Goal: Task Accomplishment & Management: Manage account settings

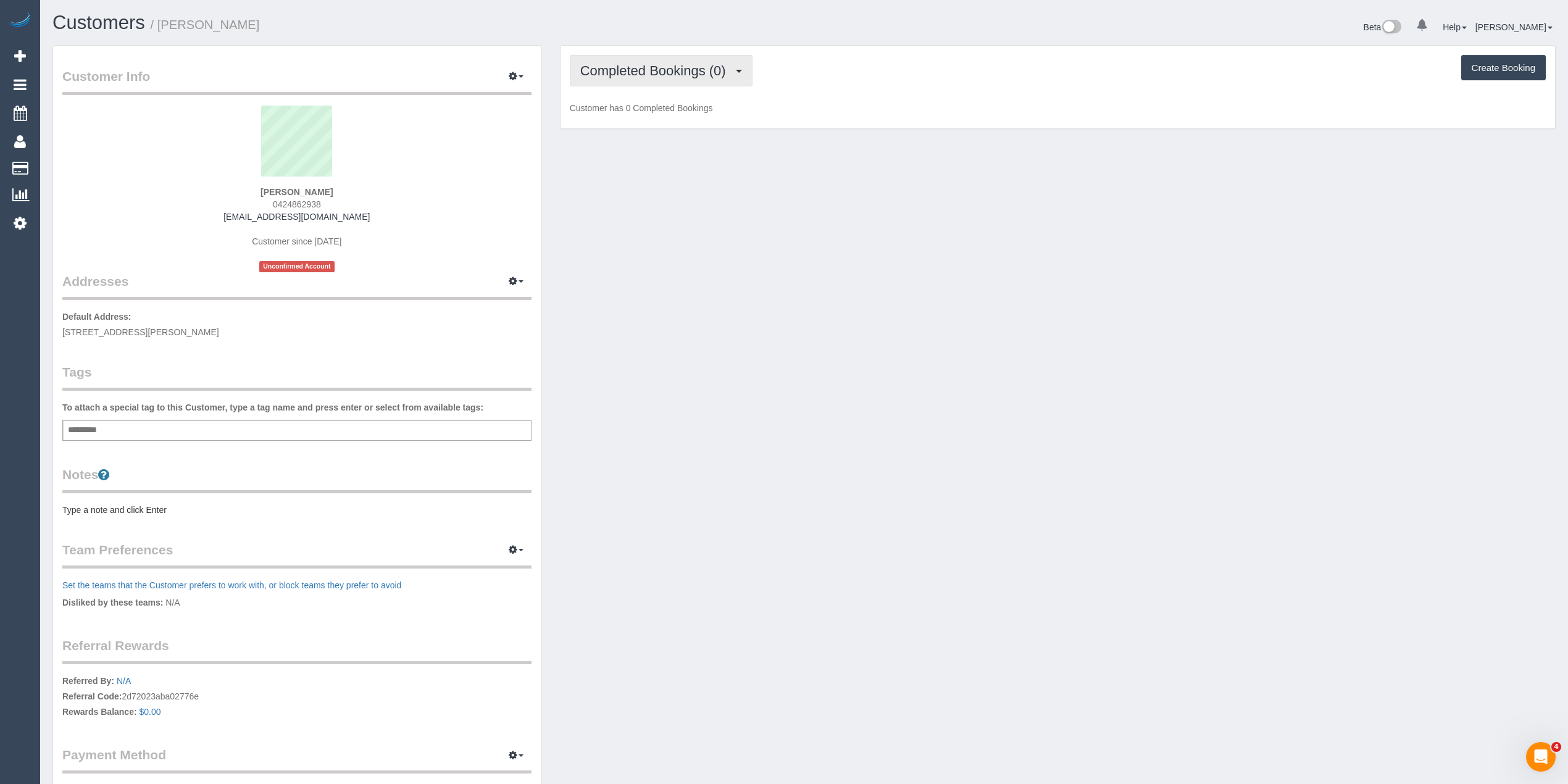
click at [602, 66] on span "Completed Bookings (0)" at bounding box center [656, 70] width 152 height 15
click at [637, 116] on link "Upcoming Bookings (1)" at bounding box center [634, 116] width 128 height 16
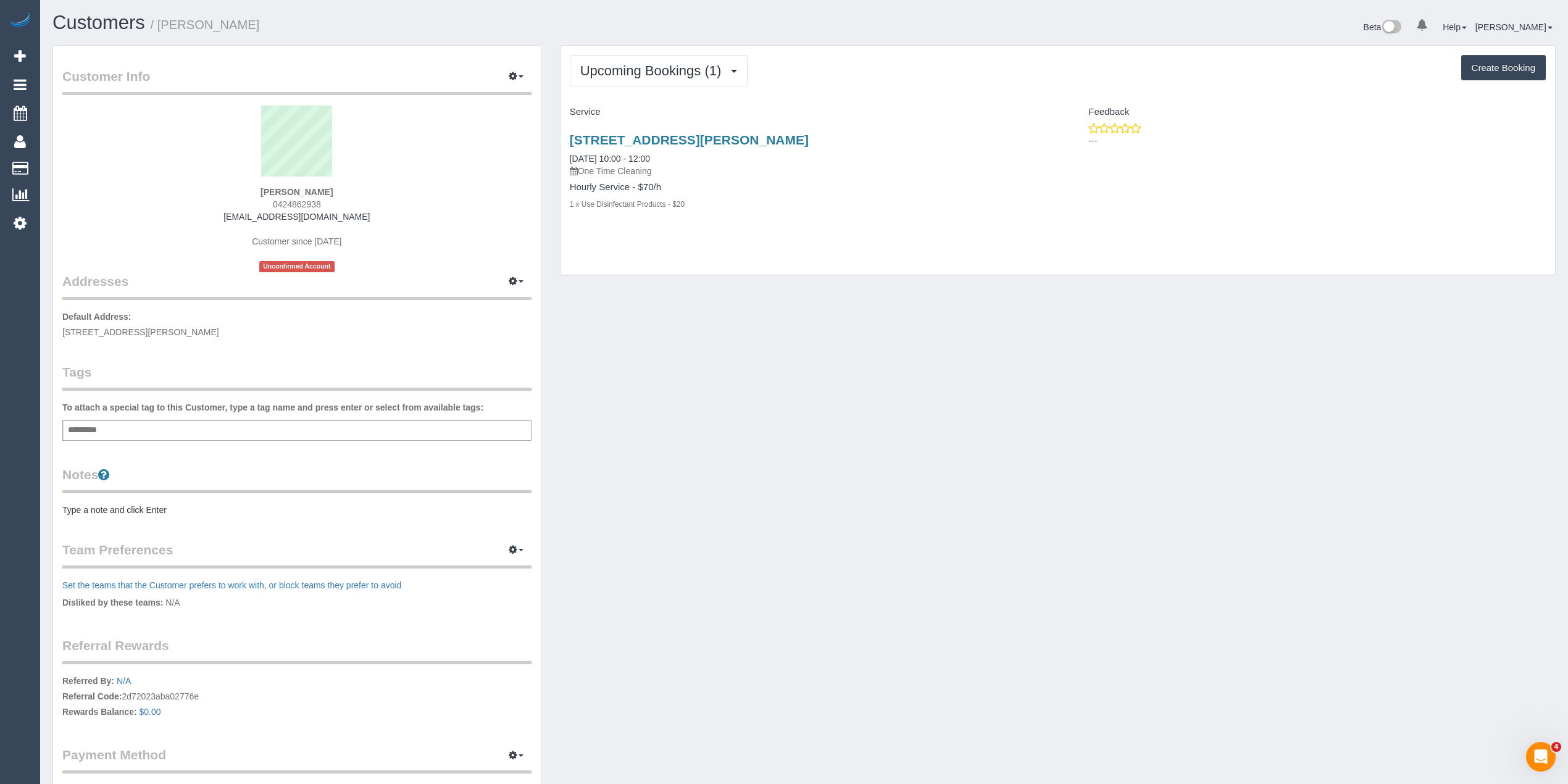
click at [305, 203] on span "0424862938" at bounding box center [297, 204] width 48 height 10
copy span "0424862938"
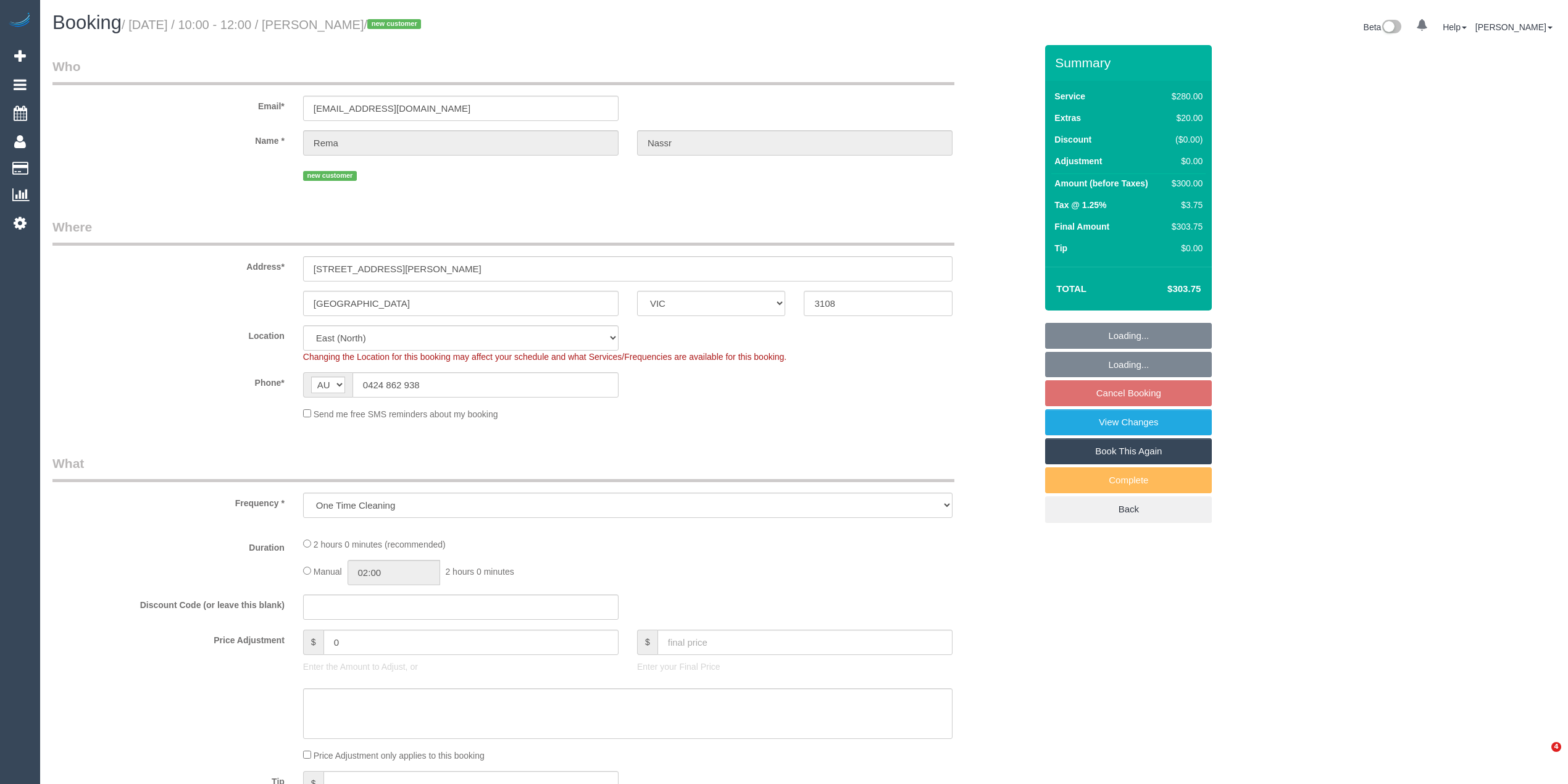
select select "VIC"
select select "number:27"
select select "number:14"
select select "number:19"
select select "number:24"
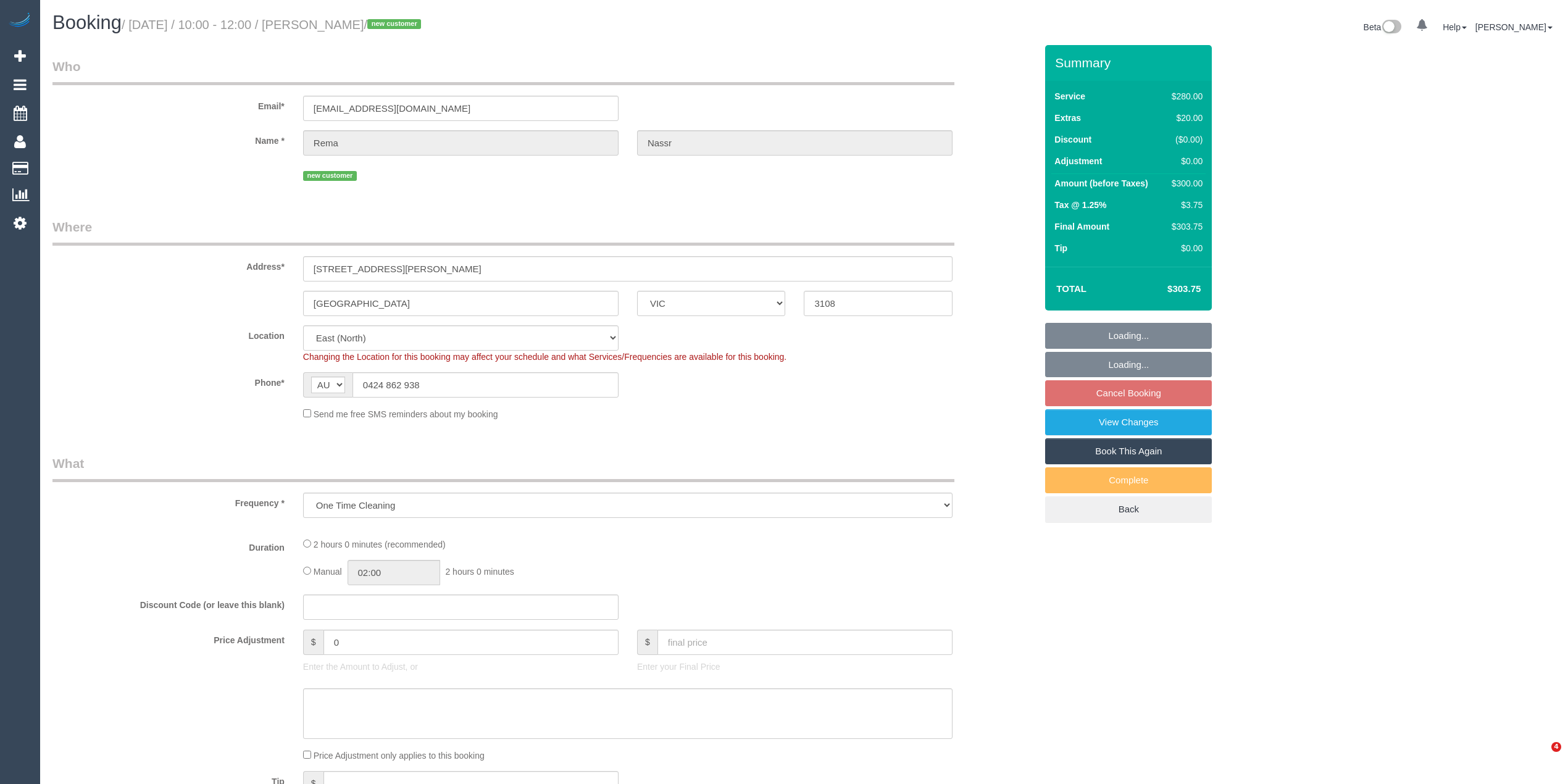
select select "number:12"
select select "object:684"
select select "2"
select select "spot3"
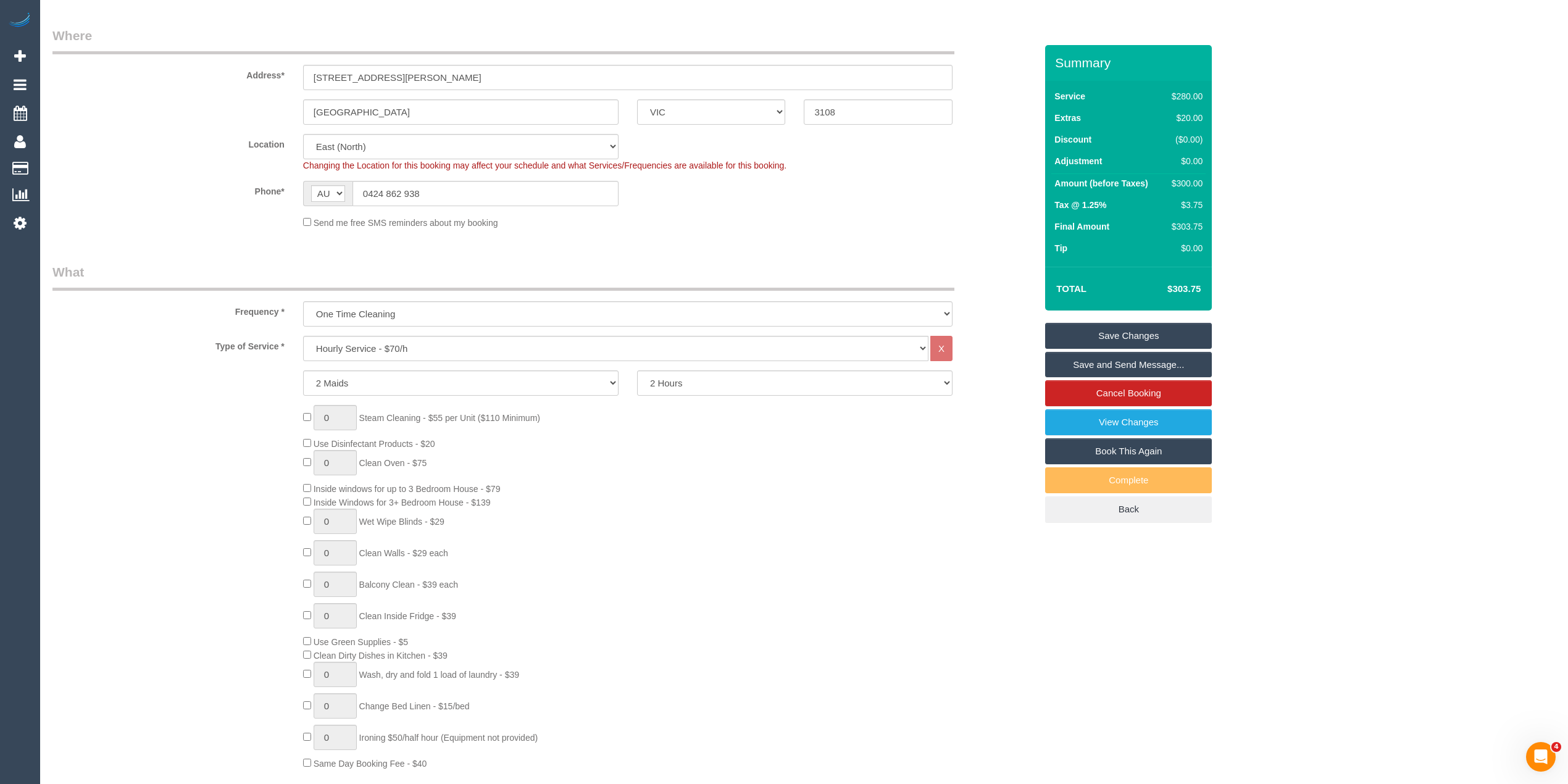
scroll to position [274, 0]
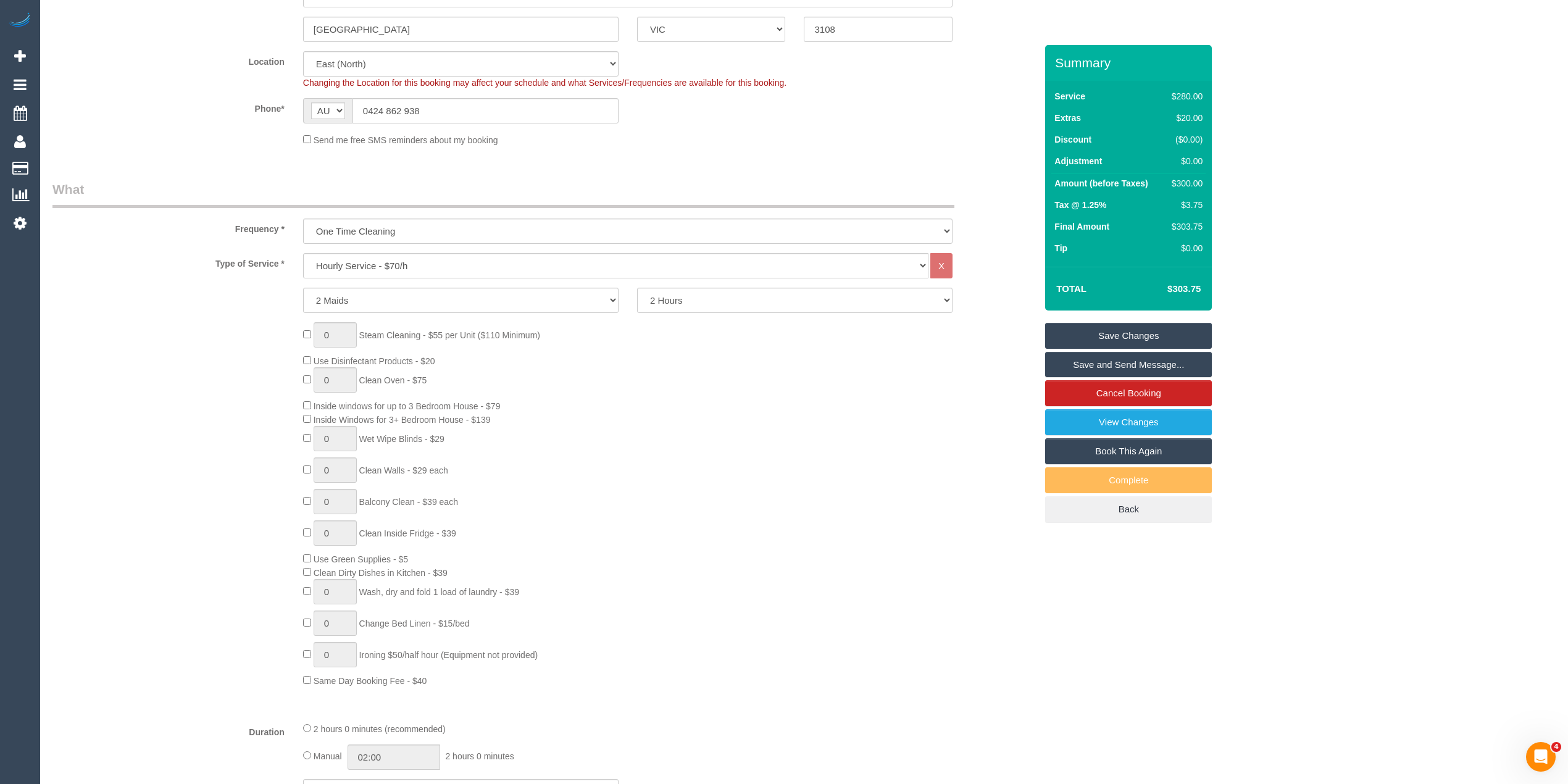
click at [1022, 662] on div "0 Steam Cleaning - $55 per Unit ($110 Minimum) Use Disinfectant Products - $20 …" at bounding box center [669, 504] width 751 height 365
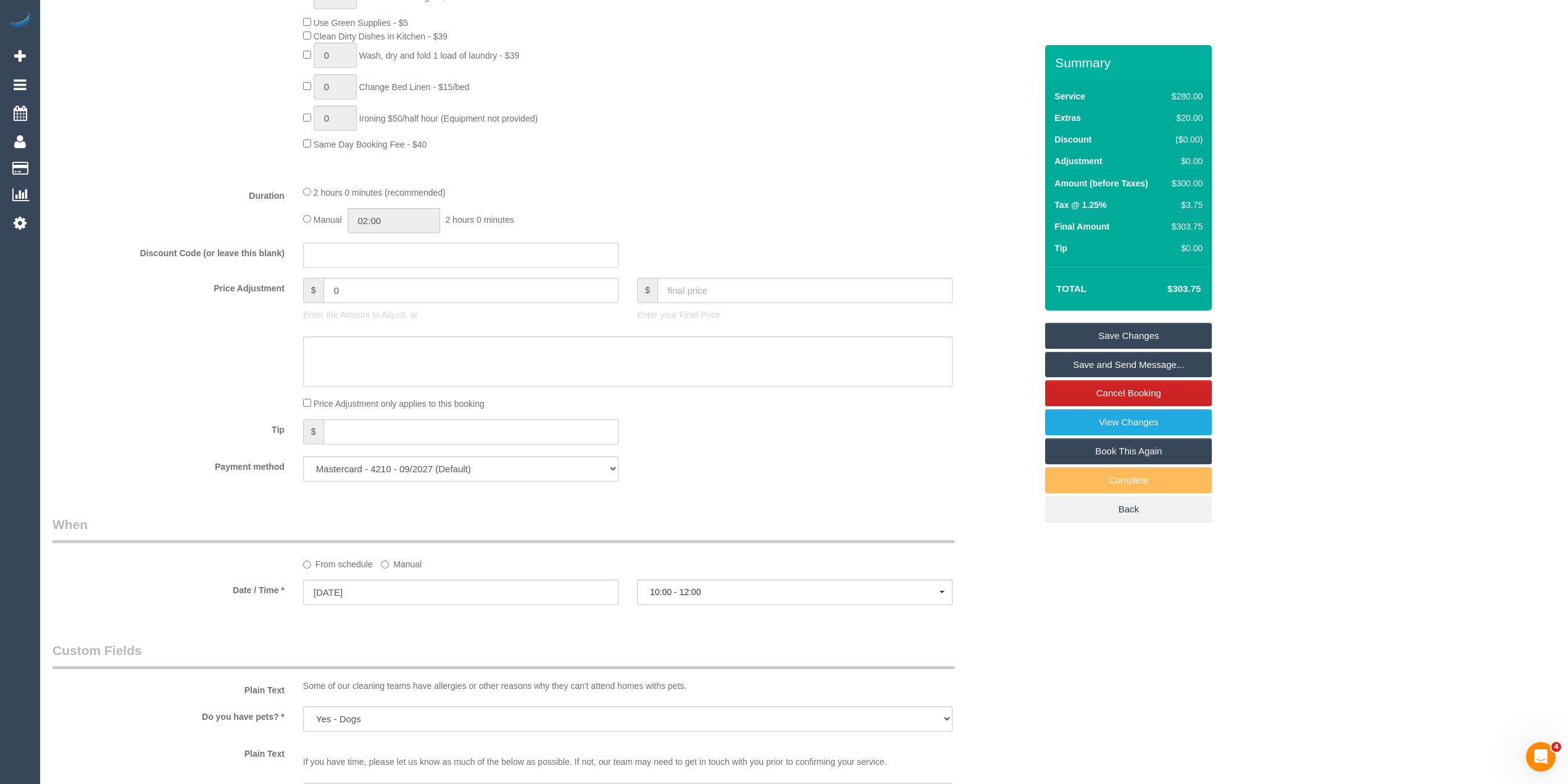
scroll to position [823, 0]
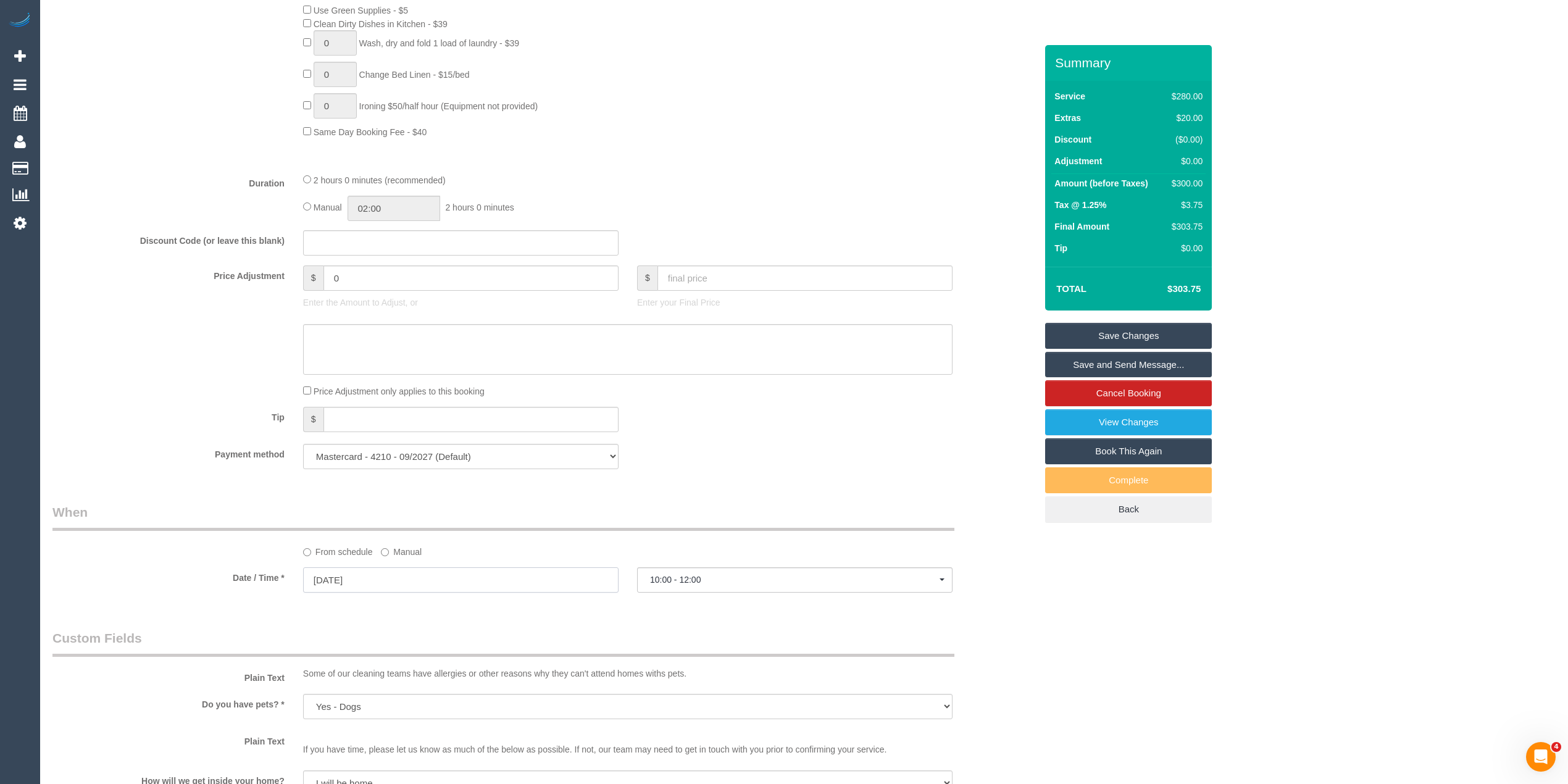
click at [319, 578] on input "[DATE]" at bounding box center [460, 580] width 316 height 25
click at [1176, 690] on div "Who Email* remanassr@hotmail.com Name * Rema Nassr new customer Where Address* …" at bounding box center [804, 337] width 1503 height 2228
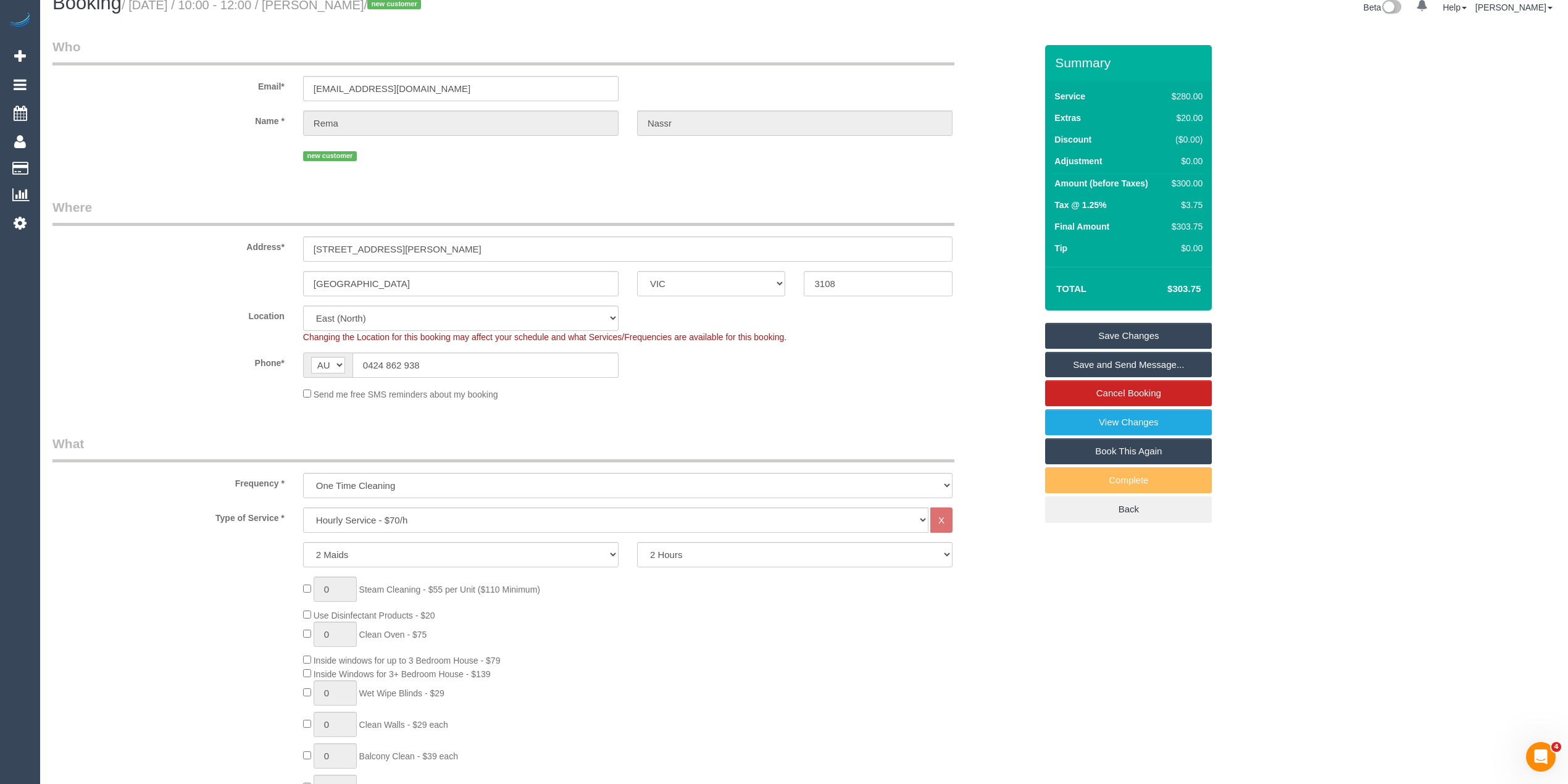
scroll to position [0, 0]
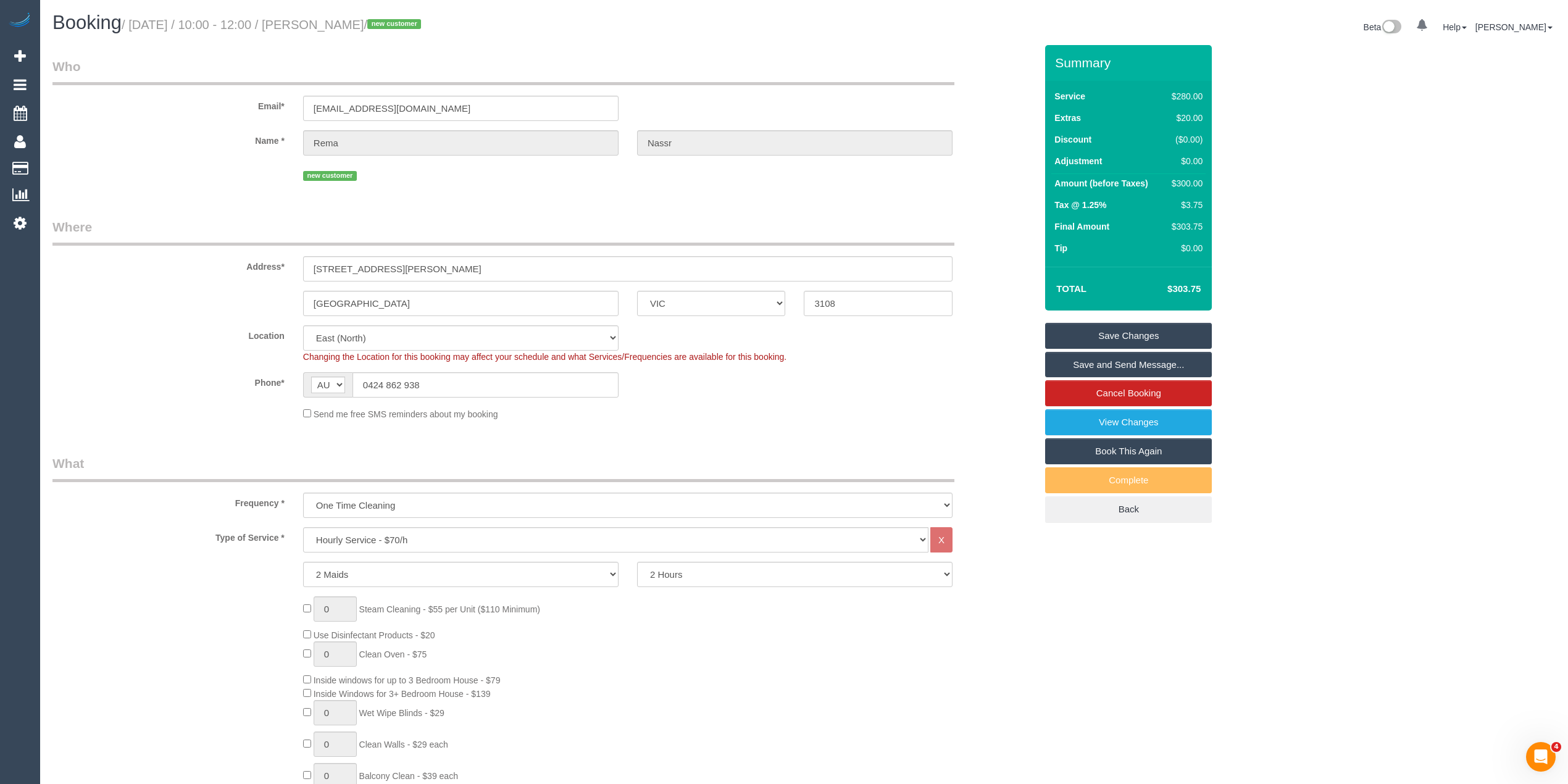
click at [212, 139] on label "Name *" at bounding box center [169, 138] width 251 height 16
drag, startPoint x: 441, startPoint y: 381, endPoint x: 332, endPoint y: 378, distance: 109.0
click at [334, 378] on div "AF AL DZ AD AO AI AQ AG AR AM AW AU AT AZ BS BH BD BB BY BE BZ BJ BM BT BO BA B…" at bounding box center [460, 385] width 316 height 25
click at [191, 279] on div "Address* 51 Maxine drive" at bounding box center [544, 250] width 1001 height 64
click at [1161, 389] on link "Cancel Booking" at bounding box center [1128, 393] width 166 height 26
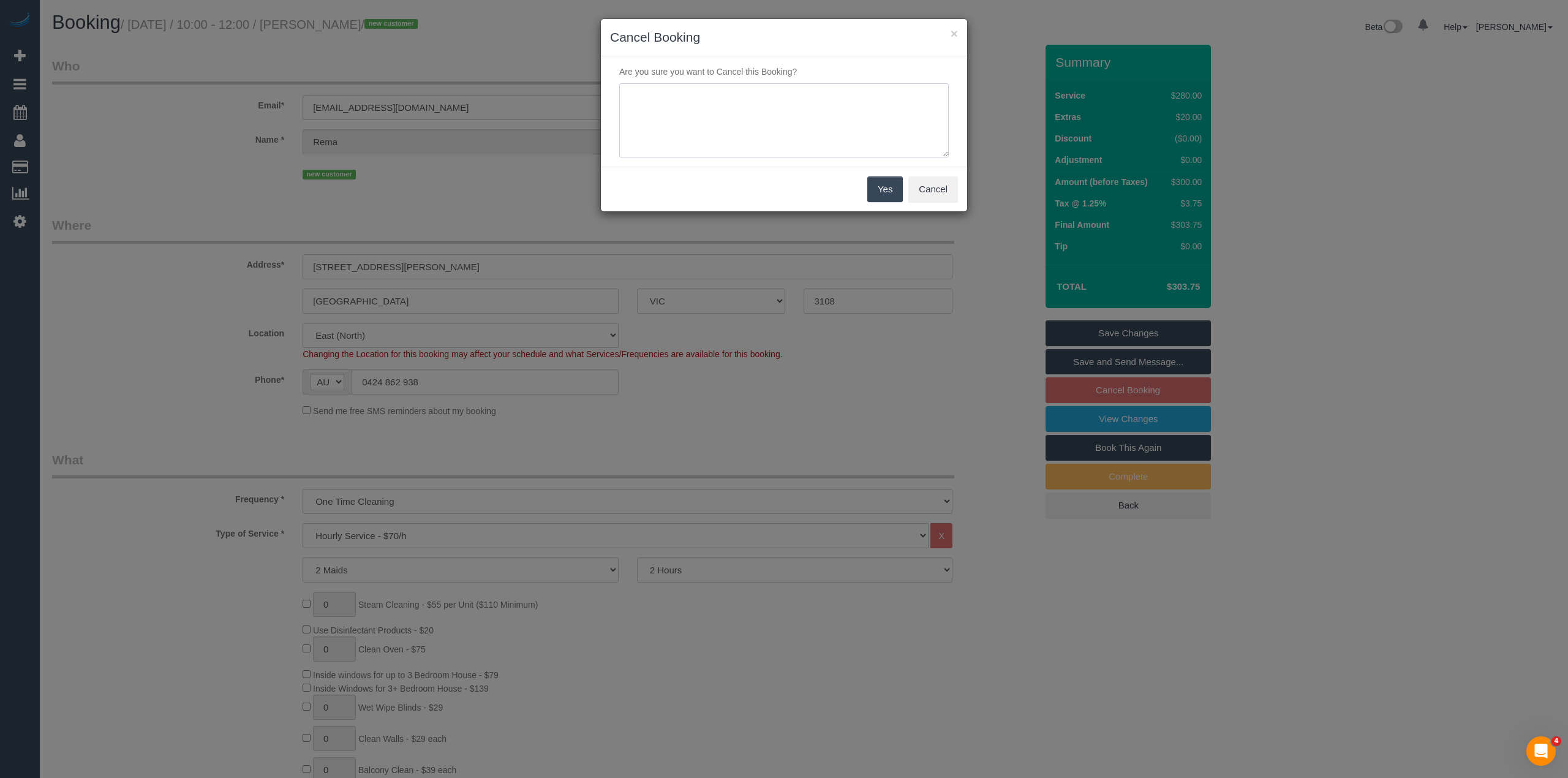
click at [720, 108] on textarea at bounding box center [784, 120] width 329 height 75
click at [717, 113] on textarea at bounding box center [784, 120] width 329 height 75
type textarea "Customer booked the incorrect date, wanted it for 2/10. No availability for thi…"
click at [879, 186] on button "Yes" at bounding box center [885, 189] width 35 height 26
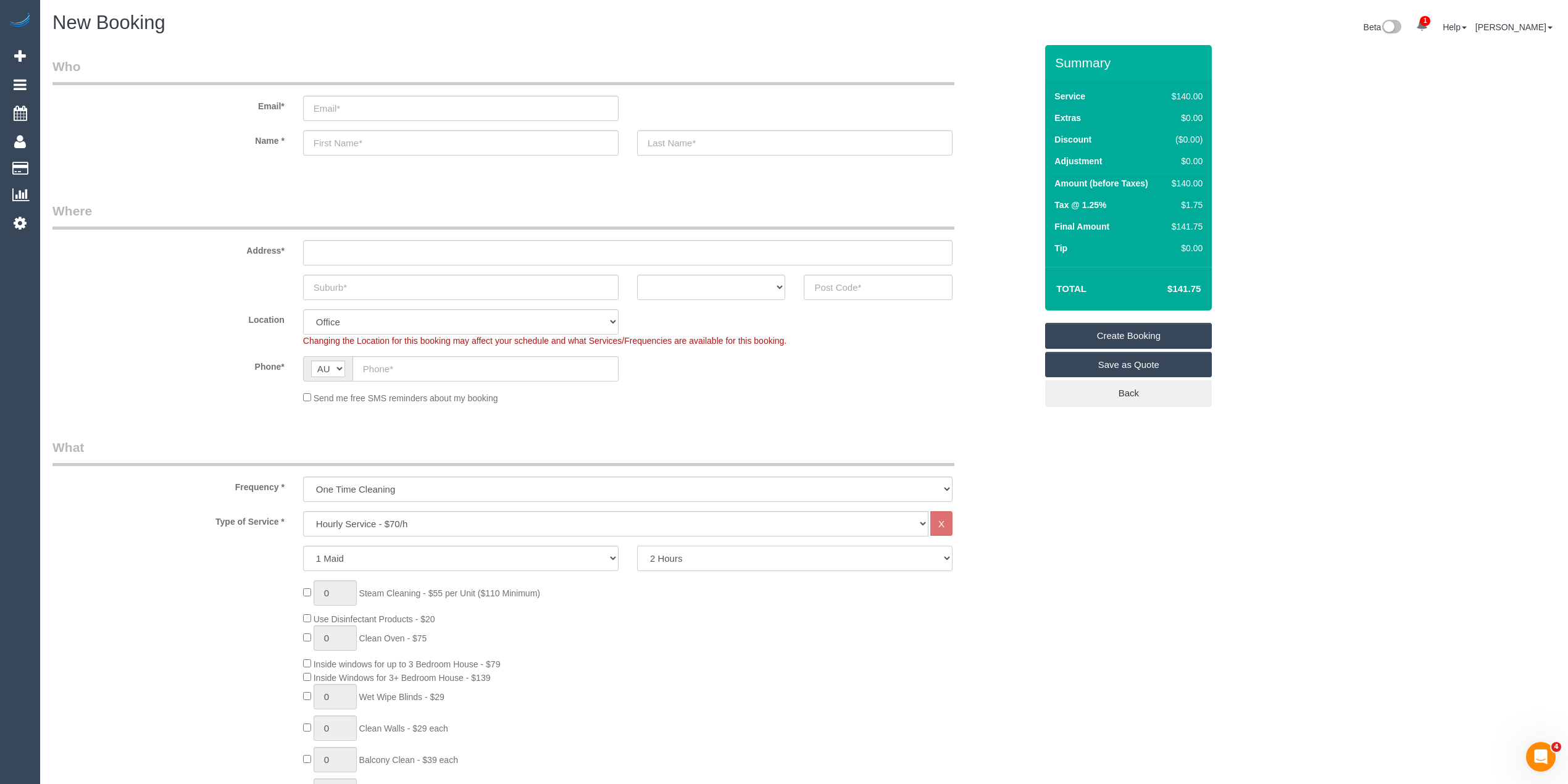
click at [711, 559] on select "2 Hours 2.5 Hours 3 Hours 3.5 Hours 4 Hours 4.5 Hours 5 Hours 5.5 Hours 6 Hours…" at bounding box center [794, 558] width 316 height 25
select select "240"
click at [637, 546] on select "2 Hours 2.5 Hours 3 Hours 3.5 Hours 4 Hours 4.5 Hours 5 Hours 5.5 Hours 6 Hours…" at bounding box center [794, 558] width 316 height 25
click at [846, 277] on input "text" at bounding box center [879, 287] width 149 height 25
type input "3181"
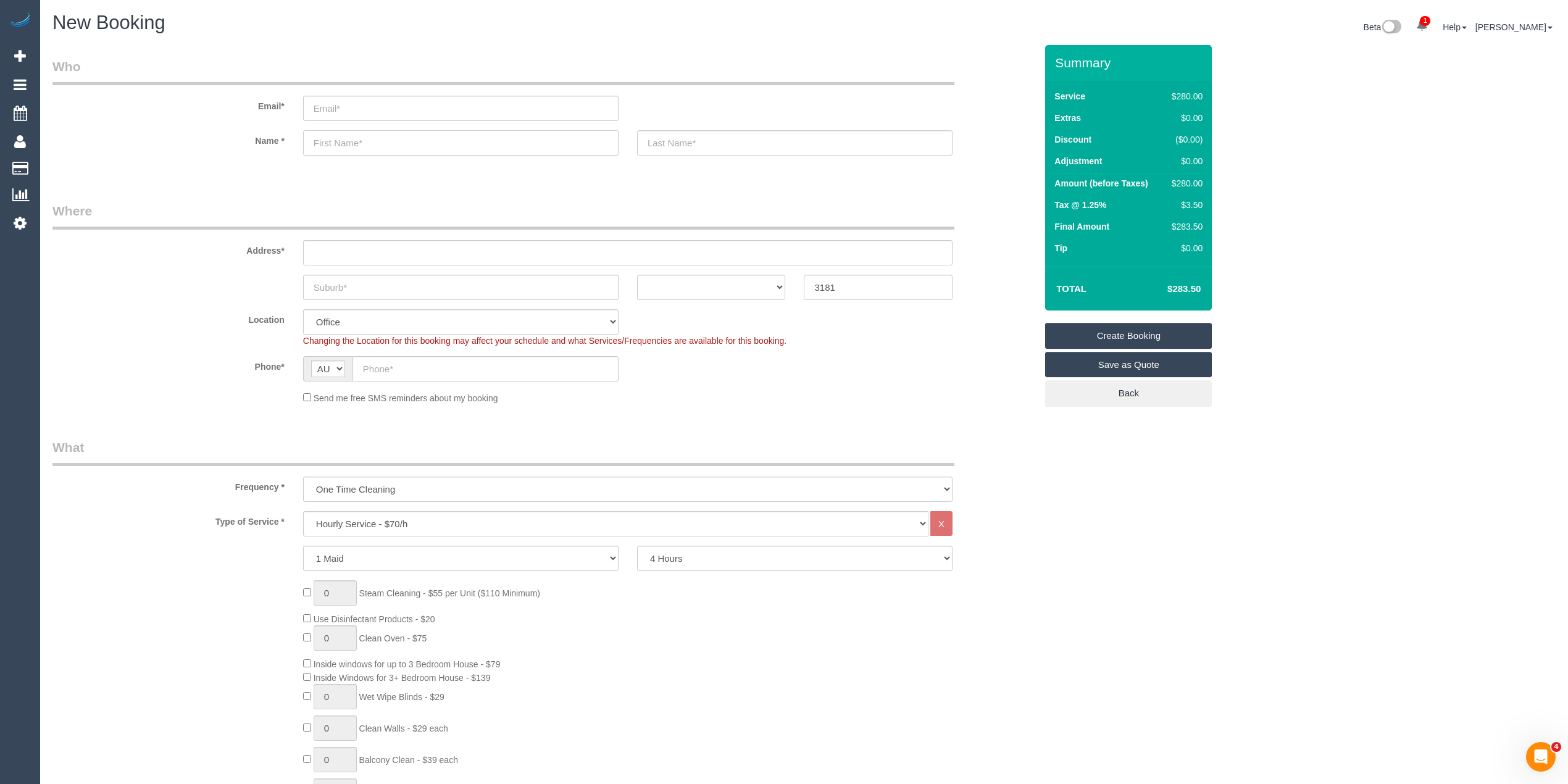
click at [366, 138] on input "text" at bounding box center [460, 143] width 316 height 25
type input "Gerard"
click at [380, 364] on input "text" at bounding box center [485, 369] width 266 height 25
paste input "409 581 196"
type input "0409 581 196"
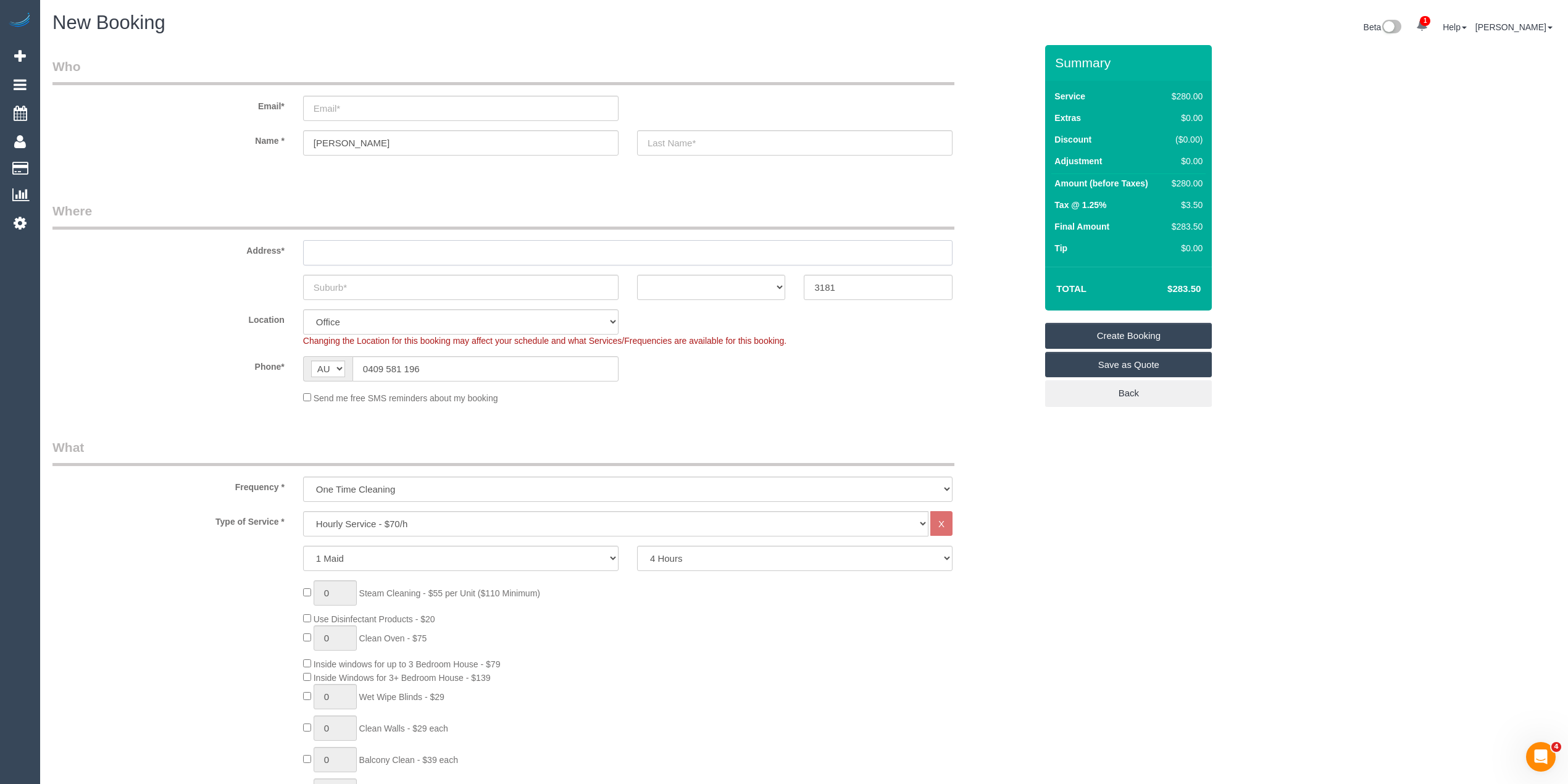
click at [327, 245] on input "text" at bounding box center [628, 253] width 649 height 25
type input "-"
drag, startPoint x: 343, startPoint y: 289, endPoint x: 258, endPoint y: 371, distance: 118.1
click at [280, 347] on fieldset "Where Address* - ACT NSW NT QLD SA TAS VIC WA 3181 Location Office City East (N…" at bounding box center [544, 307] width 983 height 212
select select "55"
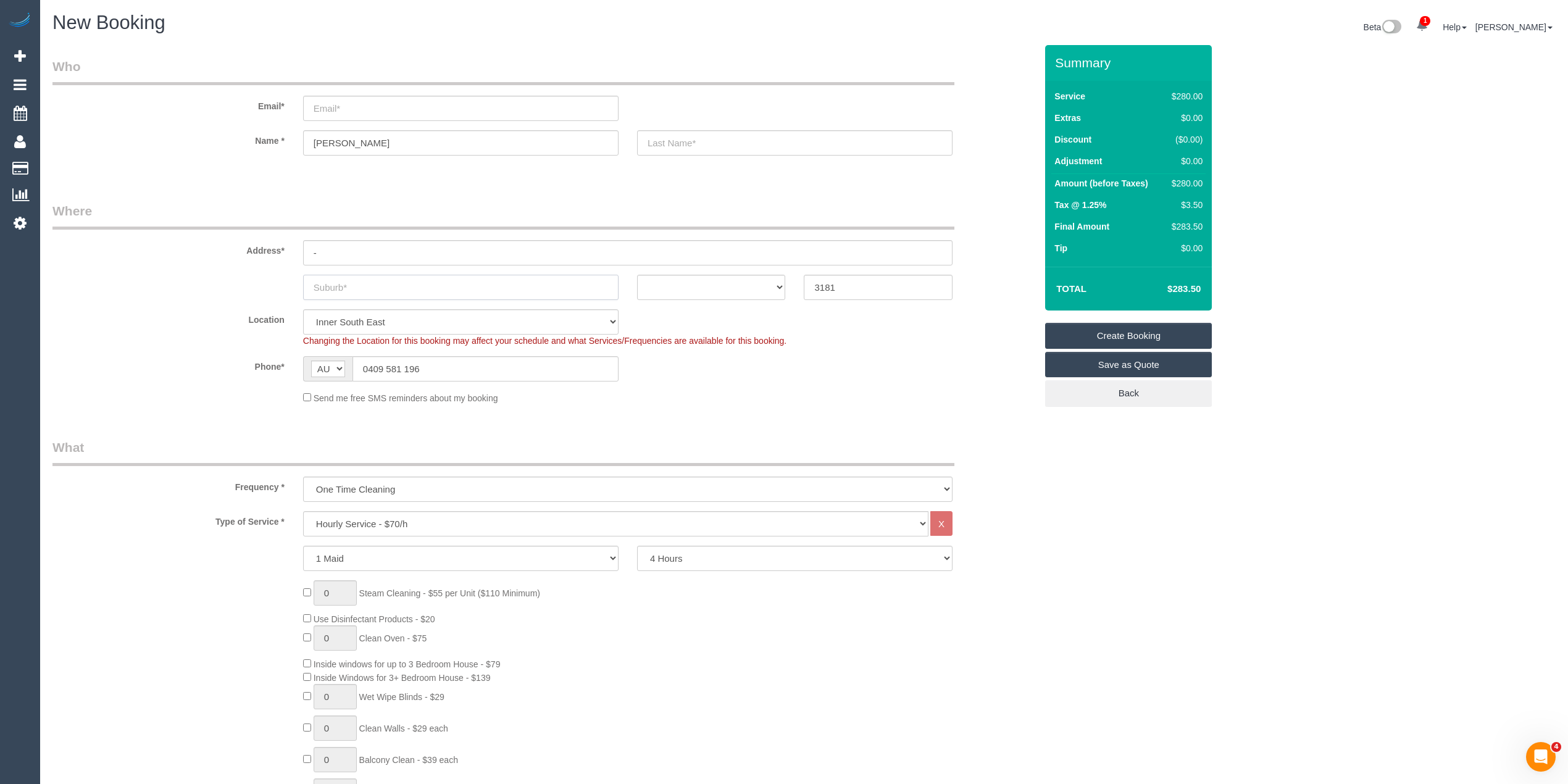
select select "object:2164"
type input "Prahran"
click at [675, 276] on select "ACT [GEOGRAPHIC_DATA] NT [GEOGRAPHIC_DATA] SA TAS [GEOGRAPHIC_DATA] [GEOGRAPHIC…" at bounding box center [711, 287] width 149 height 25
select select "VIC"
click at [637, 275] on select "ACT NSW NT QLD SA TAS VIC WA" at bounding box center [711, 287] width 149 height 25
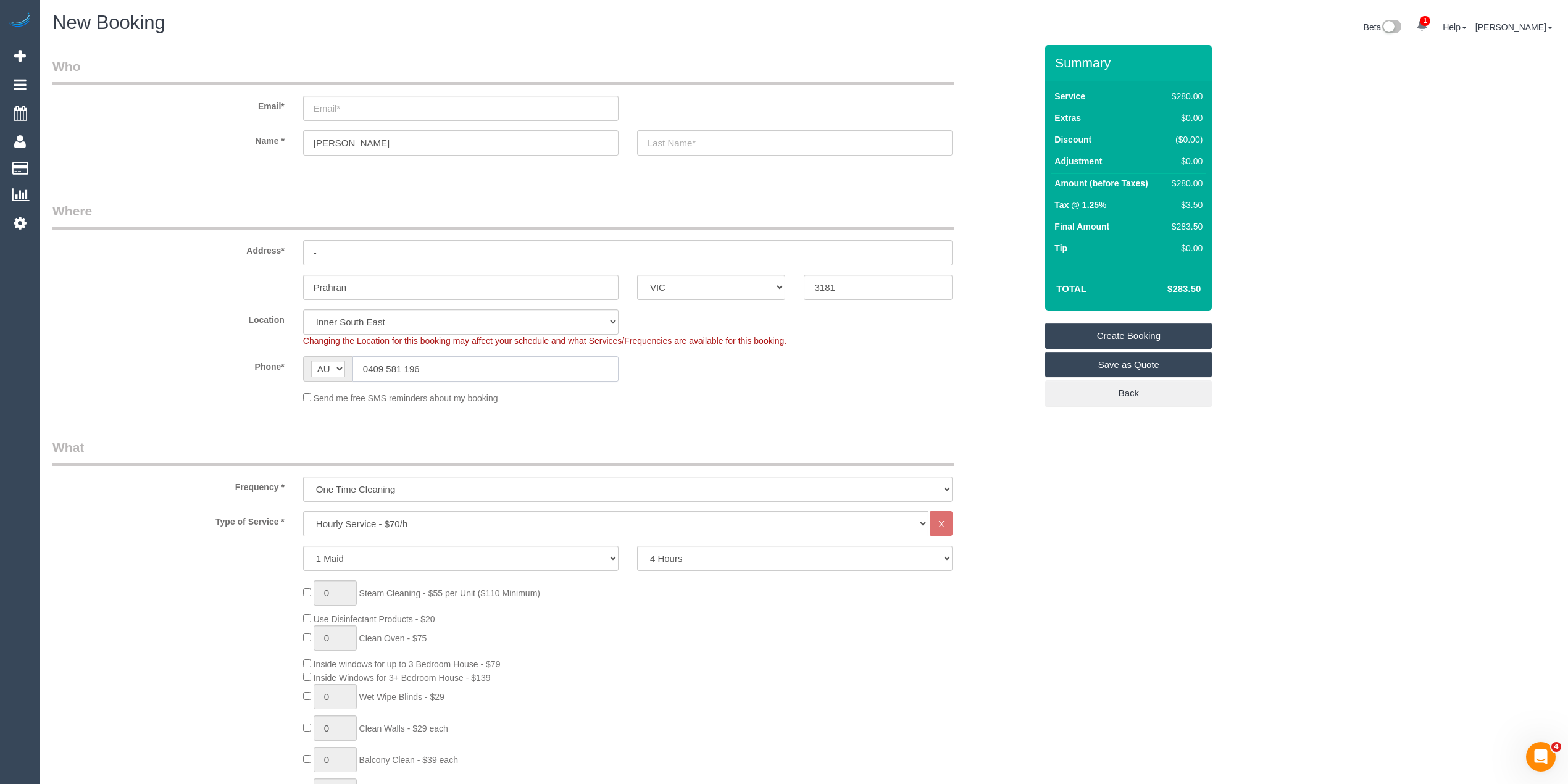
drag, startPoint x: 432, startPoint y: 368, endPoint x: 286, endPoint y: 355, distance: 146.6
click at [286, 357] on div "Phone* AF AL DZ AD AO AI AQ AG AR AM AW AU AT AZ BS BH BD BB BY BE BZ BJ BM BT …" at bounding box center [544, 369] width 1001 height 25
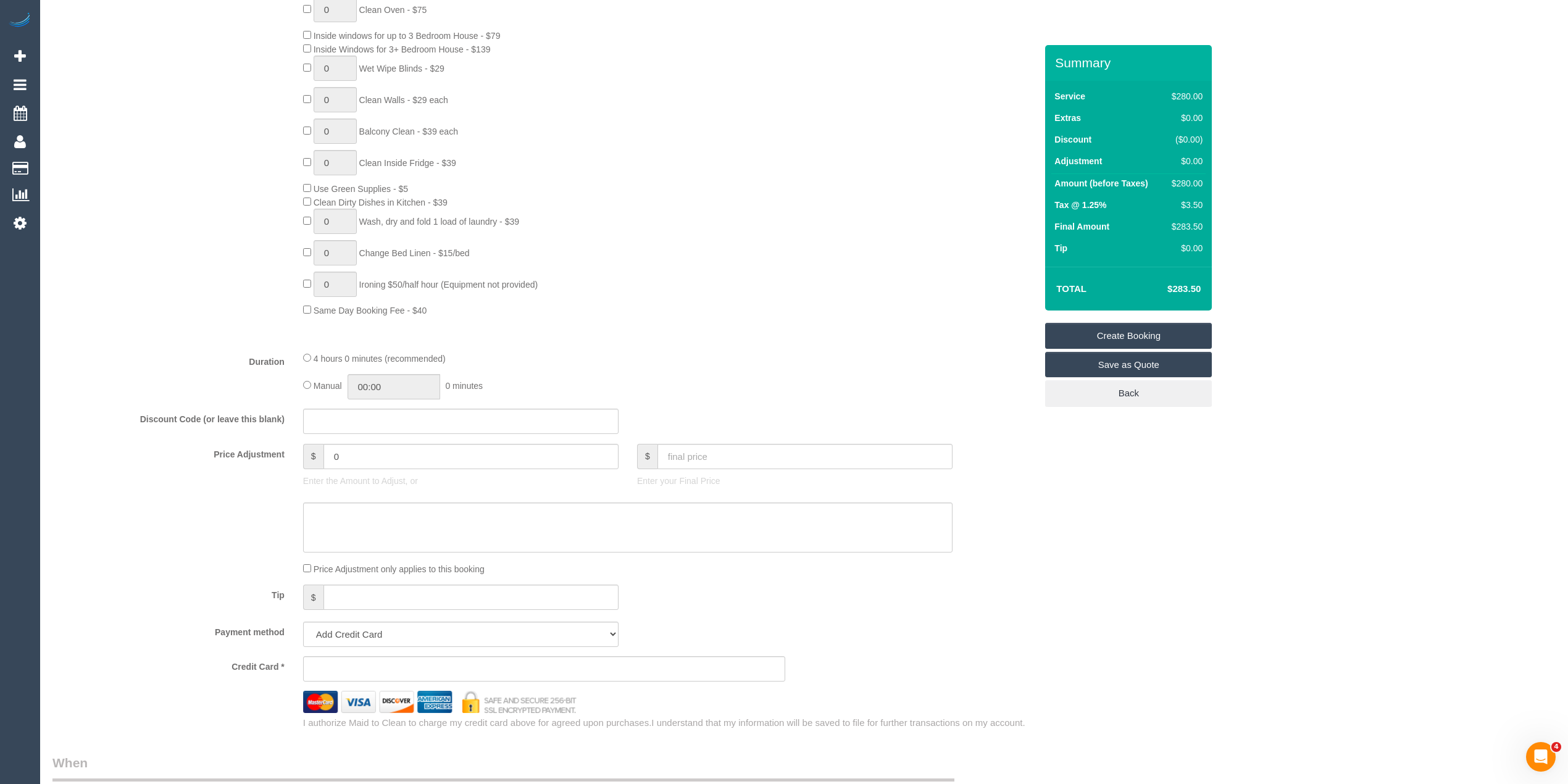
scroll to position [1482, 0]
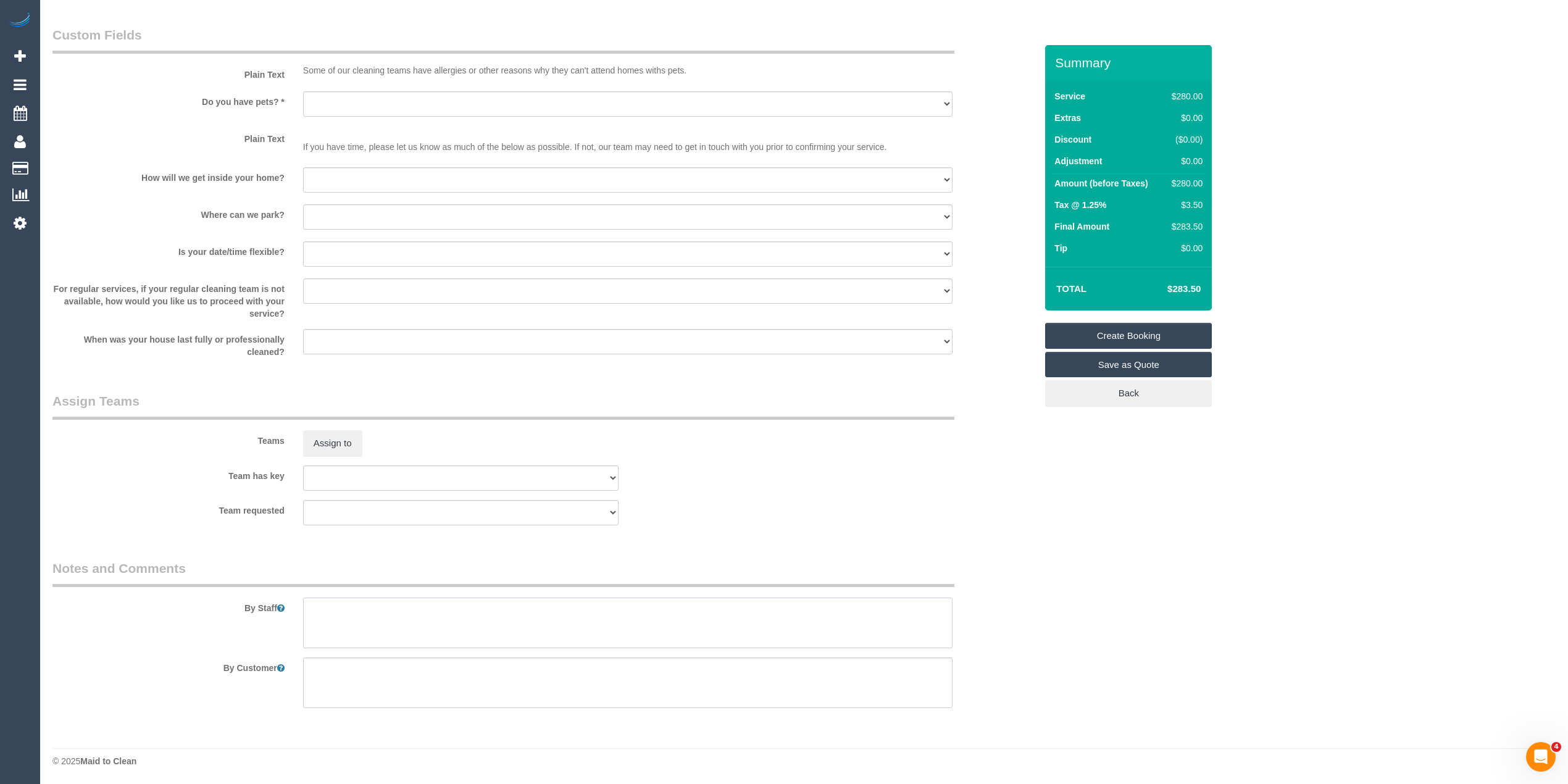
click at [426, 612] on textarea at bounding box center [628, 623] width 649 height 51
type textarea "Kitchen surfaces, bathroom clean, windows inside and out in lounge and 2 bedroo…"
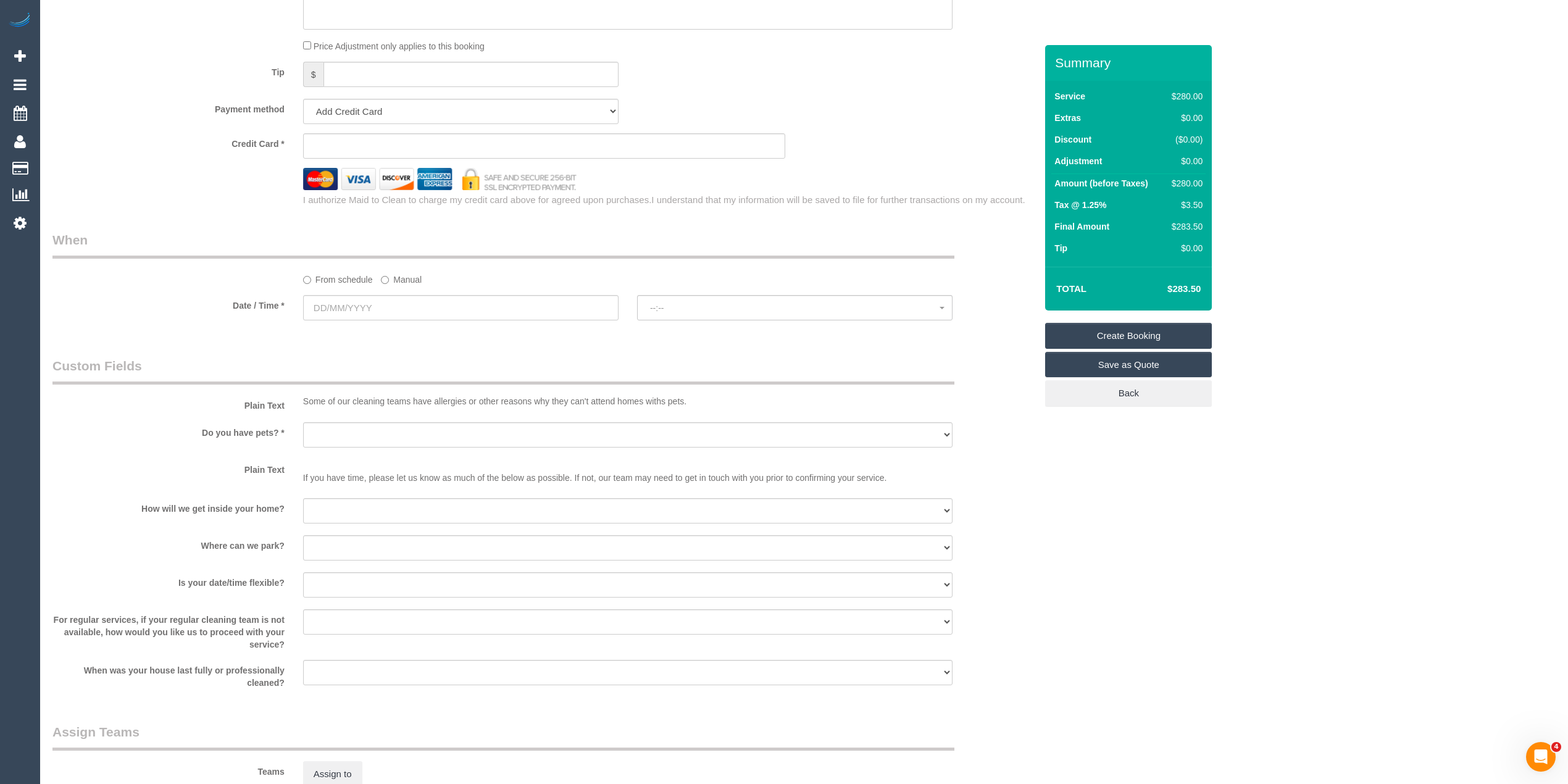
scroll to position [1070, 0]
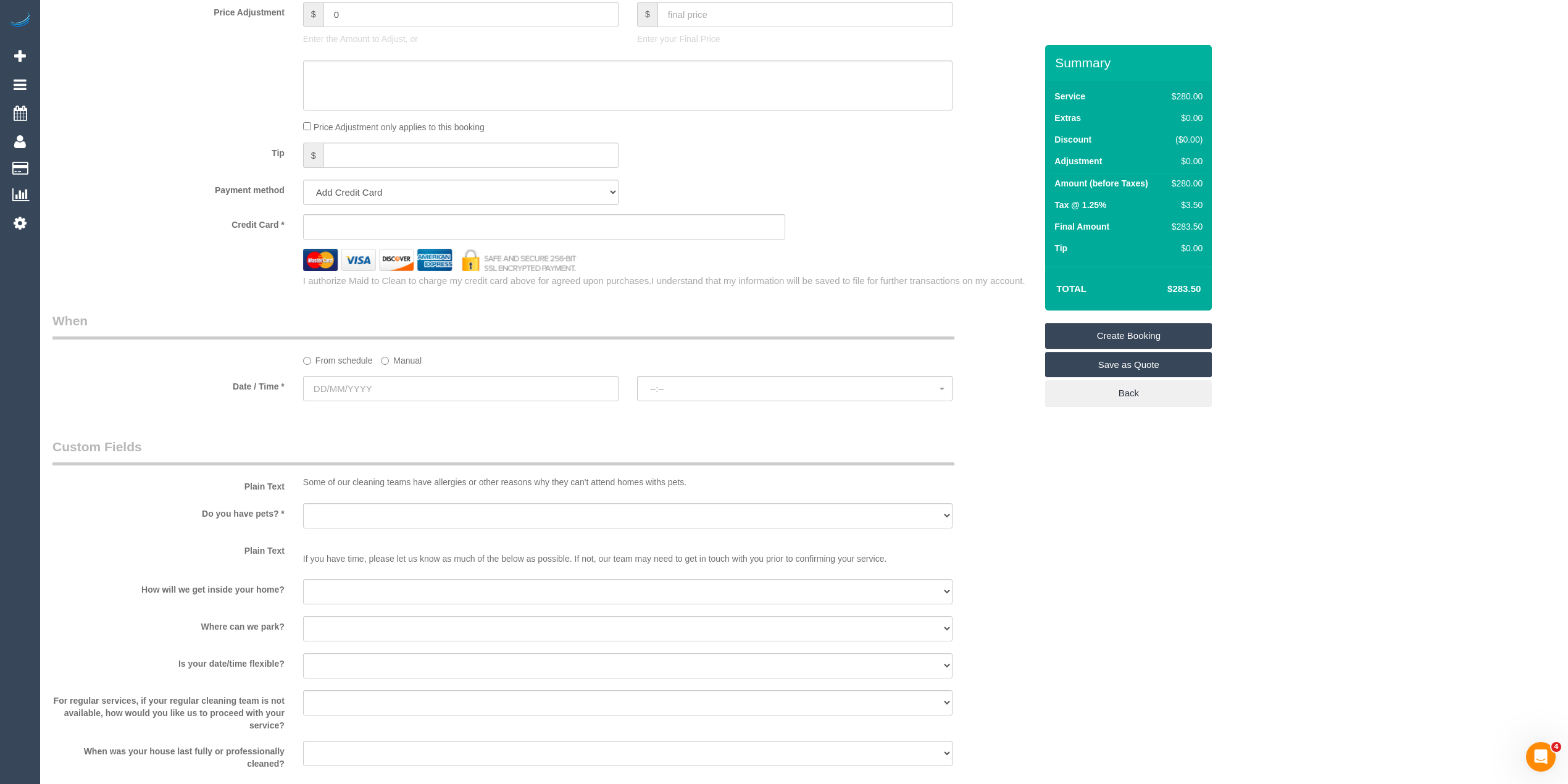
click at [397, 361] on label "Manual" at bounding box center [401, 358] width 41 height 16
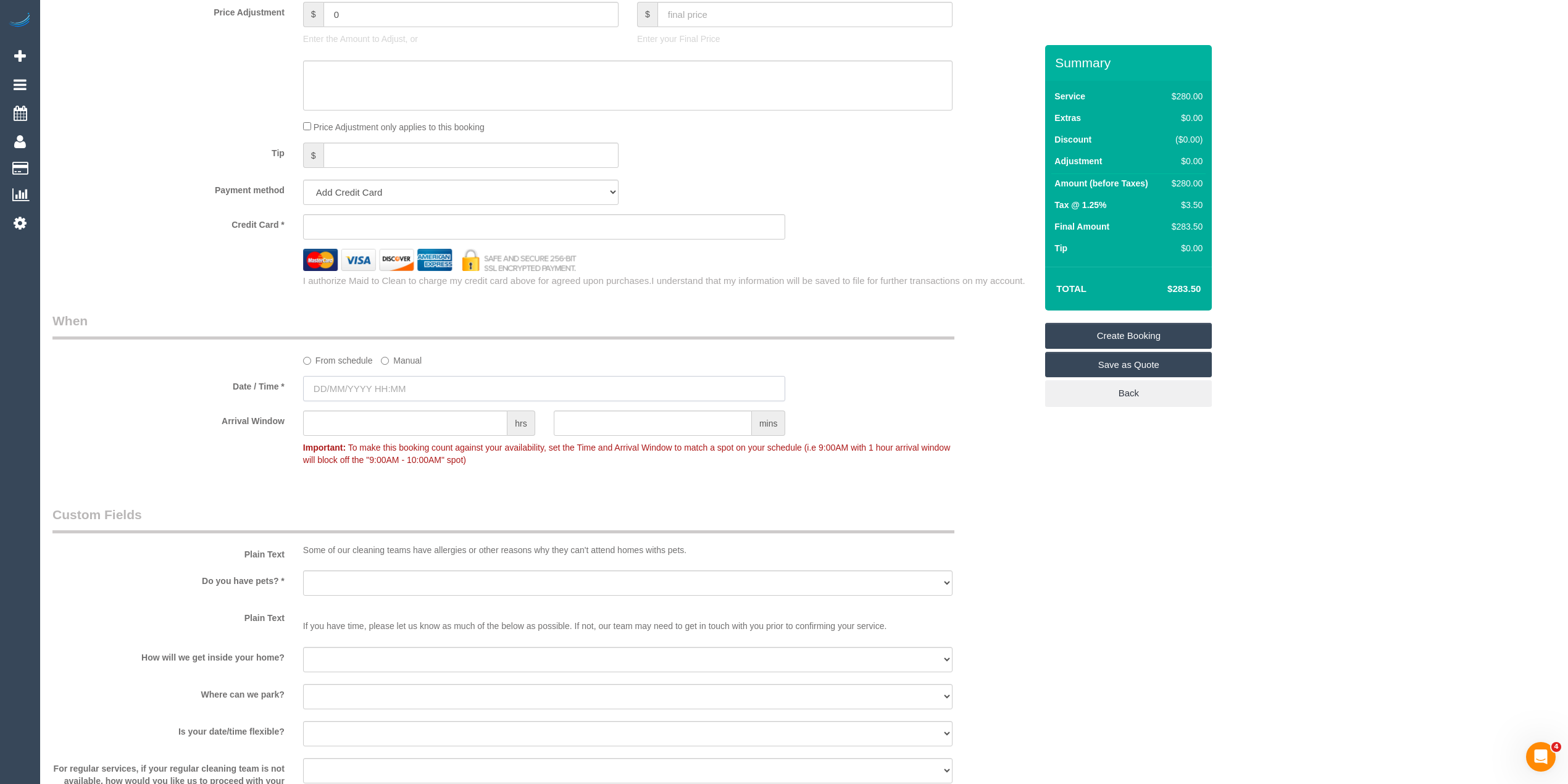
click at [338, 383] on input "text" at bounding box center [544, 388] width 483 height 25
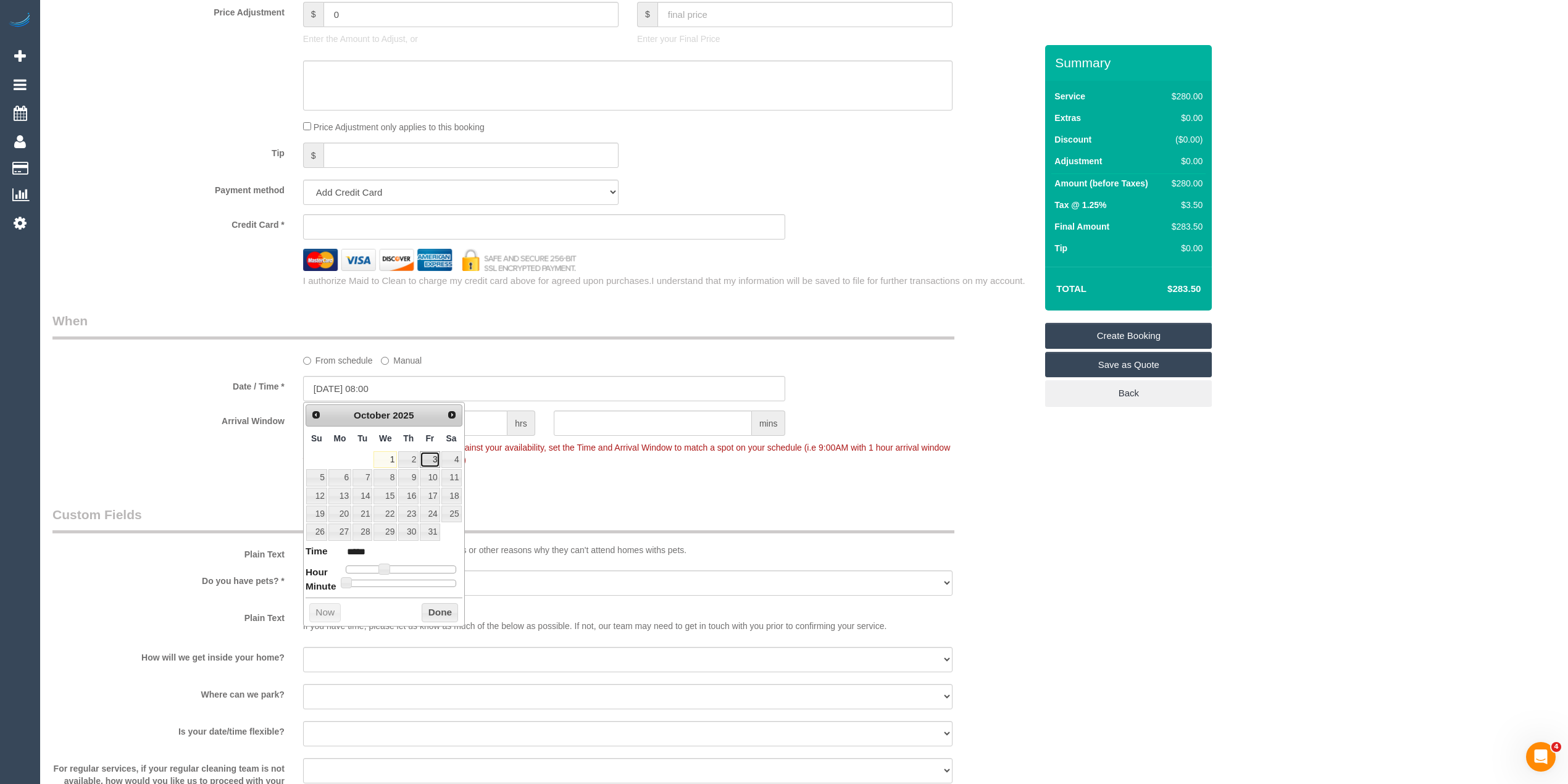
click at [430, 456] on link "3" at bounding box center [429, 459] width 20 height 16
type input "[DATE] 07:00"
type input "*****"
type input "03/10/2025 06:00"
type input "*****"
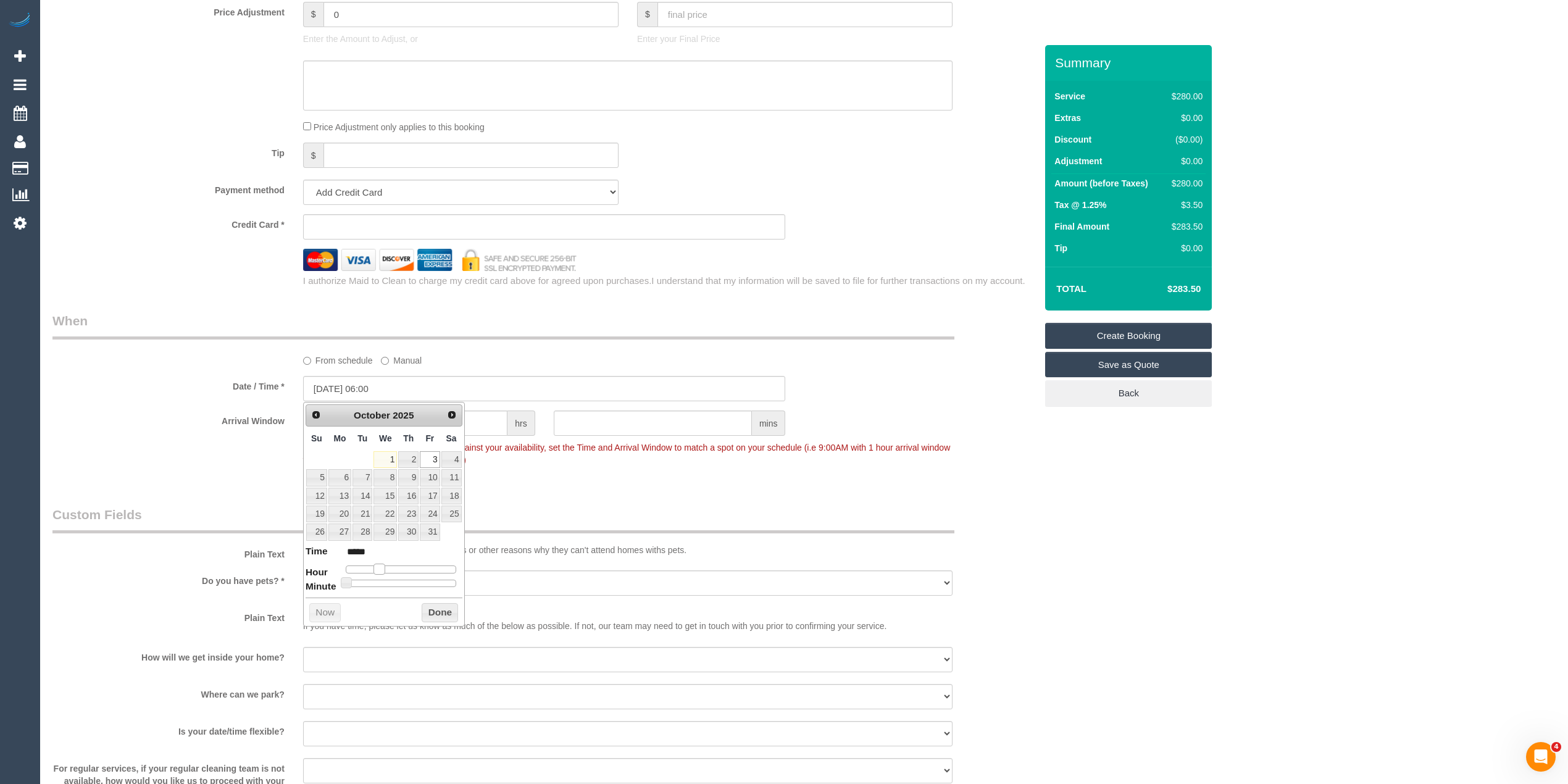
type input "[DATE] 07:00"
type input "*****"
click at [378, 570] on span at bounding box center [379, 569] width 11 height 11
click at [1267, 571] on div "Who Email* Name * Gerard Where Address* - Prahran ACT NSW NT QLD SA TAS VIC WA …" at bounding box center [804, 98] width 1503 height 2246
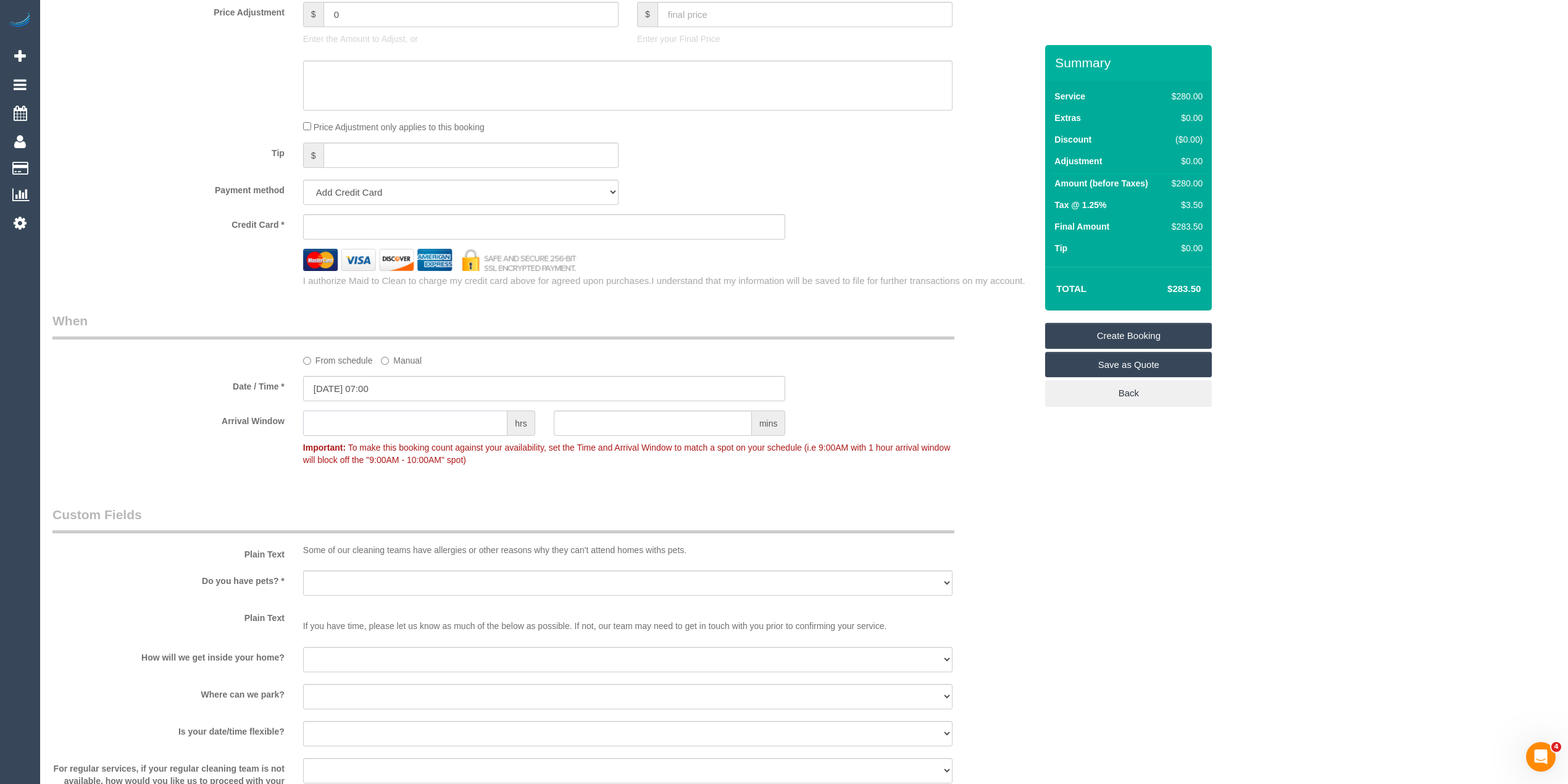
click at [363, 424] on input "text" at bounding box center [405, 423] width 205 height 25
type input "2"
click at [78, 262] on div at bounding box center [544, 259] width 1001 height 22
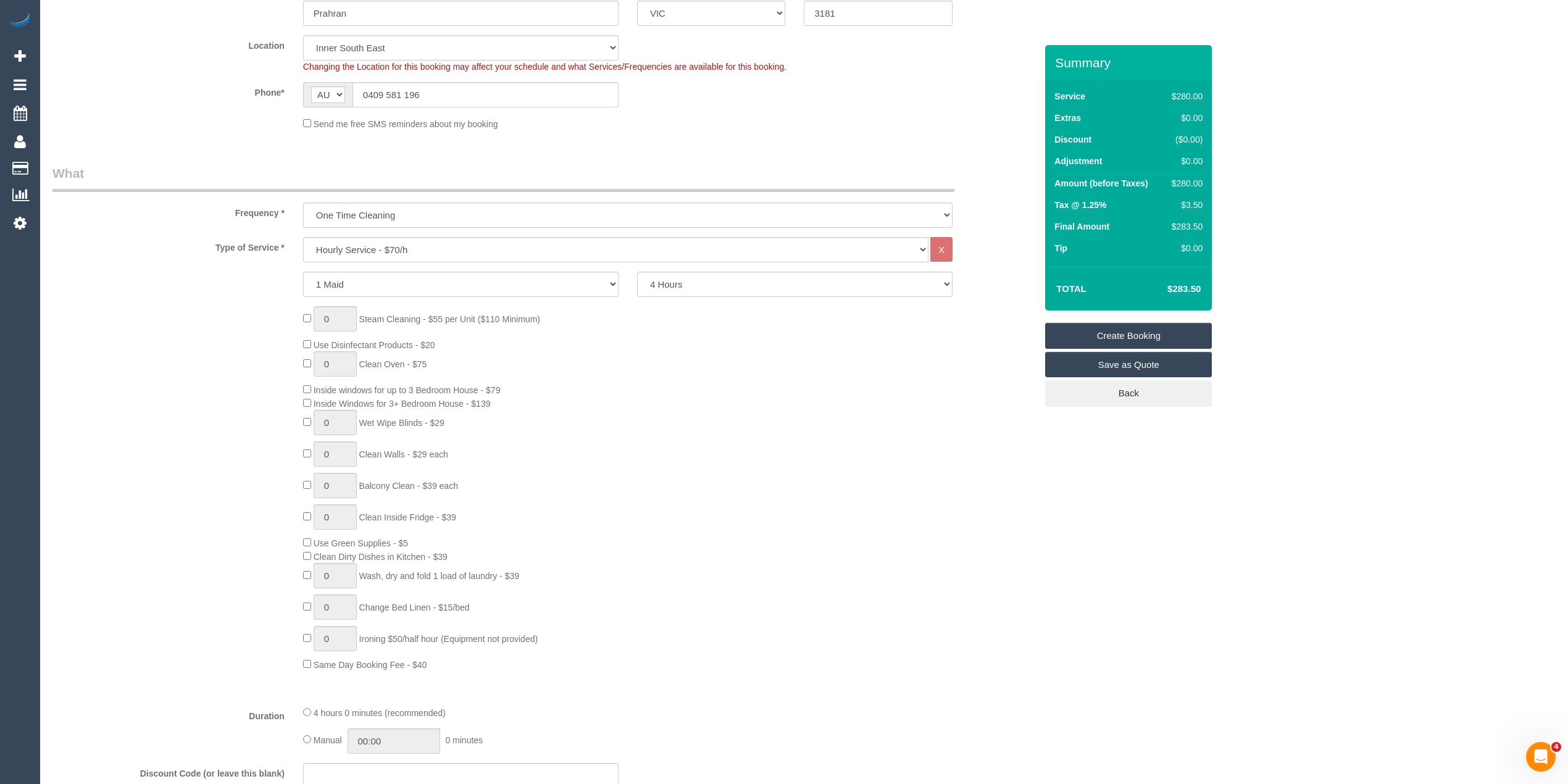
scroll to position [0, 0]
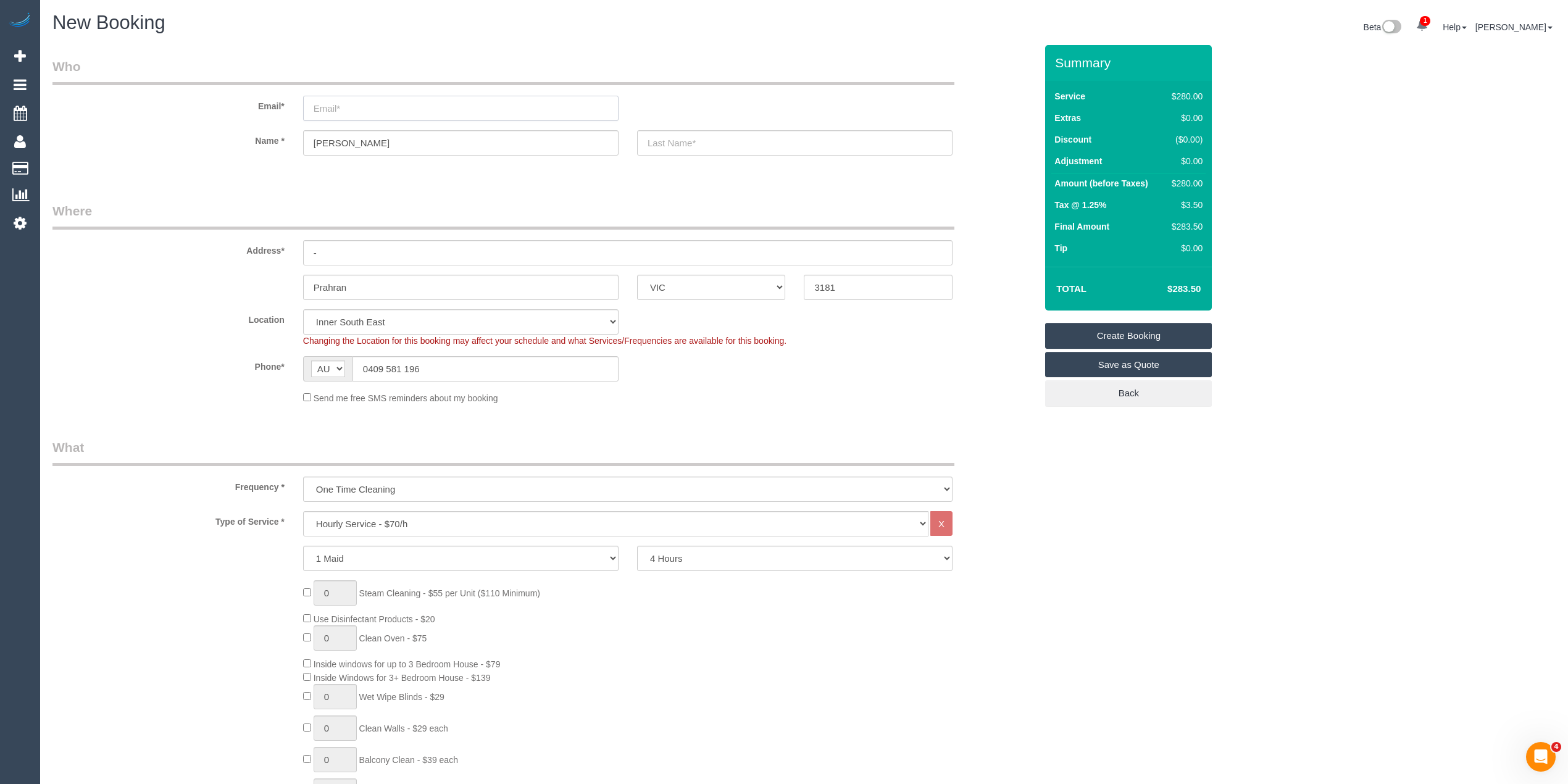
click at [350, 102] on input "email" at bounding box center [460, 108] width 316 height 25
click at [370, 106] on input "email" at bounding box center [460, 108] width 316 height 25
click at [348, 105] on input "email" at bounding box center [460, 108] width 316 height 25
type input "gerardsidhu@mac.com"
click at [723, 134] on input "text" at bounding box center [794, 143] width 316 height 25
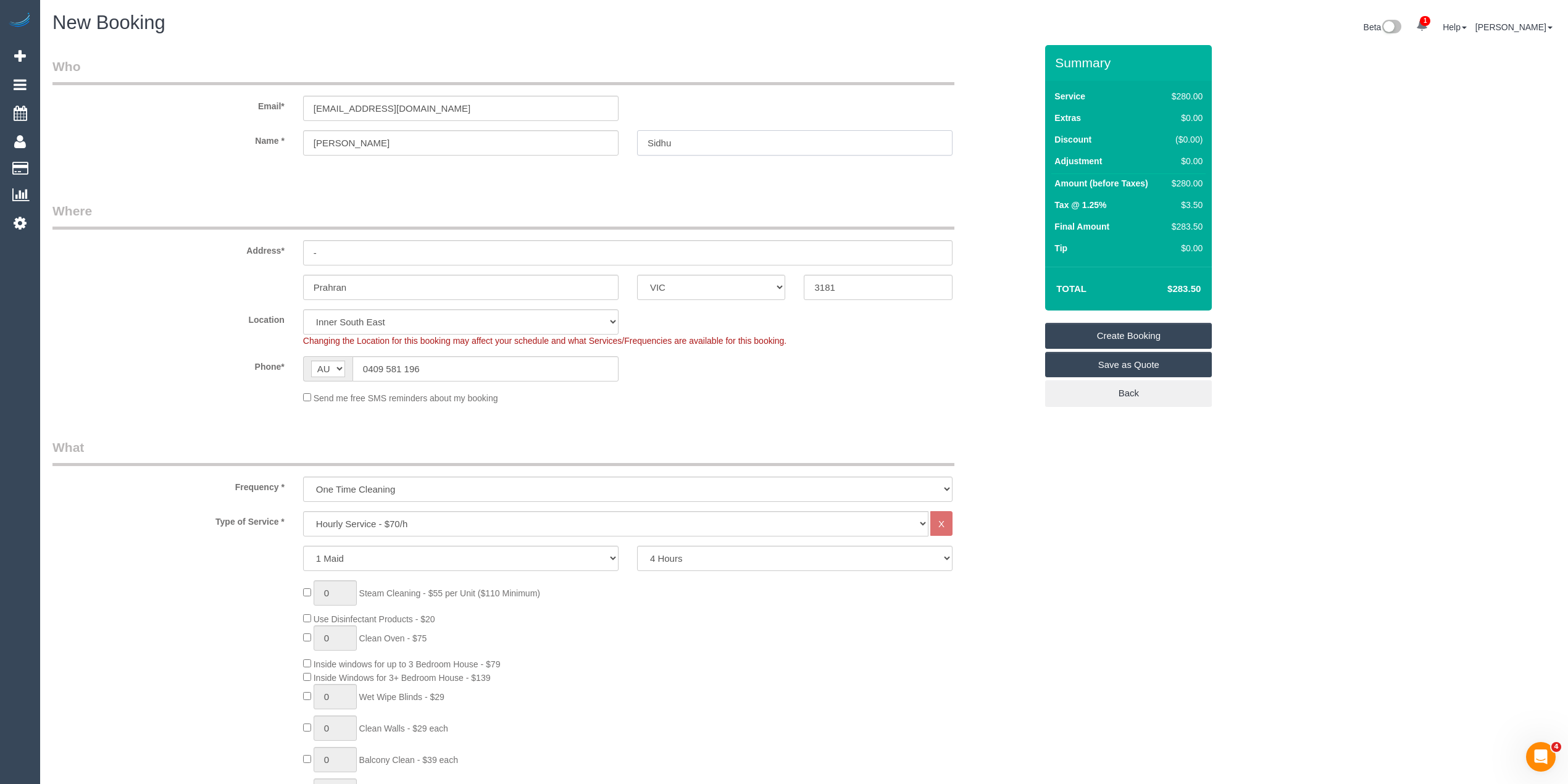
type input "Sidhu"
drag, startPoint x: 346, startPoint y: 250, endPoint x: 279, endPoint y: 250, distance: 67.0
click at [279, 250] on div "Address* -" at bounding box center [544, 234] width 1001 height 64
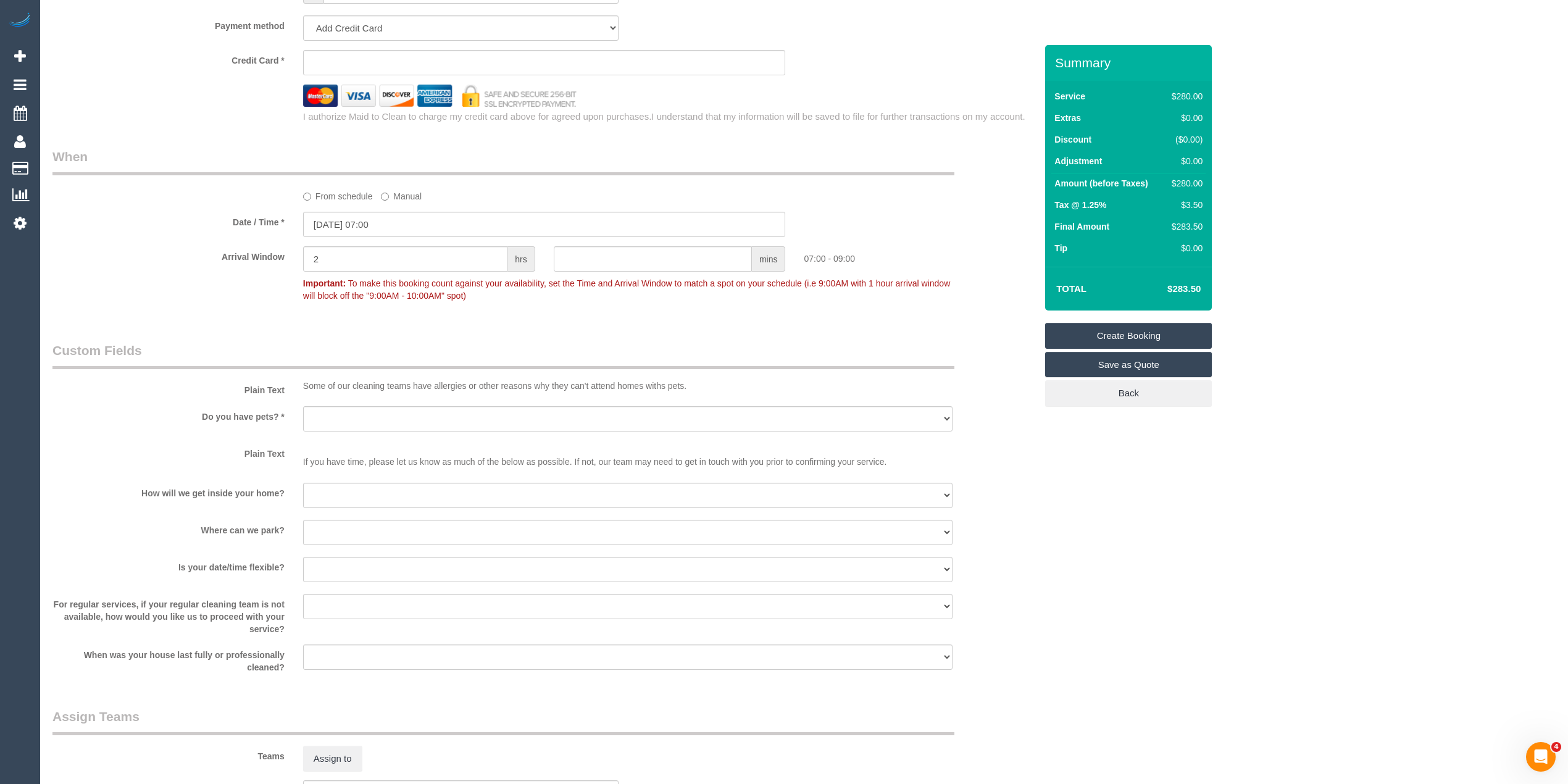
scroll to position [1372, 0]
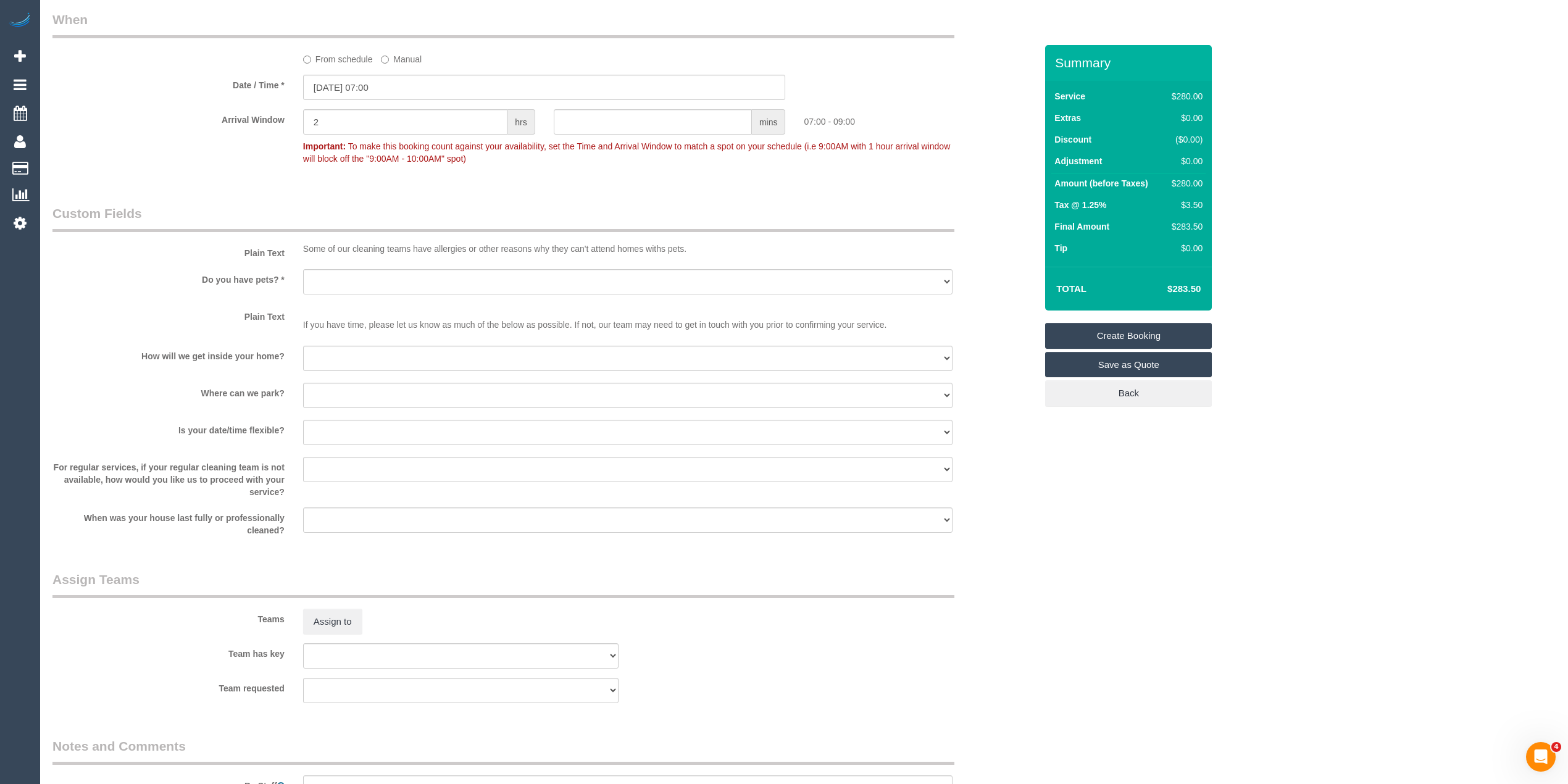
type input "28/19-23 Izett Street"
click at [317, 272] on select "Yes - Cats Yes - Dogs No pets Yes - Dogs and Cats Yes - Other" at bounding box center [628, 282] width 649 height 25
select select "number:28"
click at [303, 269] on select "Yes - Cats Yes - Dogs No pets Yes - Dogs and Cats Yes - Other" at bounding box center [628, 282] width 649 height 25
click at [344, 348] on select "I will be home Key will be left (please provide details below) Lock box/Access …" at bounding box center [628, 358] width 649 height 25
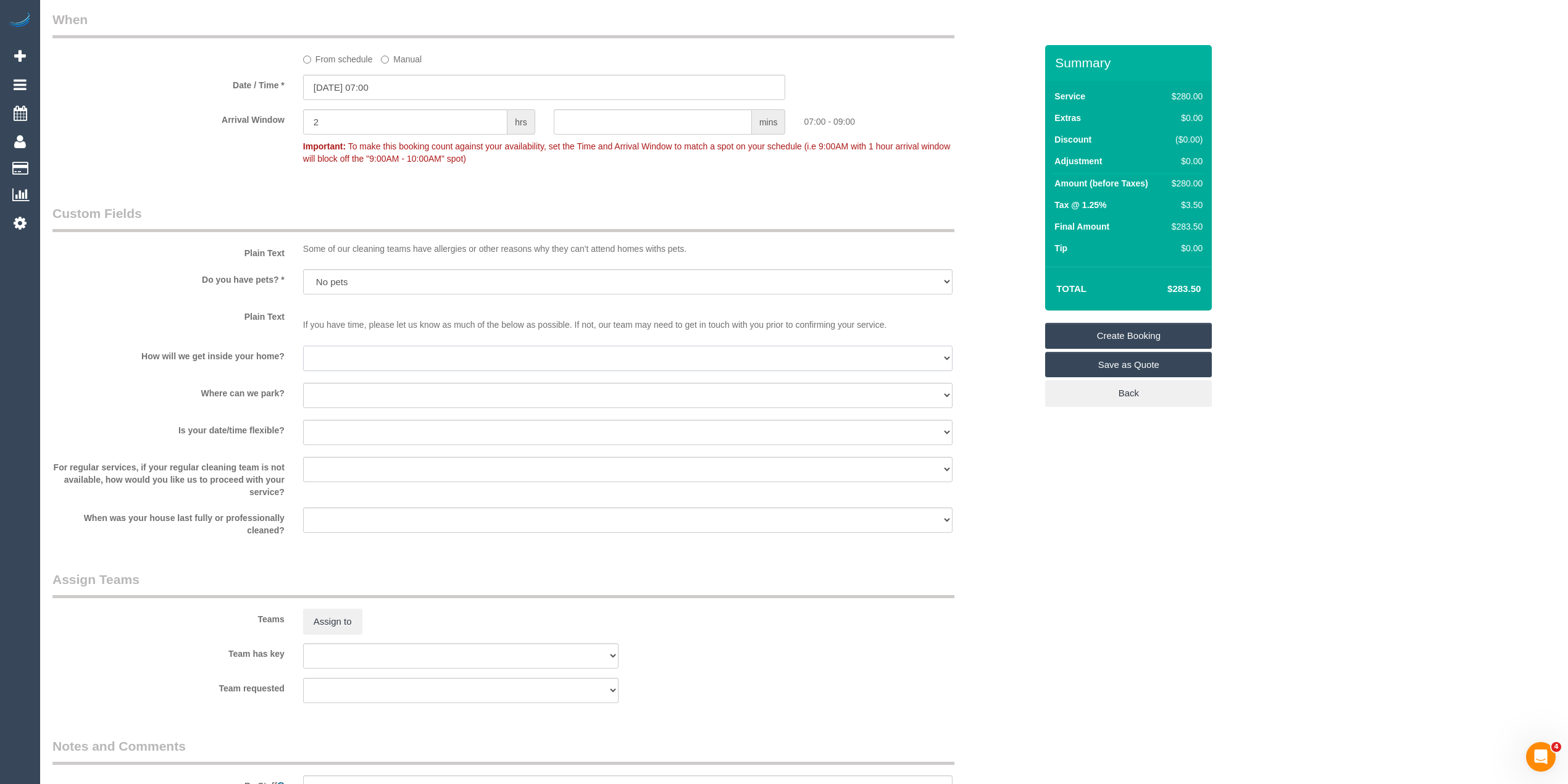
select select "number:14"
click at [303, 346] on select "I will be home Key will be left (please provide details below) Lock box/Access …" at bounding box center [628, 358] width 649 height 25
click at [349, 391] on select "I will provide parking on-site Free street parking Paid street parking (cost wi…" at bounding box center [628, 396] width 649 height 25
select select "number:19"
click at [303, 383] on select "I will provide parking on-site Free street parking Paid street parking (cost wi…" at bounding box center [628, 396] width 649 height 25
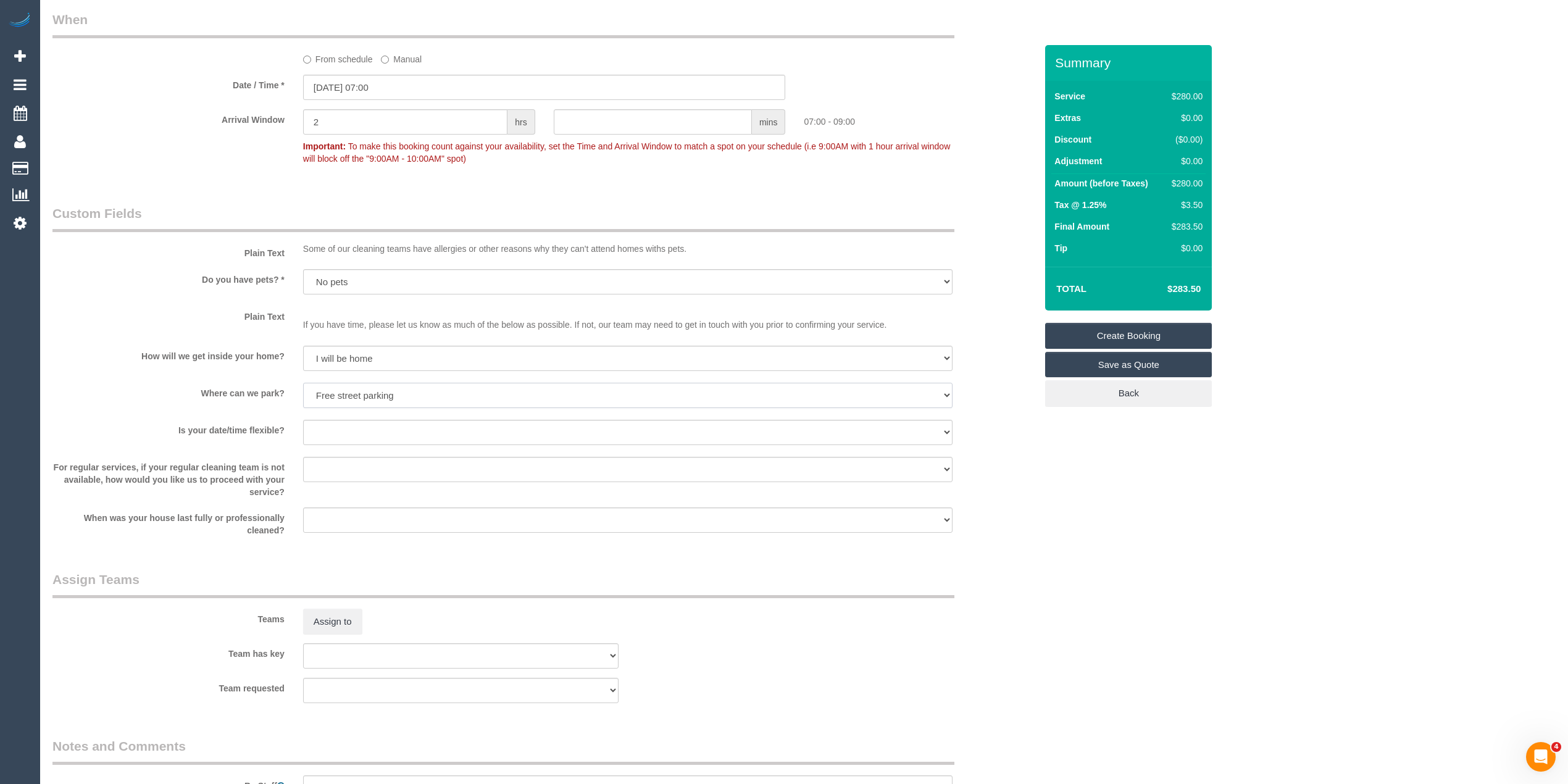
scroll to position [1508, 0]
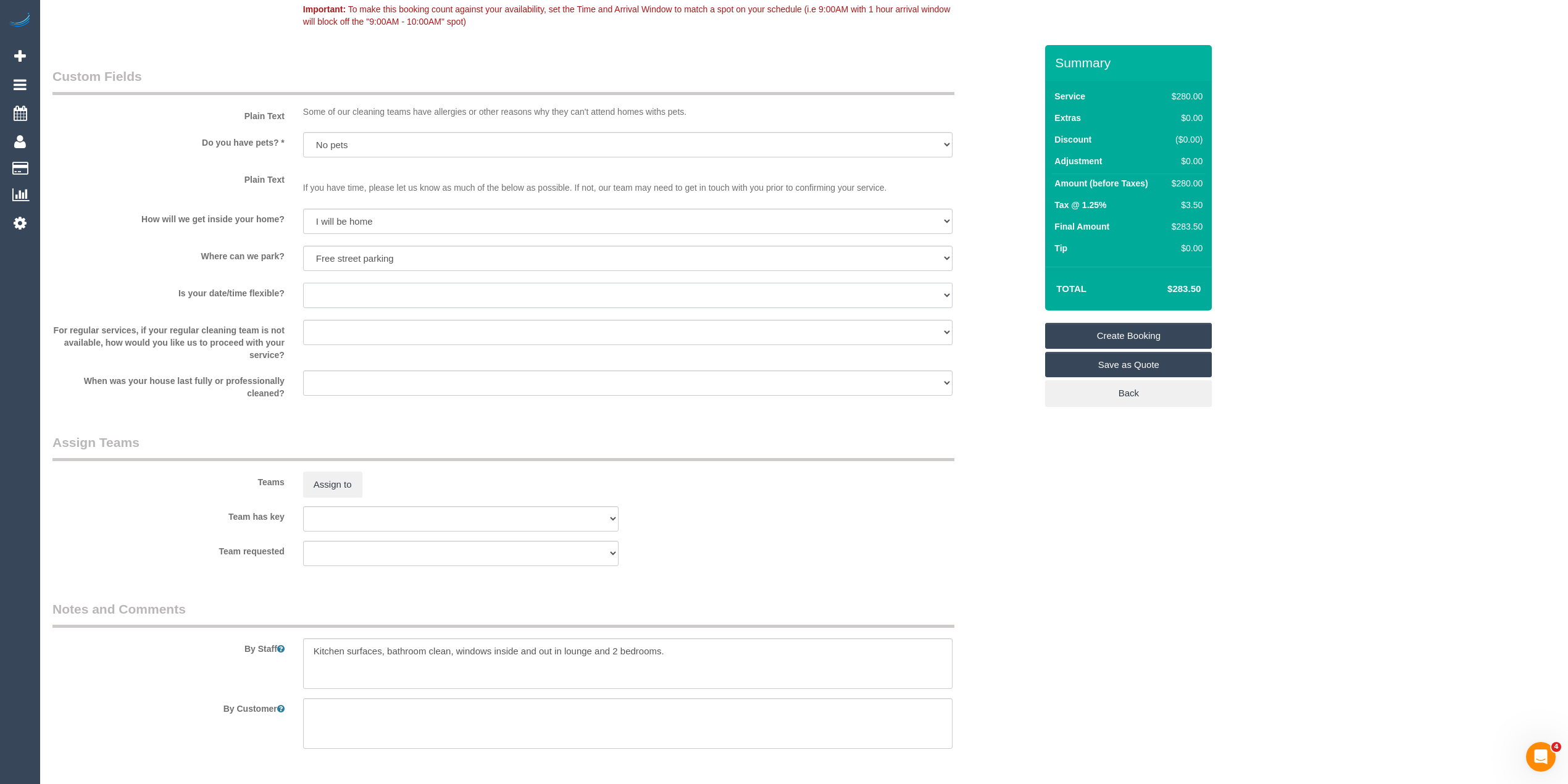
click at [324, 292] on select "Yes - date and time Yes - date but not time Yes - time but not date No - No fle…" at bounding box center [628, 296] width 649 height 25
select select "number:25"
click at [303, 283] on select "Yes - date and time Yes - date but not time Yes - time but not date No - No fle…" at bounding box center [628, 296] width 649 height 25
click at [708, 653] on textarea at bounding box center [628, 664] width 649 height 51
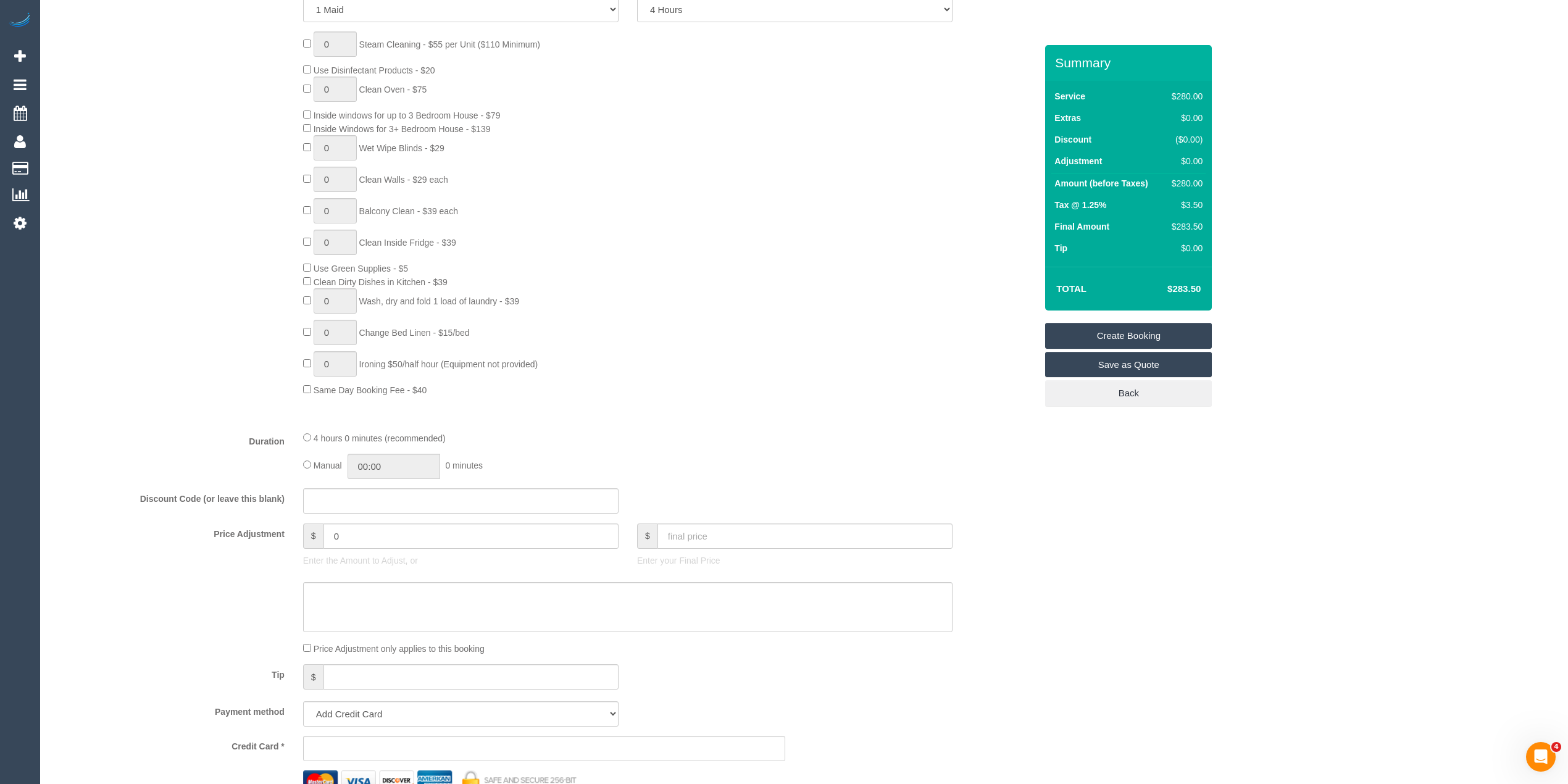
scroll to position [0, 0]
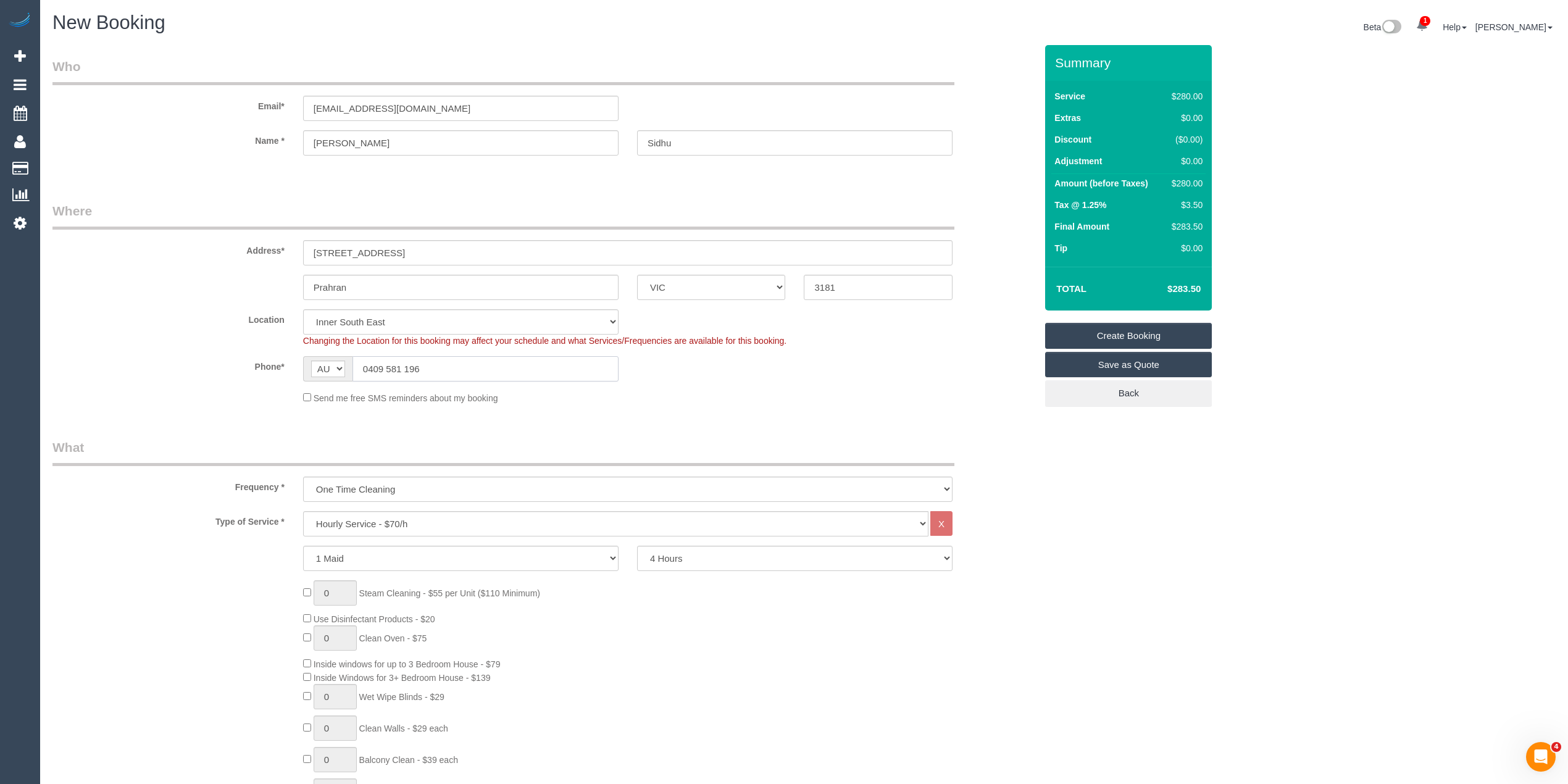
drag, startPoint x: 432, startPoint y: 369, endPoint x: 327, endPoint y: 358, distance: 105.6
click at [327, 358] on div "AF AL DZ AD AO AI AQ AG AR AM AW AU AT AZ BS BH BD BB BY BE BZ BJ BM BT BO BA B…" at bounding box center [460, 369] width 316 height 25
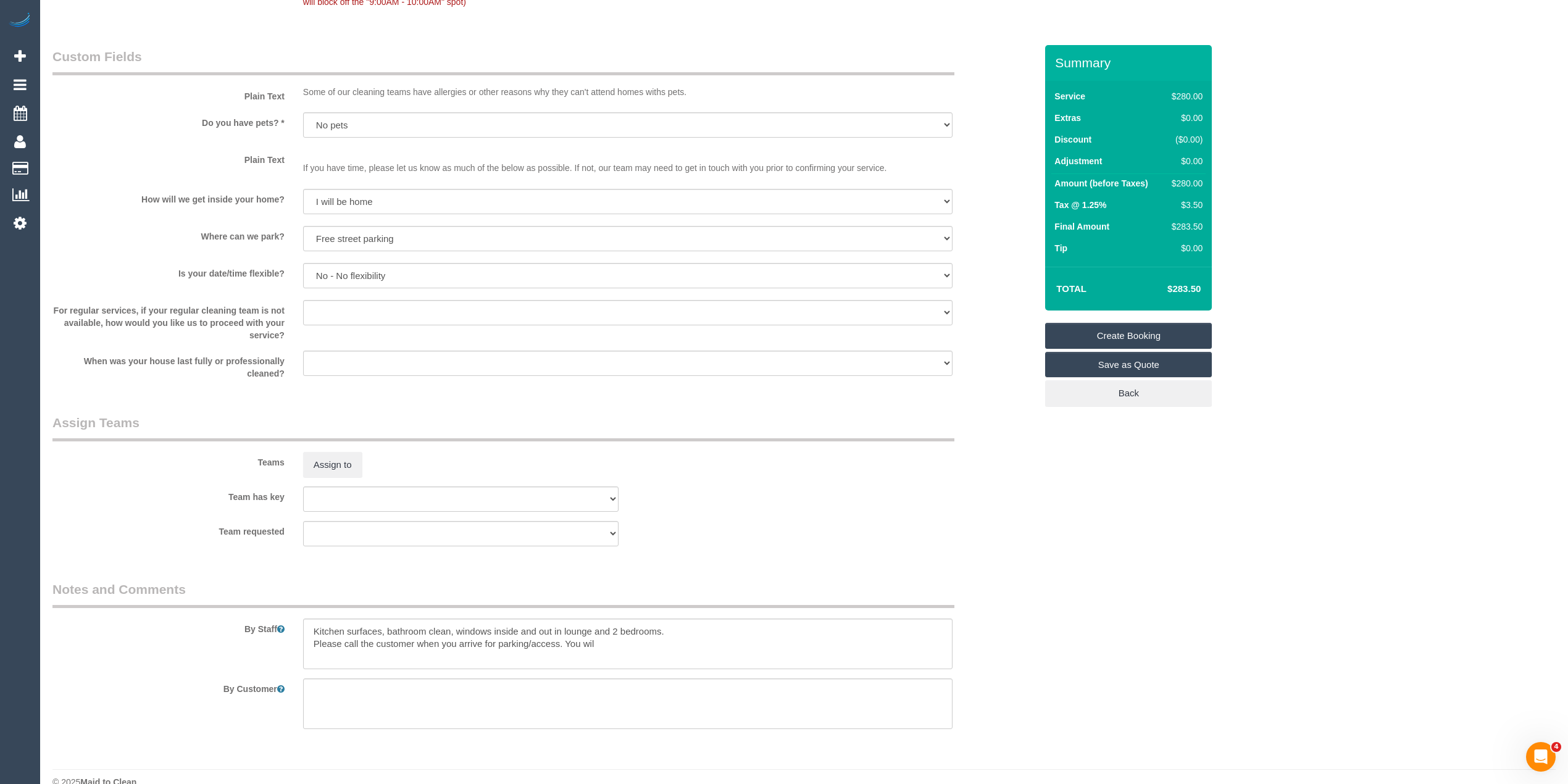
scroll to position [1551, 0]
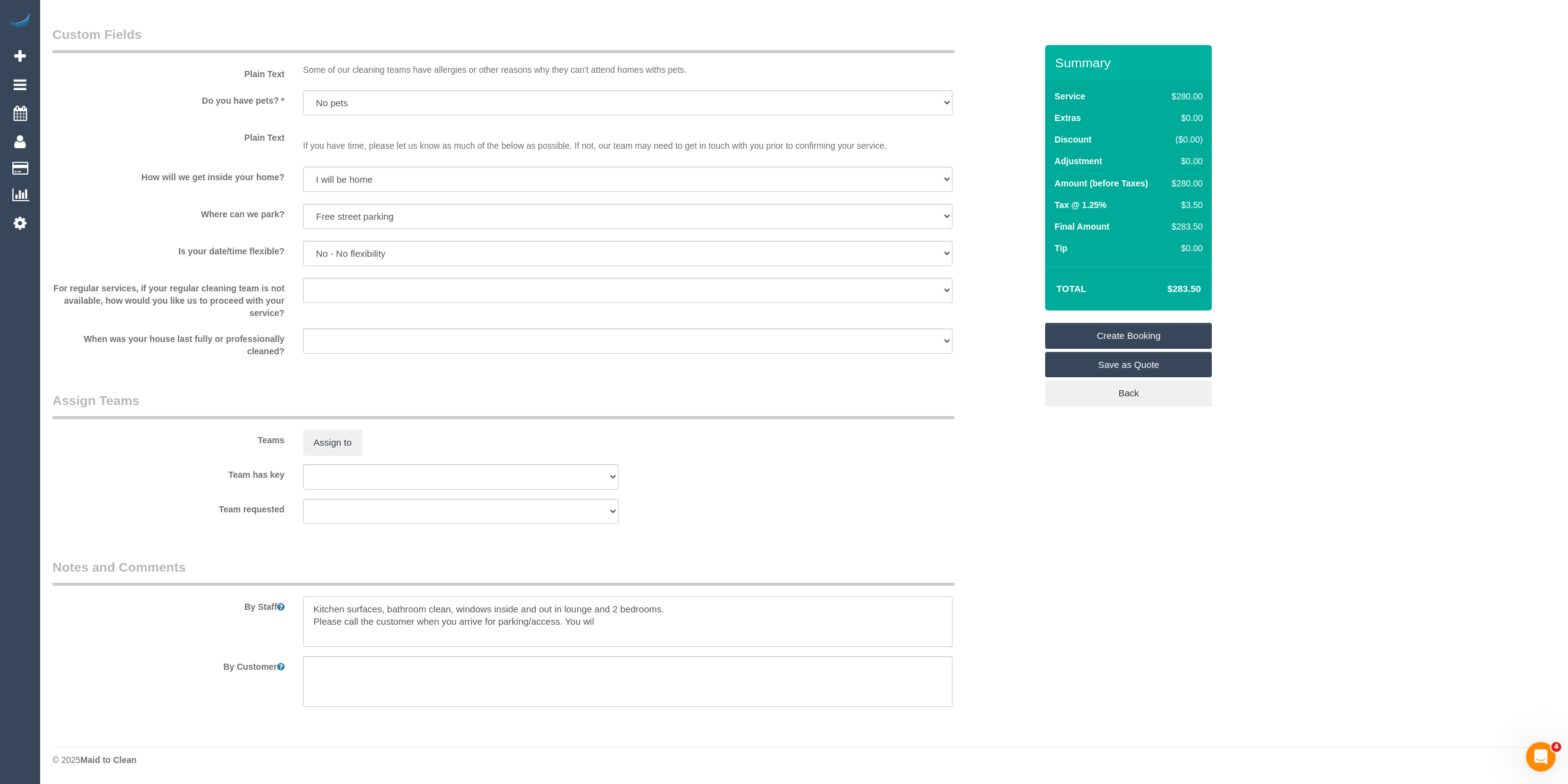
click at [610, 622] on textarea at bounding box center [628, 622] width 649 height 51
drag, startPoint x: 610, startPoint y: 622, endPoint x: 570, endPoint y: 622, distance: 40.0
click at [570, 622] on textarea at bounding box center [628, 622] width 649 height 51
paste textarea "0409 581 196"
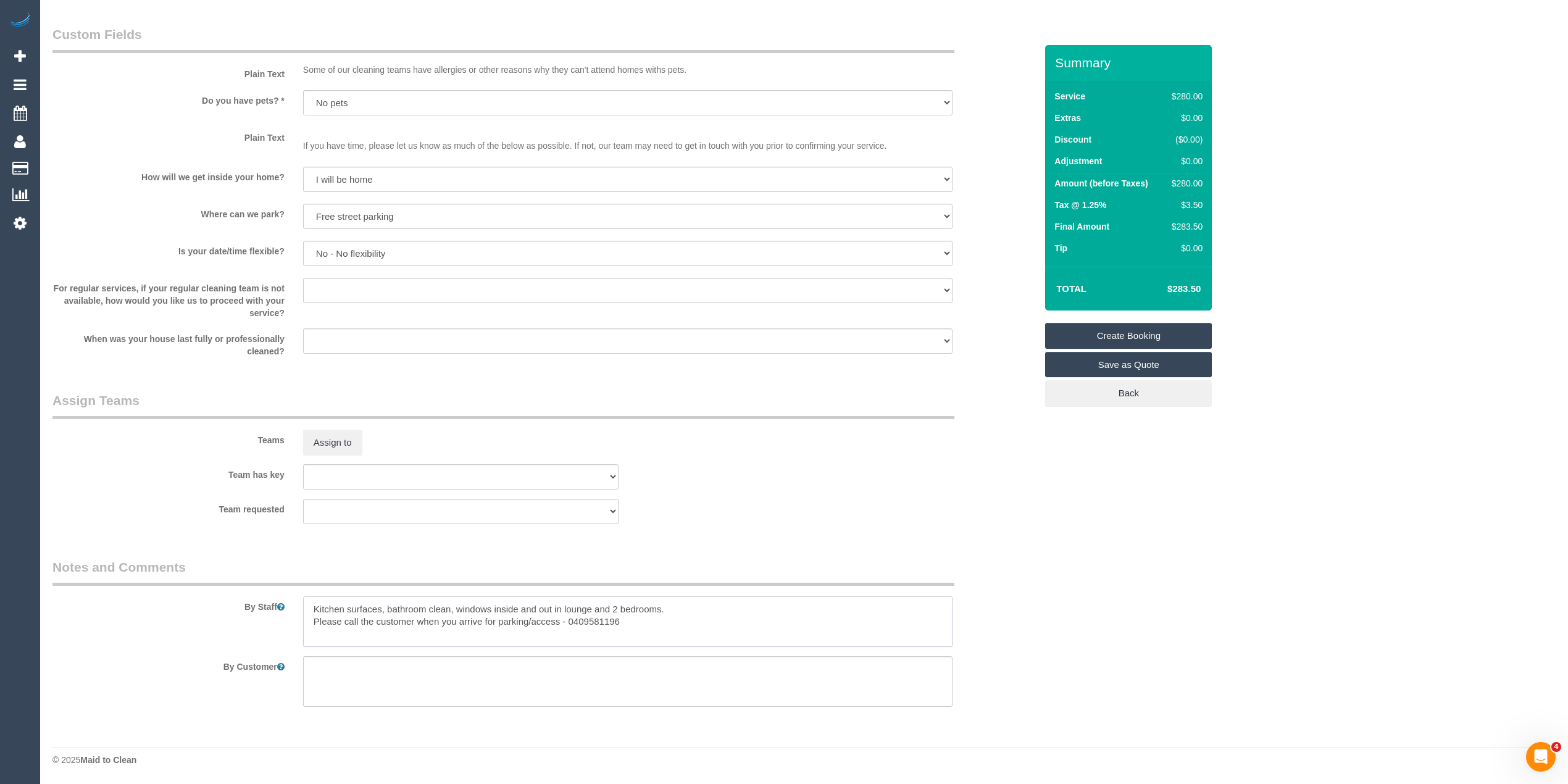
click at [657, 622] on textarea at bounding box center [628, 622] width 649 height 51
click at [640, 618] on textarea at bounding box center [628, 622] width 649 height 51
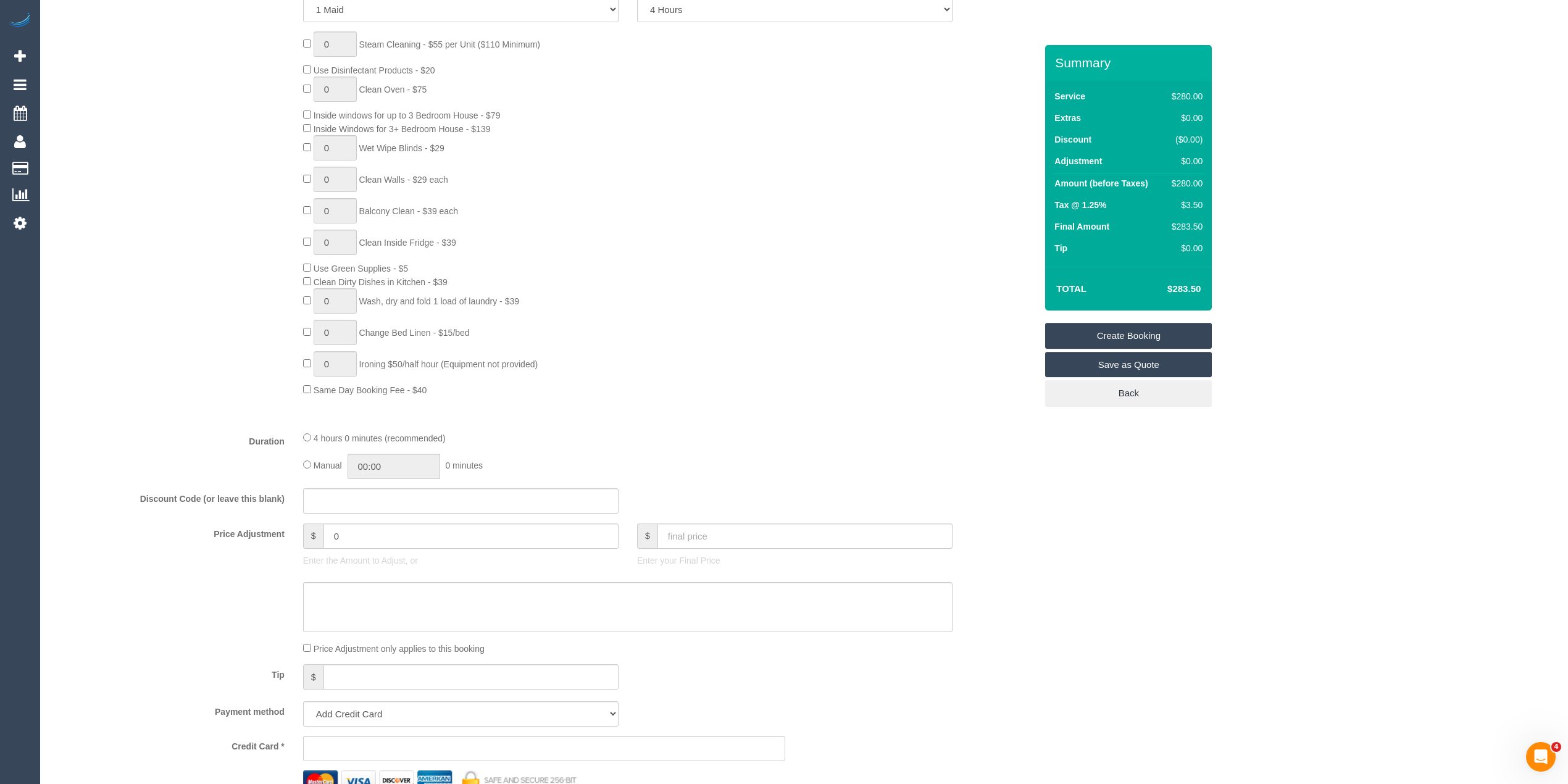
scroll to position [960, 0]
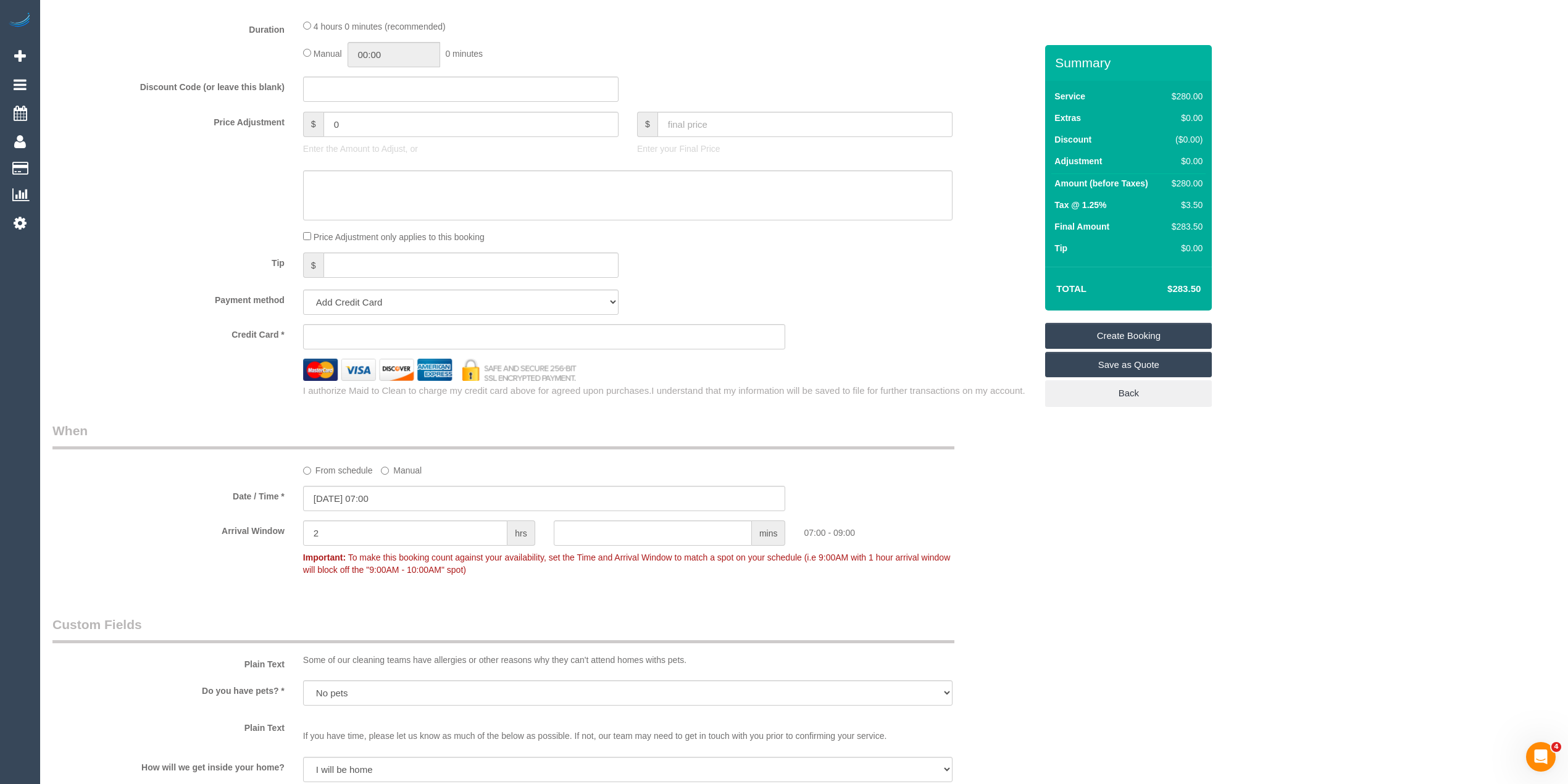
type textarea "Kitchen surfaces, bathroom clean, windows inside and out in lounge and 2 bedroo…"
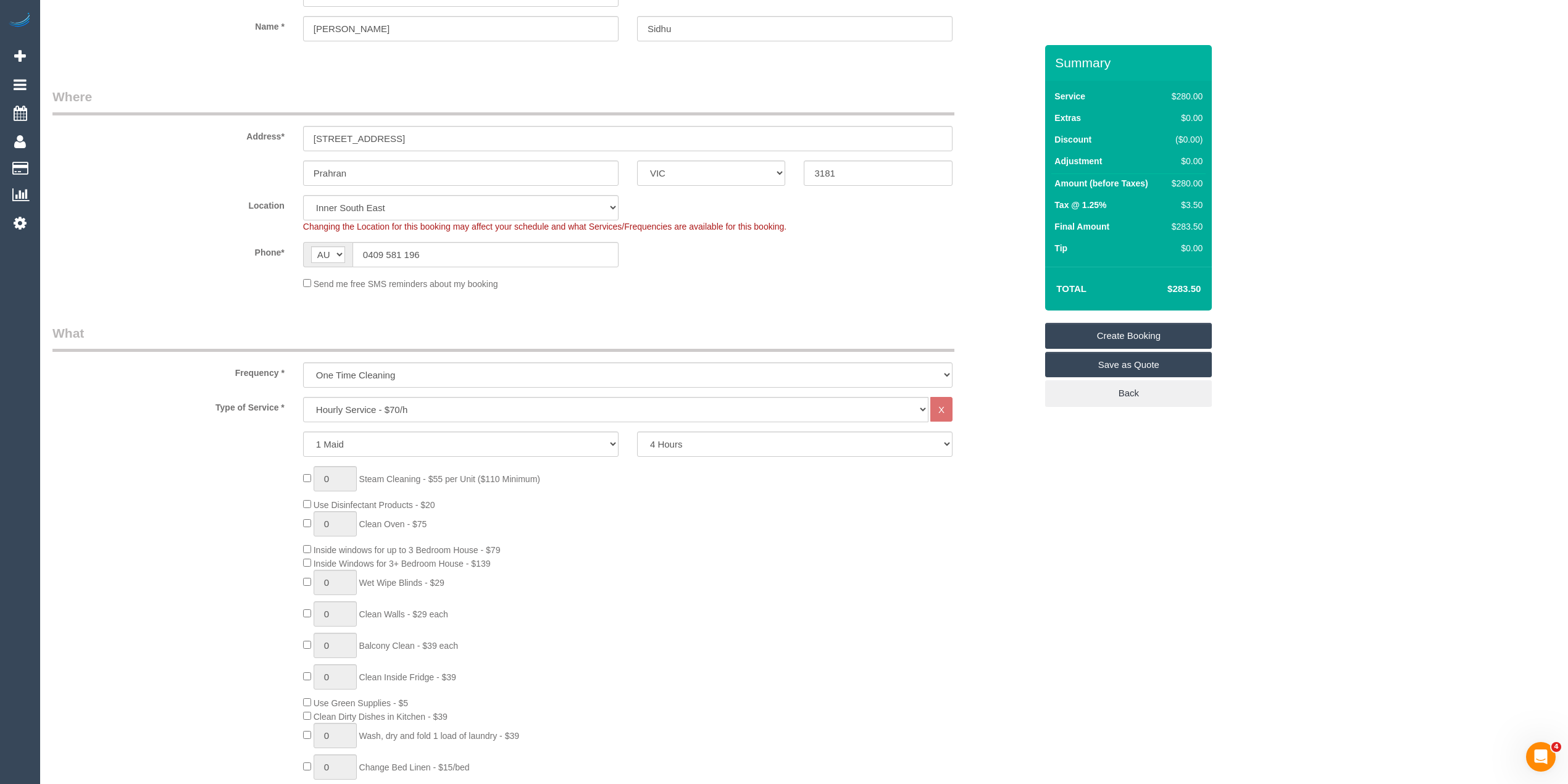
scroll to position [0, 0]
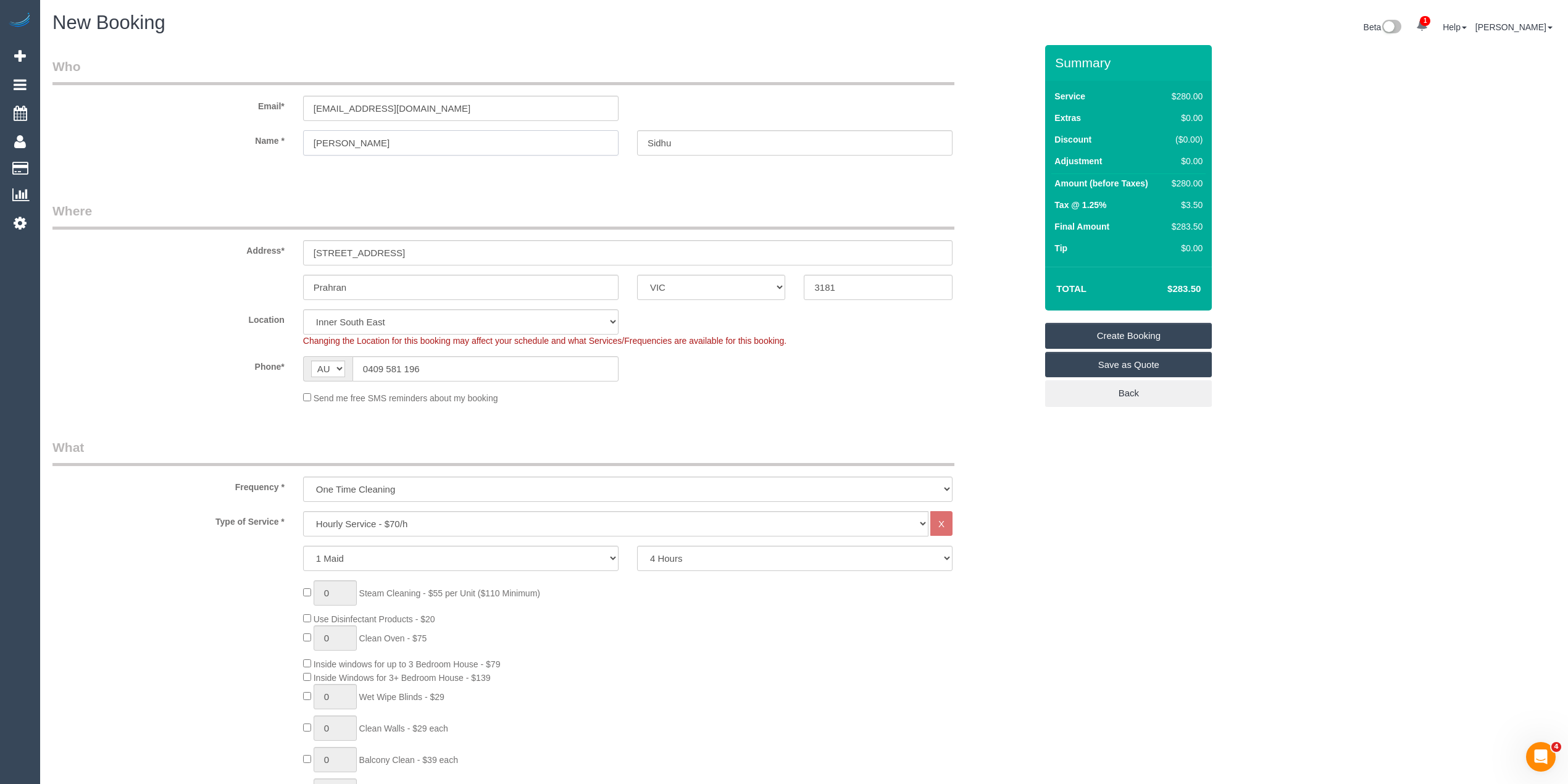
drag, startPoint x: 370, startPoint y: 143, endPoint x: 255, endPoint y: 135, distance: 115.3
click at [255, 135] on div "Name * Gerard Sidhu" at bounding box center [544, 143] width 1001 height 25
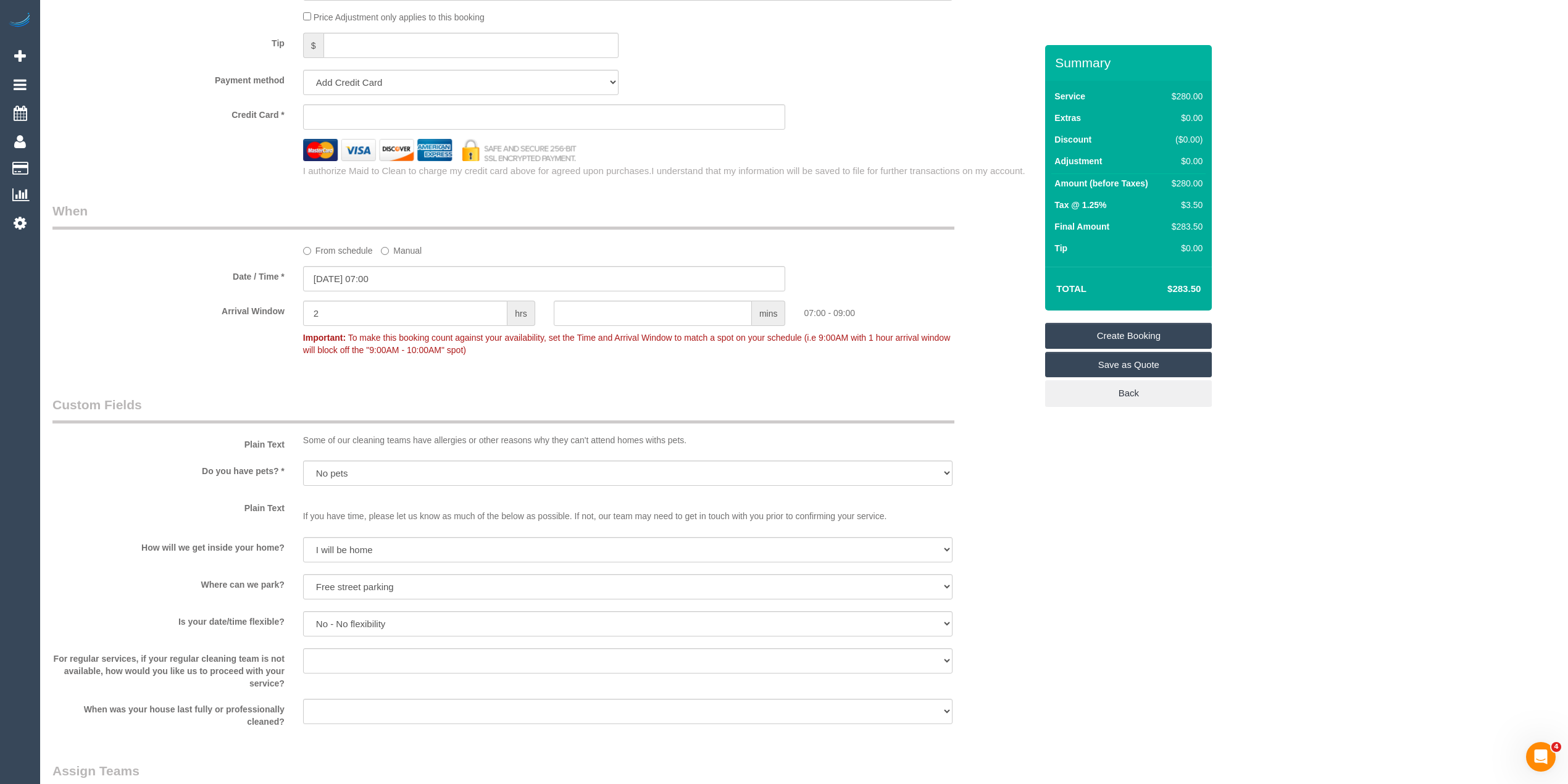
scroll to position [1234, 0]
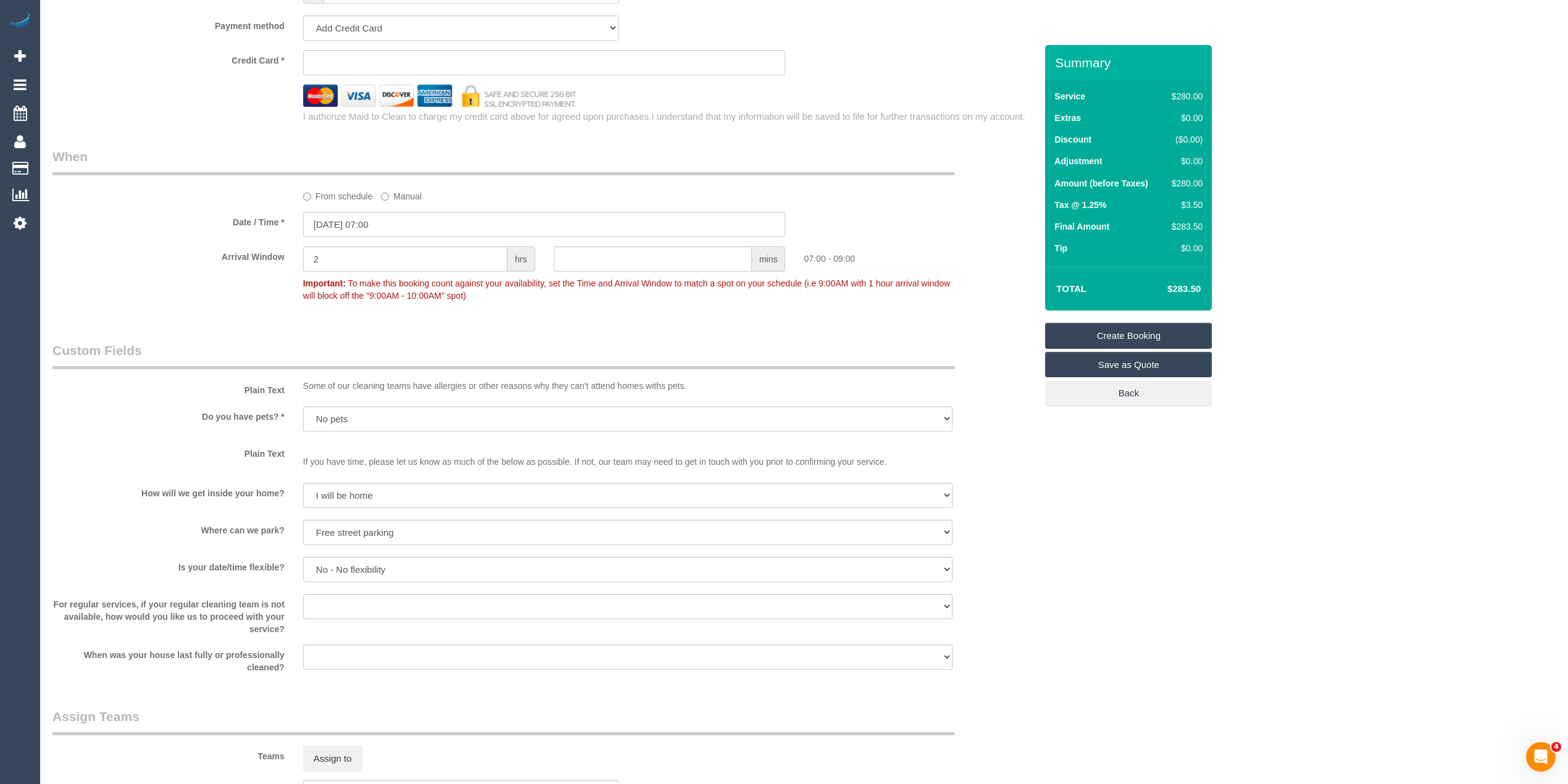
type input "Dr. Sarjit"
click at [329, 57] on iframe at bounding box center [545, 62] width 462 height 11
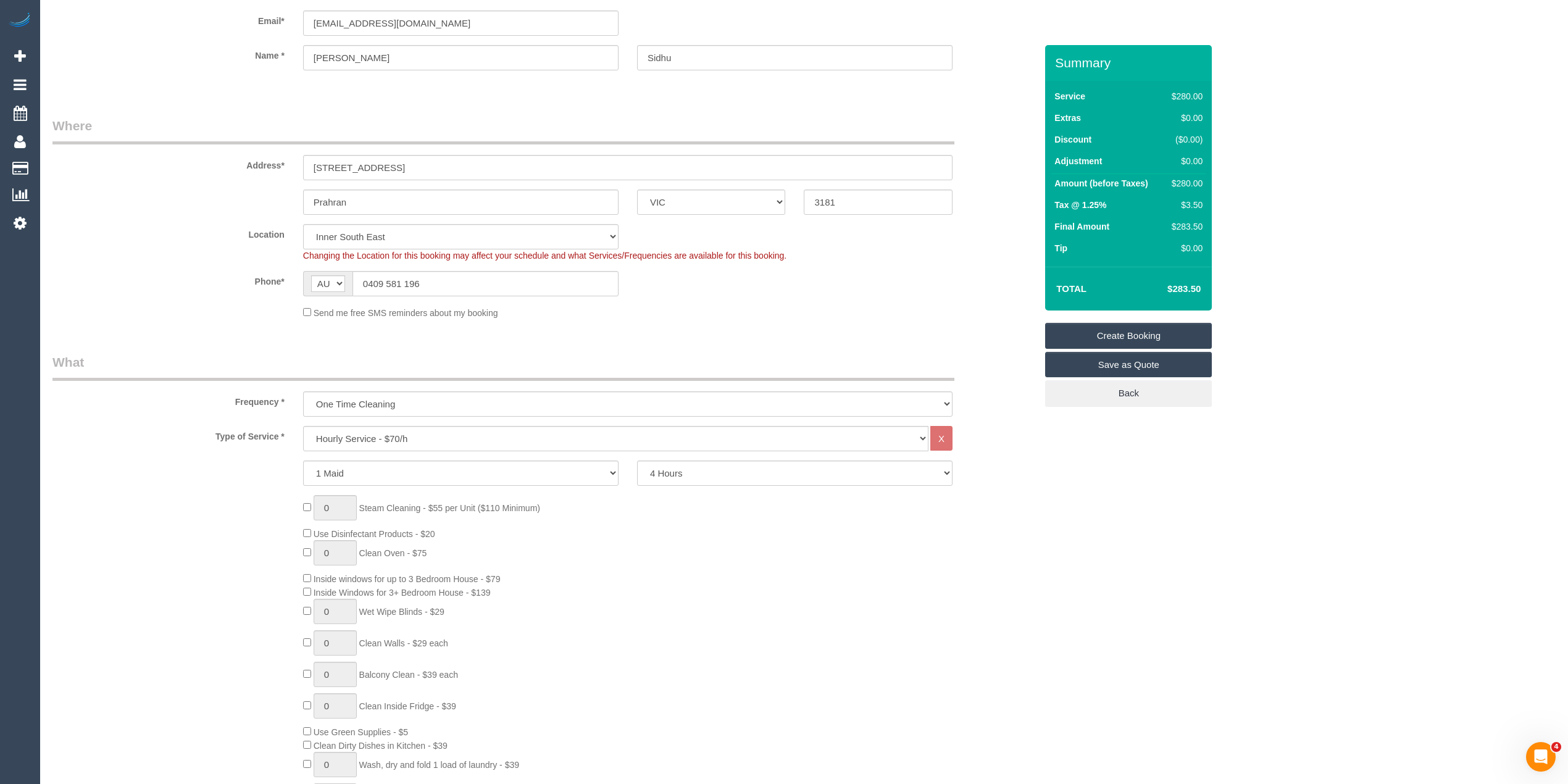
scroll to position [0, 0]
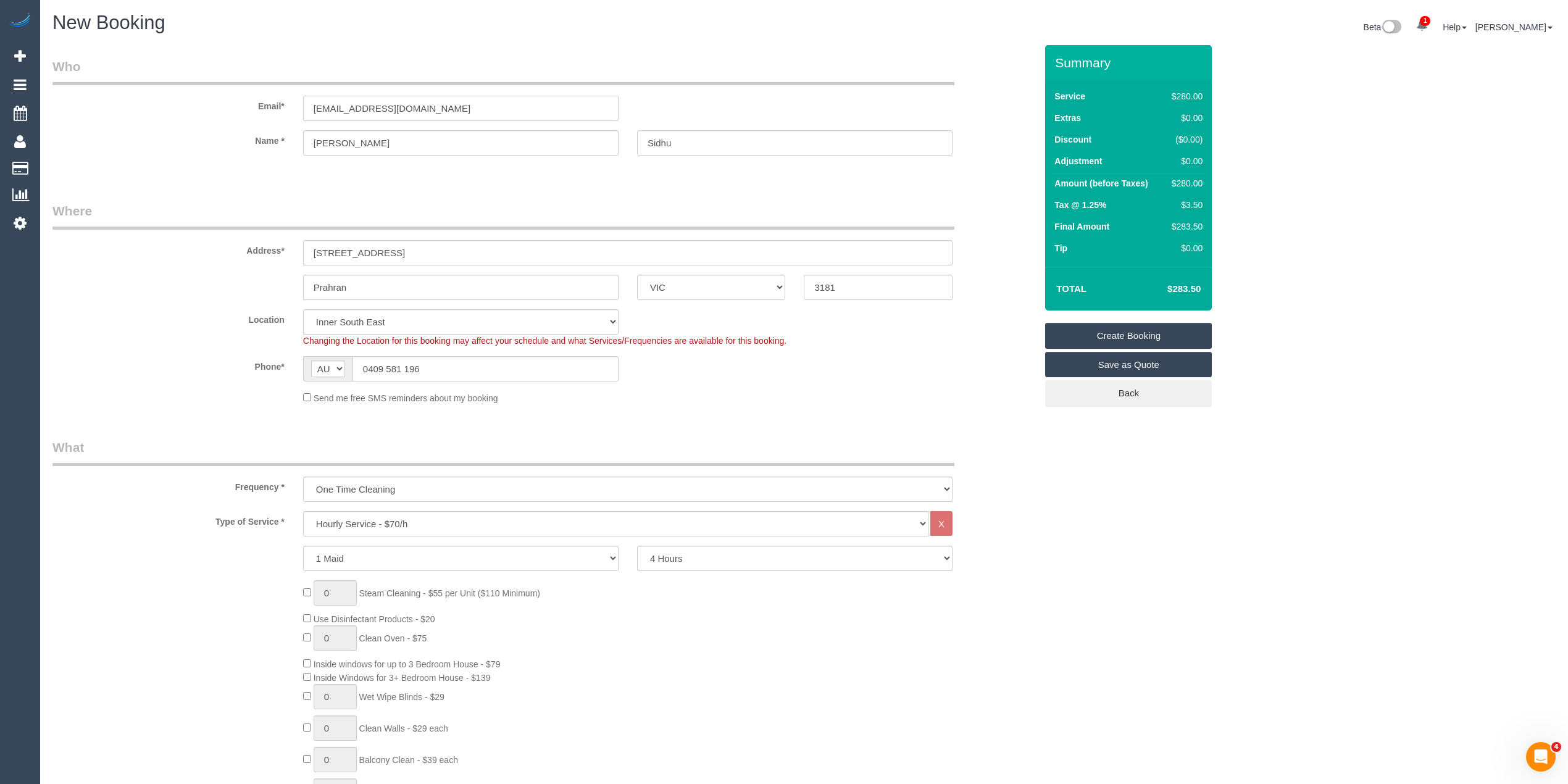
drag, startPoint x: 354, startPoint y: 111, endPoint x: 252, endPoint y: 111, distance: 102.0
click at [252, 111] on div "Email* gerardsidhu@mac.com" at bounding box center [544, 89] width 1001 height 64
click at [1149, 329] on link "Create Booking" at bounding box center [1128, 336] width 166 height 26
click at [417, 521] on select "Hourly Service - $70/h Hourly Service - $65/h Hourly Service - $60/h Hourly Ser…" at bounding box center [615, 524] width 625 height 25
select select "211"
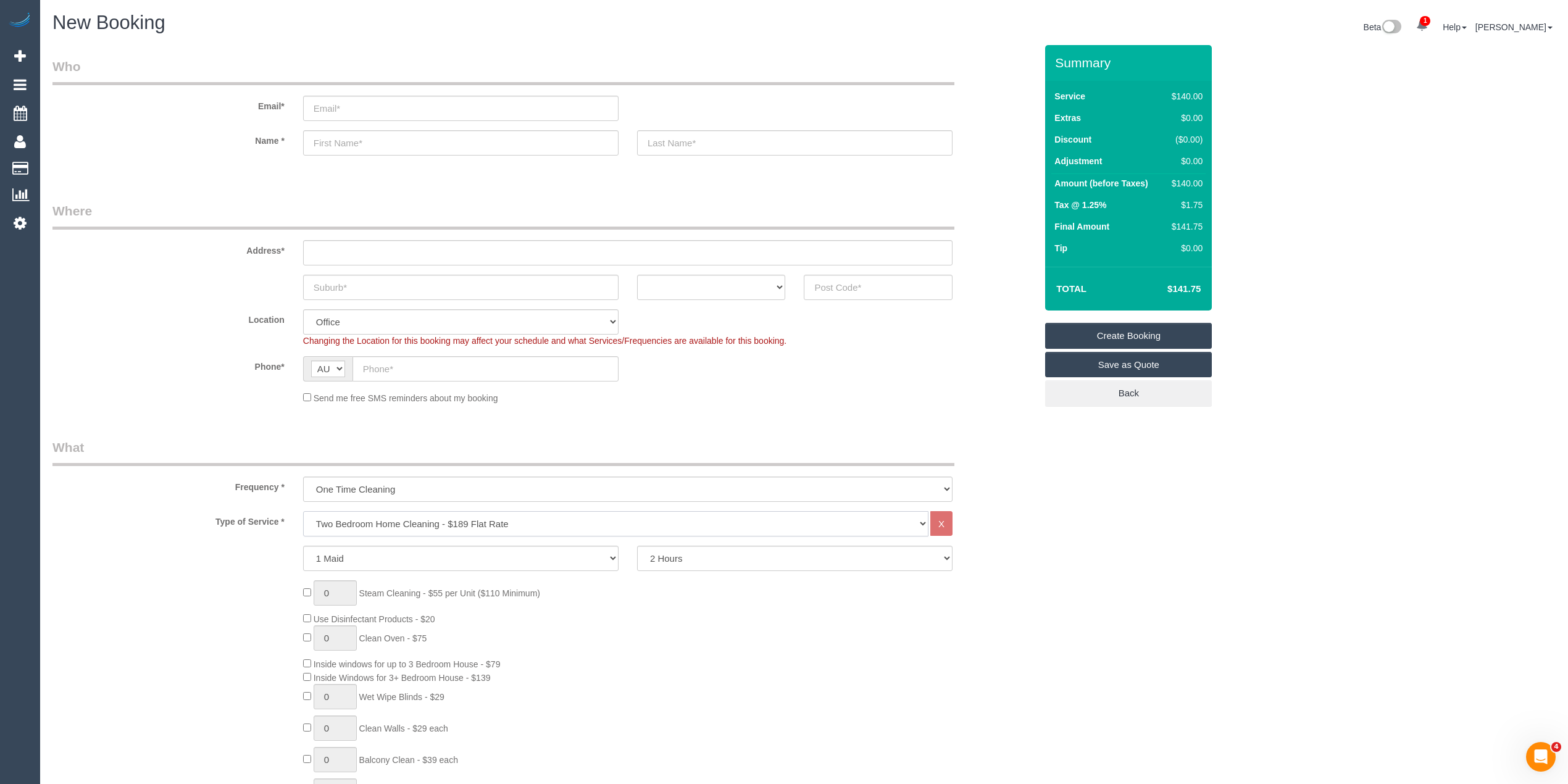
click at [303, 511] on select "Hourly Service - $70/h Hourly Service - $65/h Hourly Service - $60/h Hourly Ser…" at bounding box center [615, 524] width 625 height 25
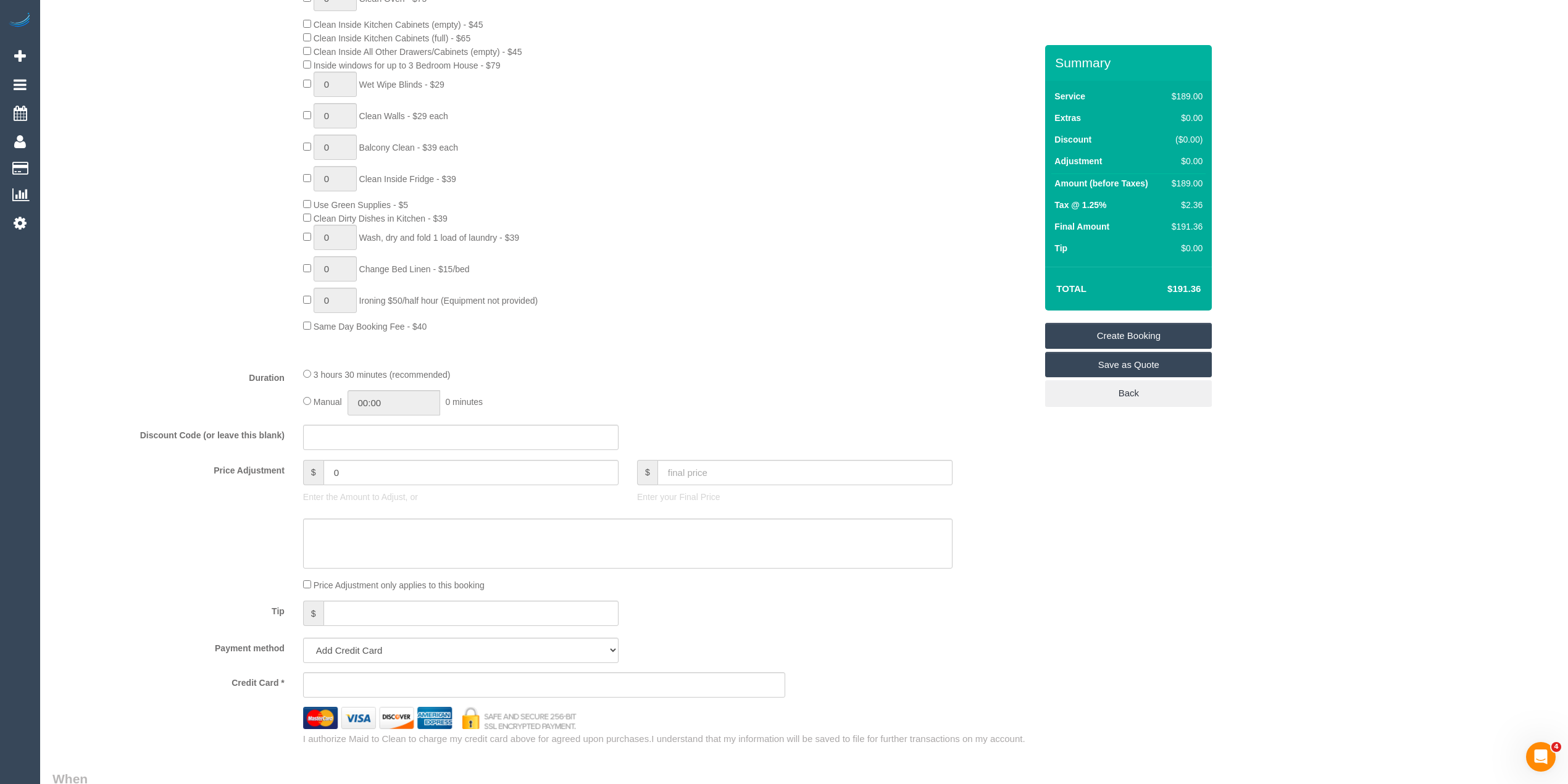
scroll to position [685, 0]
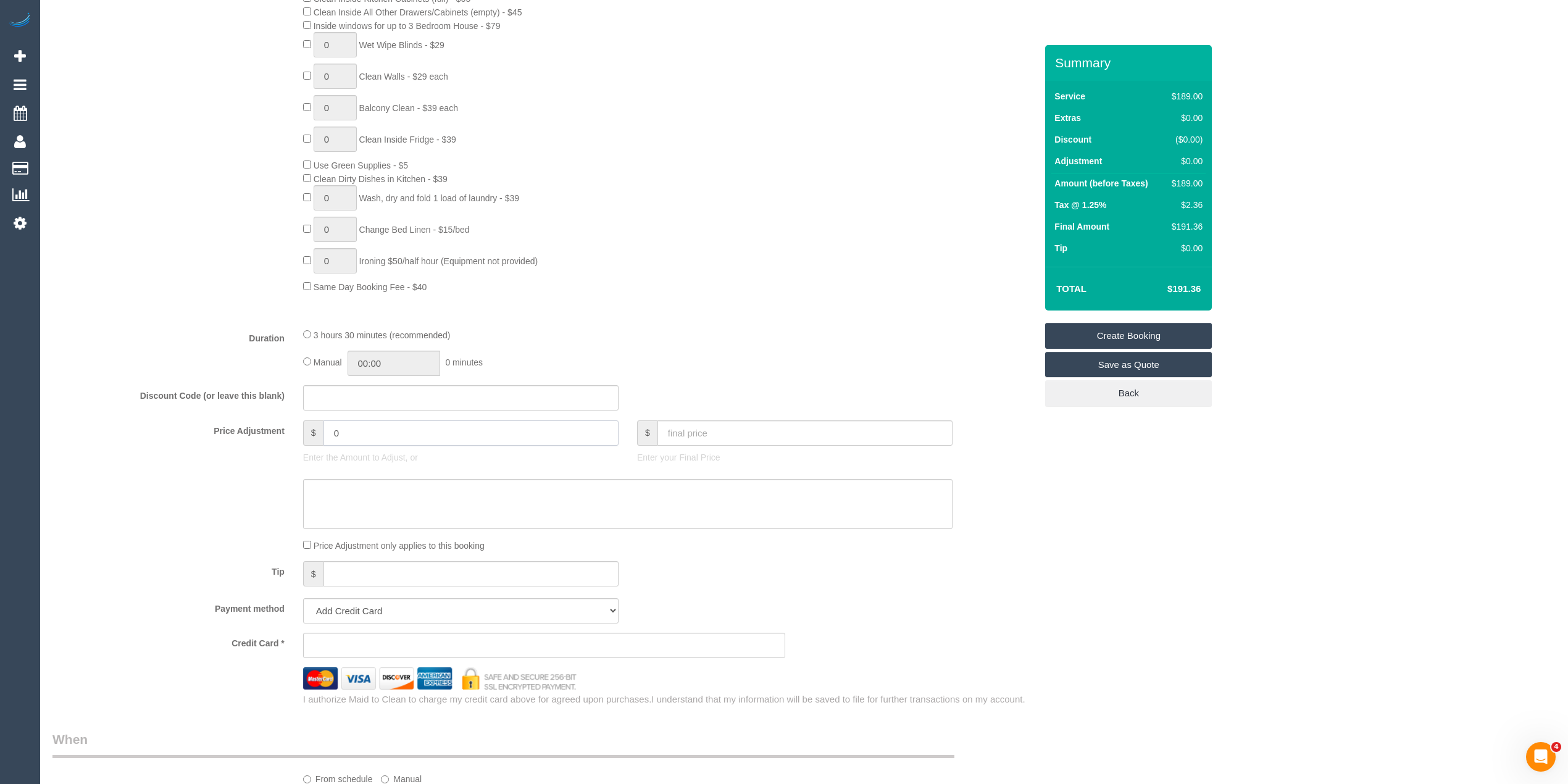
drag, startPoint x: 387, startPoint y: 426, endPoint x: 170, endPoint y: 404, distance: 218.1
click at [170, 404] on fieldset "What Frequency * One Time Cleaning Weekly - 10% Off - 10.00% (0% for the First …" at bounding box center [544, 230] width 983 height 953
type input "-10"
click at [171, 378] on fieldset "What Frequency * One Time Cleaning Weekly - 10% Off - 10.00% (0% for the First …" at bounding box center [544, 230] width 983 height 953
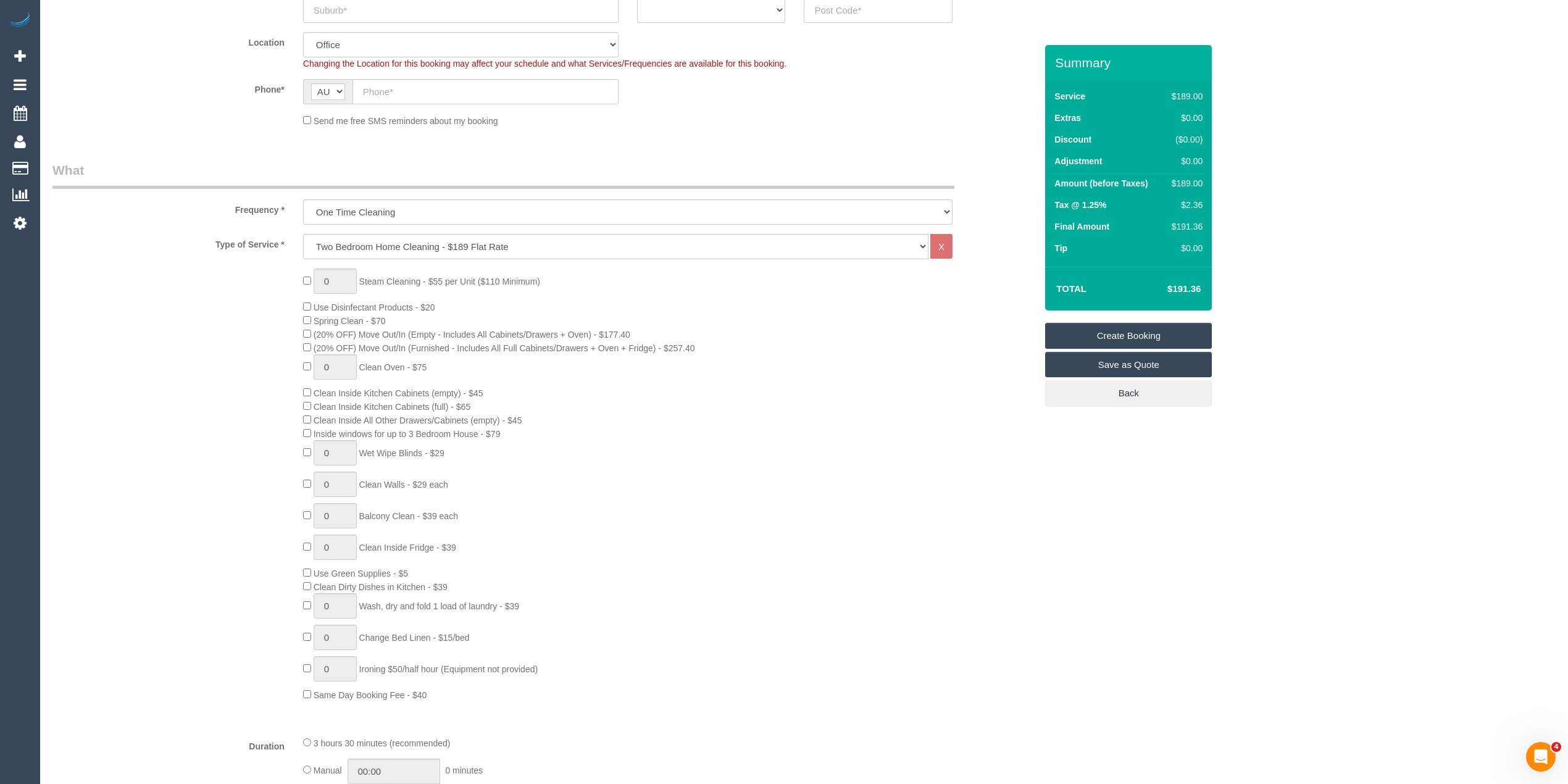
scroll to position [274, 0]
click at [387, 204] on select "One Time Cleaning Weekly - 10% Off - 10.00% (0% for the First Booking) Fortnigh…" at bounding box center [628, 216] width 649 height 25
select select "object:2160"
click at [303, 203] on select "One Time Cleaning Weekly - 10% Off - 10.00% (0% for the First Booking) Fortnigh…" at bounding box center [628, 216] width 649 height 25
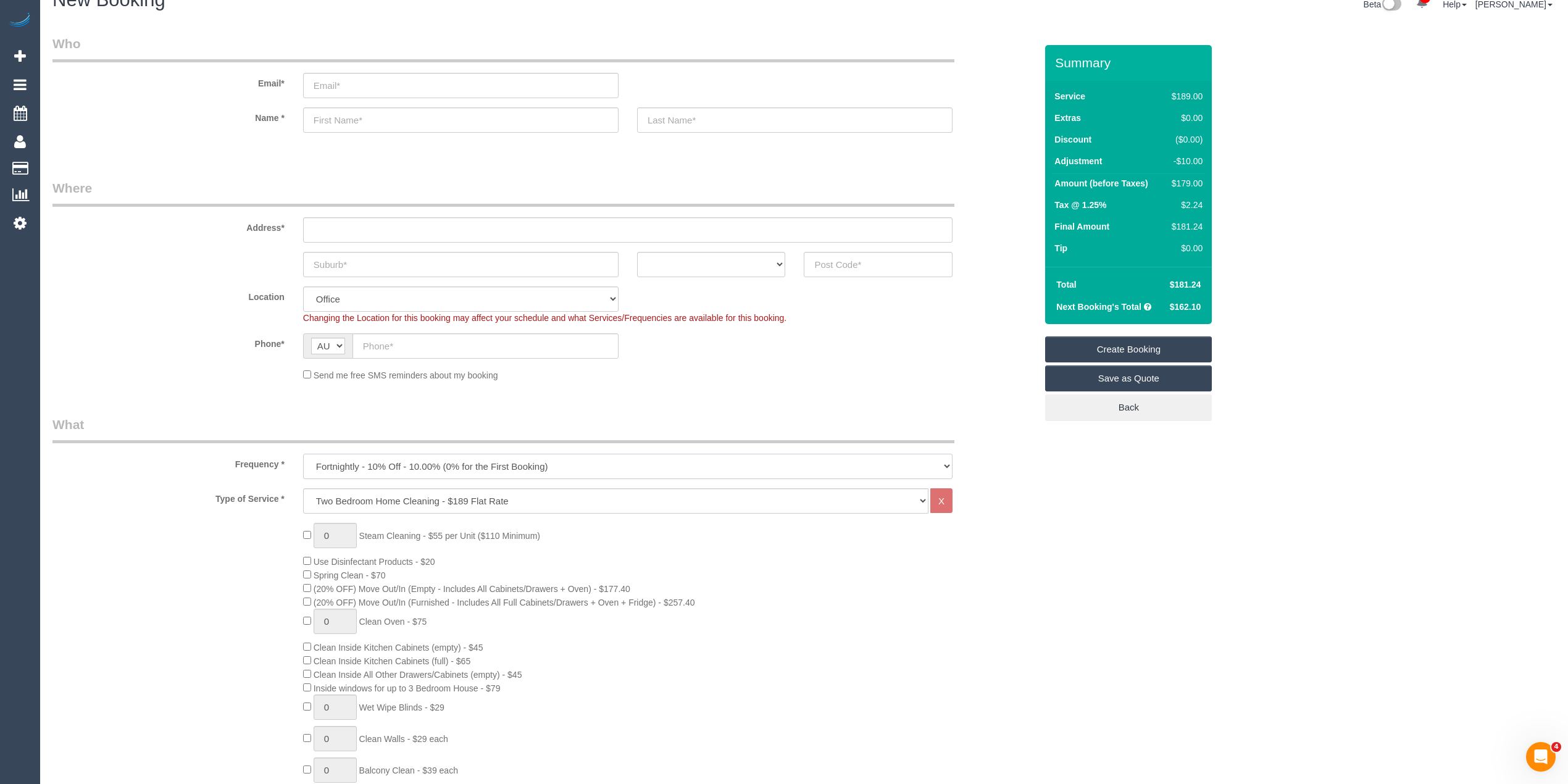
scroll to position [0, 0]
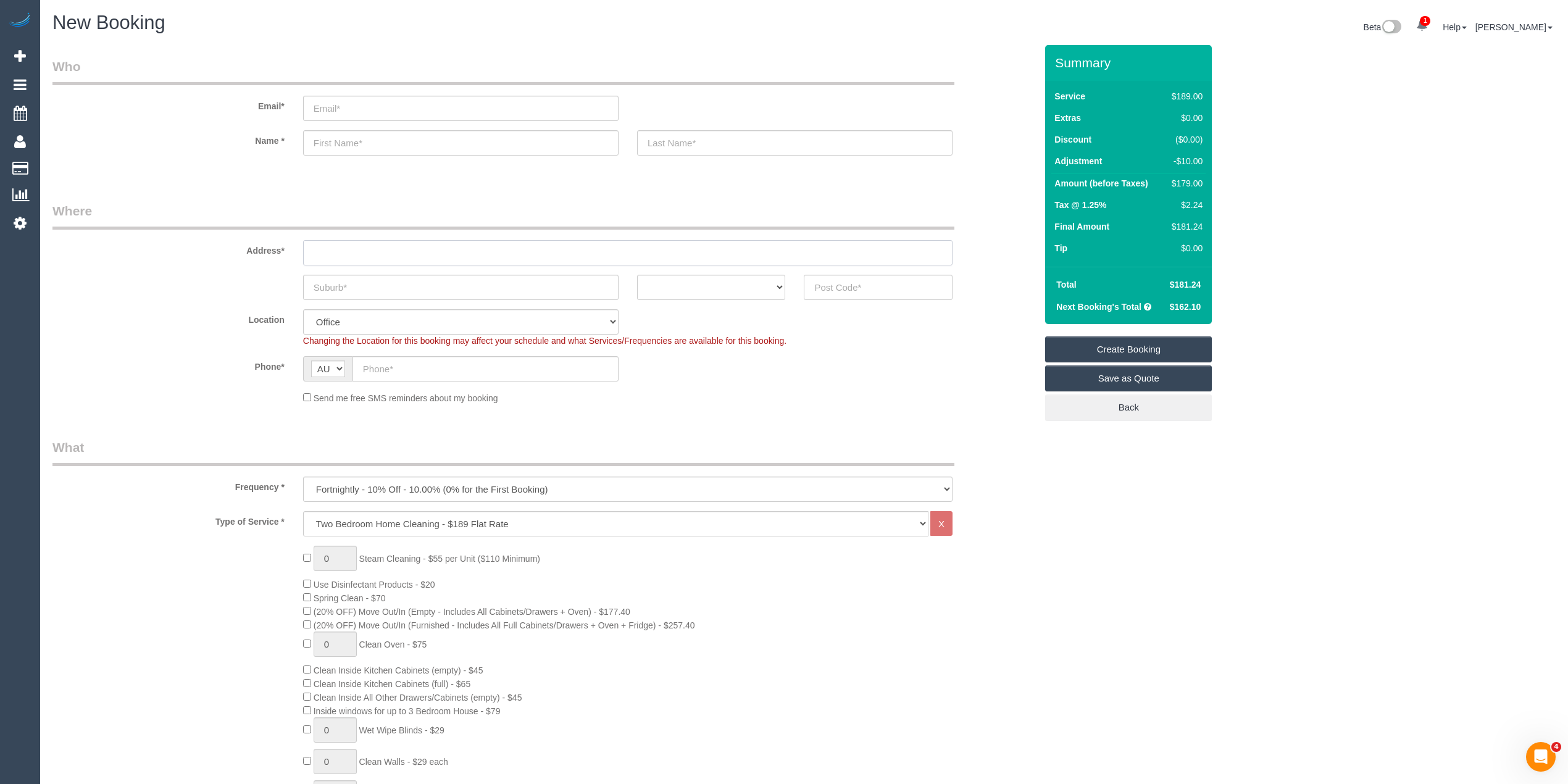
click at [348, 252] on input "text" at bounding box center [628, 253] width 649 height 25
type input "-"
click at [869, 294] on input "text" at bounding box center [879, 287] width 149 height 25
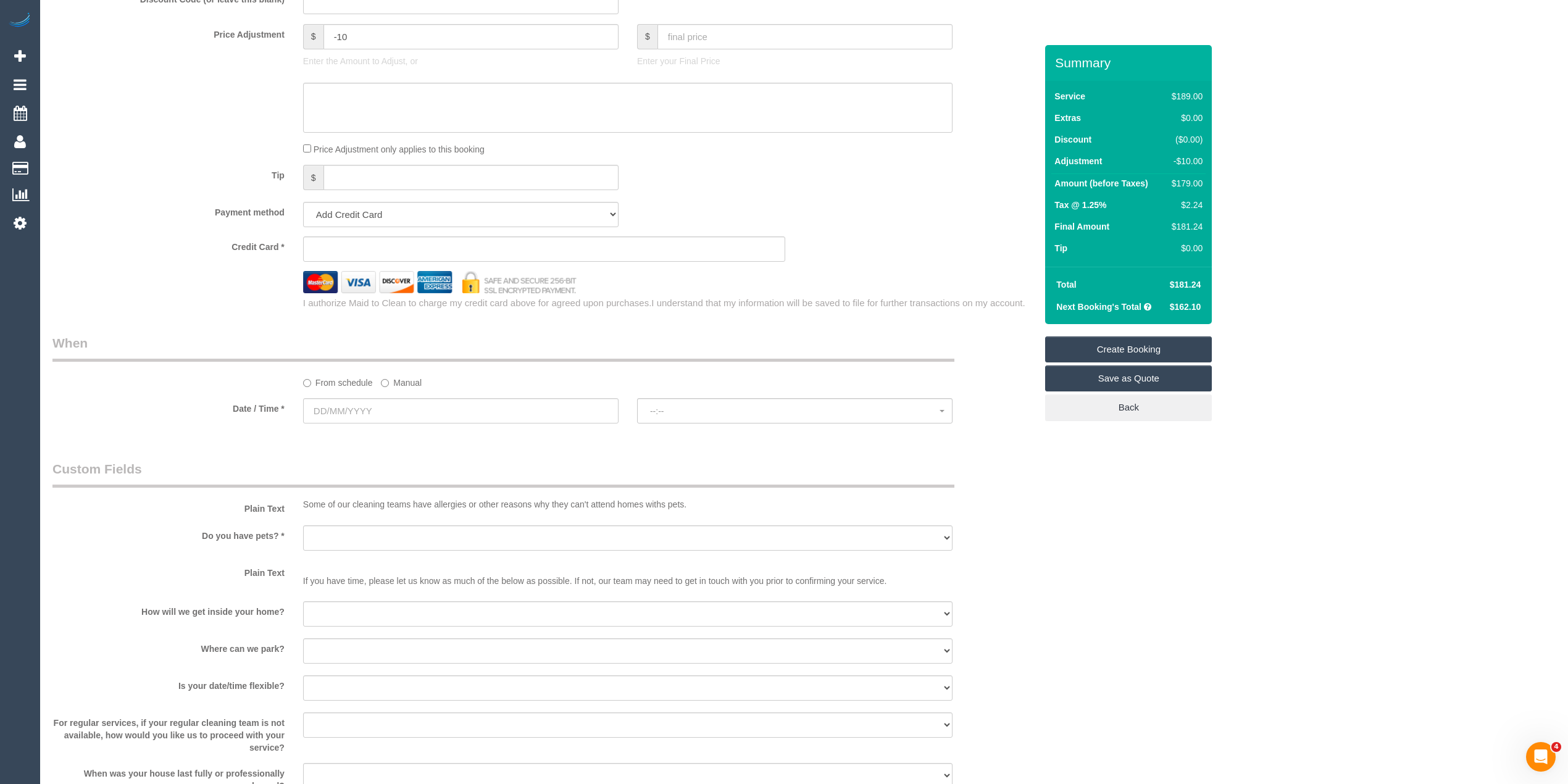
scroll to position [1097, 0]
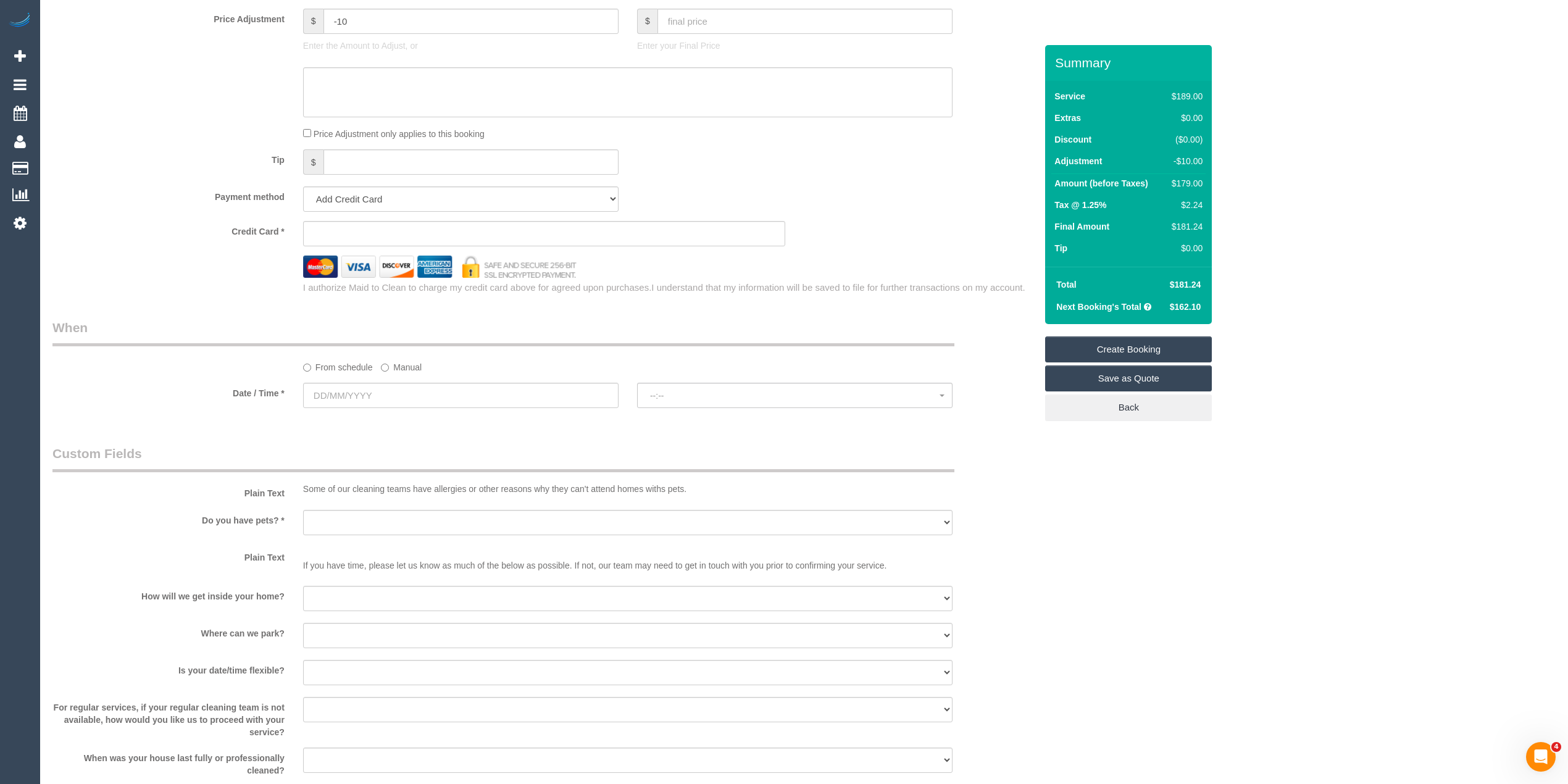
type input "3068"
click at [358, 393] on input "text" at bounding box center [460, 396] width 316 height 25
select select "47"
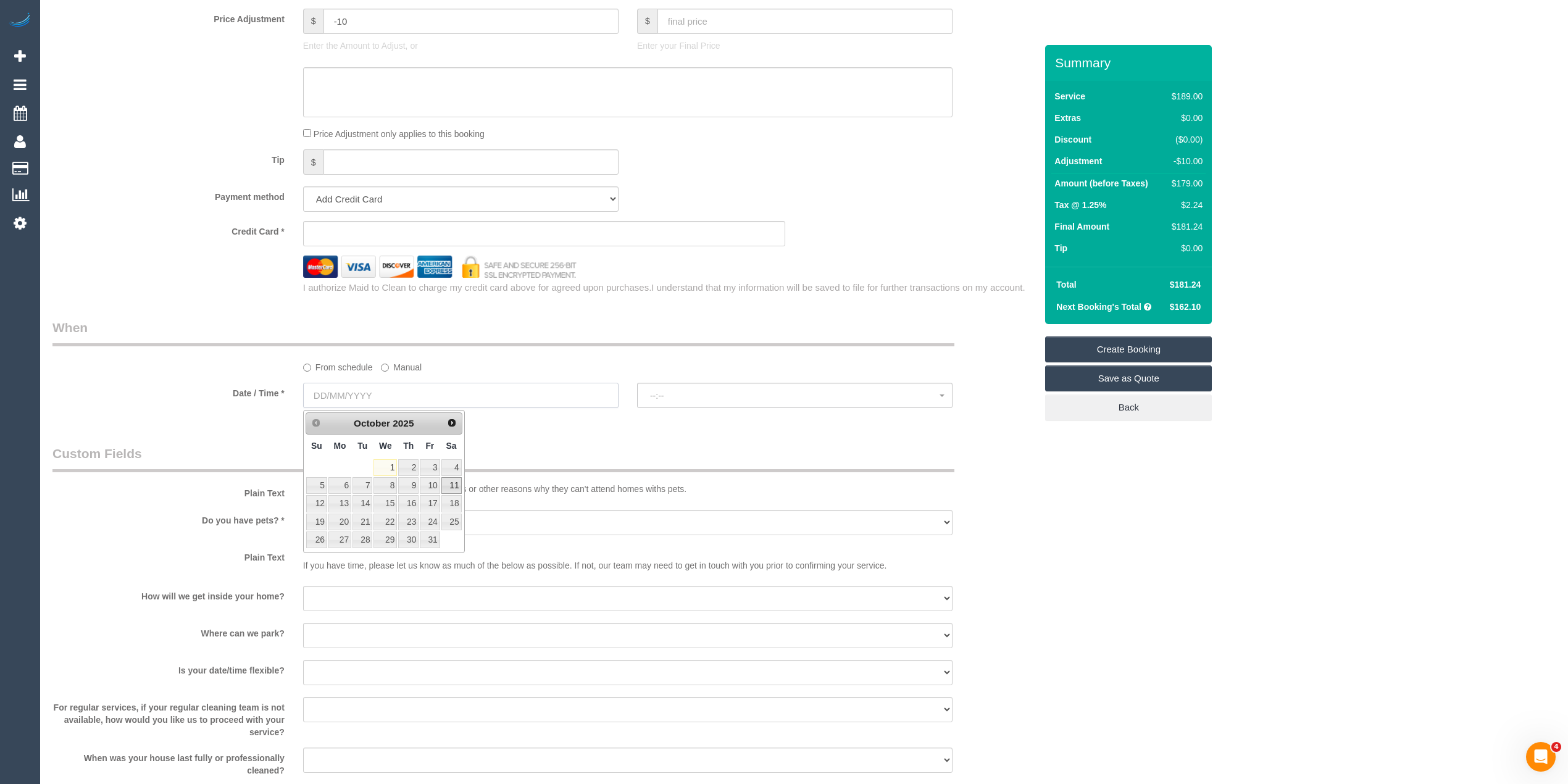
select select "object:2255"
click at [412, 482] on link "9" at bounding box center [408, 486] width 20 height 16
type input "09/10/2025"
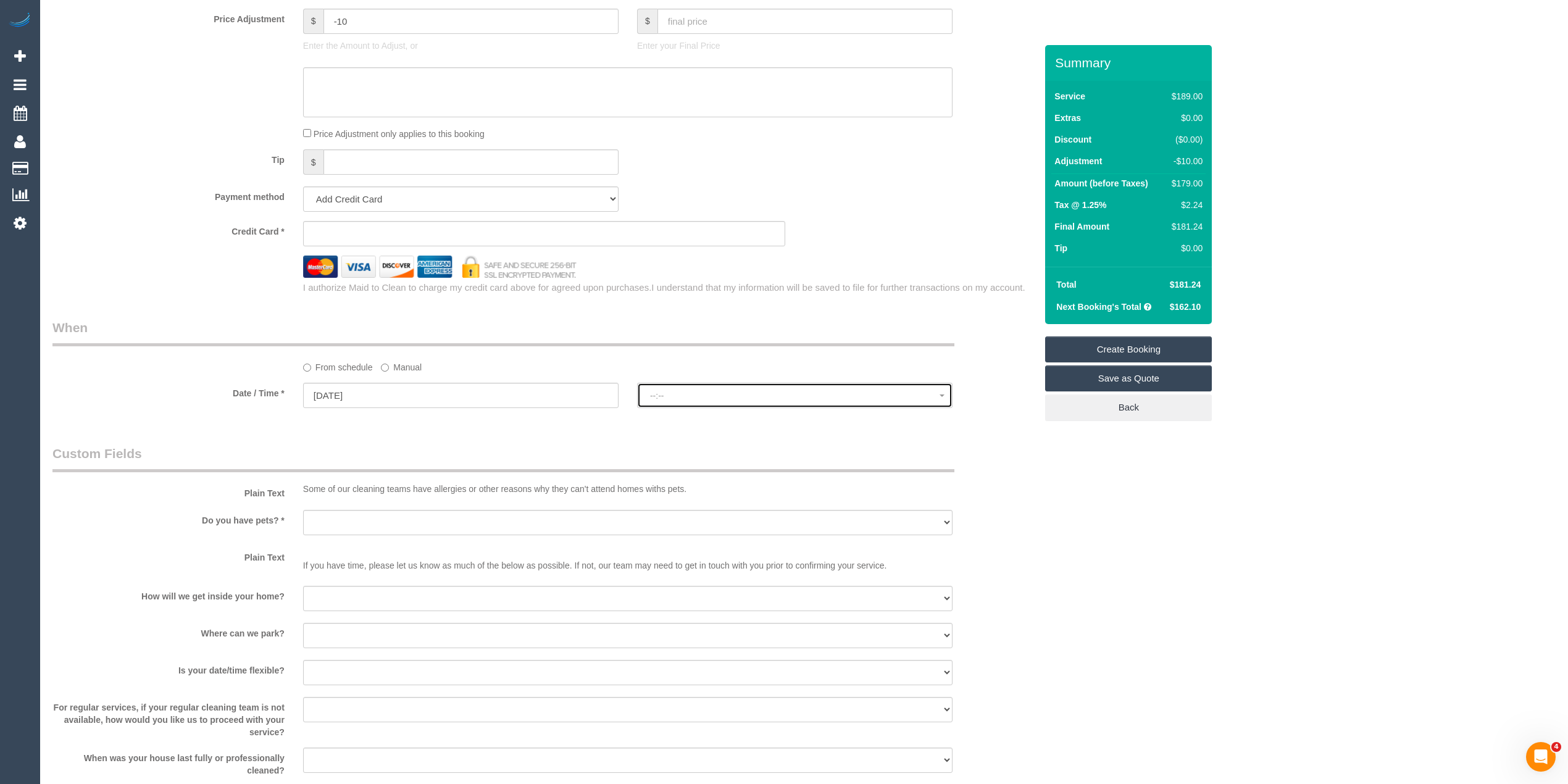
click at [666, 390] on button "--:--" at bounding box center [794, 396] width 316 height 25
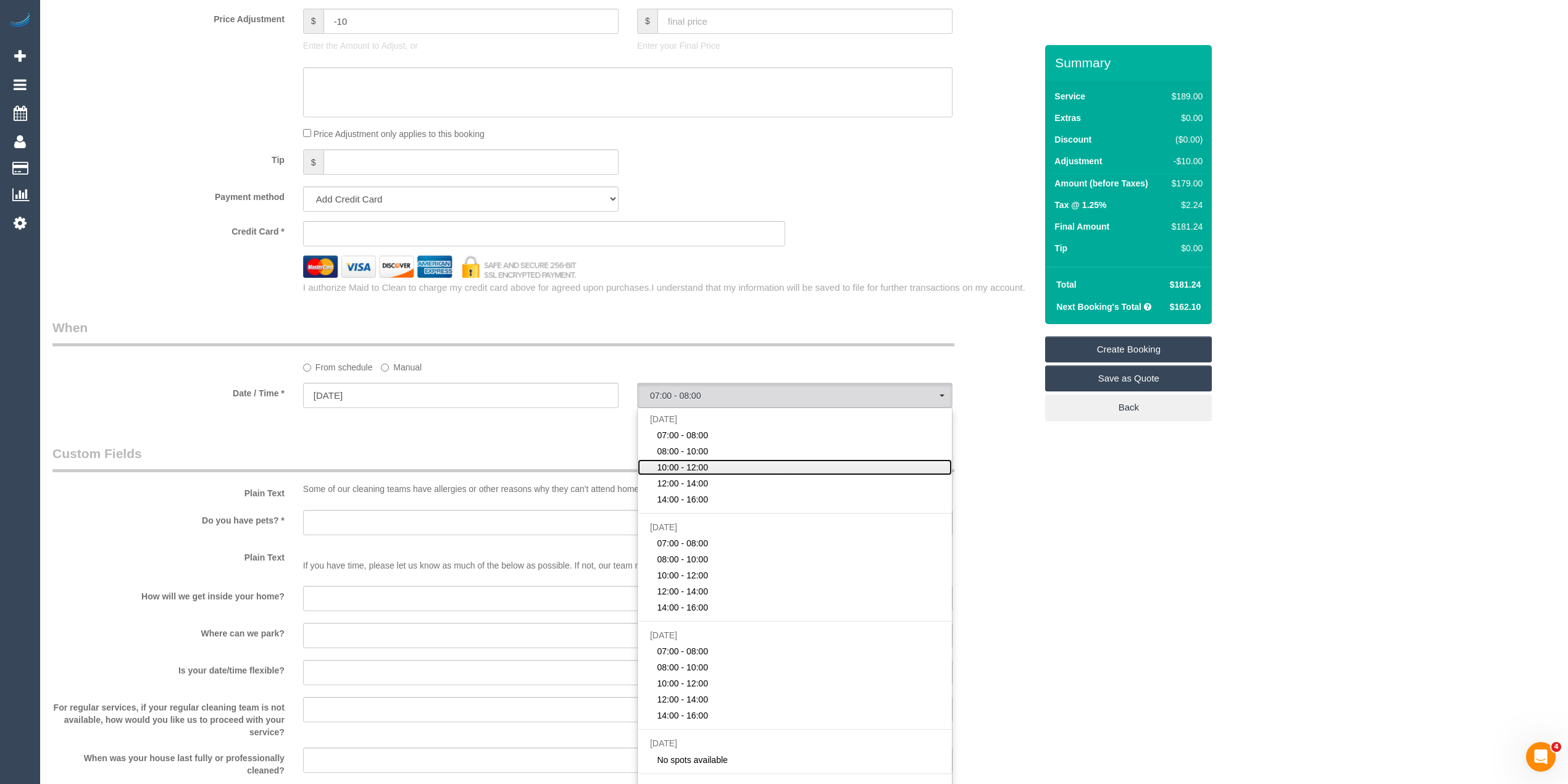
click at [711, 460] on link "10:00 - 12:00" at bounding box center [794, 467] width 314 height 16
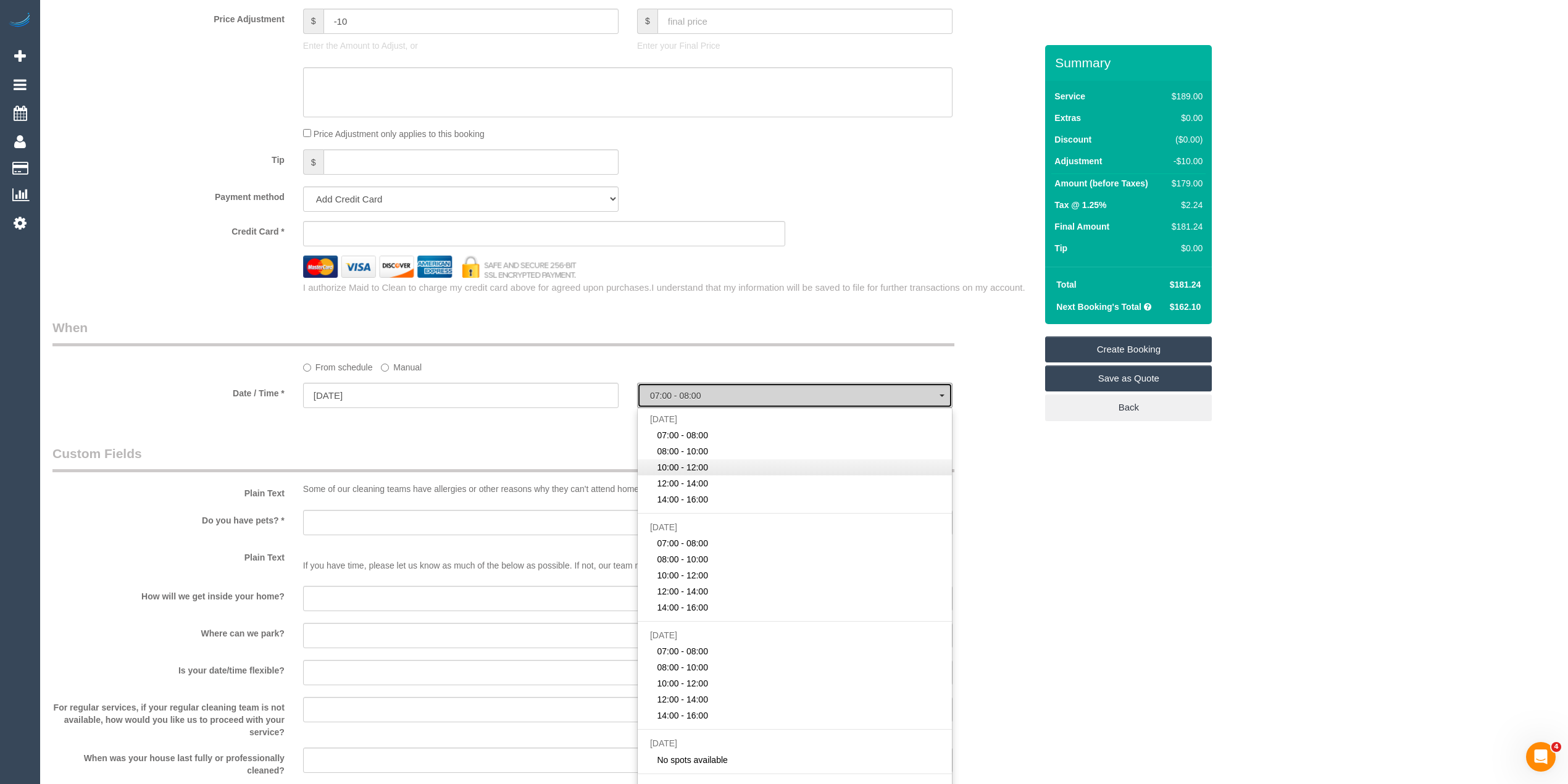
select select "spot3"
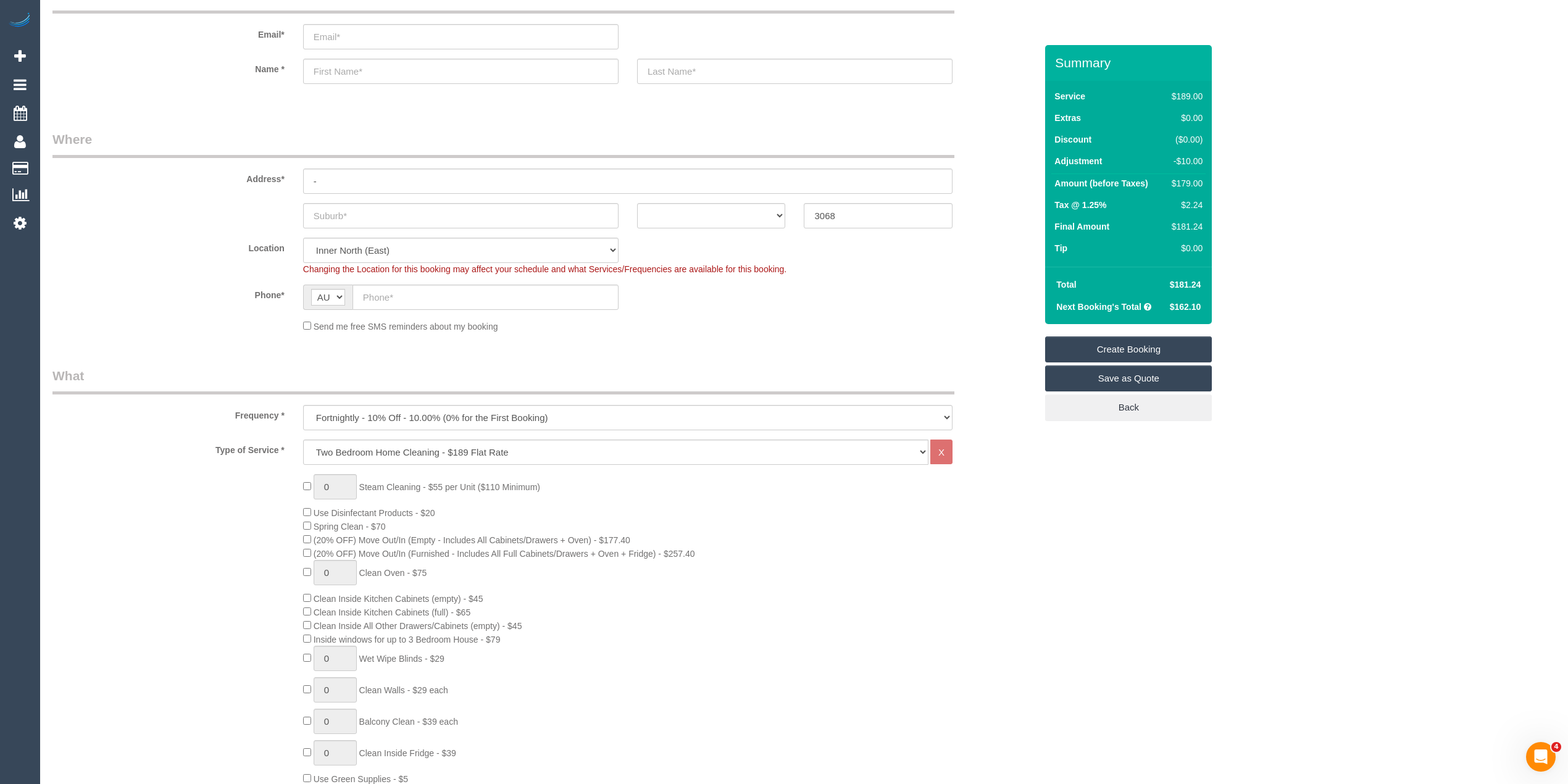
scroll to position [0, 0]
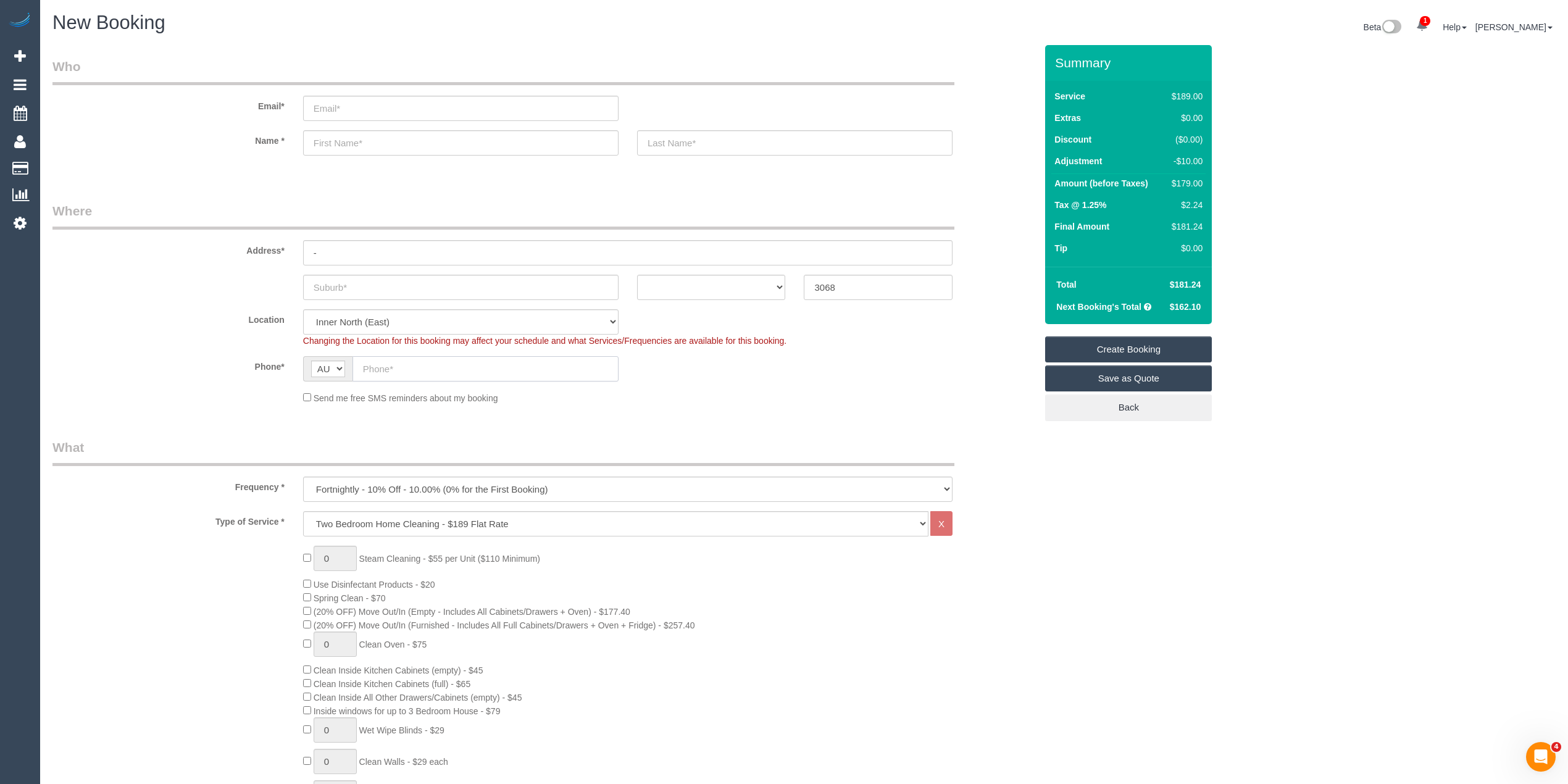
click at [385, 376] on input "text" at bounding box center [485, 369] width 266 height 25
paste input "61 418 101 235"
drag, startPoint x: 377, startPoint y: 367, endPoint x: 326, endPoint y: 367, distance: 51.0
click at [326, 367] on div "AF AL DZ AD AO AI AQ AG AR AM AW AU AT AZ BS BH BD BB BY BE BZ BJ BM BT BO BA B…" at bounding box center [460, 369] width 316 height 25
type input "0418 101 235"
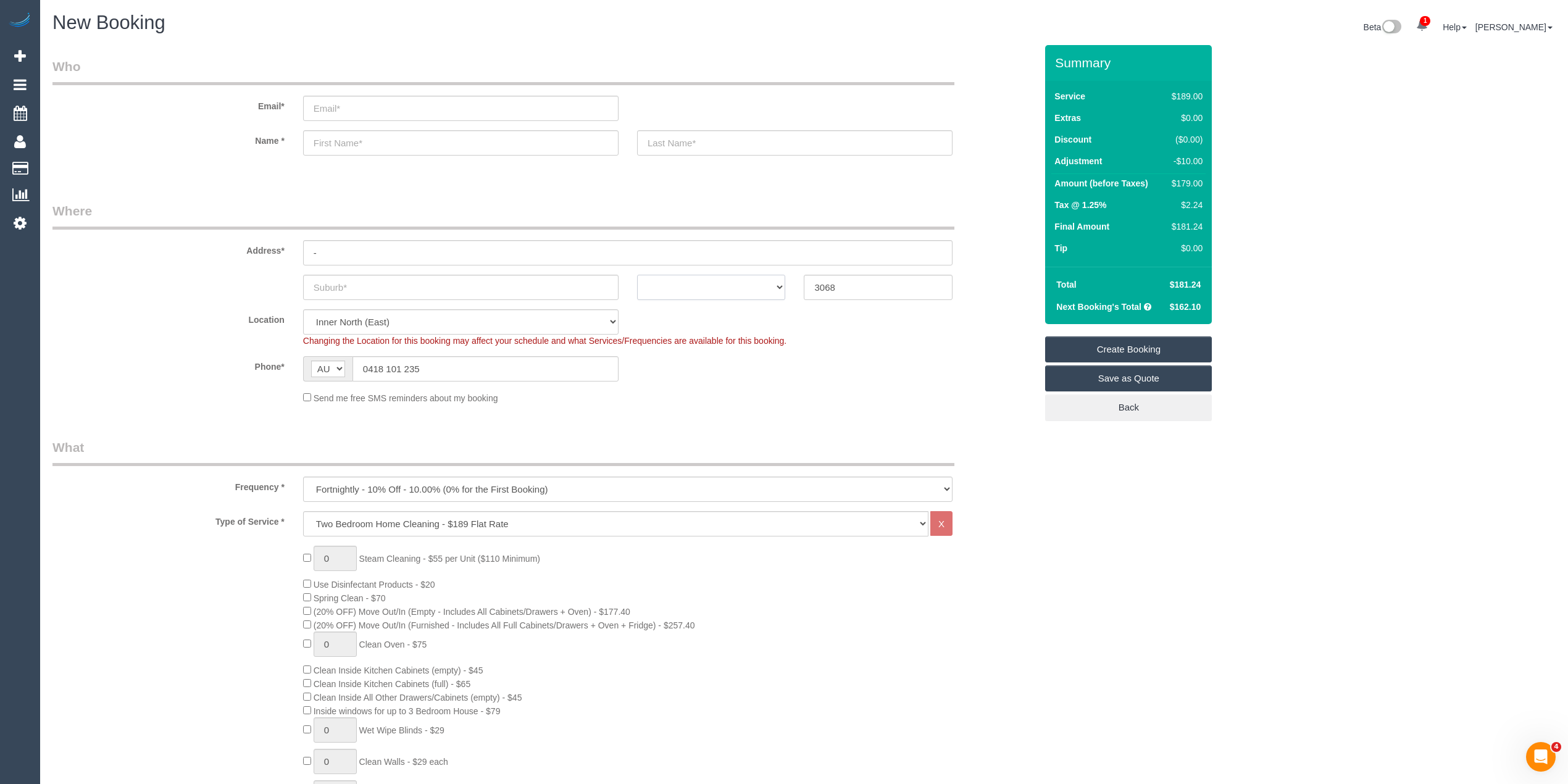
click at [701, 280] on select "ACT NSW NT QLD SA TAS VIC WA" at bounding box center [711, 287] width 149 height 25
select select "VIC"
click at [637, 275] on select "ACT NSW NT QLD SA TAS VIC WA" at bounding box center [711, 287] width 149 height 25
click at [348, 286] on input "text" at bounding box center [460, 287] width 316 height 25
click at [356, 279] on input "text" at bounding box center [460, 287] width 316 height 25
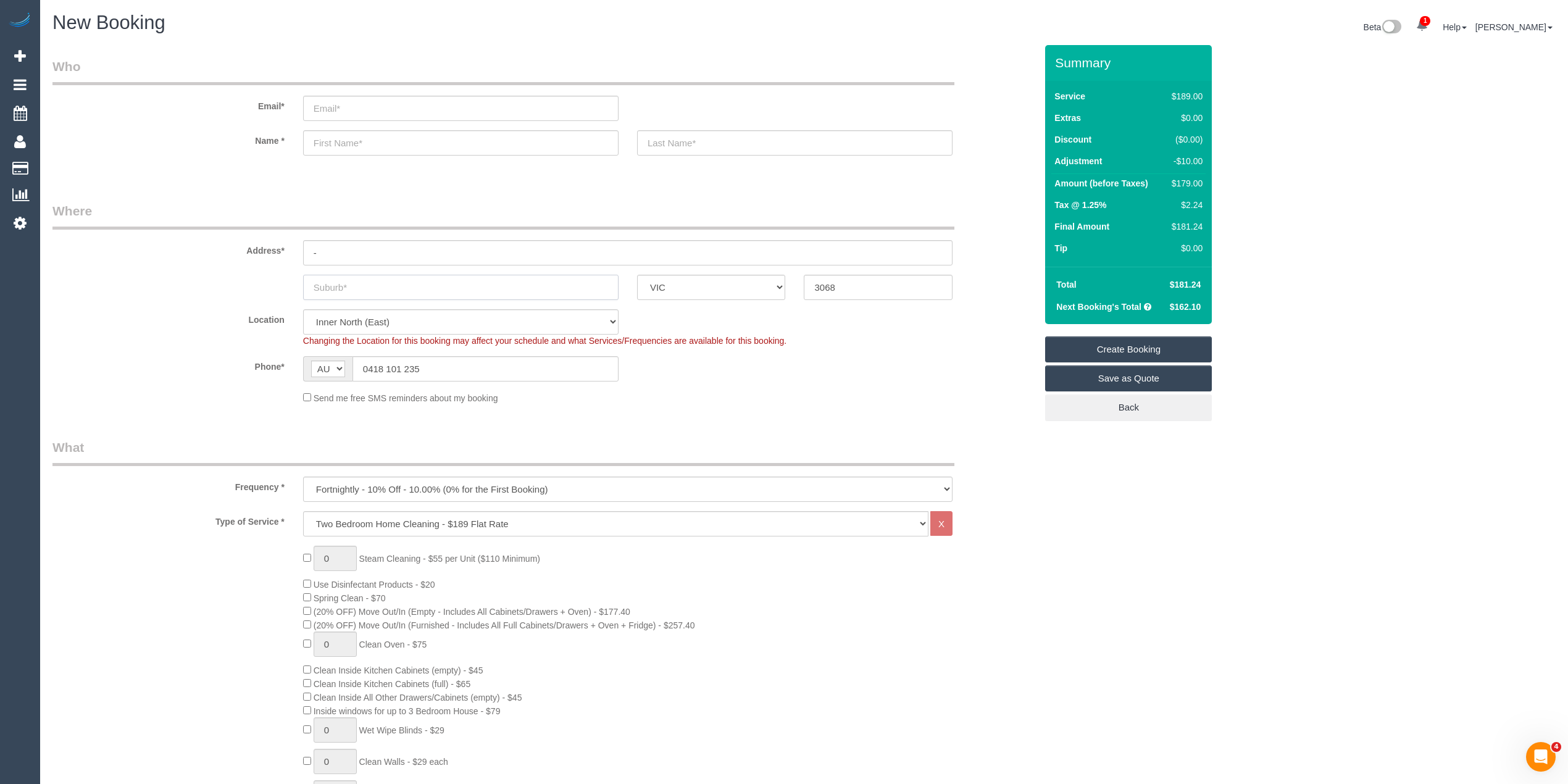
paste input "Fitzroy North"
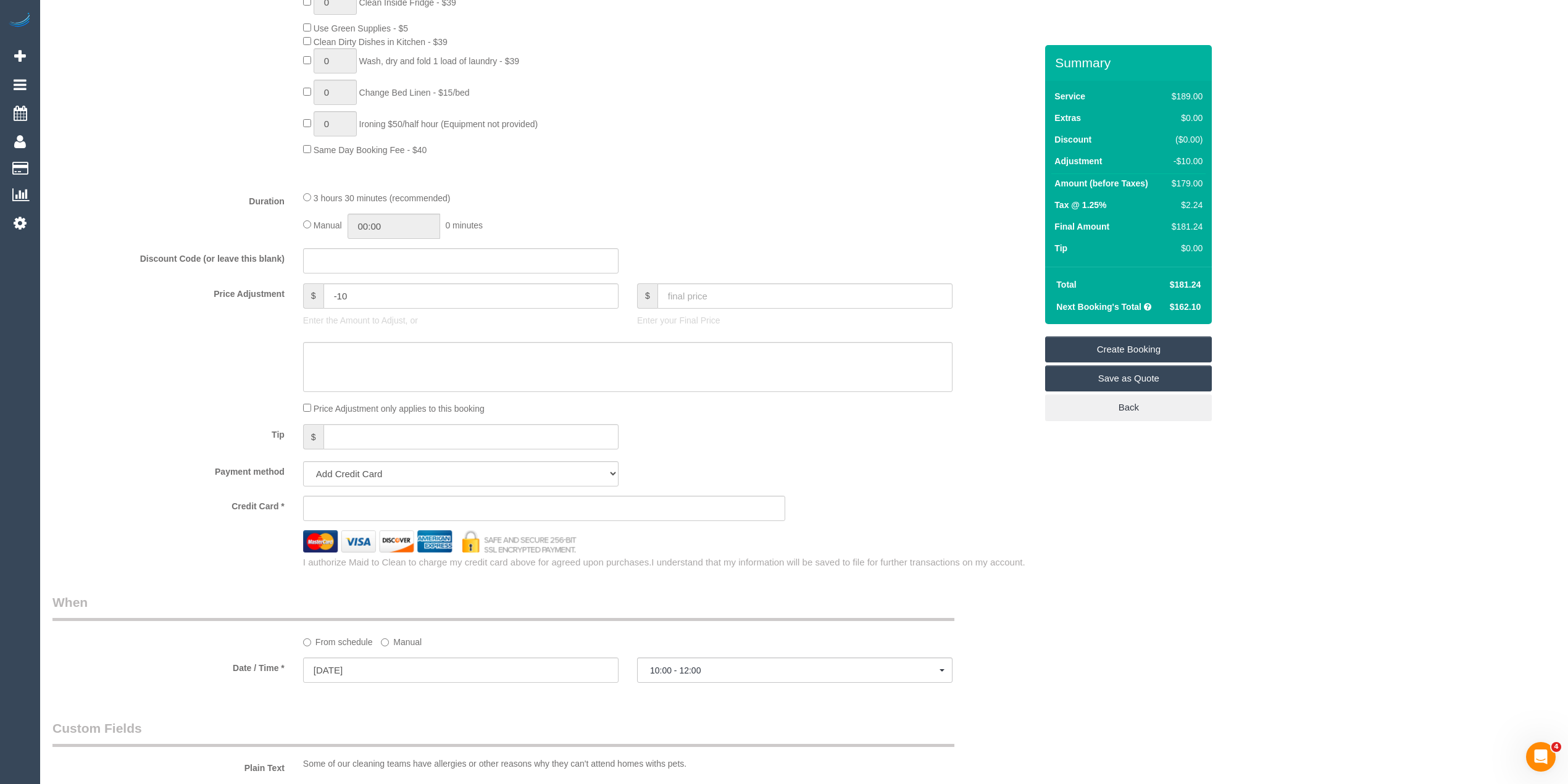
scroll to position [960, 0]
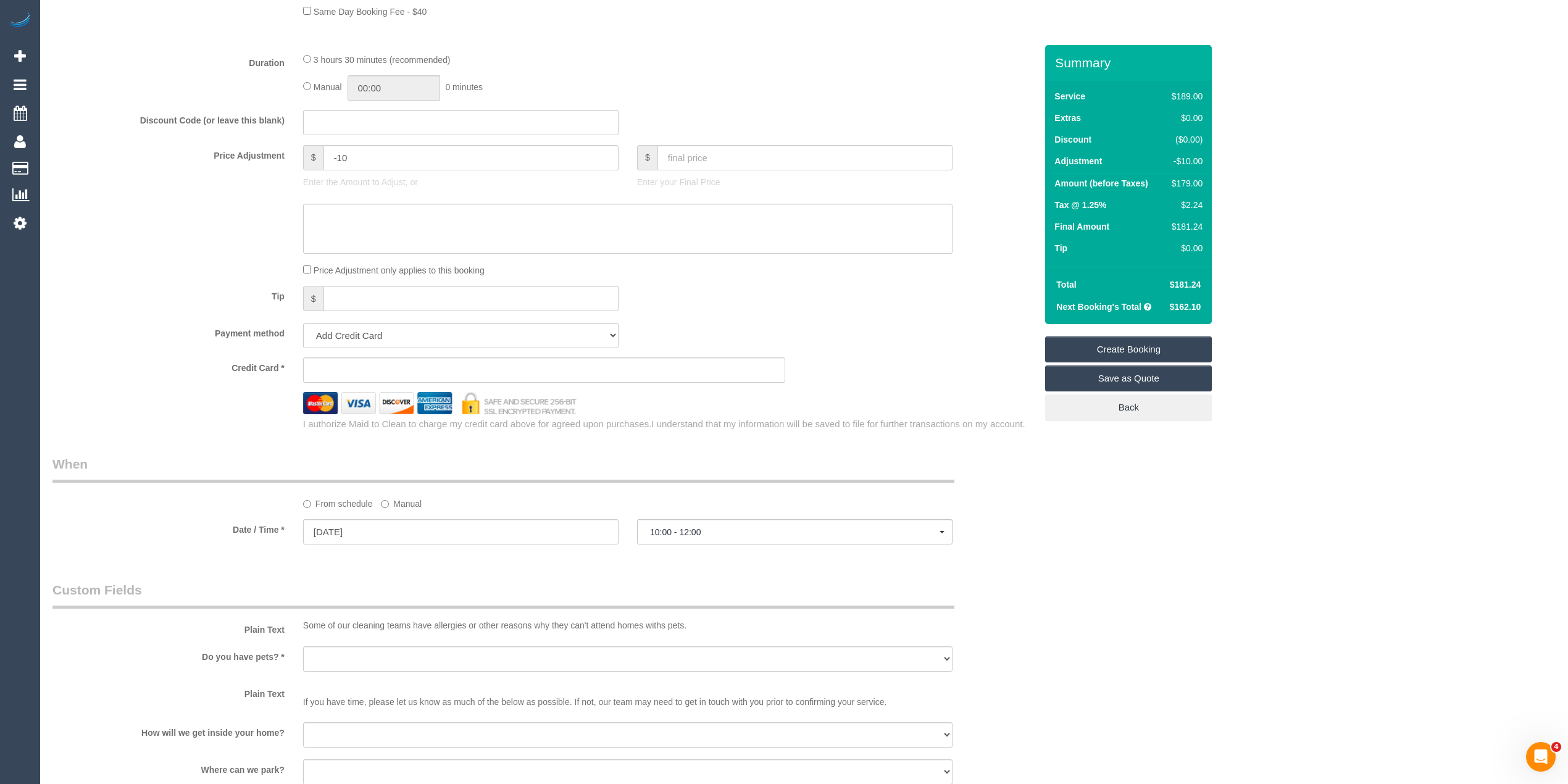
type input "Fitzroy North"
click at [368, 220] on textarea at bounding box center [628, 229] width 649 height 51
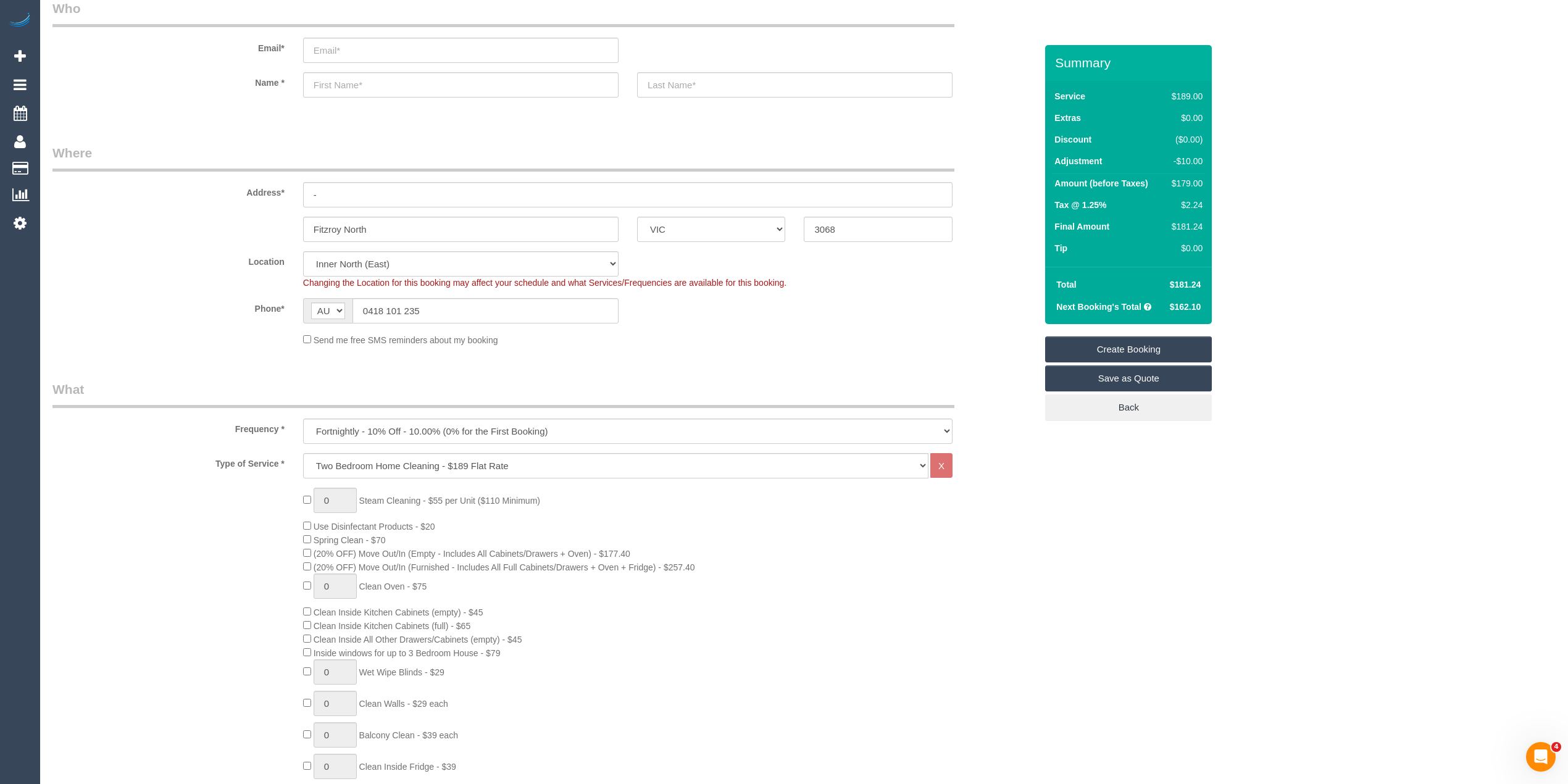
scroll to position [0, 0]
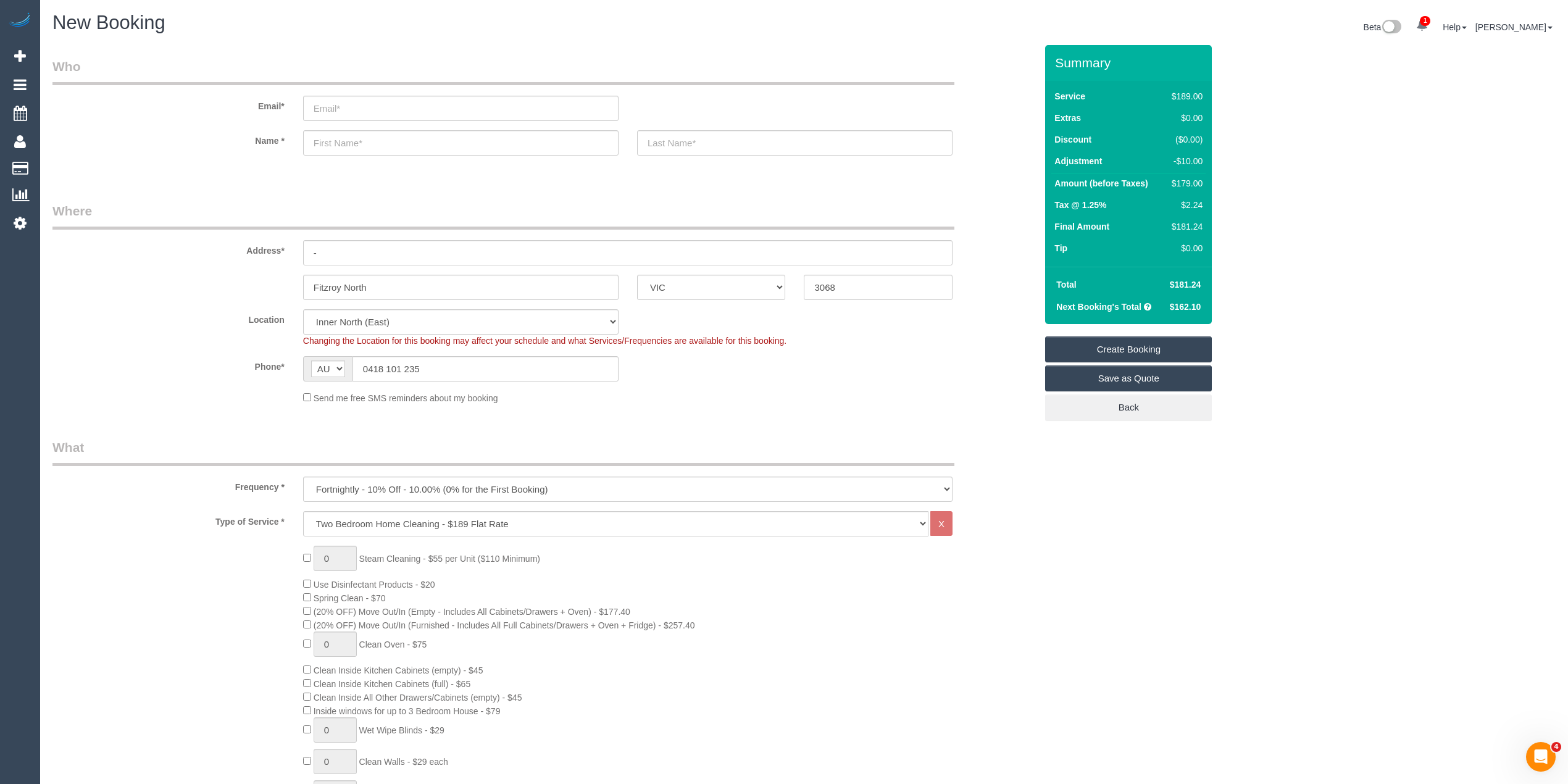
type textarea "-$10 for skipping cleaning of 1 bedroom - CG"
click at [337, 111] on input "email" at bounding box center [460, 108] width 316 height 25
type input "donnabellarine@gmail.com"
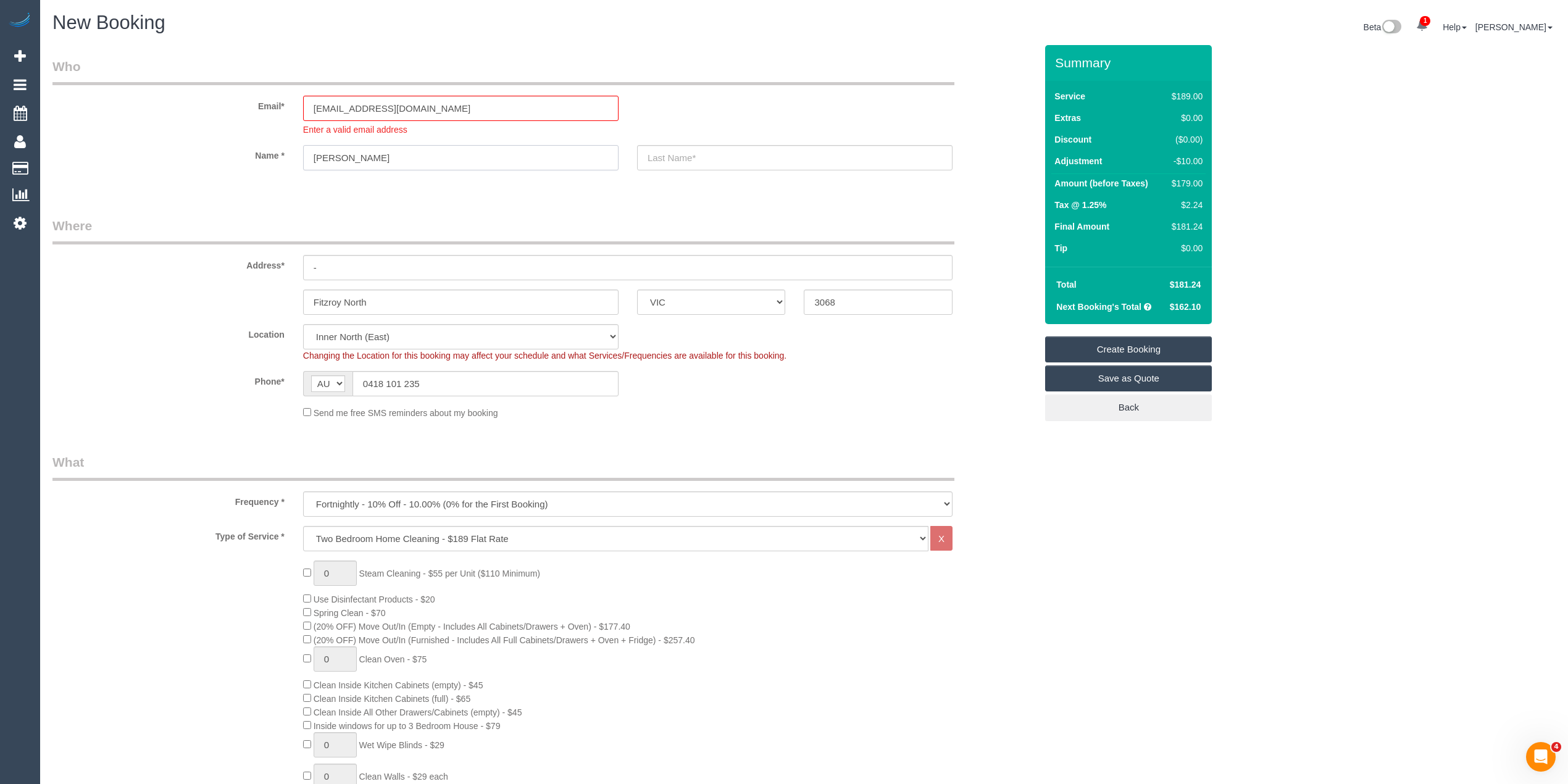
type input "Donna"
type input "B"
type input "Cameron"
drag, startPoint x: 328, startPoint y: 266, endPoint x: 268, endPoint y: 258, distance: 60.5
click at [268, 258] on div "Address* -" at bounding box center [544, 248] width 1001 height 64
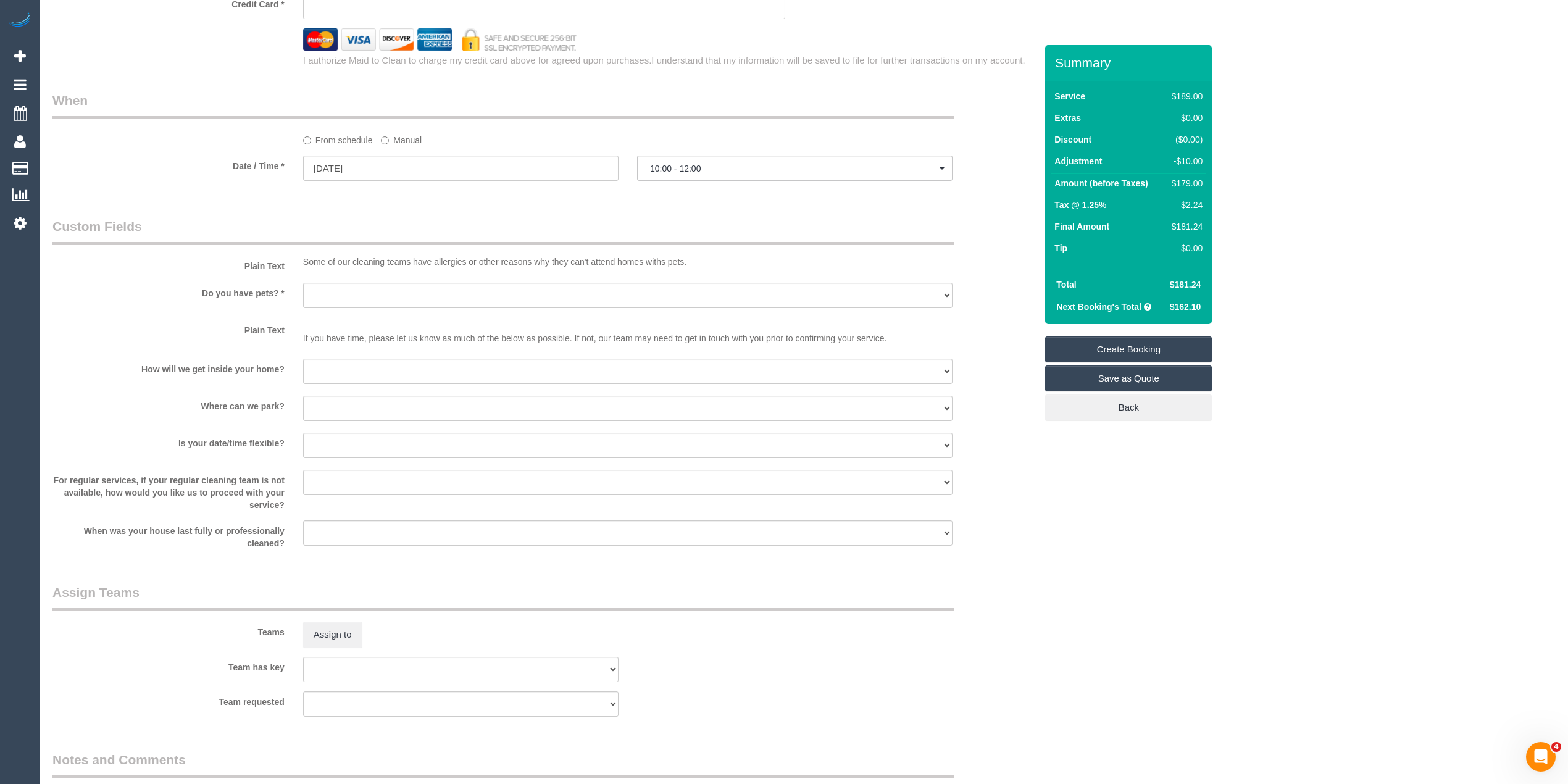
scroll to position [1372, 0]
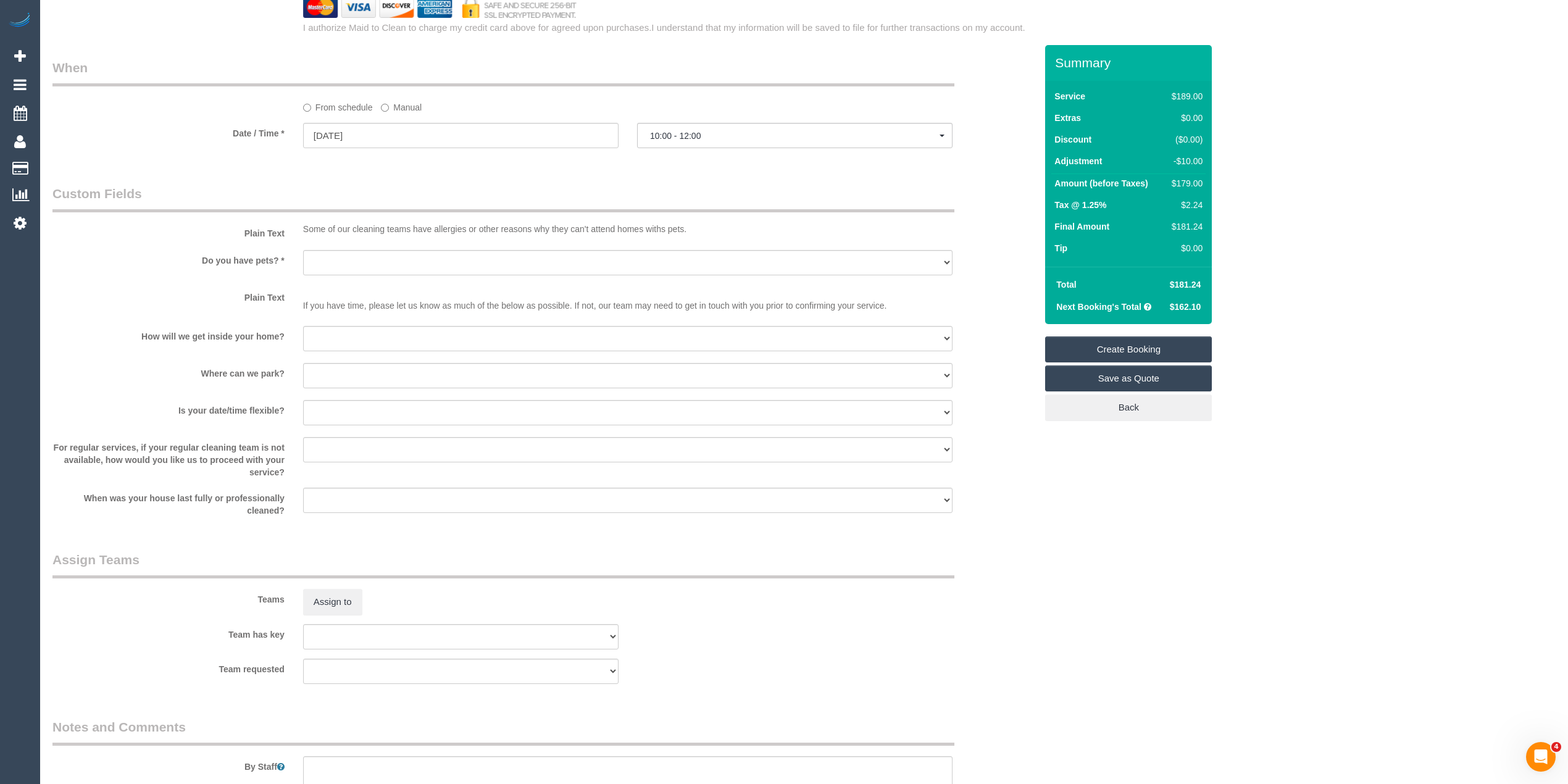
type input "35 May Street"
click at [333, 262] on select "Yes - Cats Yes - Dogs No pets Yes - Dogs and Cats Yes - Other" at bounding box center [628, 263] width 649 height 25
select select "number:28"
click at [303, 250] on select "Yes - Cats Yes - Dogs No pets Yes - Dogs and Cats Yes - Other" at bounding box center [628, 263] width 649 height 25
click at [304, 337] on select "I will be home Key will be left (please provide details below) Lock box/Access …" at bounding box center [628, 338] width 649 height 25
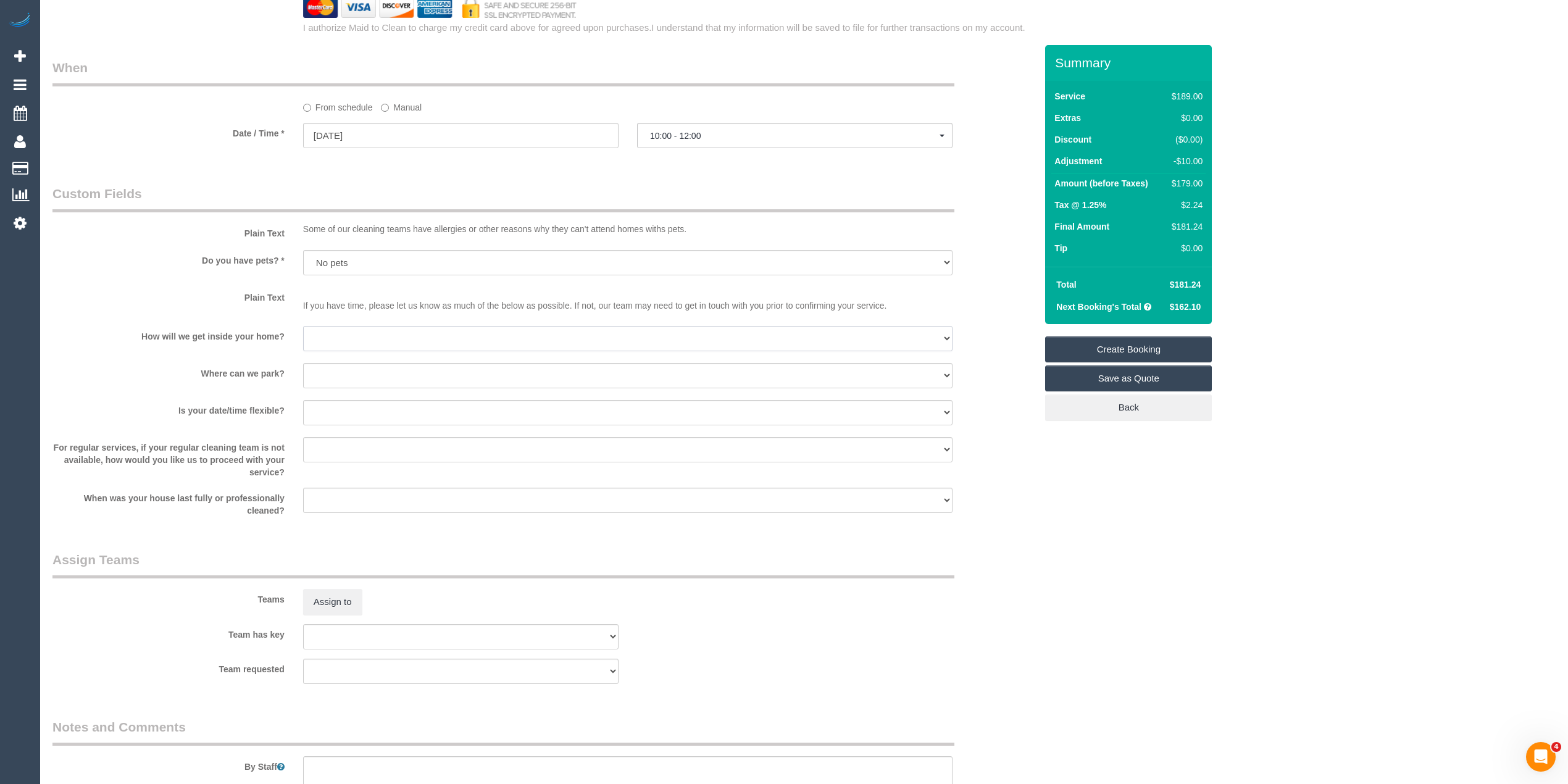
select select "number:14"
click at [303, 326] on select "I will be home Key will be left (please provide details below) Lock box/Access …" at bounding box center [628, 338] width 649 height 25
click at [343, 374] on select "I will provide parking on-site Free street parking Paid street parking (cost wi…" at bounding box center [628, 376] width 649 height 25
click at [196, 269] on div "Do you have pets? * Yes - Cats Yes - Dogs No pets Yes - Dogs and Cats Yes - Oth…" at bounding box center [544, 264] width 1001 height 28
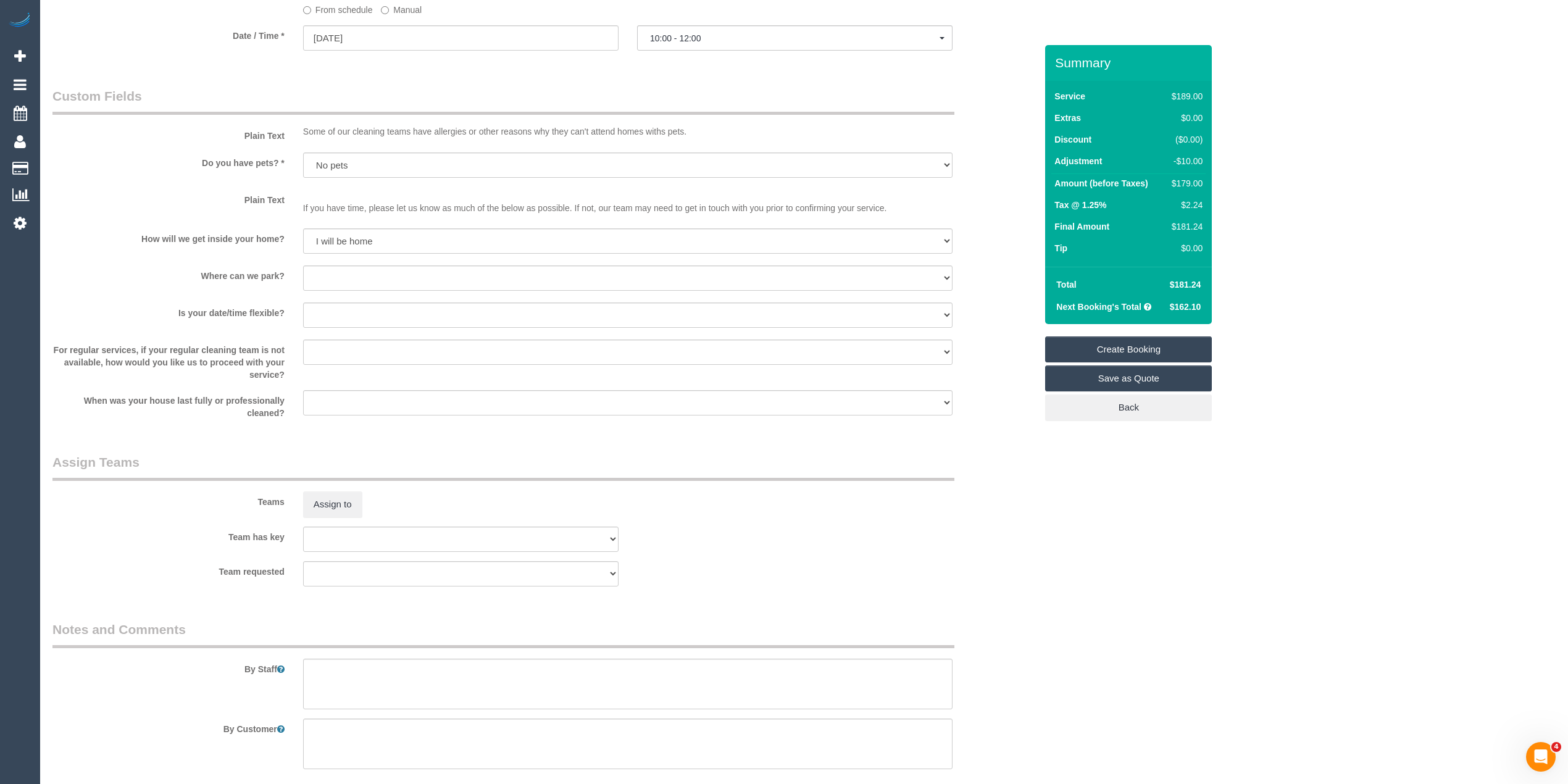
scroll to position [1508, 0]
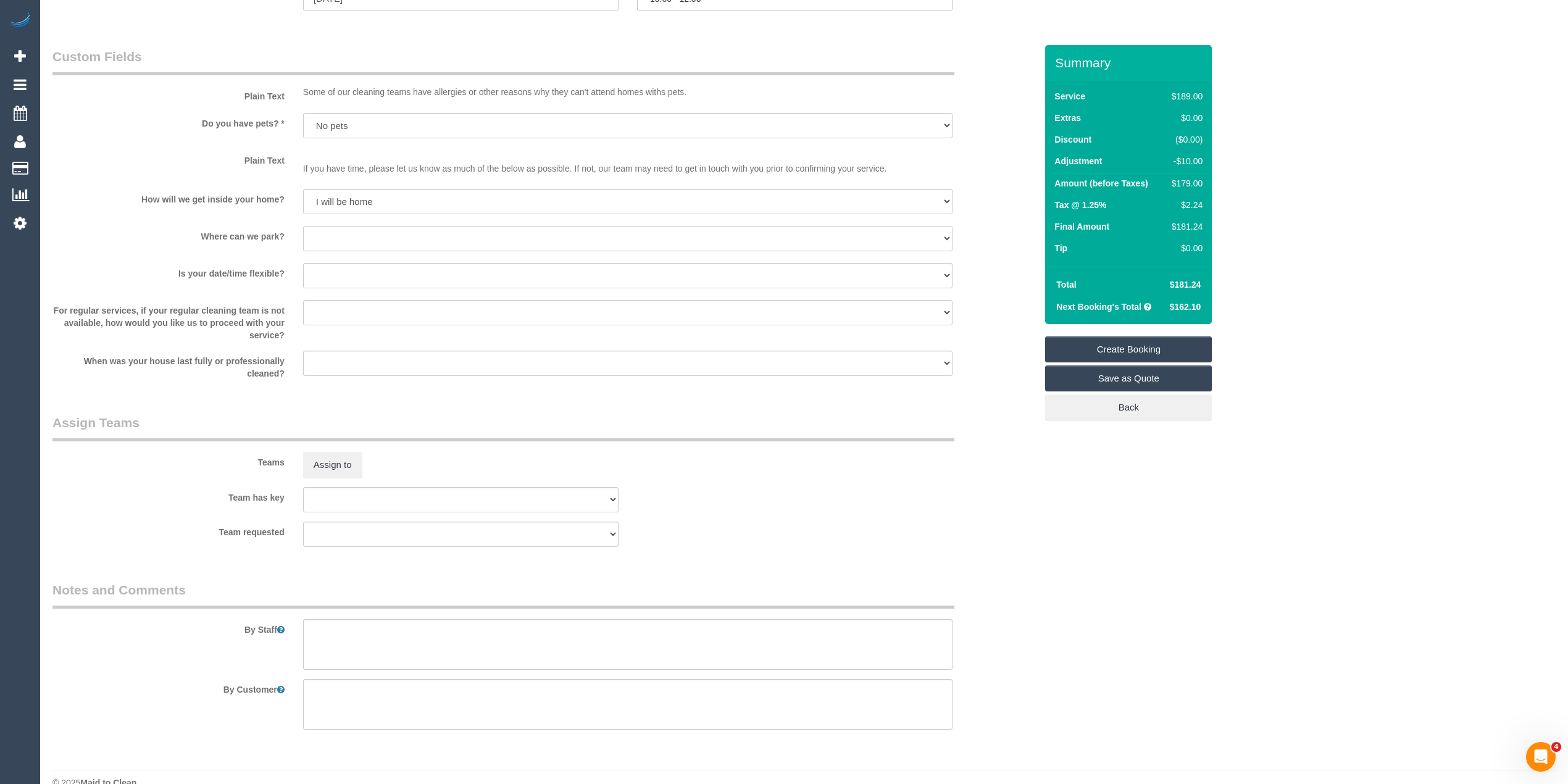
click at [354, 238] on select "I will provide parking on-site Free street parking Paid street parking (cost wi…" at bounding box center [628, 238] width 649 height 25
select select "number:19"
click at [303, 226] on select "I will provide parking on-site Free street parking Paid street parking (cost wi…" at bounding box center [628, 238] width 649 height 25
click at [333, 272] on select "Yes - date and time Yes - date but not time Yes - time but not date No - No fle…" at bounding box center [628, 276] width 649 height 25
click at [303, 264] on select "Yes - date and time Yes - date but not time Yes - time but not date No - No fle…" at bounding box center [628, 276] width 649 height 25
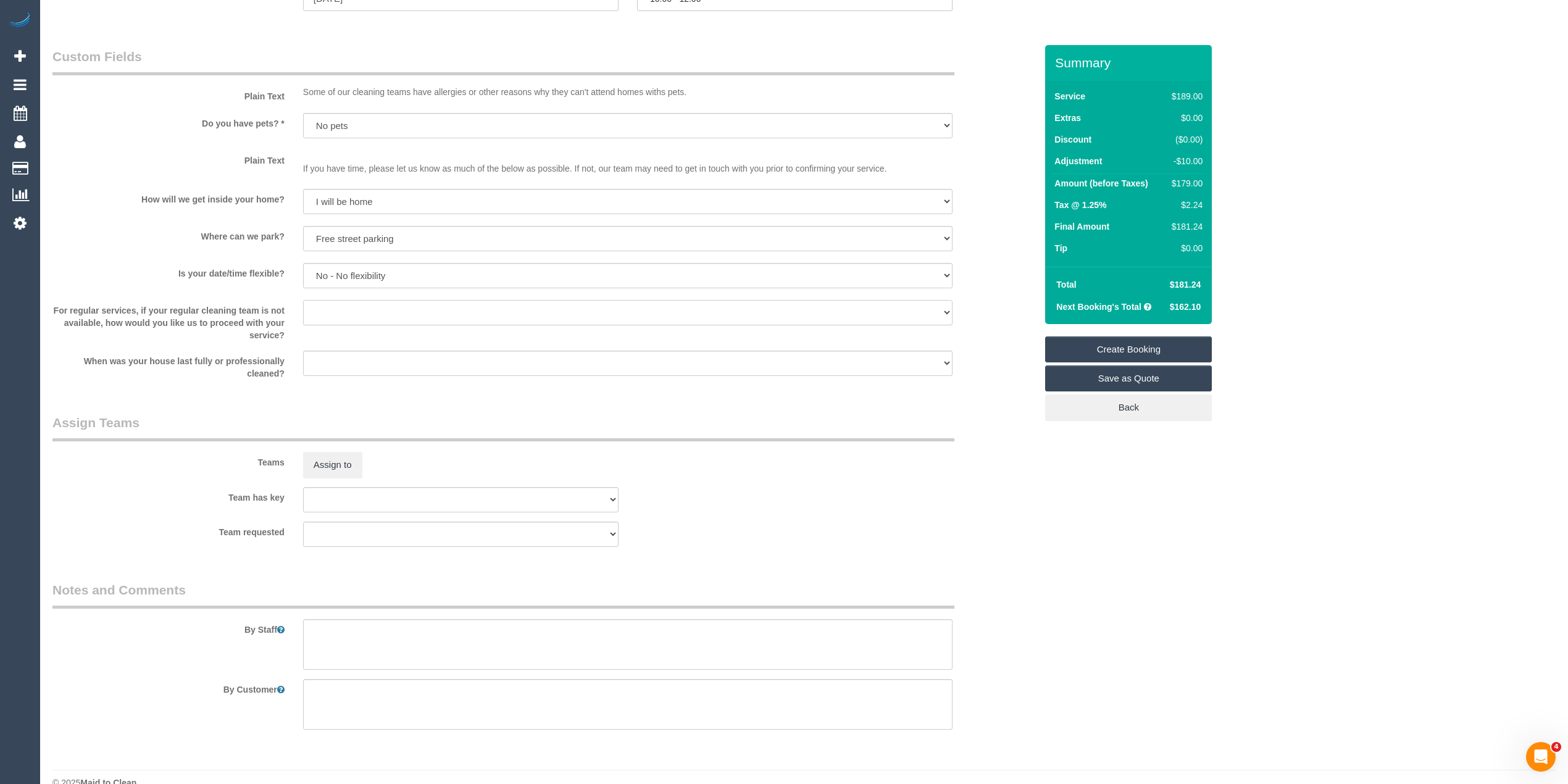
click at [327, 304] on select "Arrange a cleaner to cover and do not bother you Arrange a cleaner to cover and…" at bounding box center [628, 313] width 649 height 25
click at [163, 265] on label "Is your date/time flexible?" at bounding box center [169, 271] width 251 height 16
click at [335, 277] on select "Yes - date and time Yes - date but not time Yes - time but not date No - No fle…" at bounding box center [628, 276] width 649 height 25
select select "number:36"
click at [303, 264] on select "Yes - date and time Yes - date but not time Yes - time but not date No - No fle…" at bounding box center [628, 276] width 649 height 25
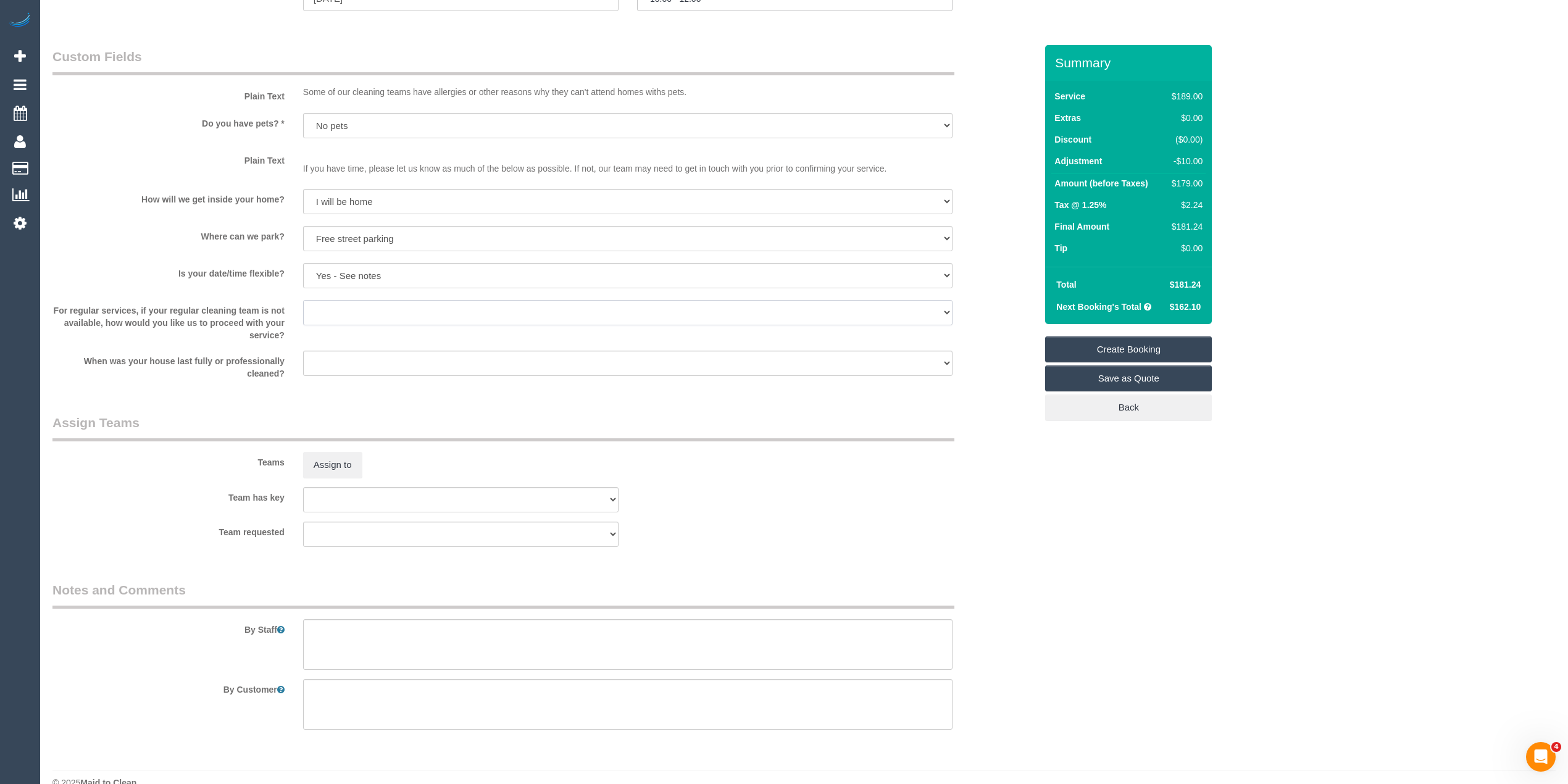
click at [327, 307] on select "Arrange a cleaner to cover and do not bother you Arrange a cleaner to cover and…" at bounding box center [628, 313] width 649 height 25
select select "number:34"
click at [303, 300] on select "Arrange a cleaner to cover and do not bother you Arrange a cleaner to cover and…" at bounding box center [628, 313] width 649 height 25
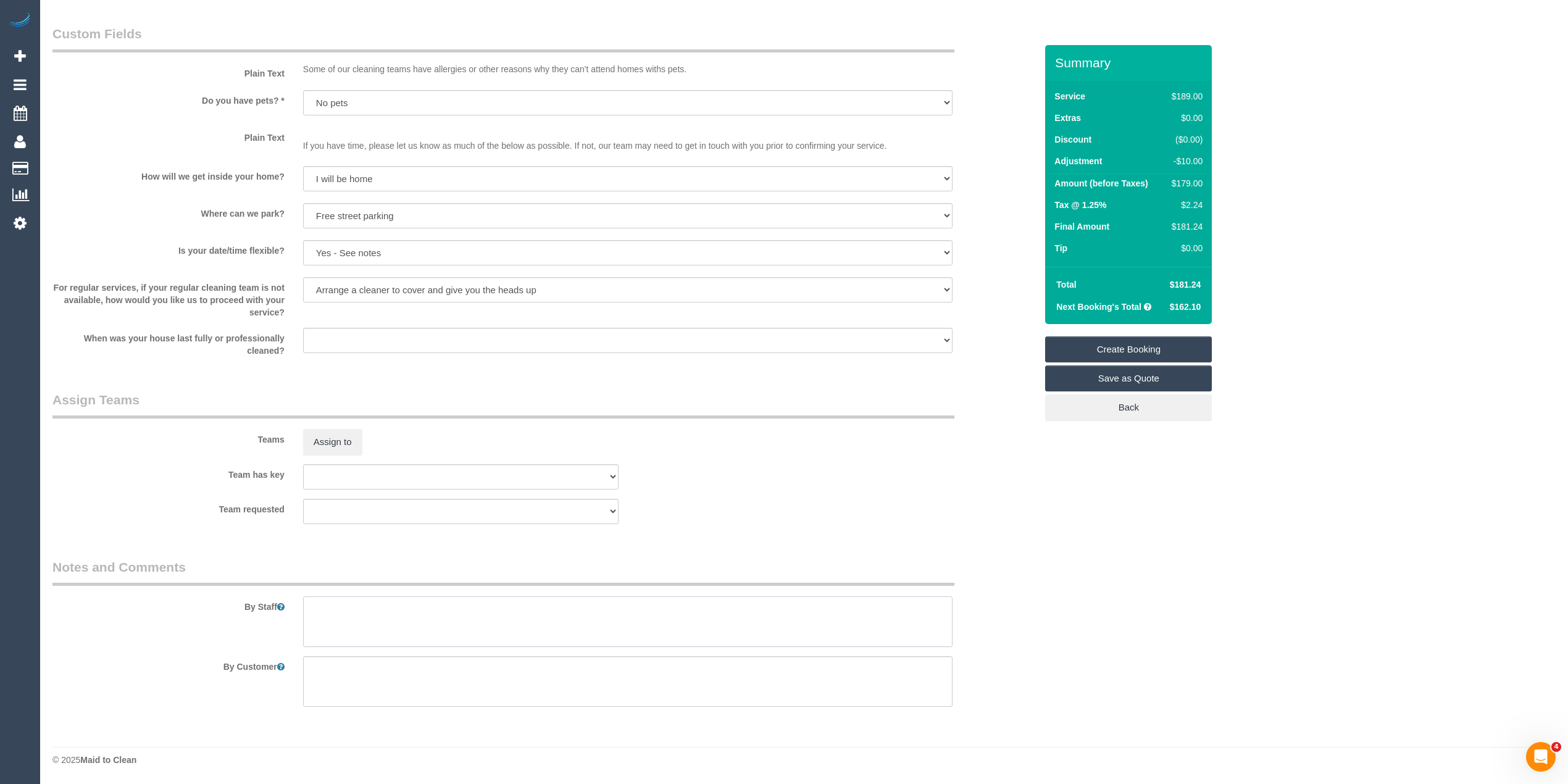
click at [417, 632] on textarea at bounding box center [628, 622] width 649 height 51
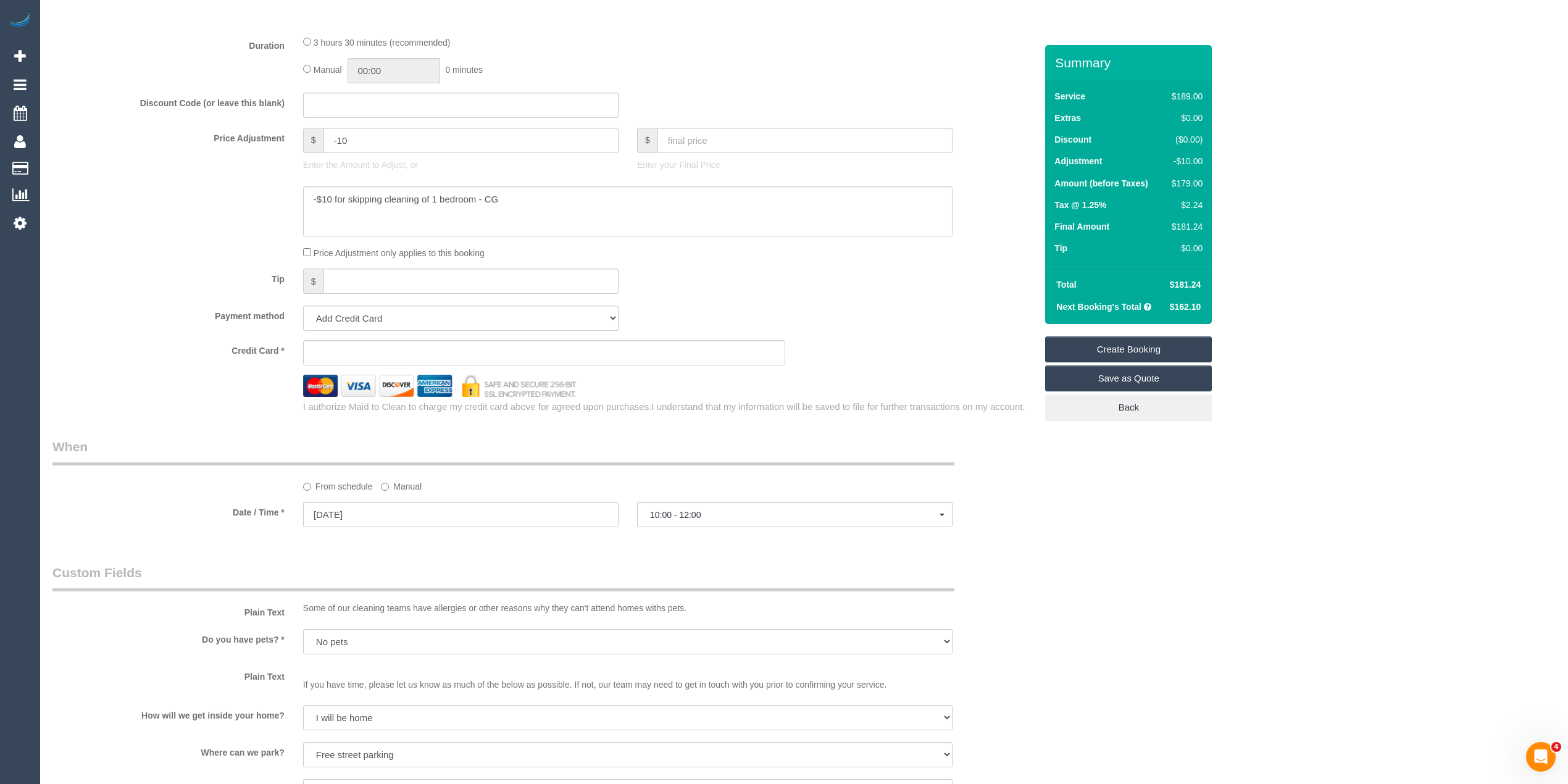
scroll to position [982, 0]
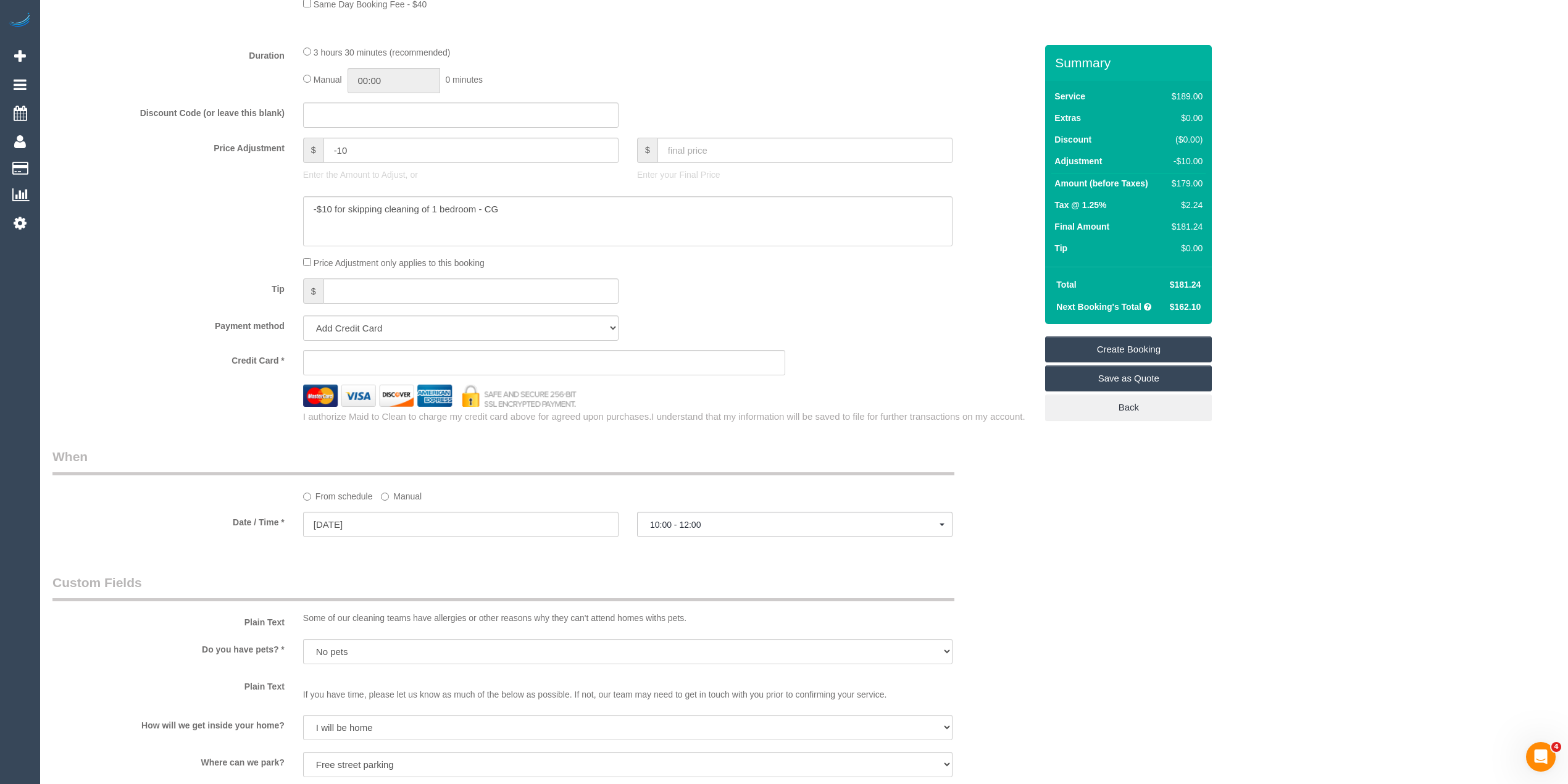
type textarea "Please skip cleaning of 1 bedroom."
click at [357, 357] on sui-stripe-card at bounding box center [544, 363] width 483 height 25
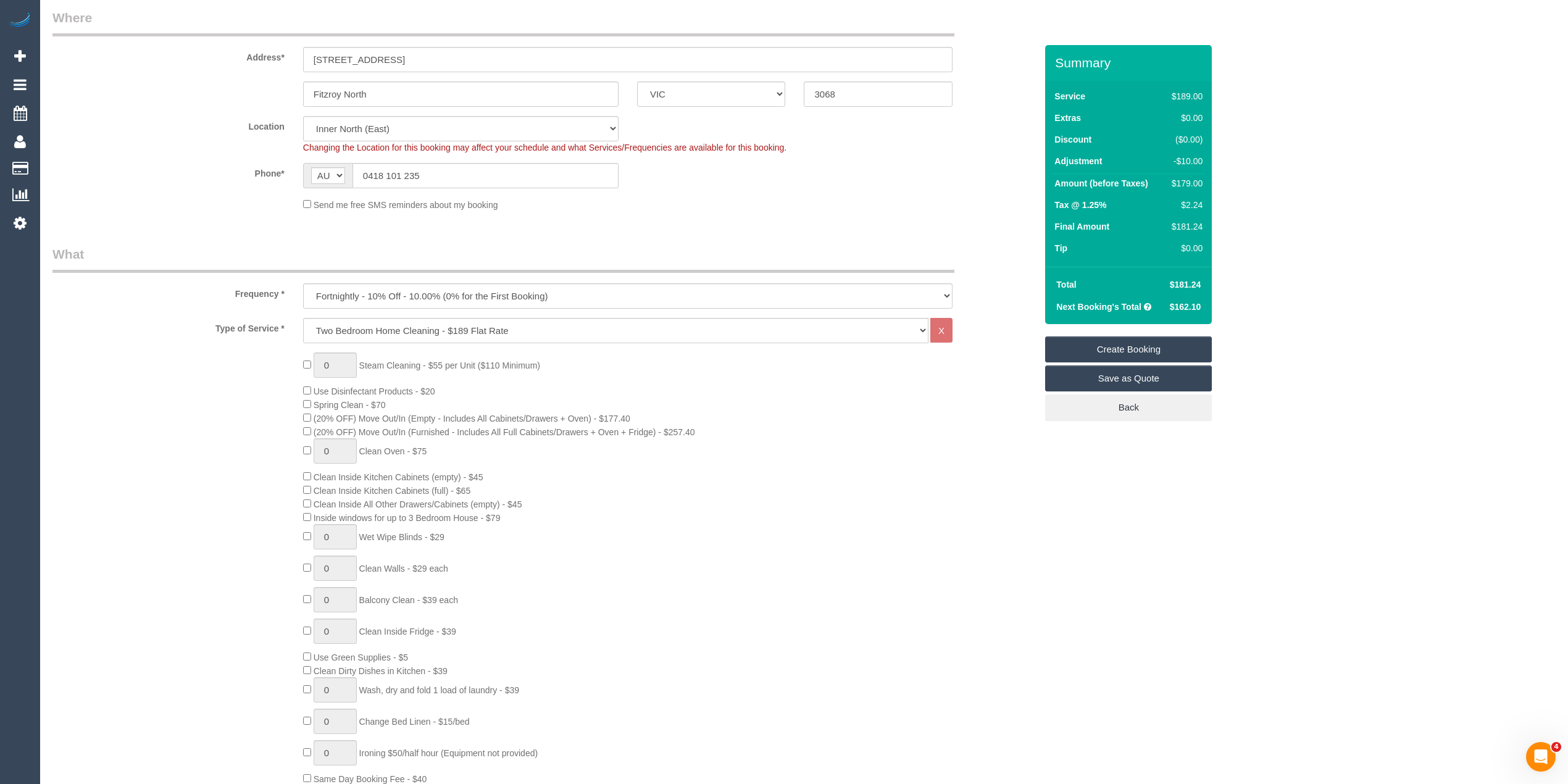
scroll to position [0, 0]
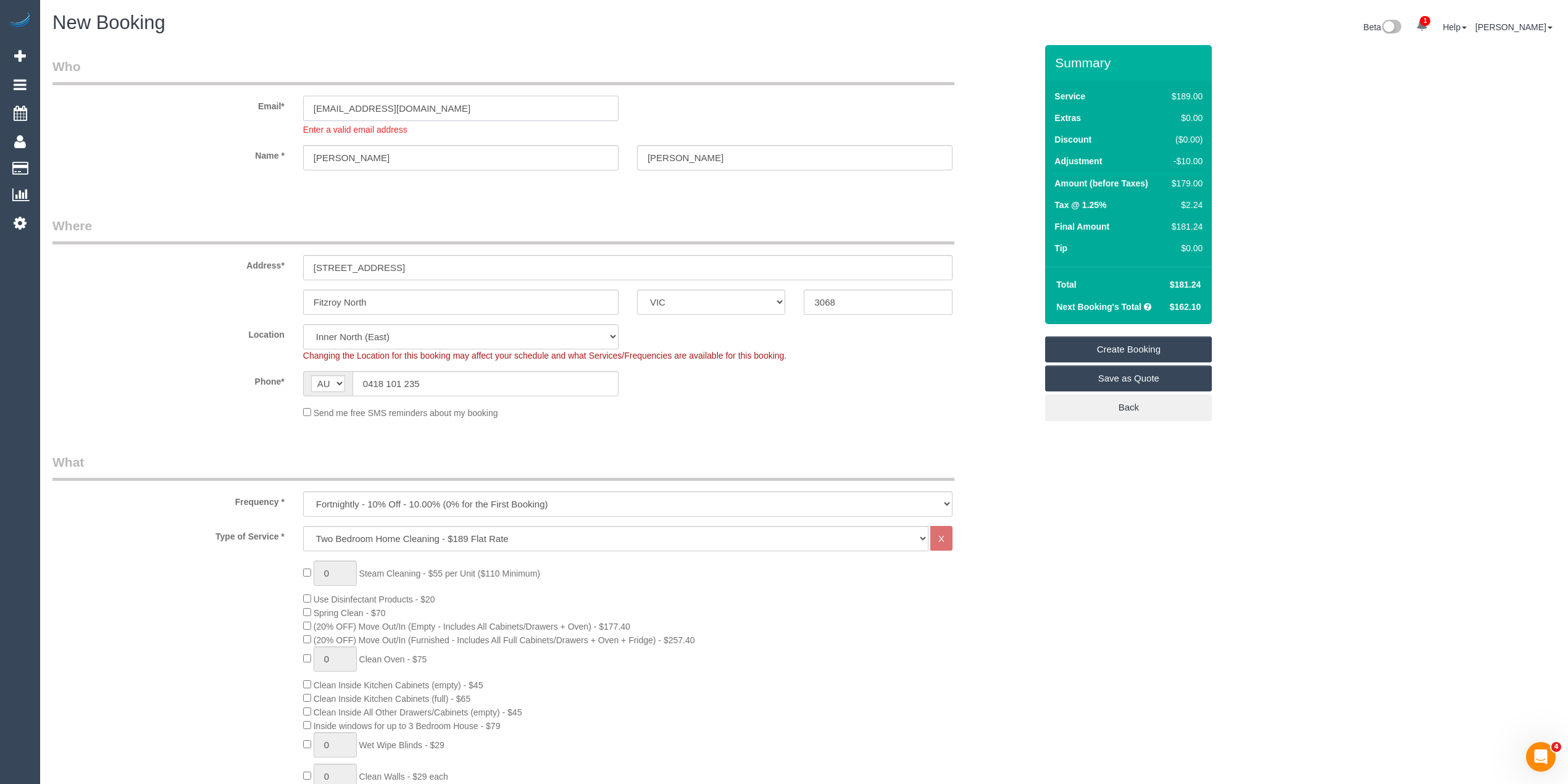
drag, startPoint x: 349, startPoint y: 89, endPoint x: 165, endPoint y: 79, distance: 184.3
click at [165, 79] on fieldset "Who Email* donnabellarine@gmail.com Enter a valid email address Name * Donna Ca…" at bounding box center [544, 125] width 983 height 135
click at [1158, 343] on link "Create Booking" at bounding box center [1128, 349] width 166 height 26
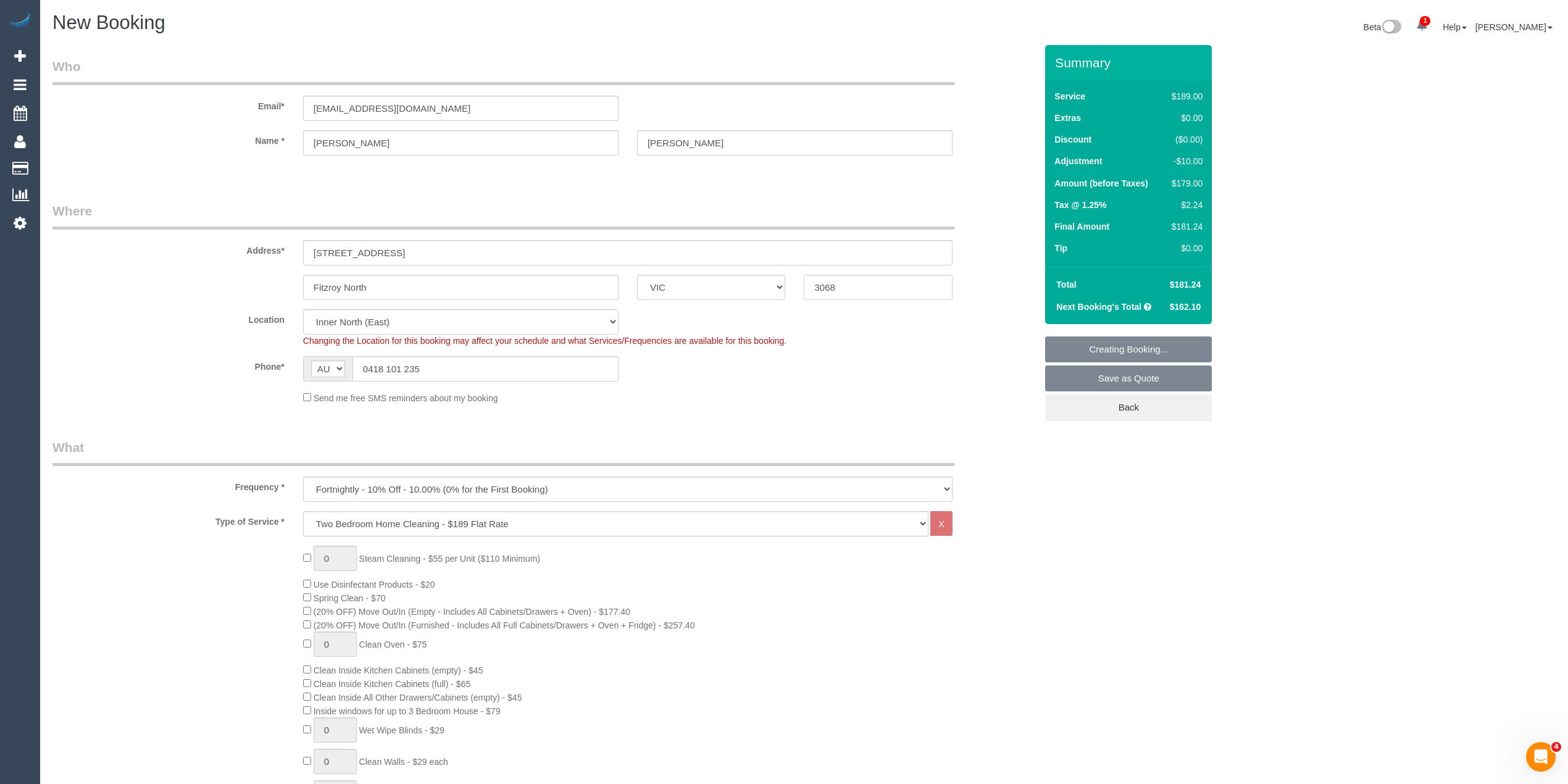
select select "spot24"
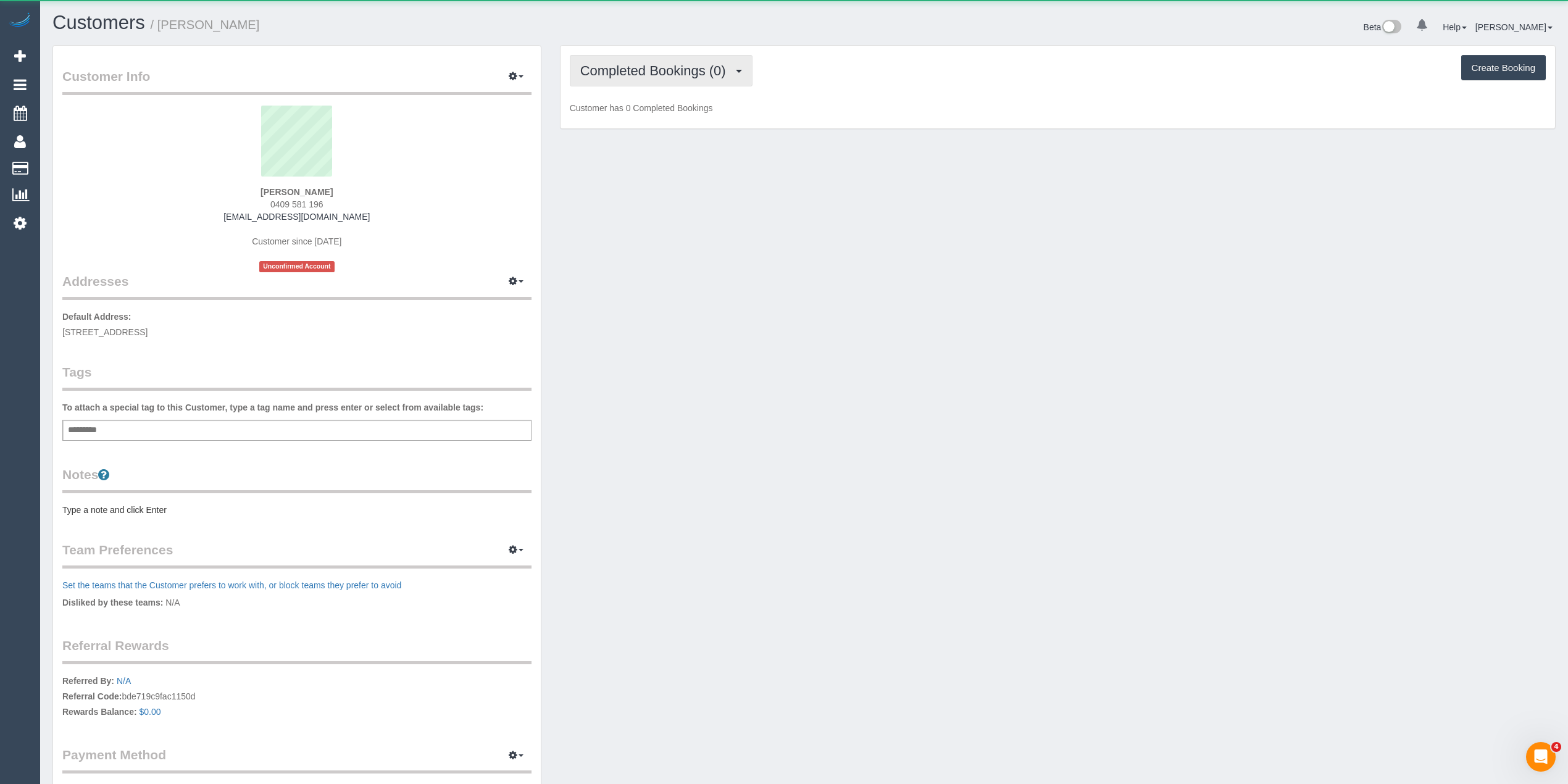
click at [623, 66] on span "Completed Bookings (0)" at bounding box center [656, 70] width 152 height 15
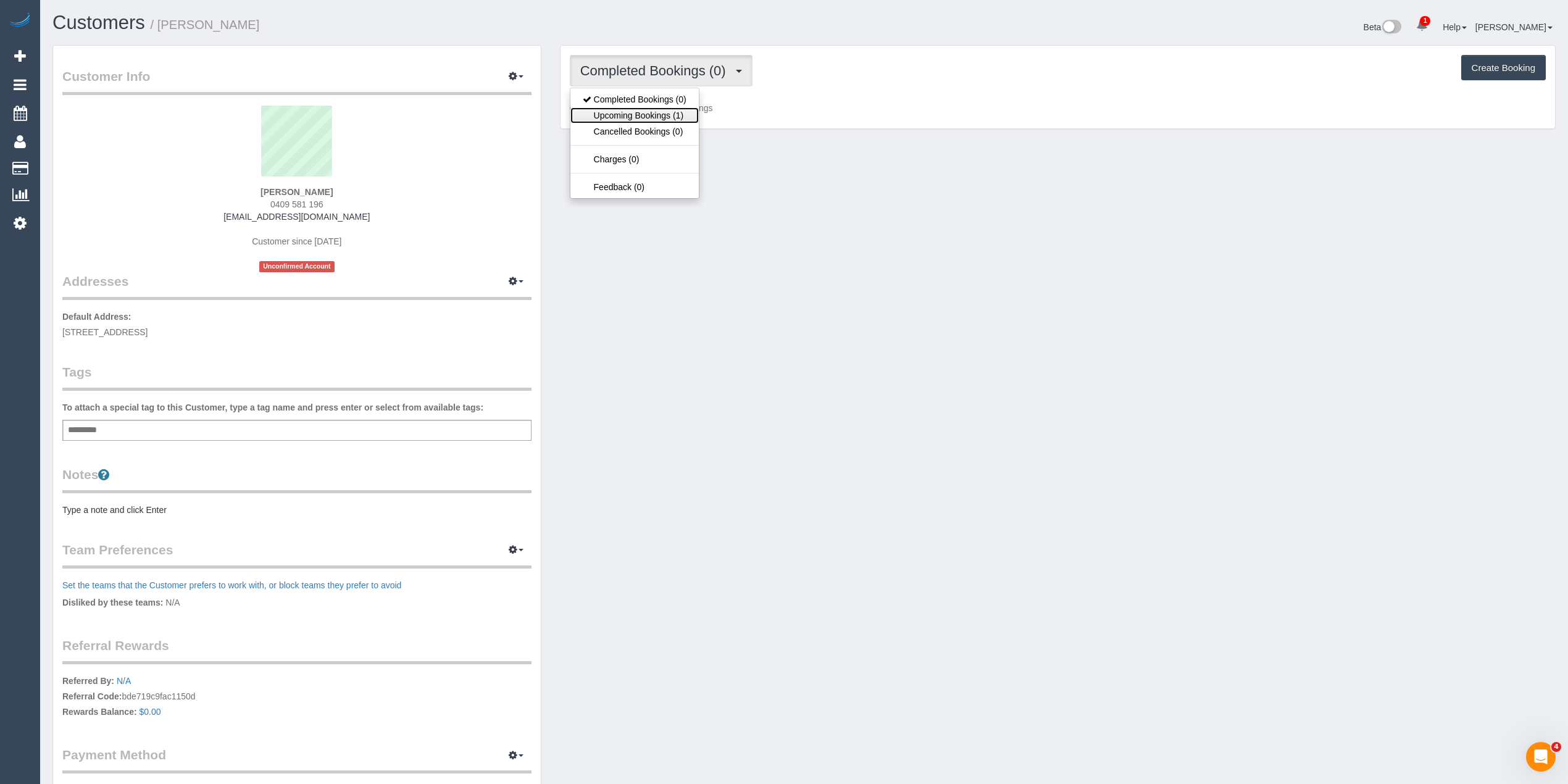
click at [666, 116] on link "Upcoming Bookings (1)" at bounding box center [634, 116] width 128 height 16
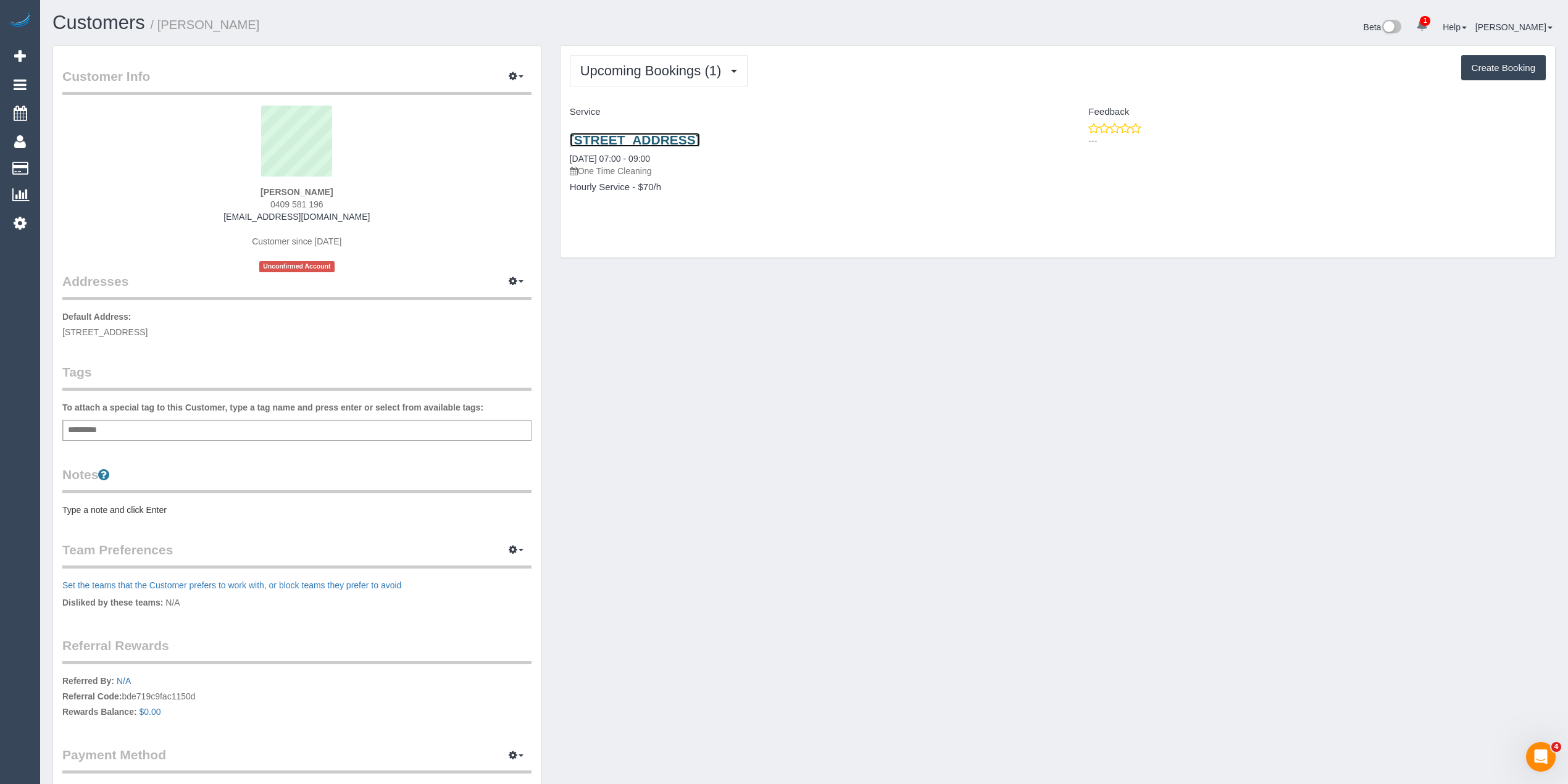
click at [700, 137] on link "28/19-23 Izett Street, Prahran, VIC 3181" at bounding box center [634, 140] width 130 height 15
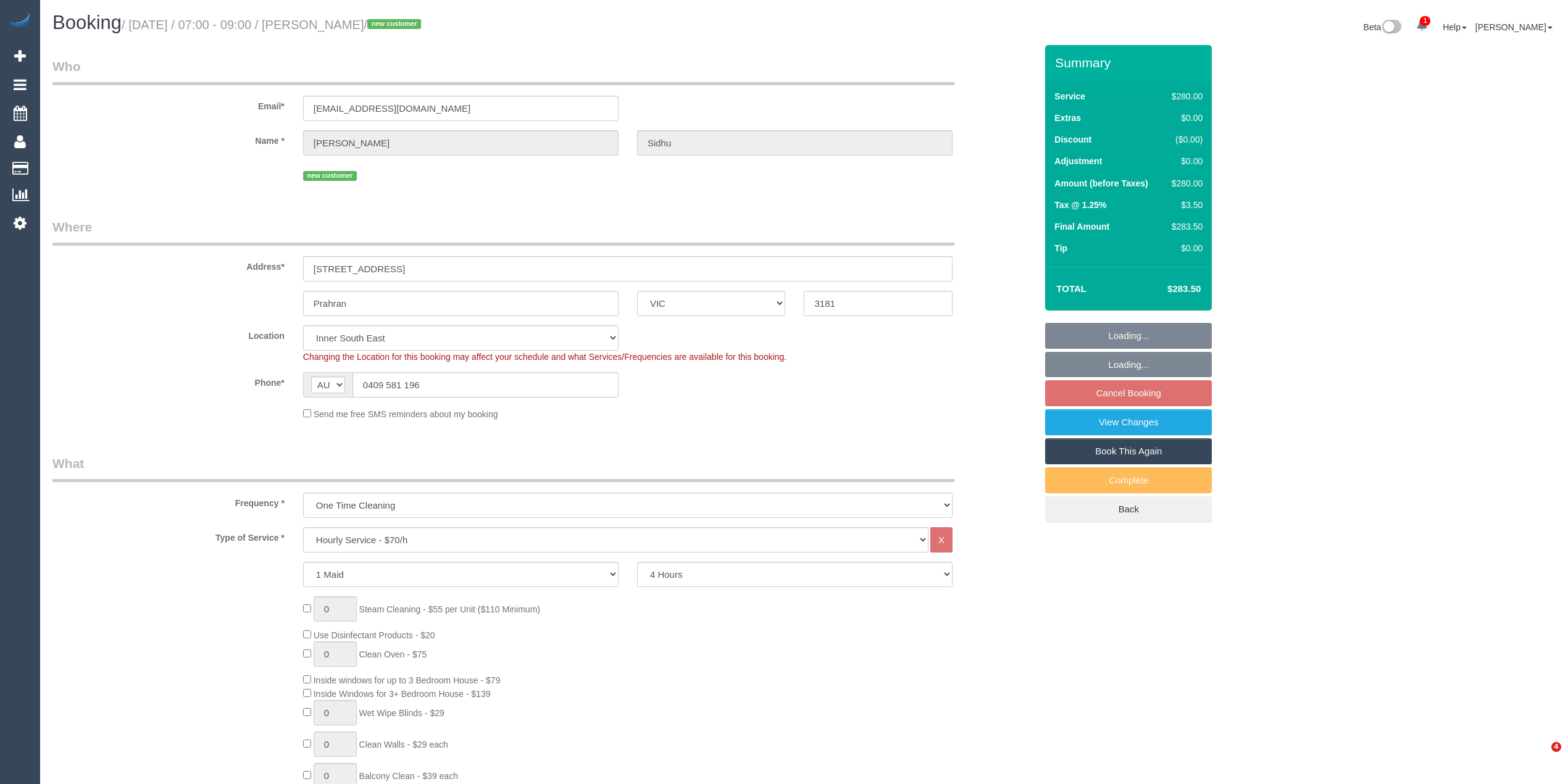
select select "VIC"
select select "240"
select select "number:28"
select select "number:14"
select select "number:19"
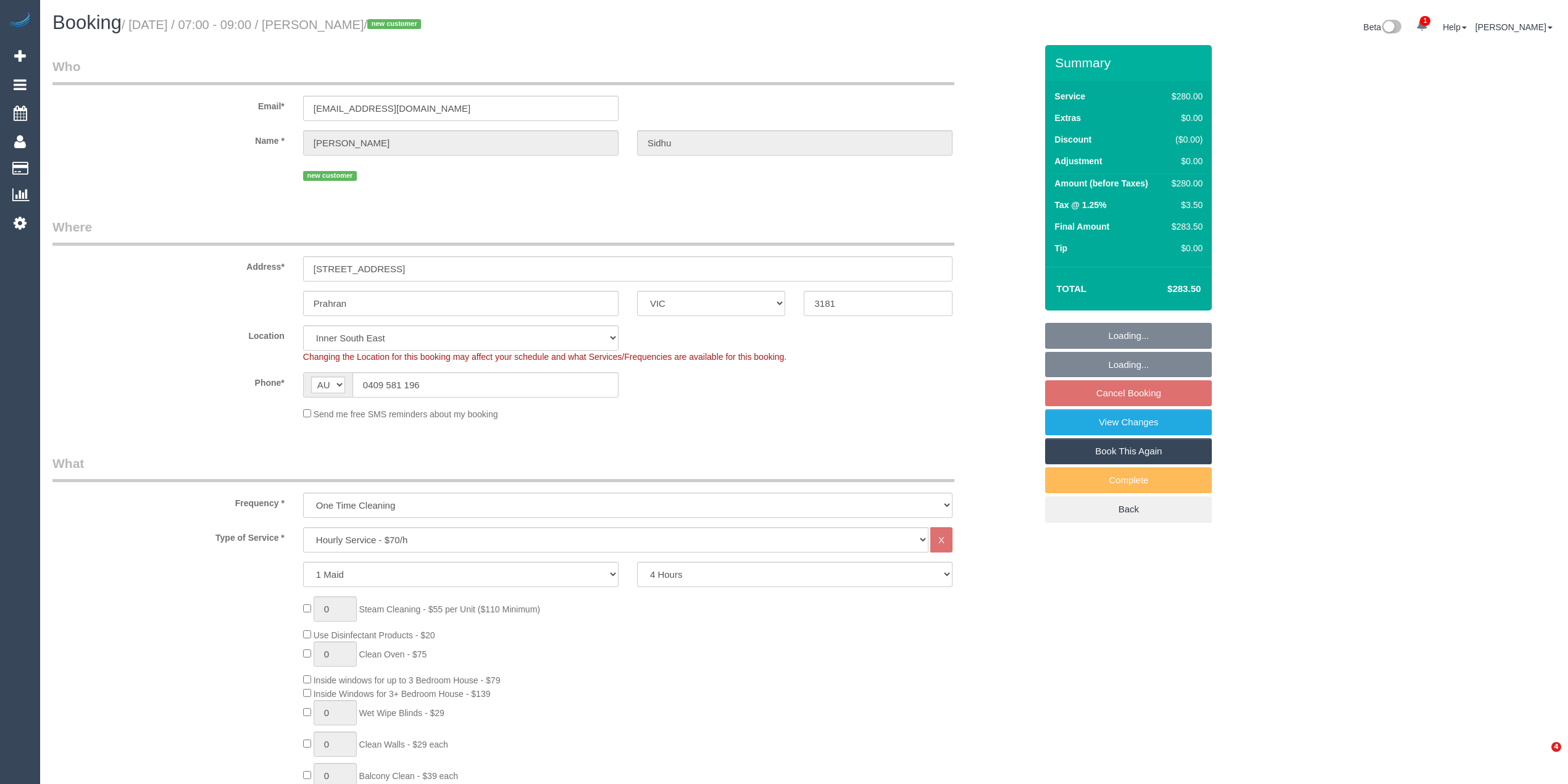
select select "number:25"
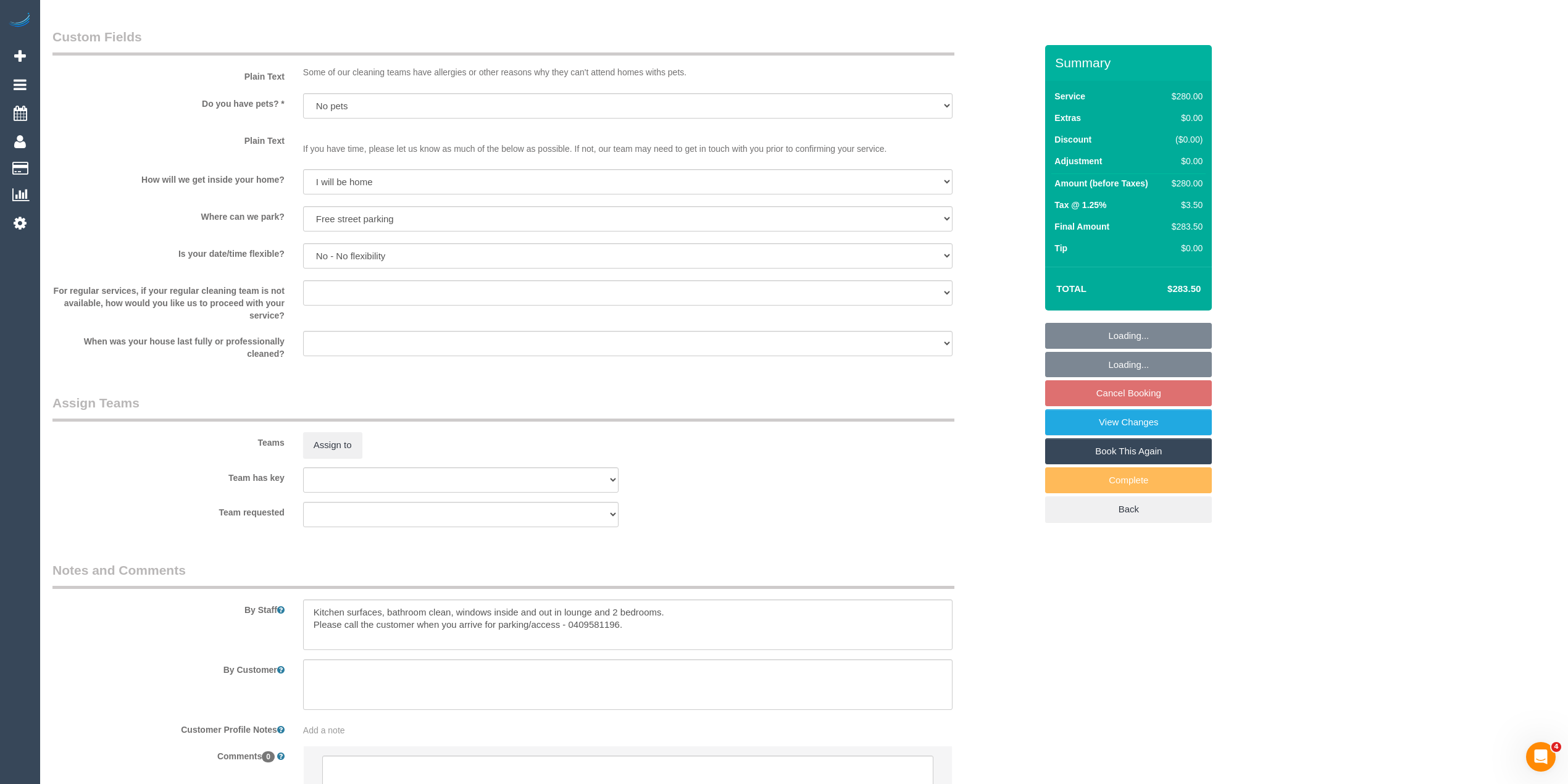
scroll to position [1601, 0]
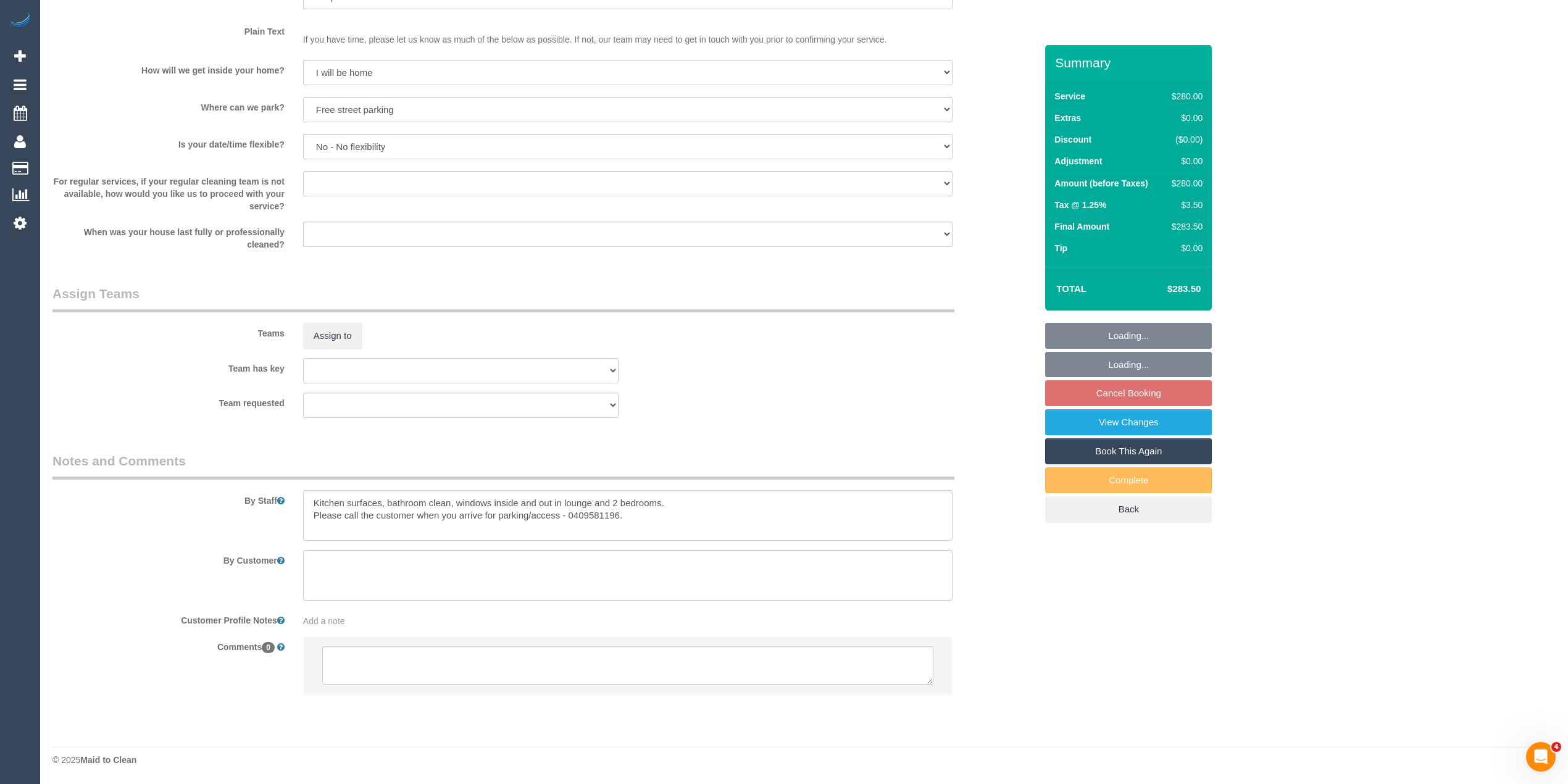
select select "object:1482"
click at [464, 665] on textarea at bounding box center [628, 665] width 611 height 38
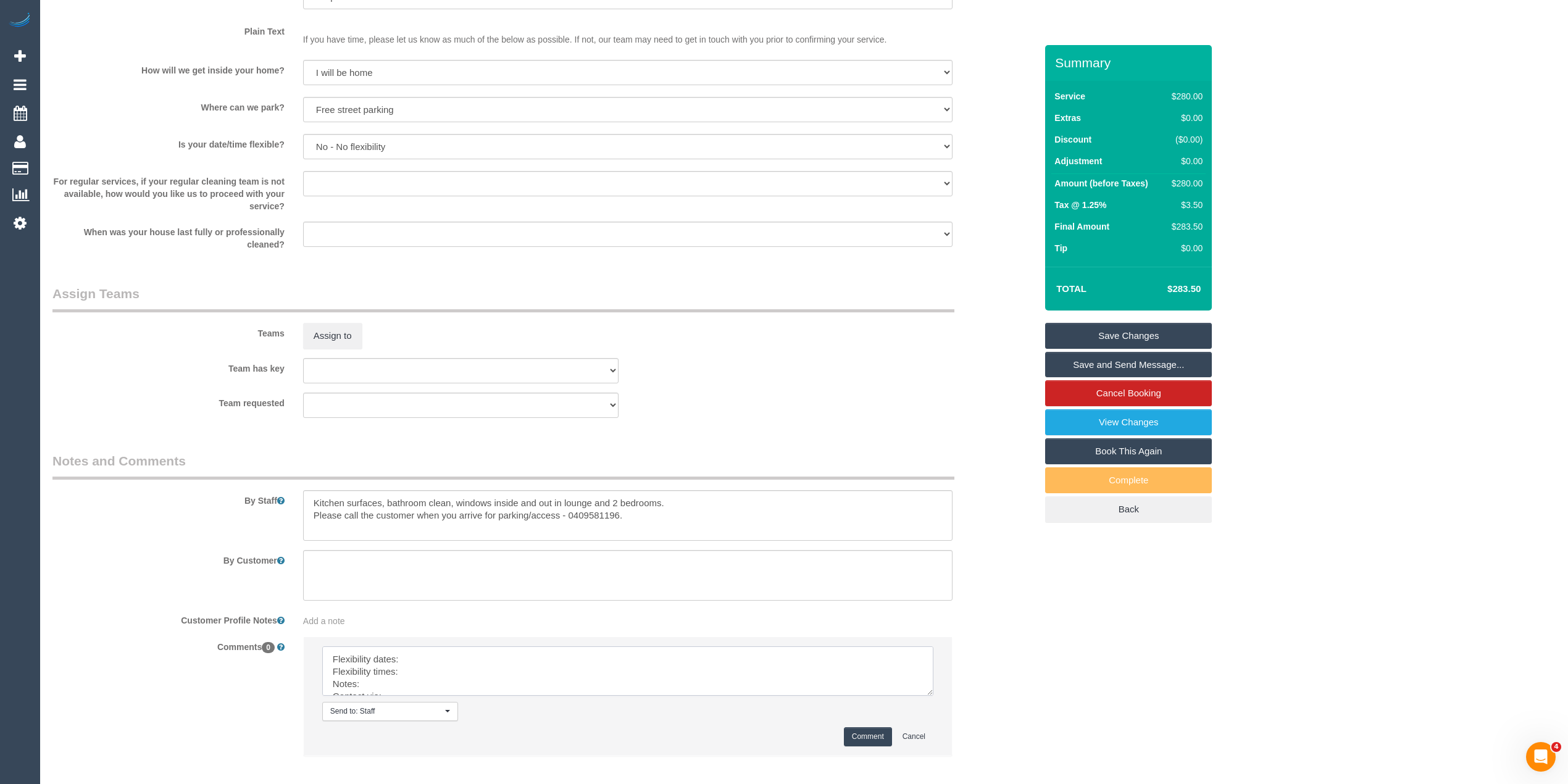
drag, startPoint x: 926, startPoint y: 678, endPoint x: 910, endPoint y: 734, distance: 58.2
click at [926, 696] on textarea at bounding box center [628, 670] width 611 height 49
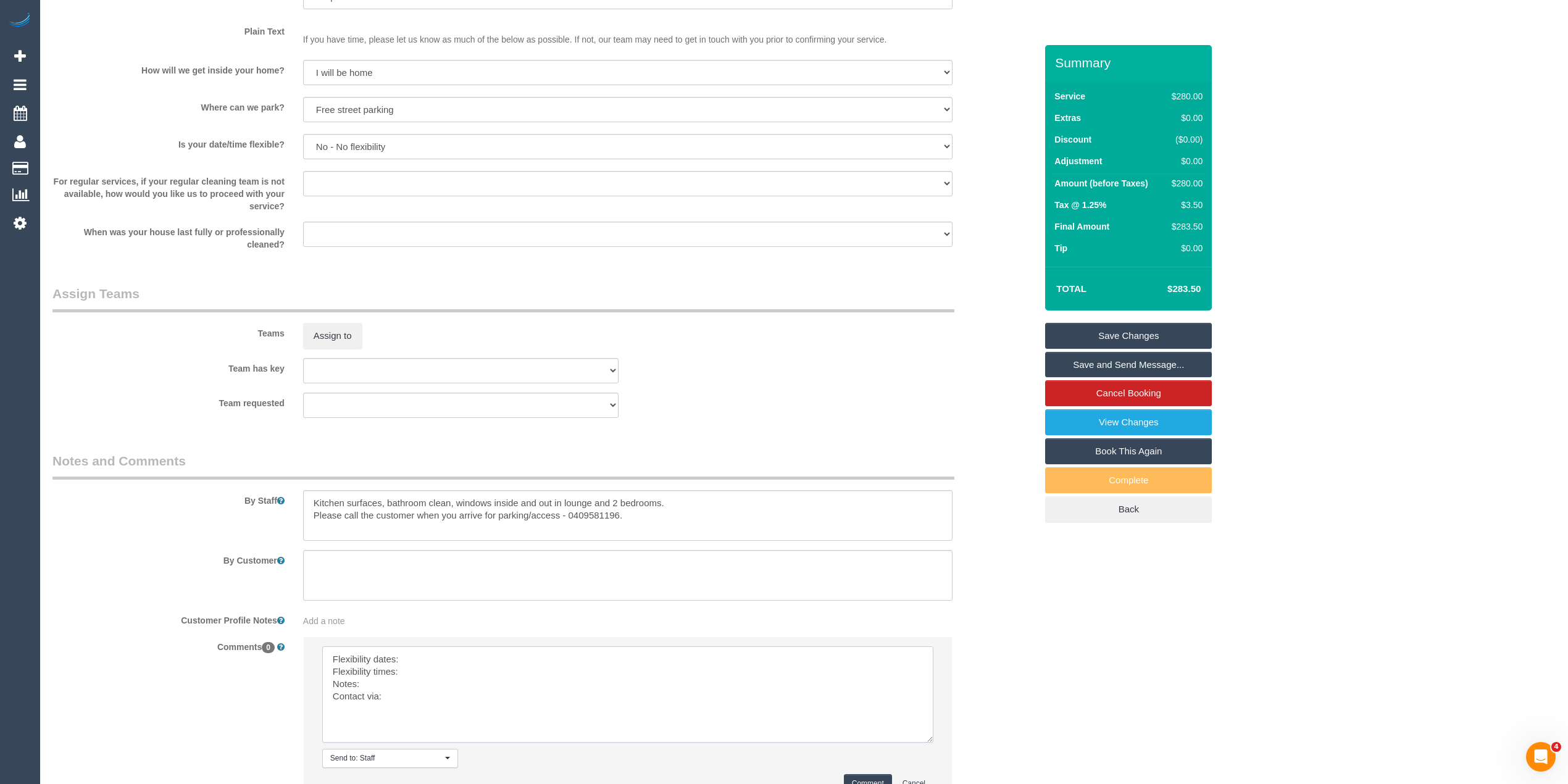
click at [423, 659] on textarea at bounding box center [628, 694] width 611 height 96
click at [452, 654] on textarea at bounding box center [628, 694] width 611 height 96
click at [442, 675] on textarea at bounding box center [628, 694] width 611 height 96
click at [397, 685] on textarea at bounding box center [628, 694] width 611 height 96
click at [406, 699] on textarea at bounding box center [628, 694] width 611 height 96
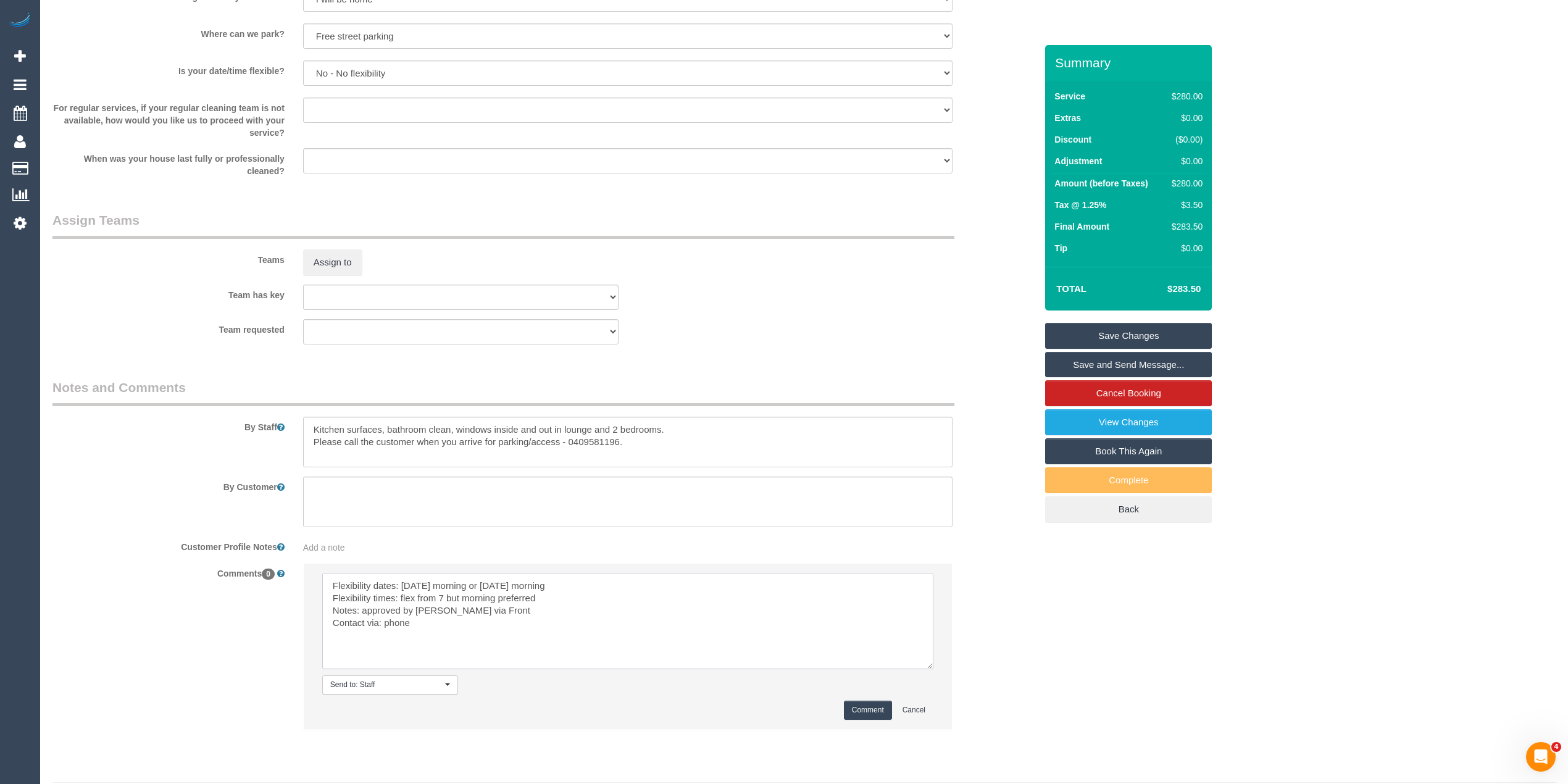
scroll to position [1710, 0]
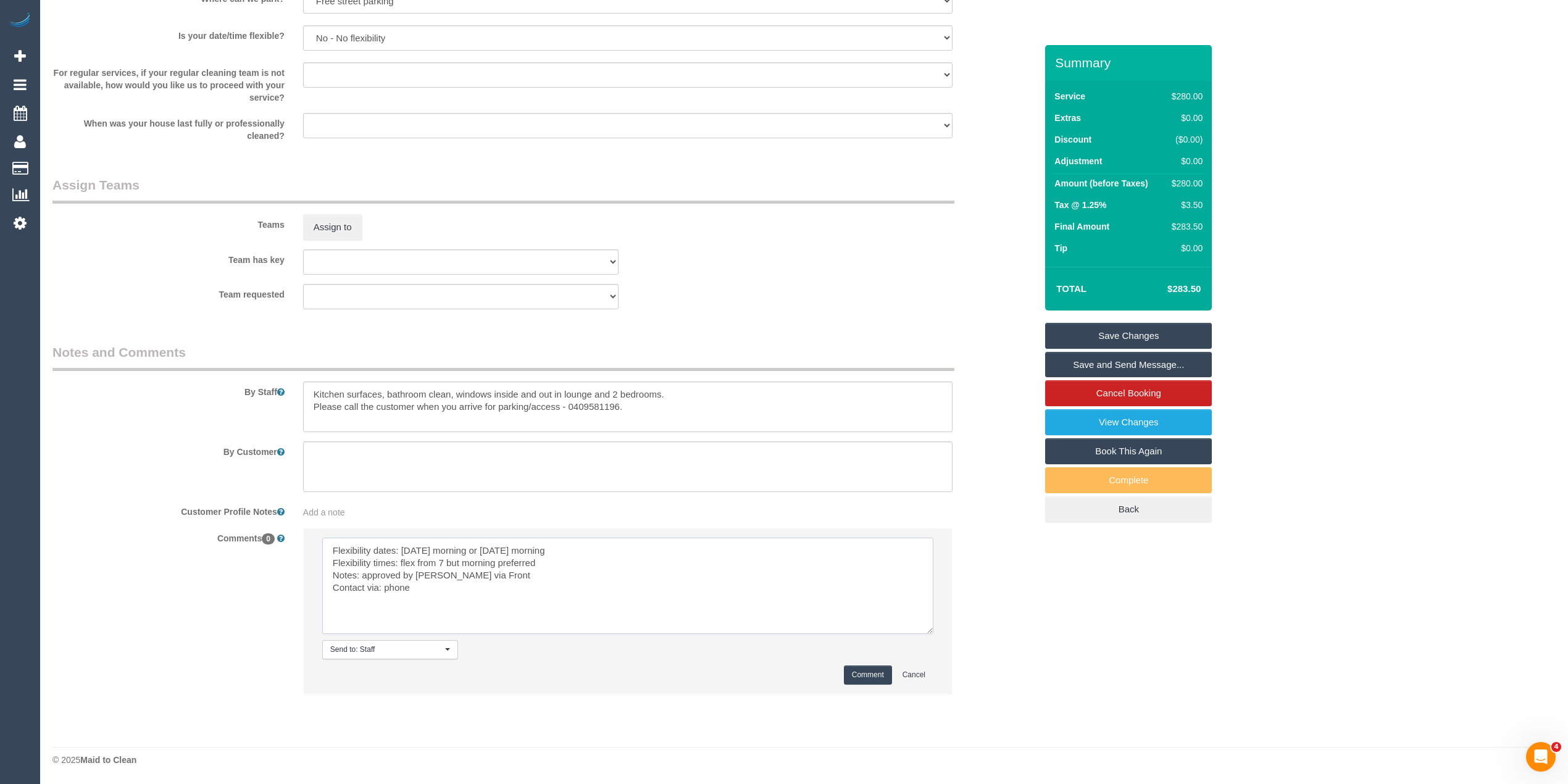
type textarea "Flexibility dates: [DATE] morning or [DATE] morning Flexibility times: flex fro…"
click at [869, 671] on button "Comment" at bounding box center [868, 675] width 48 height 19
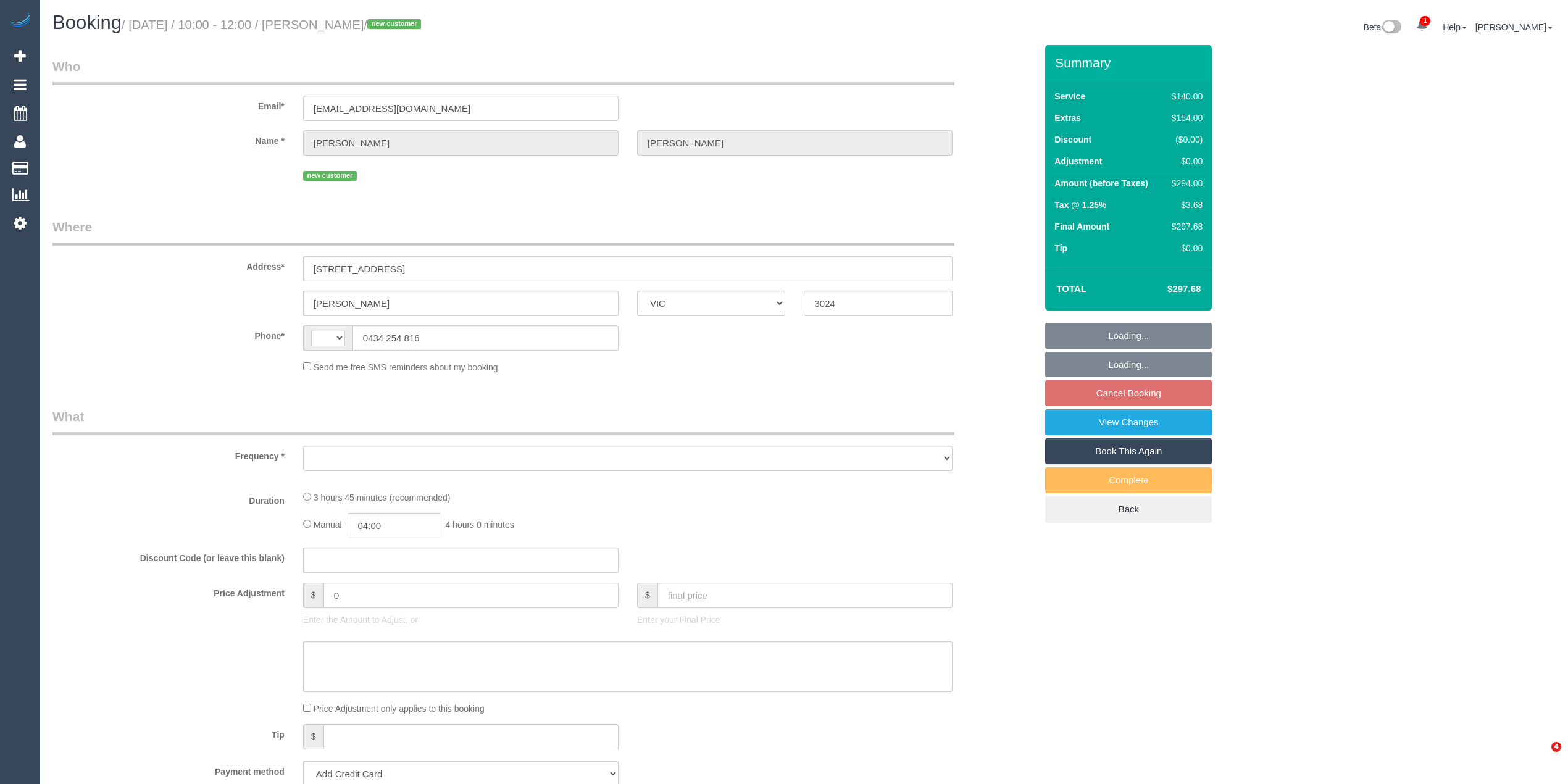
select select "VIC"
select select "string:AU"
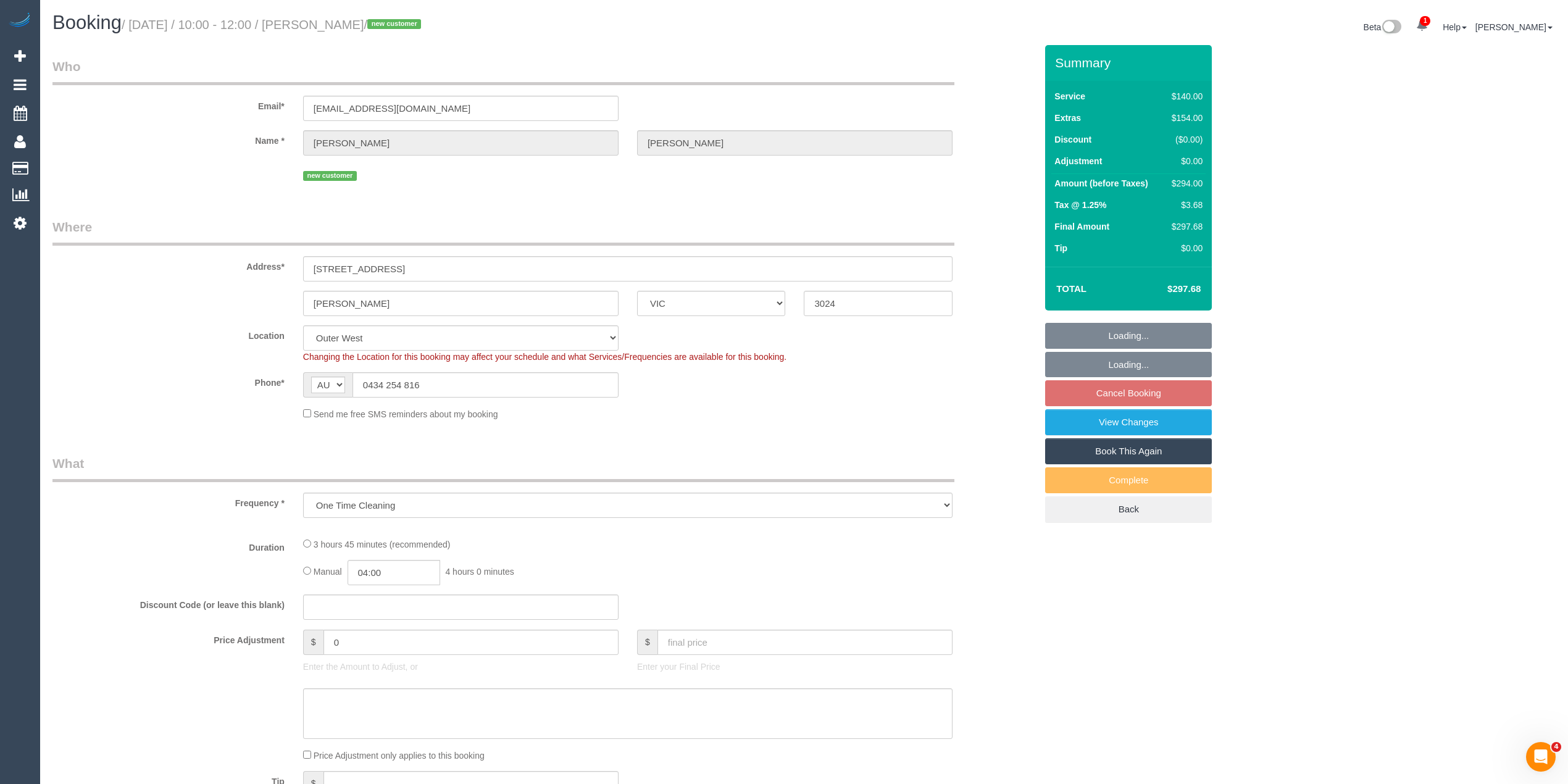
select select "object:577"
select select "string:stripe-pm_1SCaAg2GScqysDRVyvm6STUS"
select select "number:28"
select select "number:16"
select select "number:18"
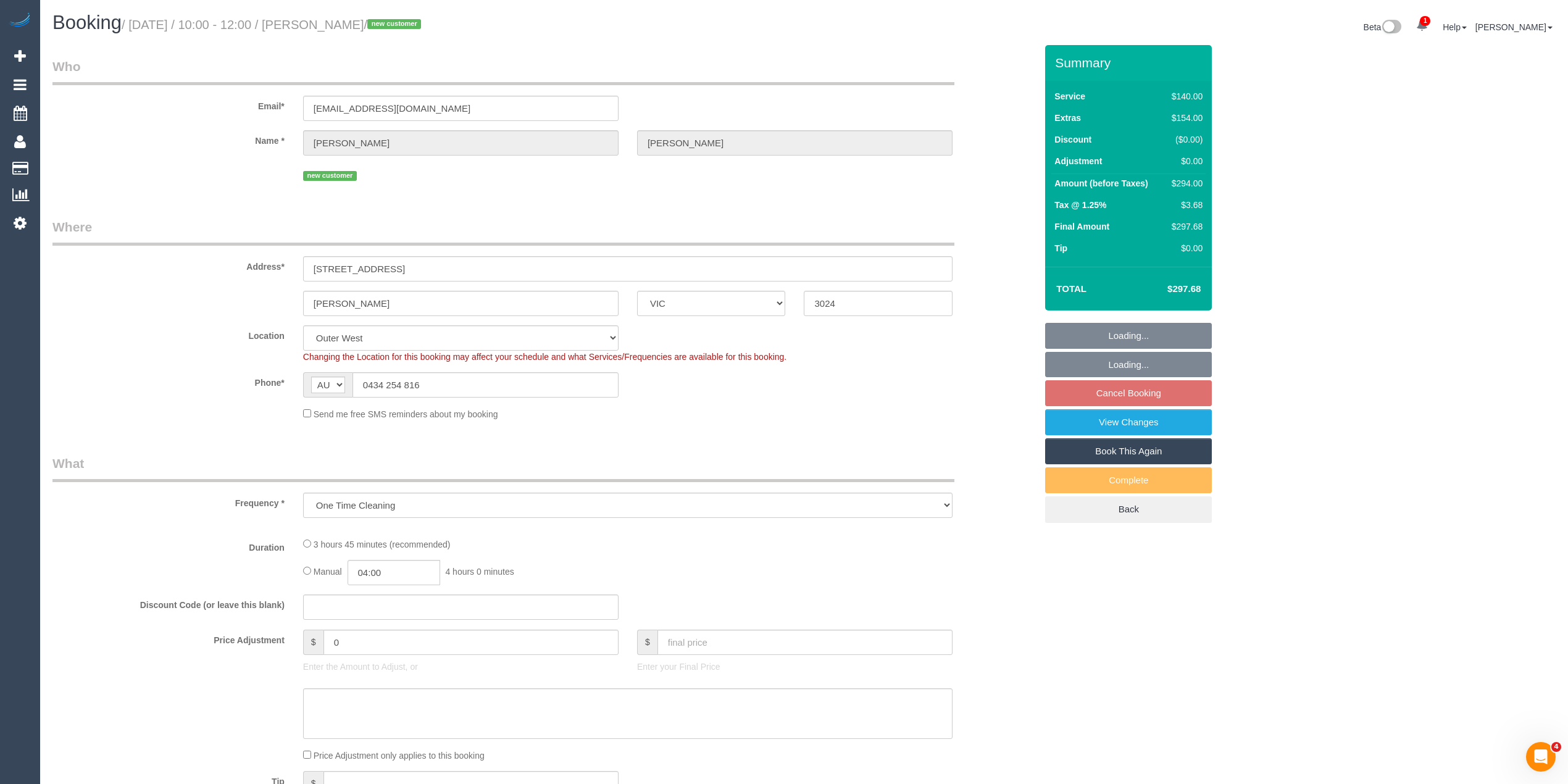
select select "number:22"
select select "number:33"
select select "number:11"
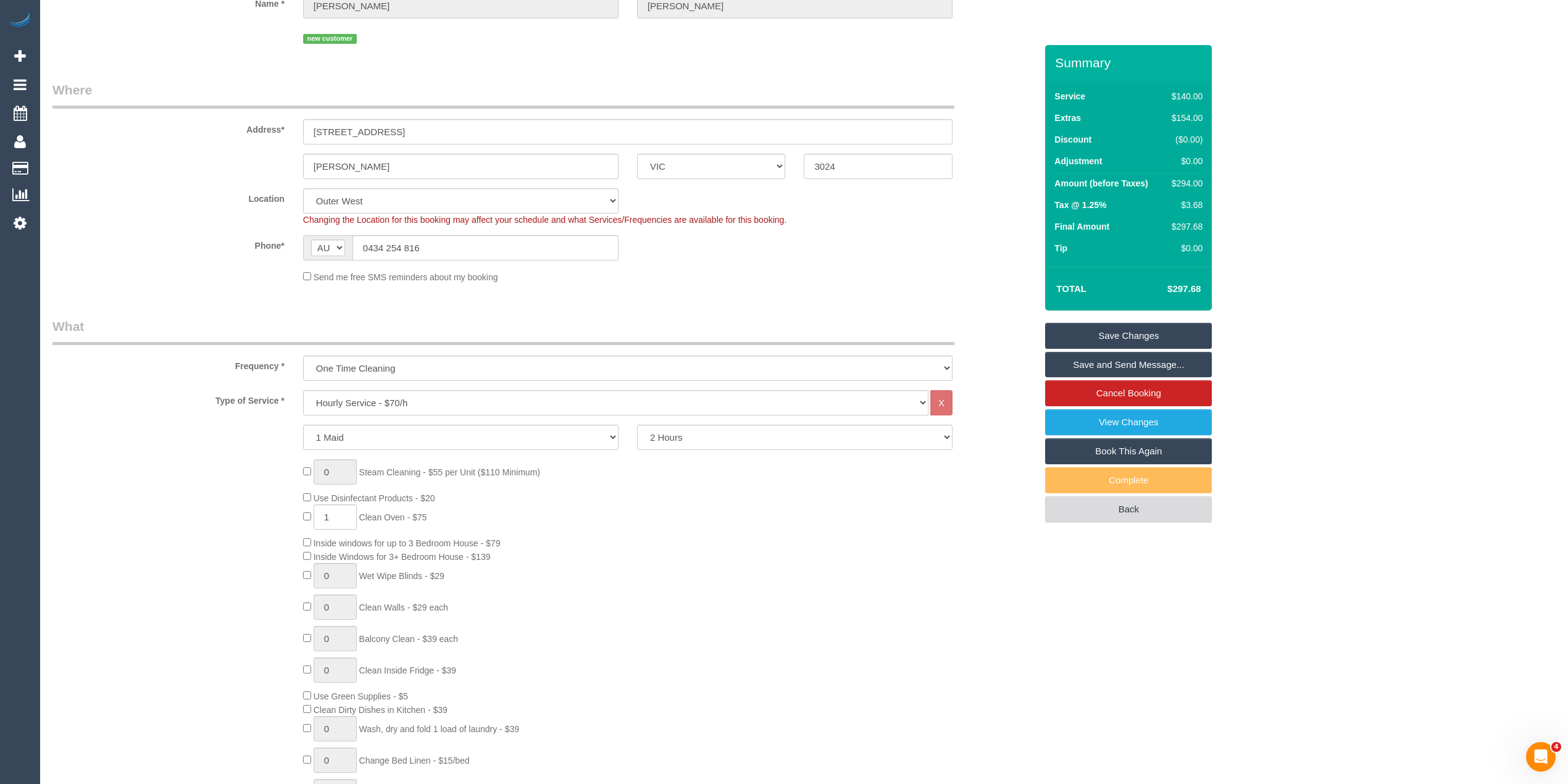
scroll to position [960, 0]
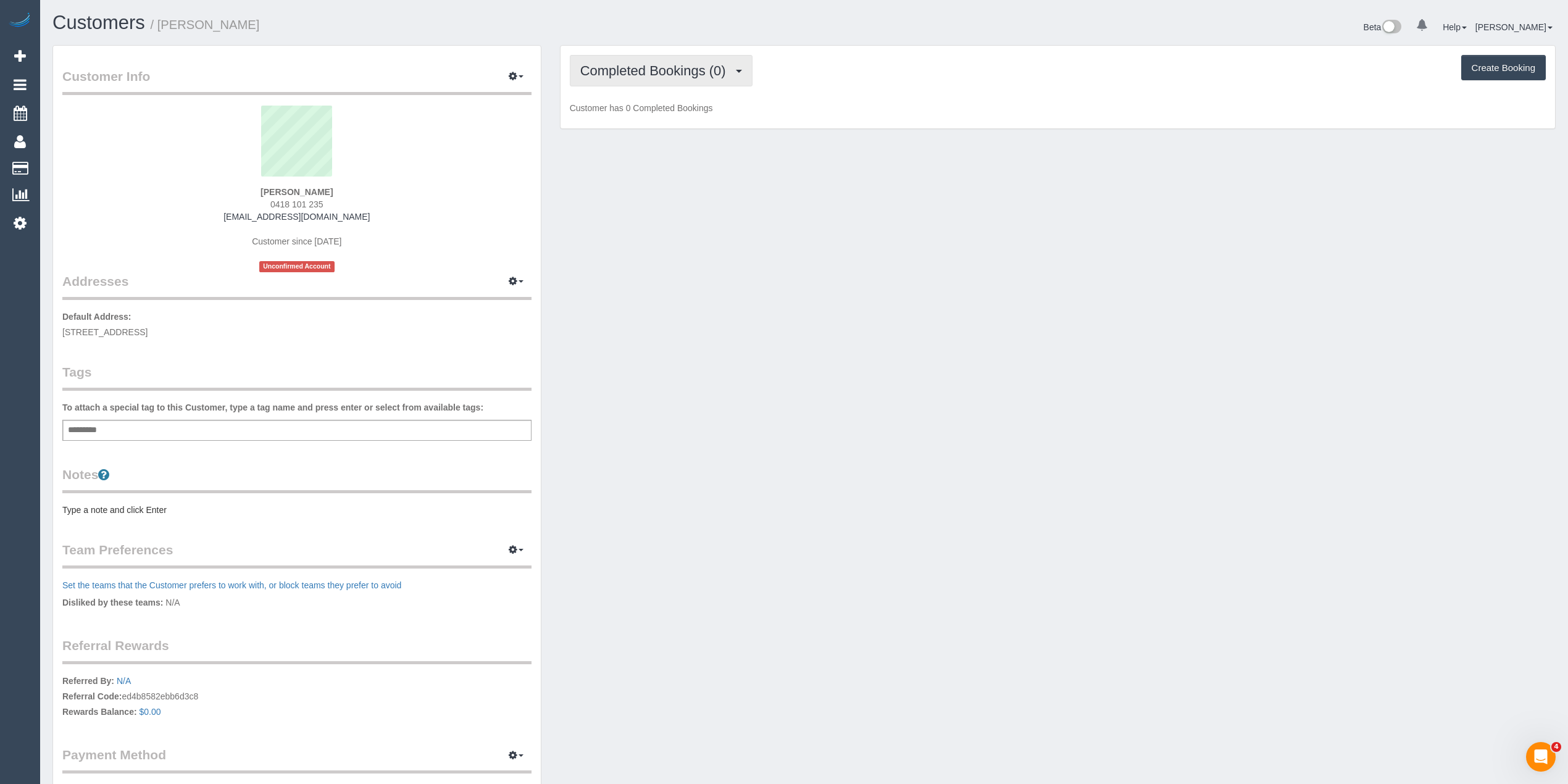
click at [628, 69] on span "Completed Bookings (0)" at bounding box center [656, 70] width 152 height 15
click at [663, 110] on link "Upcoming Bookings (11)" at bounding box center [635, 116] width 130 height 16
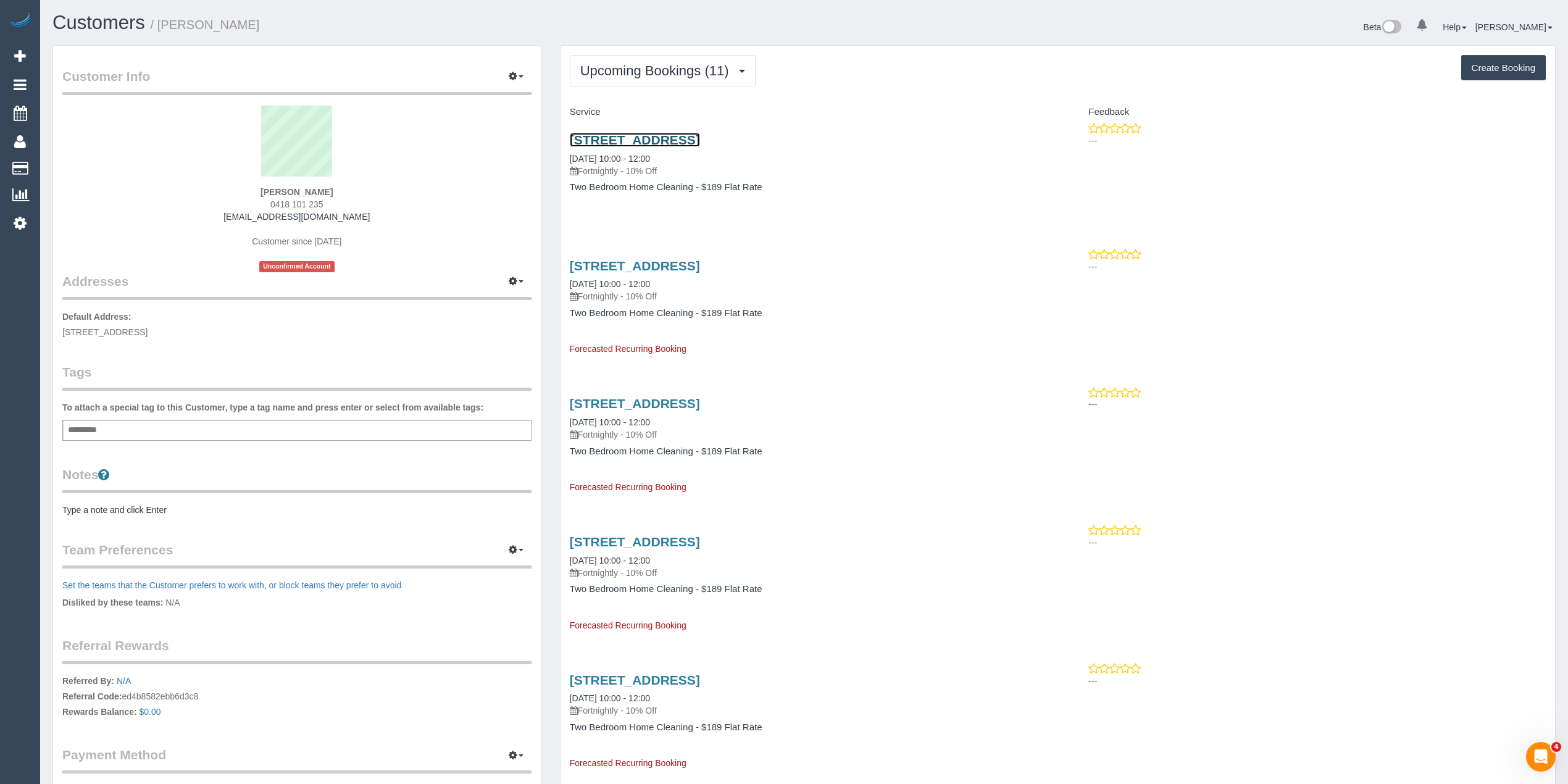
click at [690, 139] on link "[STREET_ADDRESS]" at bounding box center [634, 140] width 130 height 15
click at [119, 508] on pre "Type a note and click Enter" at bounding box center [297, 510] width 469 height 13
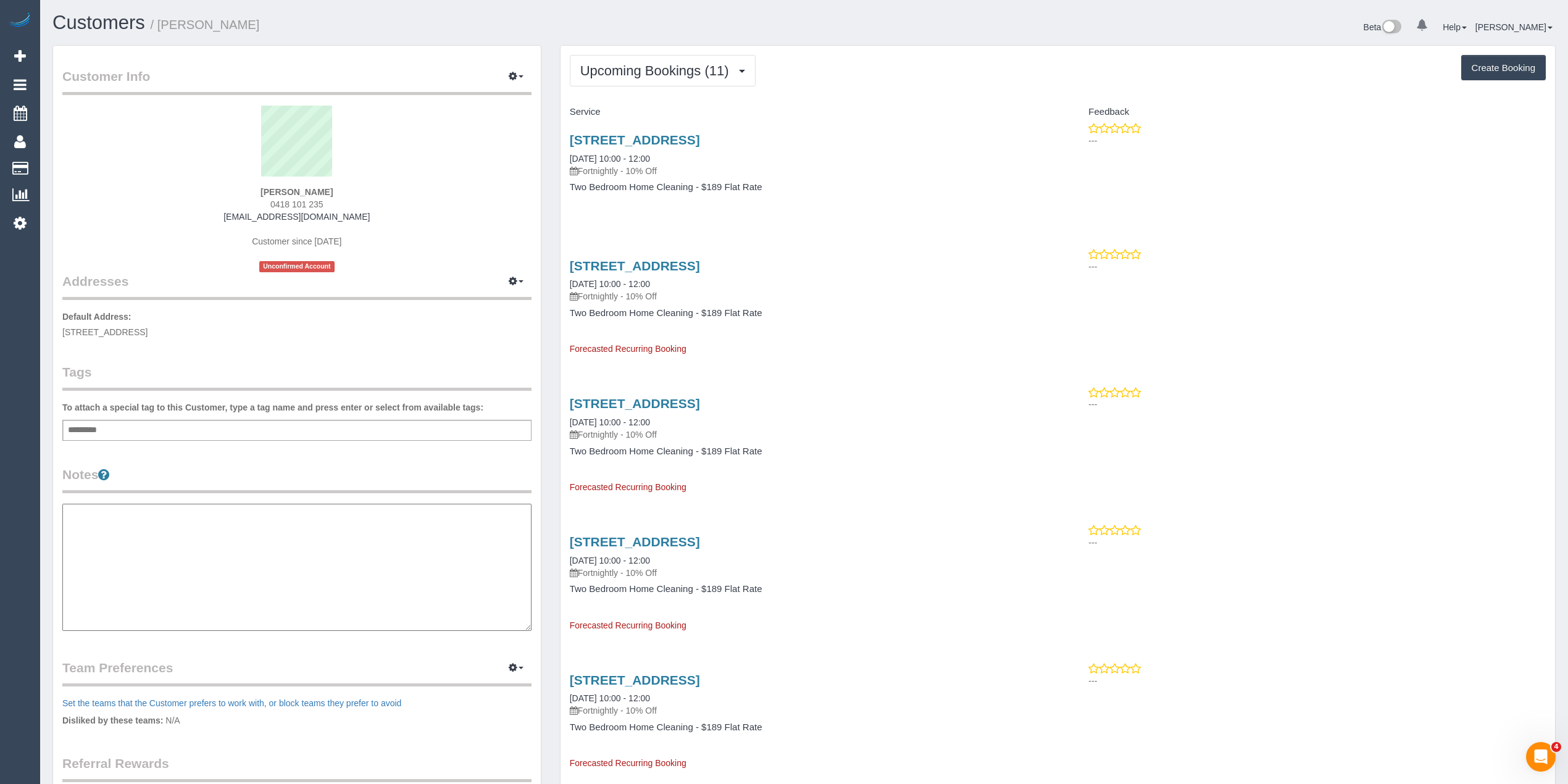
paste textarea "**********"
click at [158, 523] on textarea "**********" at bounding box center [297, 568] width 468 height 127
type textarea "**********"
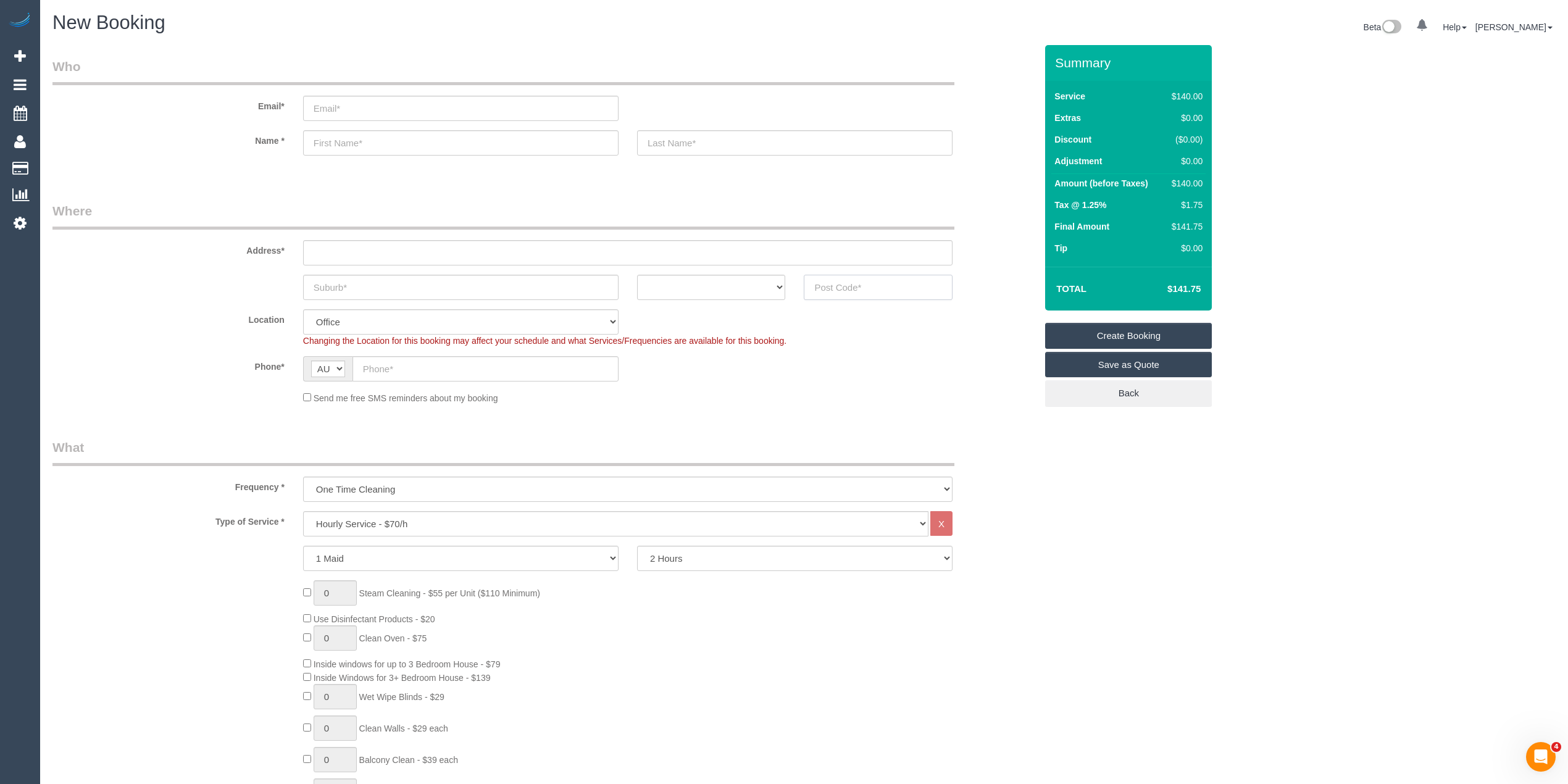
click at [822, 286] on input "text" at bounding box center [879, 287] width 149 height 25
type input "3137"
click at [390, 245] on input "text" at bounding box center [628, 253] width 649 height 25
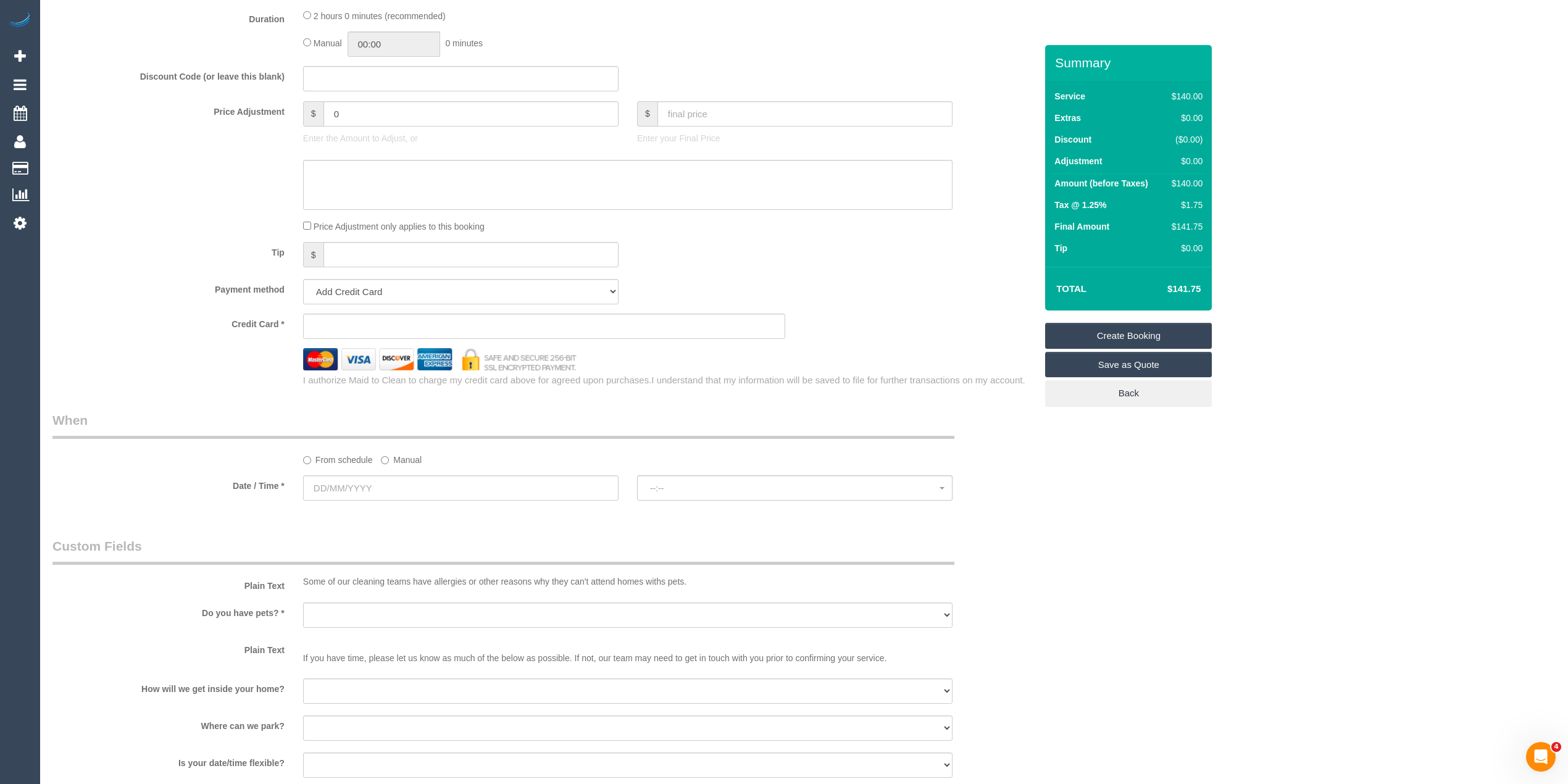
scroll to position [1097, 0]
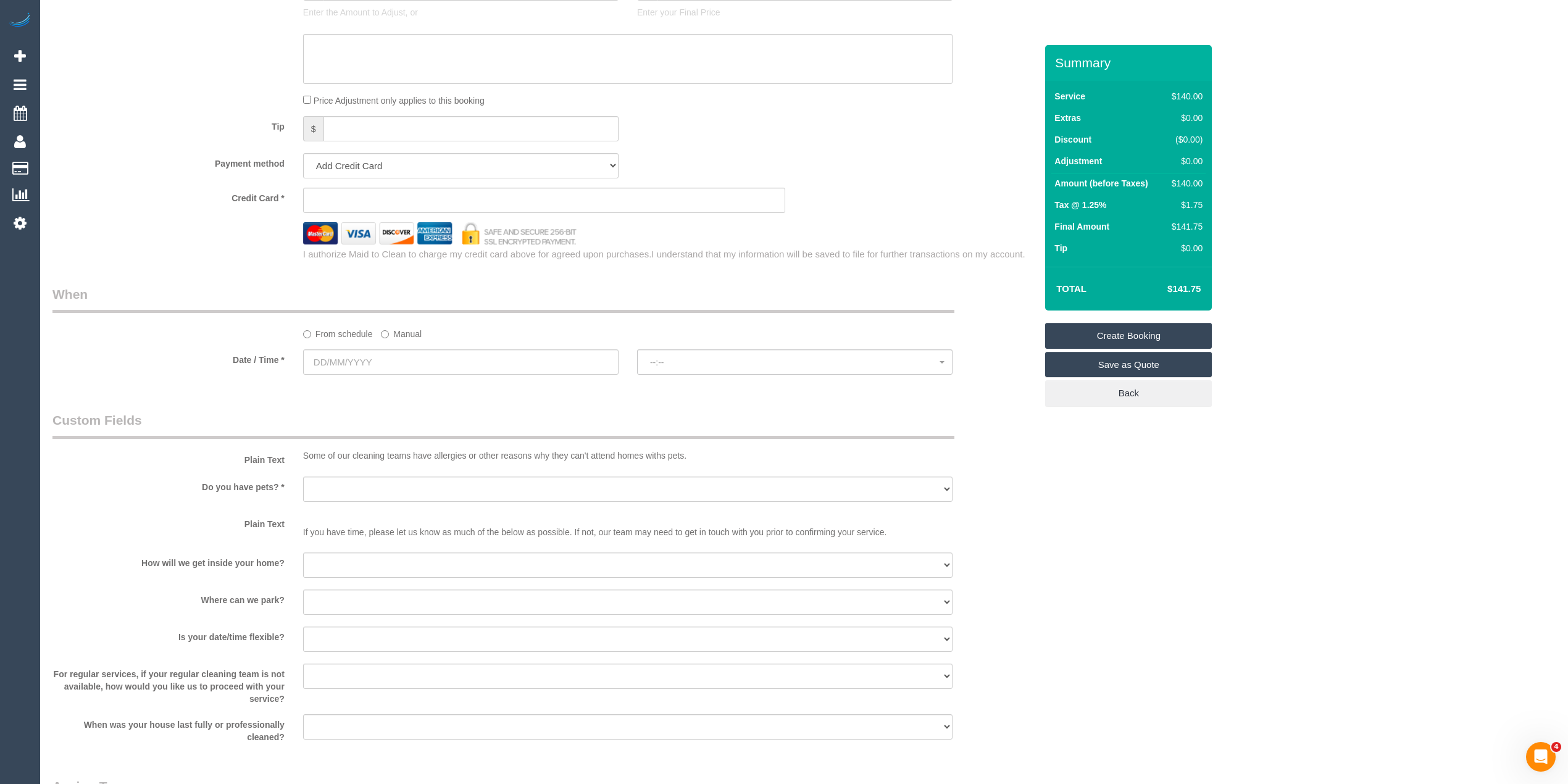
type input "-"
click at [326, 357] on input "text" at bounding box center [460, 362] width 316 height 25
select select "62"
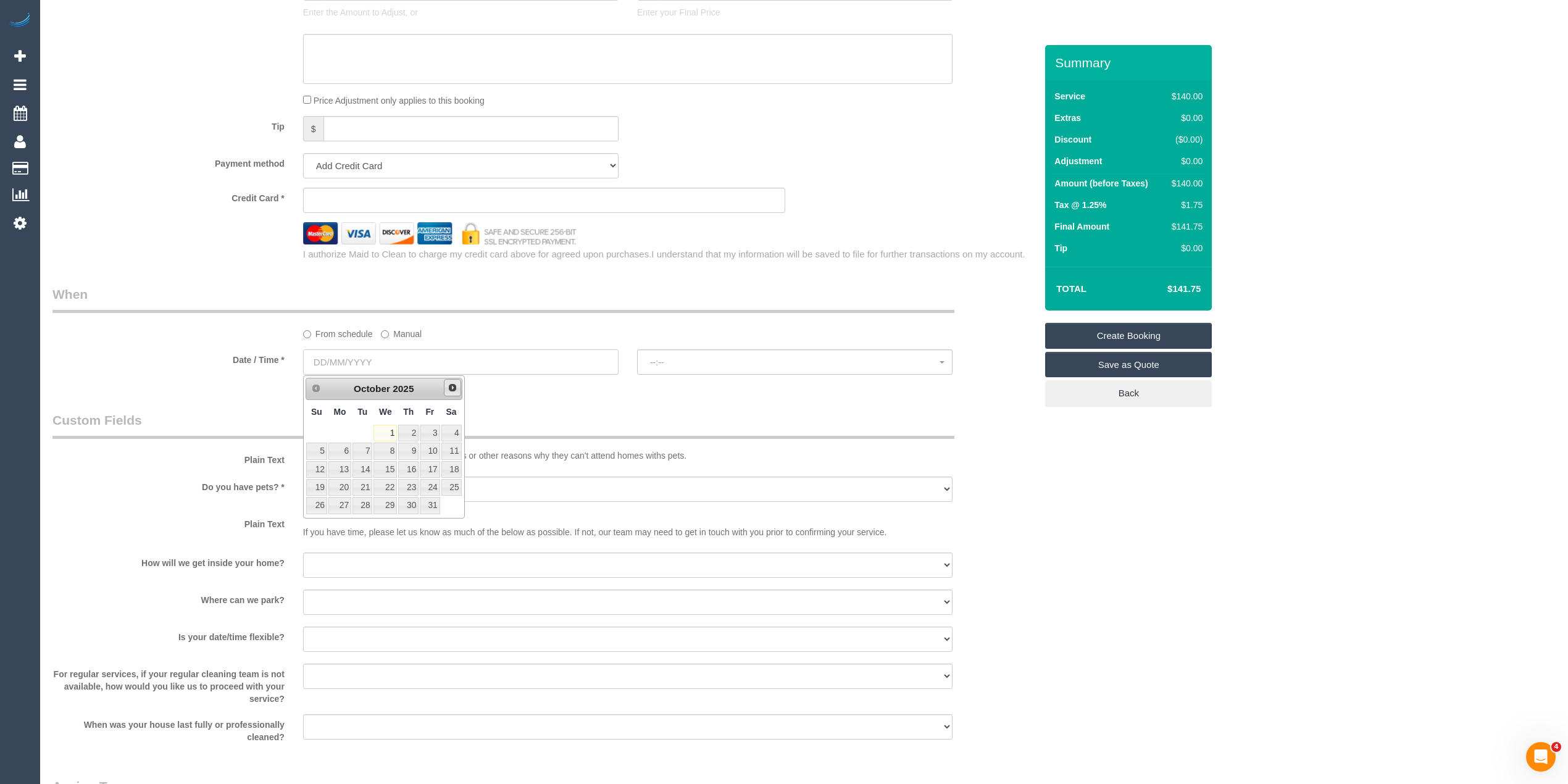
select select "object:2154"
click at [134, 246] on div "I authorize Maid to Clean to charge my credit card above for agreed upon purcha…" at bounding box center [544, 253] width 1001 height 16
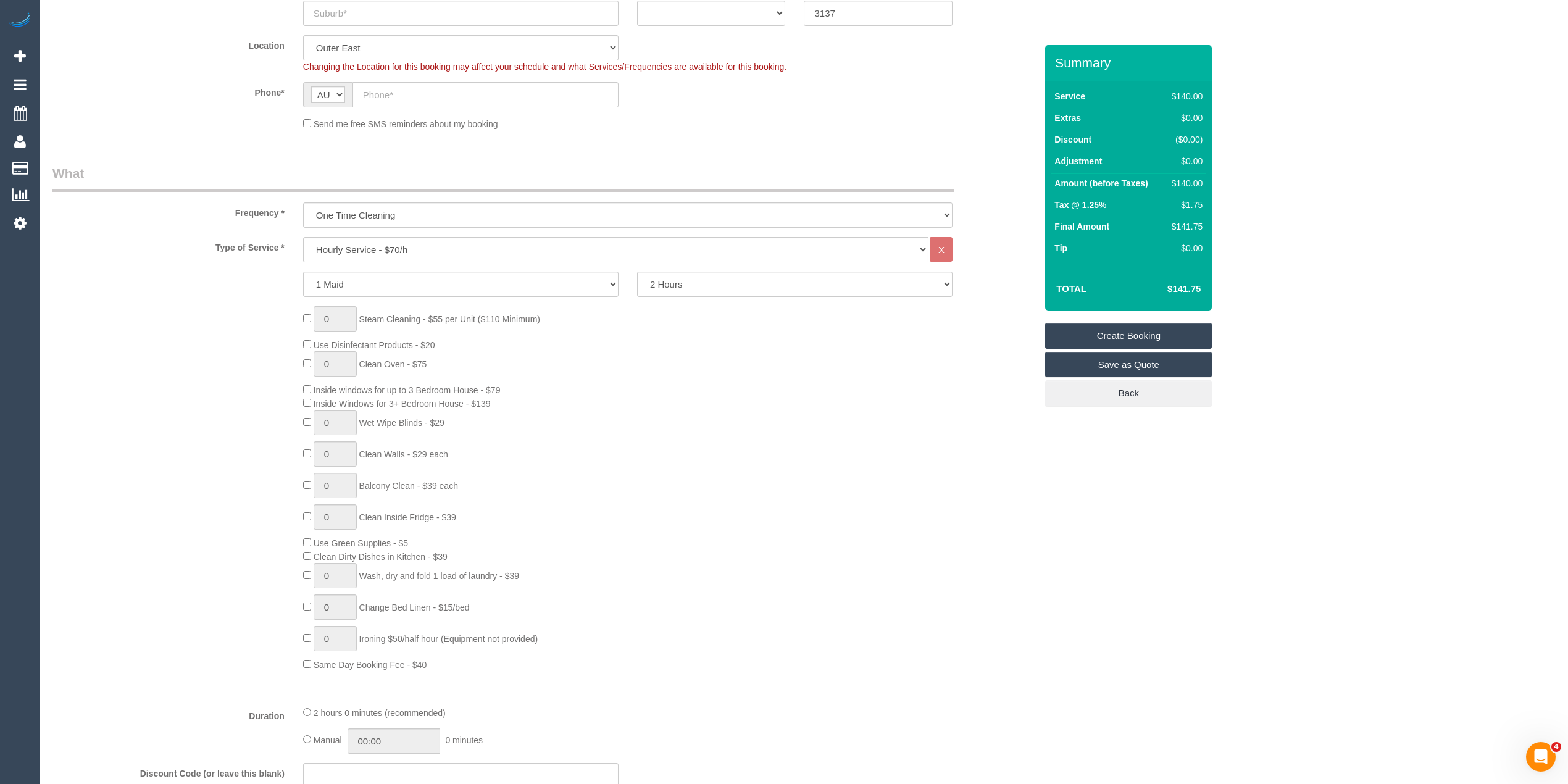
scroll to position [0, 0]
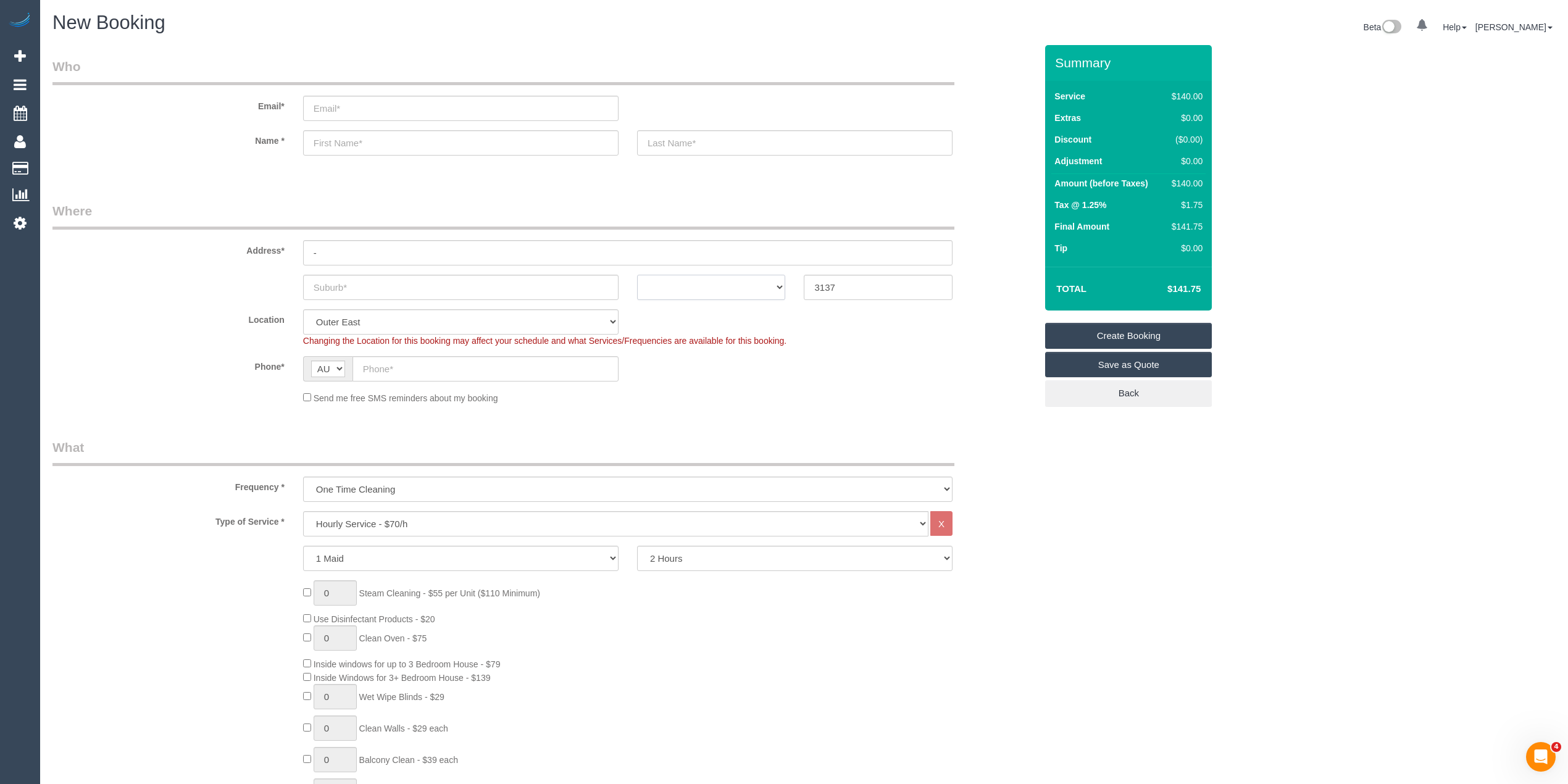
click at [666, 276] on select "ACT NSW NT QLD SA TAS VIC WA" at bounding box center [711, 287] width 149 height 25
select select "VIC"
click at [637, 275] on select "ACT NSW NT QLD SA TAS VIC WA" at bounding box center [711, 287] width 149 height 25
click at [400, 483] on select "One Time Cleaning Weekly - 10% Off - 10.00% (0% for the First Booking) Fortnigh…" at bounding box center [628, 489] width 649 height 25
click at [303, 477] on select "One Time Cleaning Weekly - 10% Off - 10.00% (0% for the First Booking) Fortnigh…" at bounding box center [628, 489] width 649 height 25
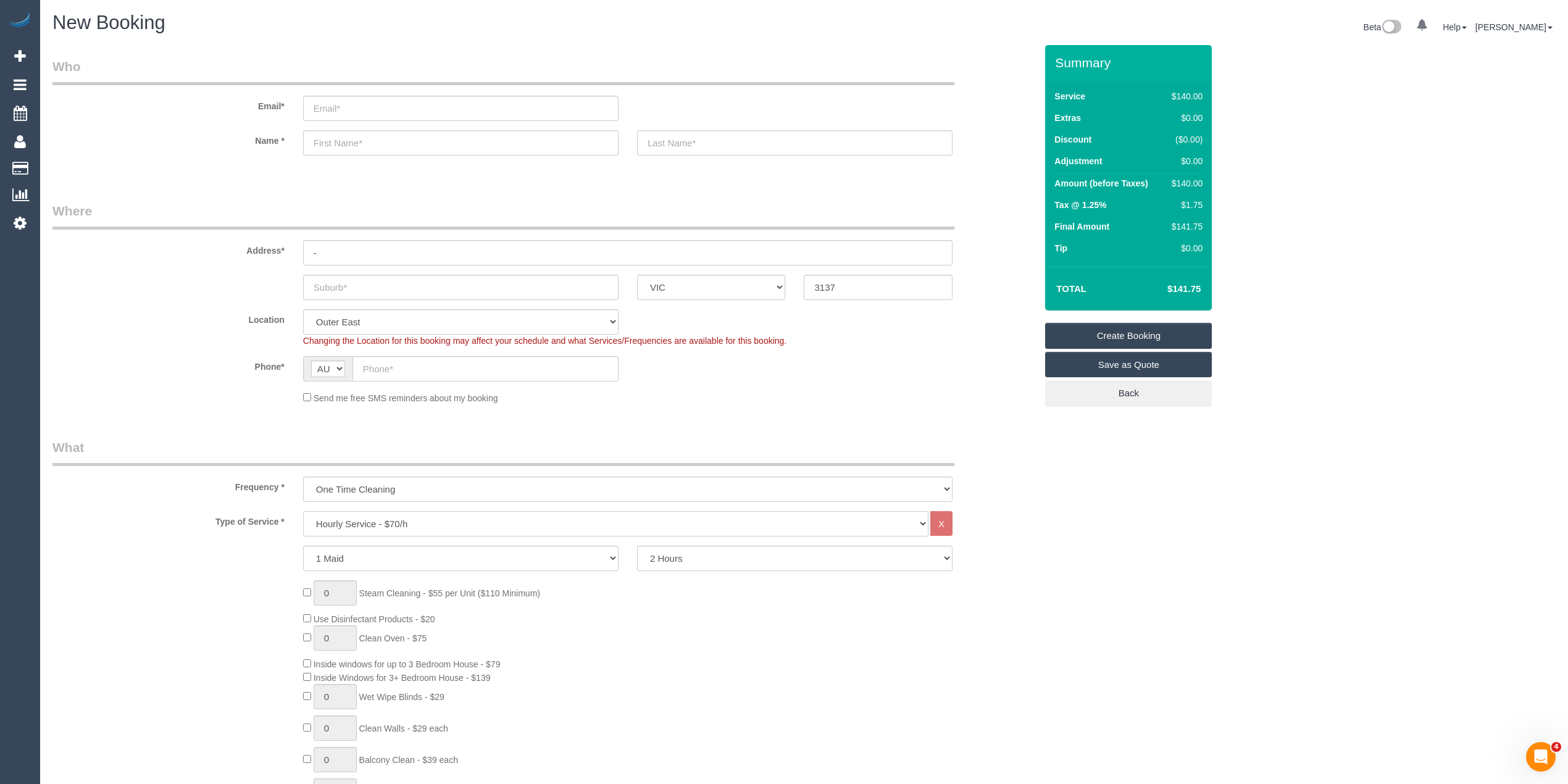
click at [384, 521] on select "Hourly Service - $70/h Hourly Service - $65/h Hourly Service - $60/h Hourly Ser…" at bounding box center [615, 524] width 625 height 25
select select "215"
click at [303, 511] on select "Hourly Service - $70/h Hourly Service - $65/h Hourly Service - $60/h Hourly Ser…" at bounding box center [615, 524] width 625 height 25
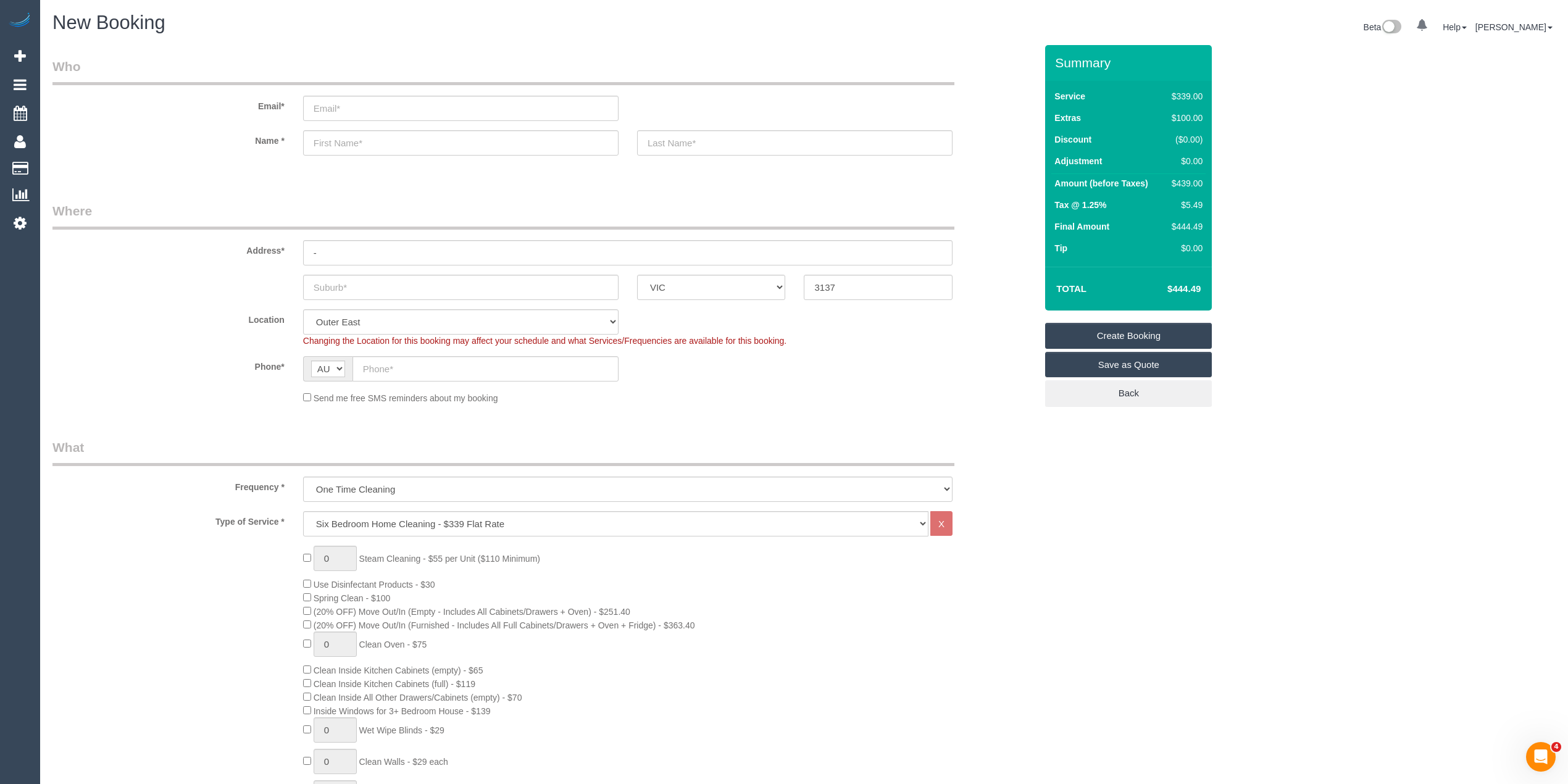
click at [388, 299] on fieldset "Where Address* - ACT NSW NT QLD SA TAS VIC WA 3137 Location Office City East (N…" at bounding box center [544, 307] width 983 height 212
click at [386, 286] on input "text" at bounding box center [460, 287] width 316 height 25
type input "Kilsyth"
click at [242, 345] on div "Location Office City East (North) East (South) Inner East Inner North (East) In…" at bounding box center [544, 327] width 1001 height 37
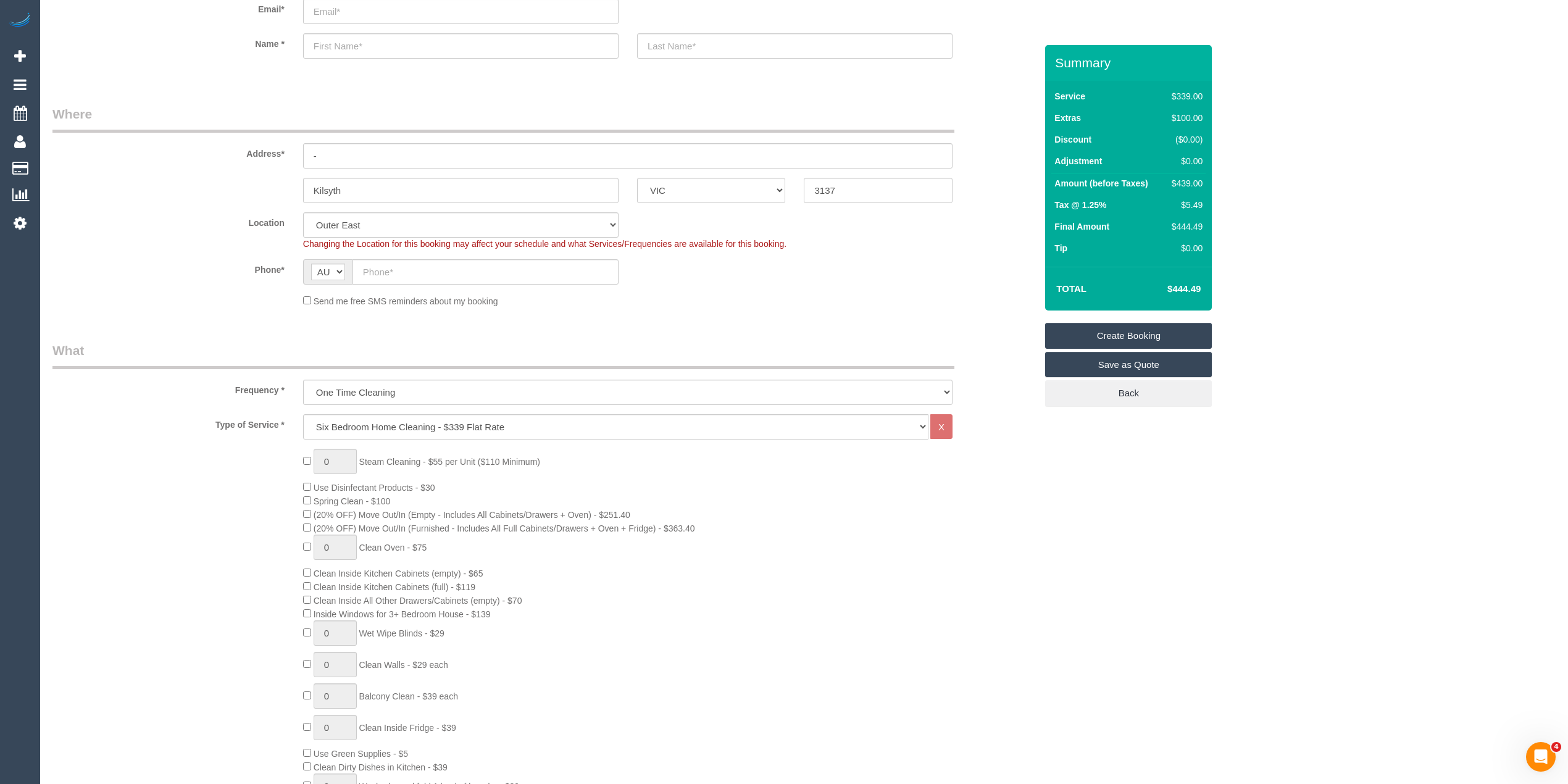
scroll to position [137, 0]
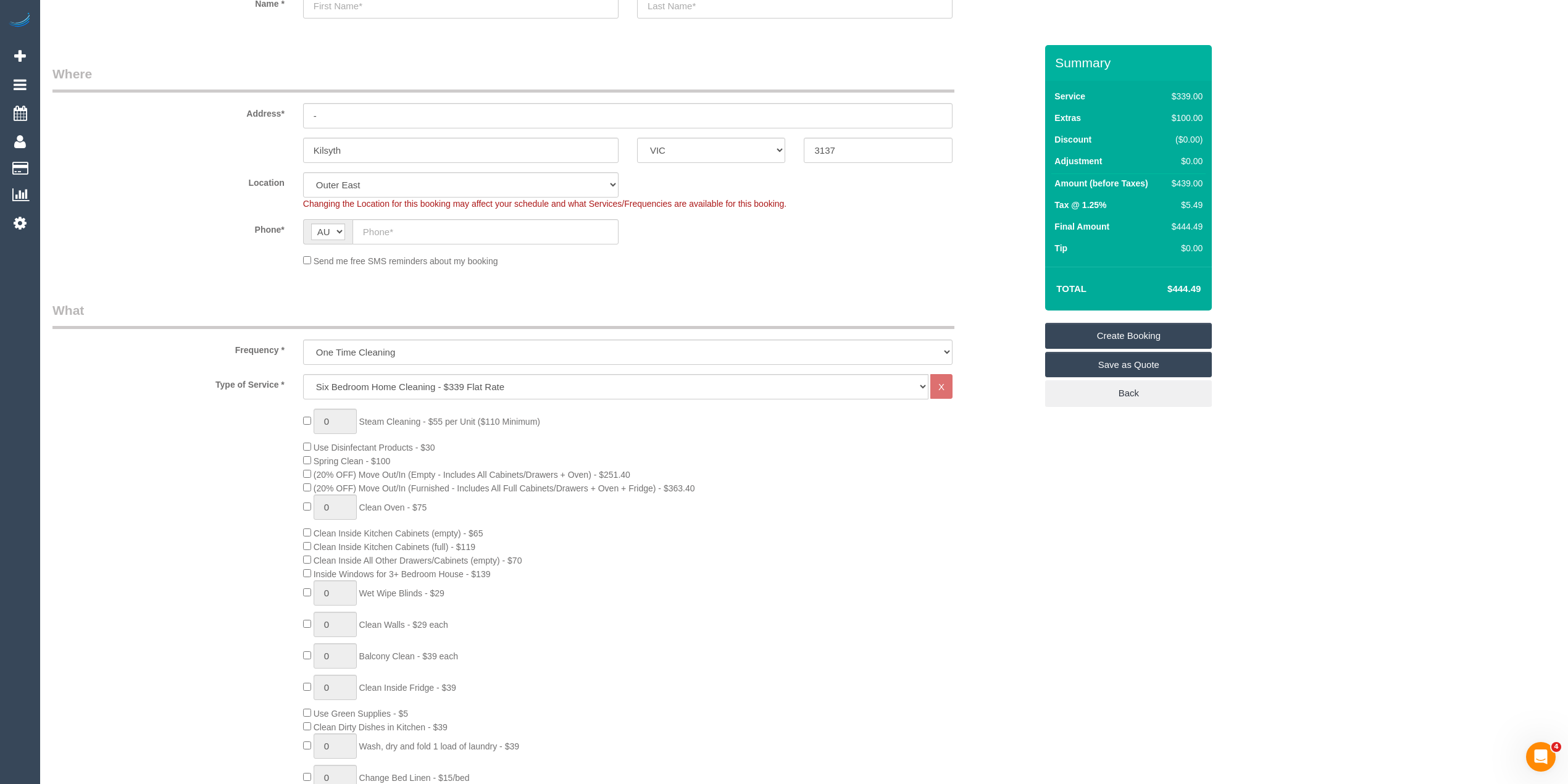
click at [169, 504] on div "0 Steam Cleaning - $55 per Unit ($110 Minimum) Use Disinfectant Products - $30 …" at bounding box center [544, 625] width 1001 height 433
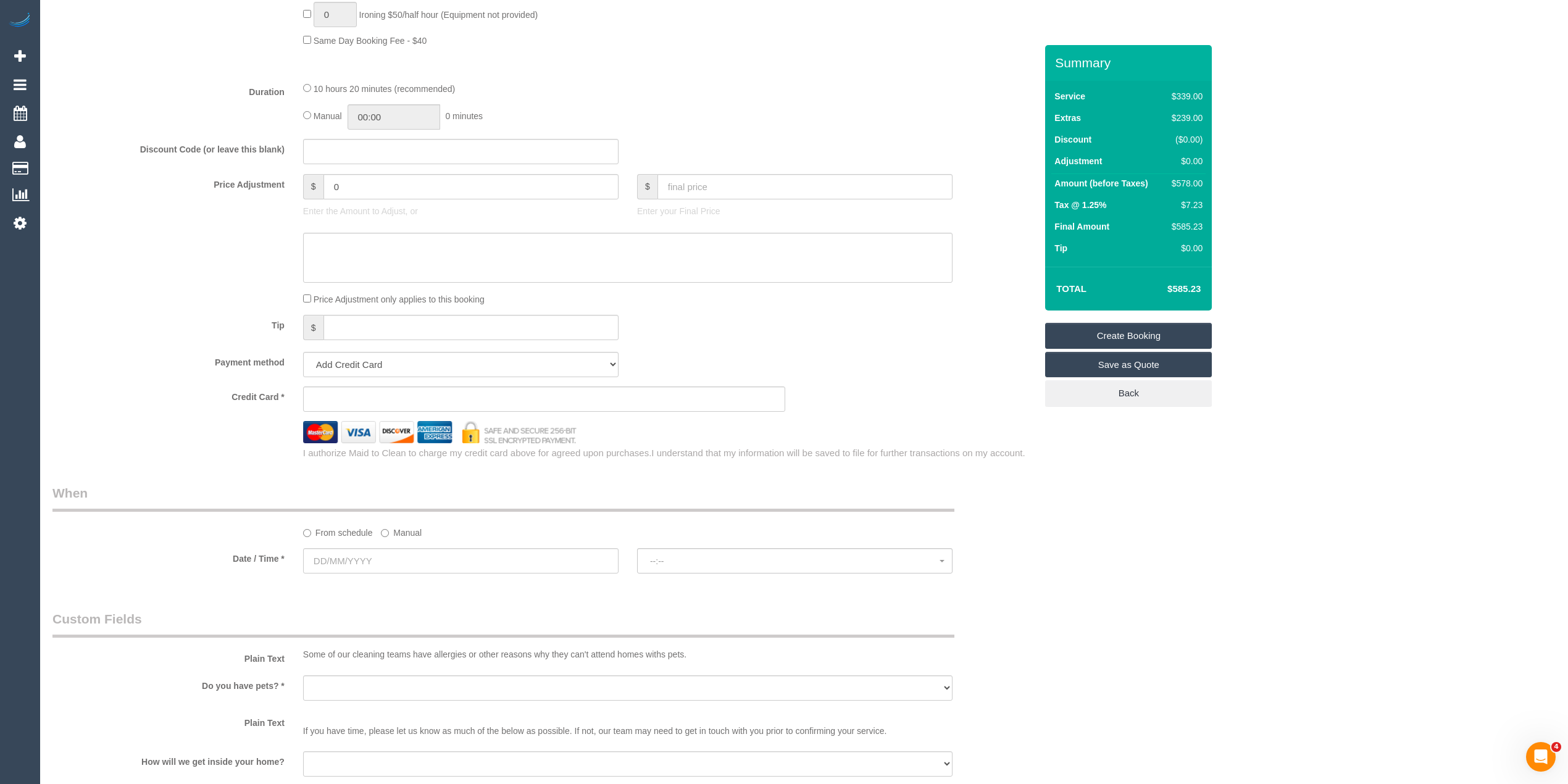
scroll to position [1372, 0]
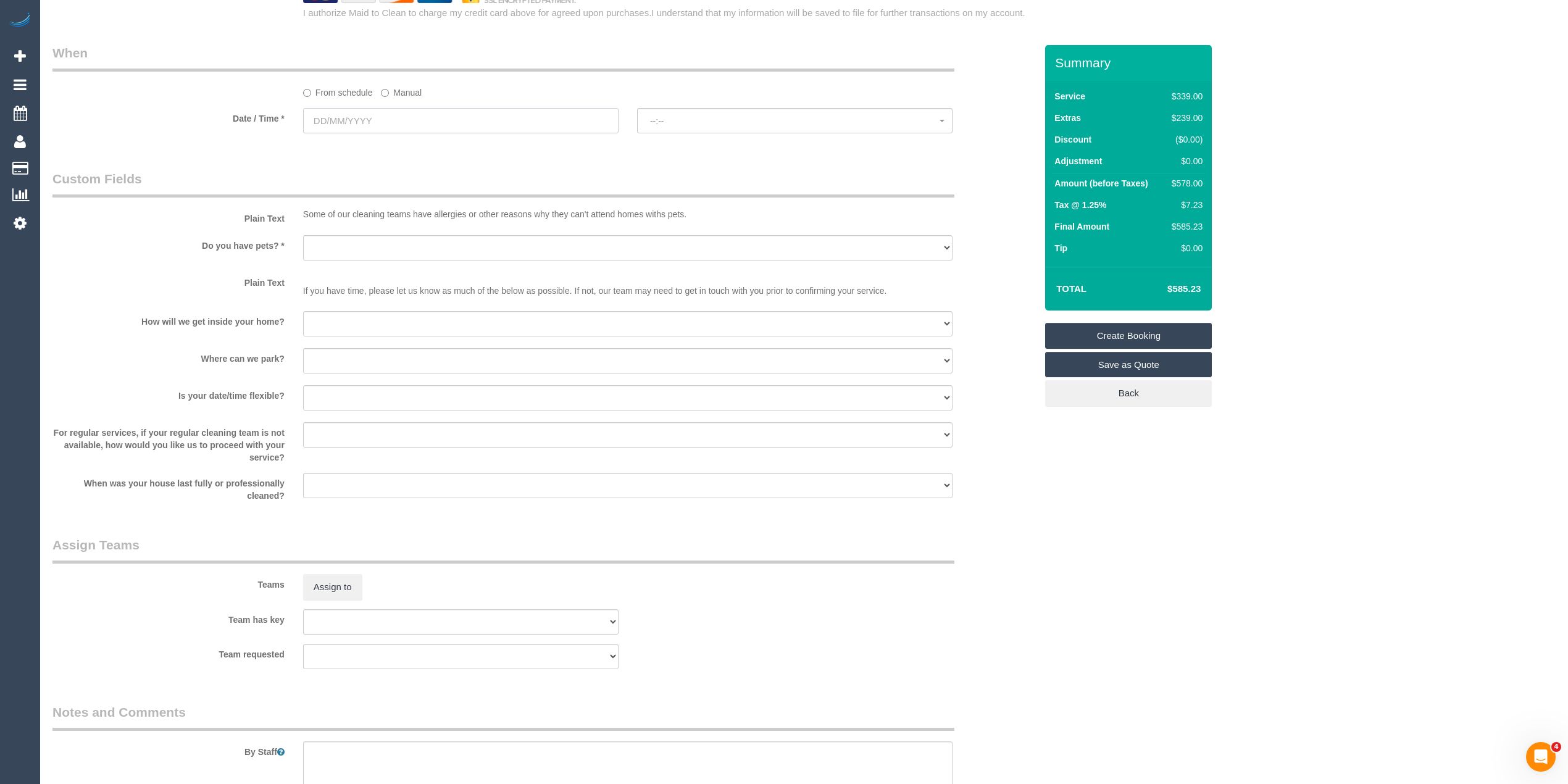
click at [334, 108] on input "text" at bounding box center [460, 121] width 316 height 25
click at [448, 144] on span "Next" at bounding box center [452, 147] width 10 height 10
click at [314, 146] on span "Prev" at bounding box center [315, 147] width 10 height 10
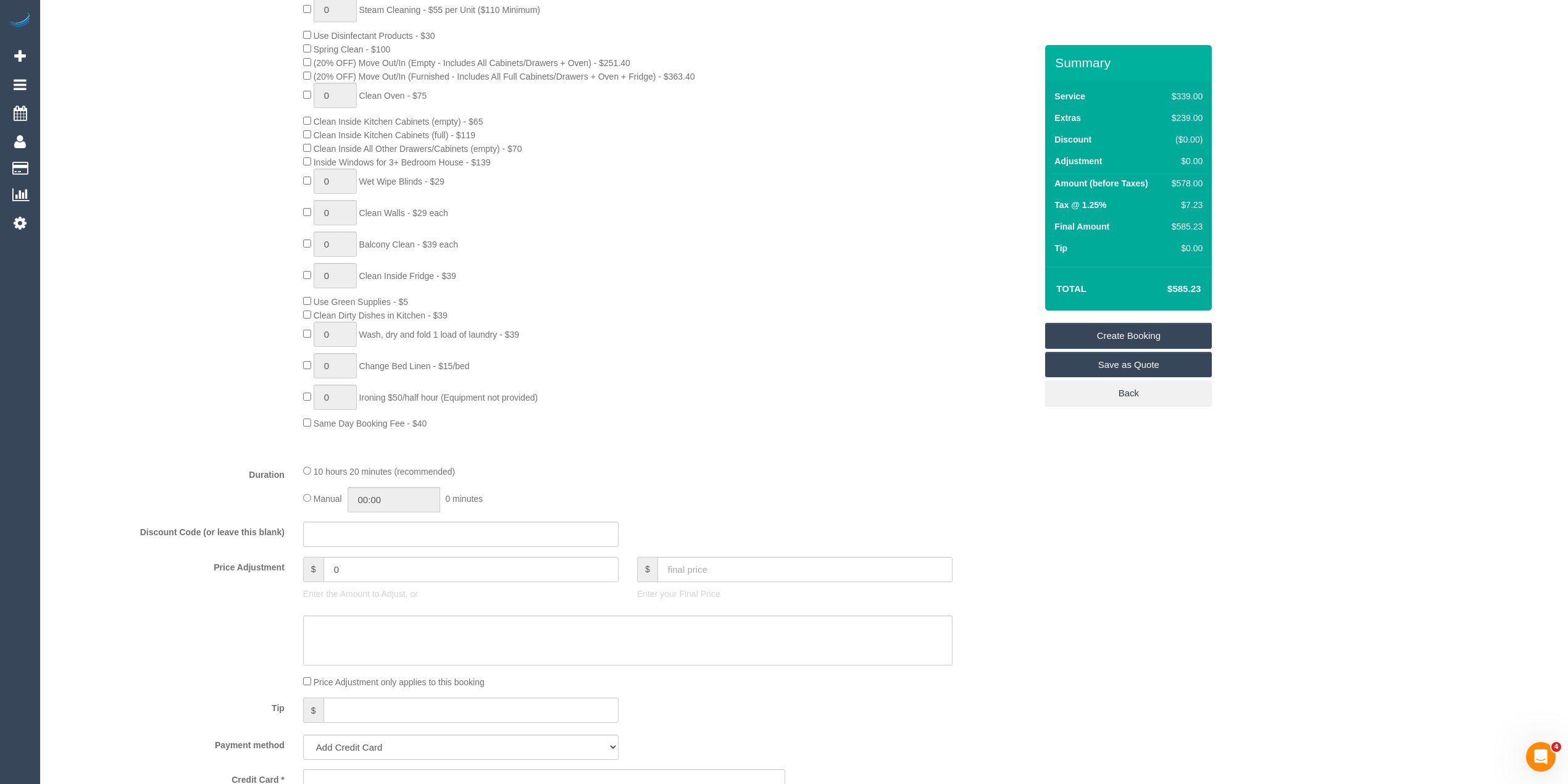
scroll to position [0, 0]
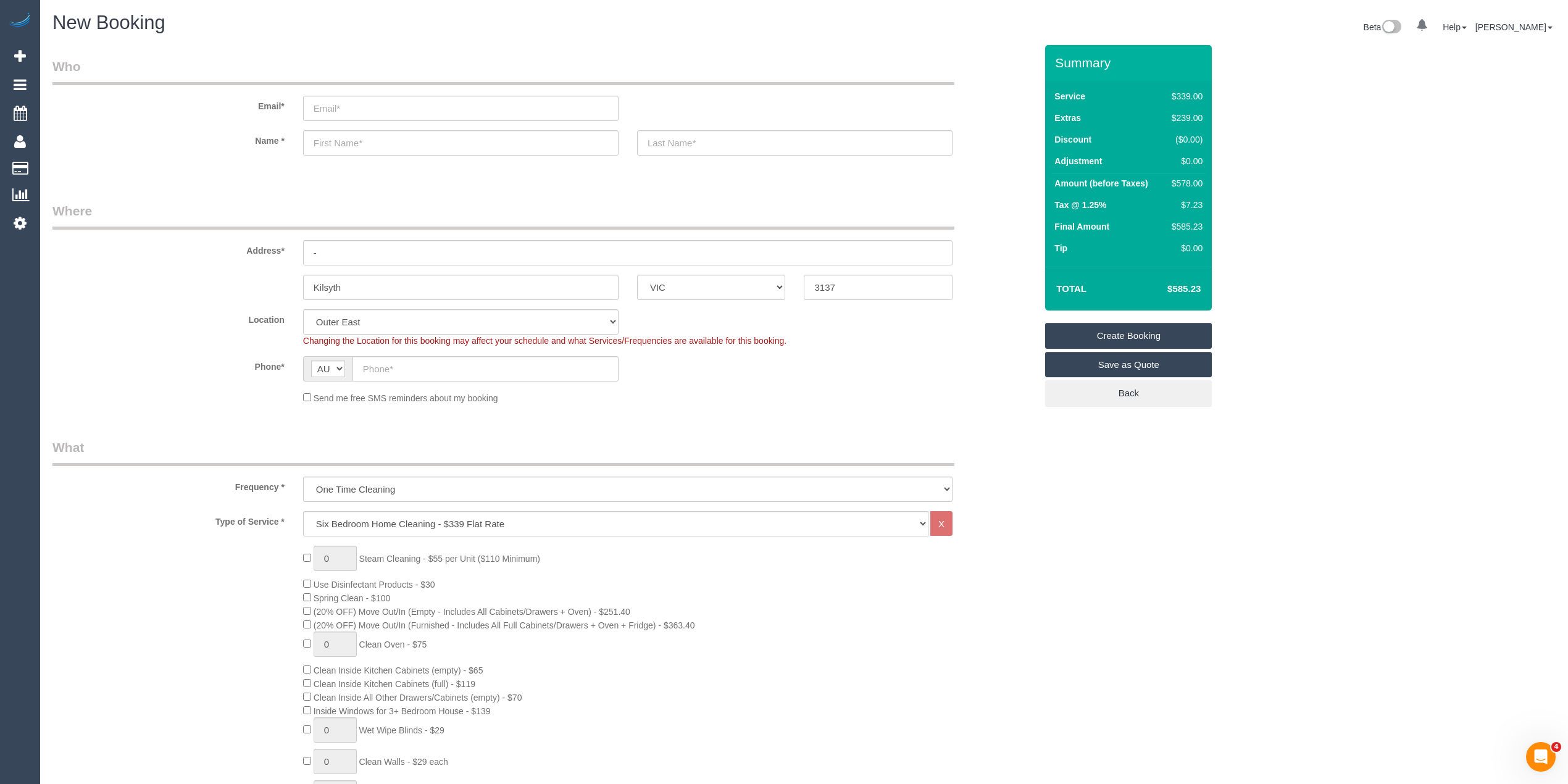
click at [331, 139] on input "text" at bounding box center [460, 143] width 316 height 25
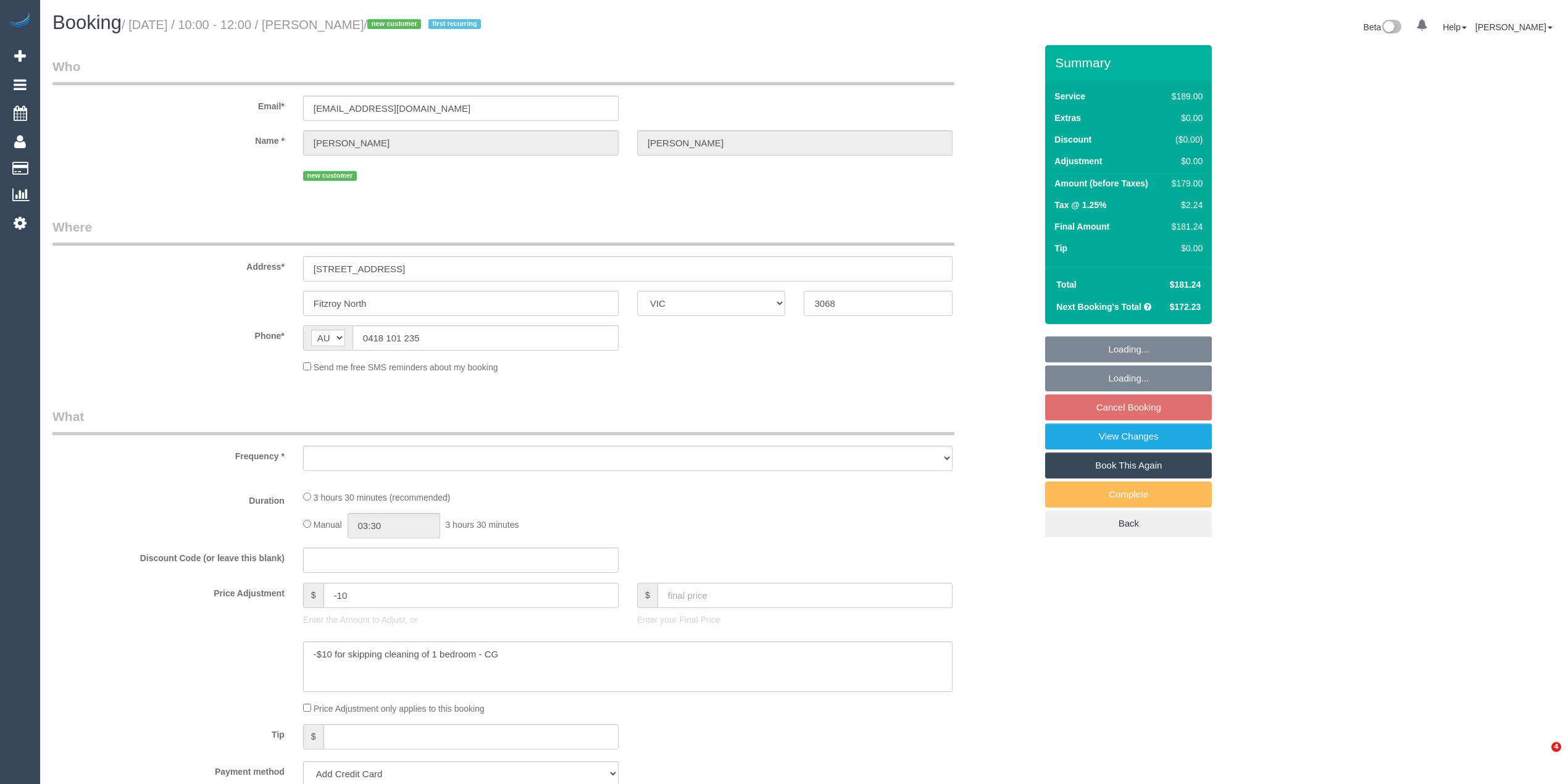
select select "VIC"
select select "string:stripe-pm_1SDFdy2GScqysDRVj9DhVcI3"
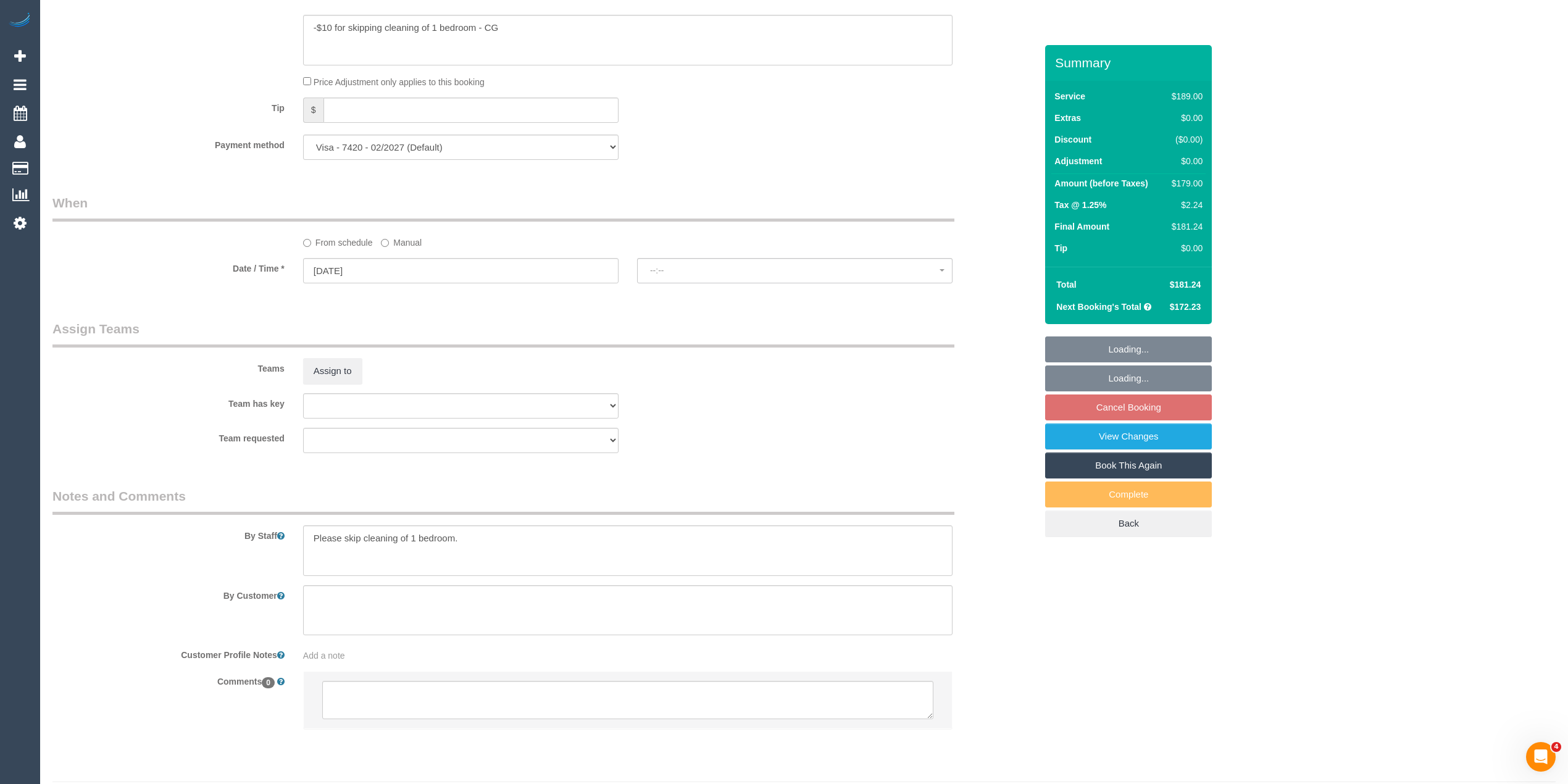
select select "object:1369"
select select "spot3"
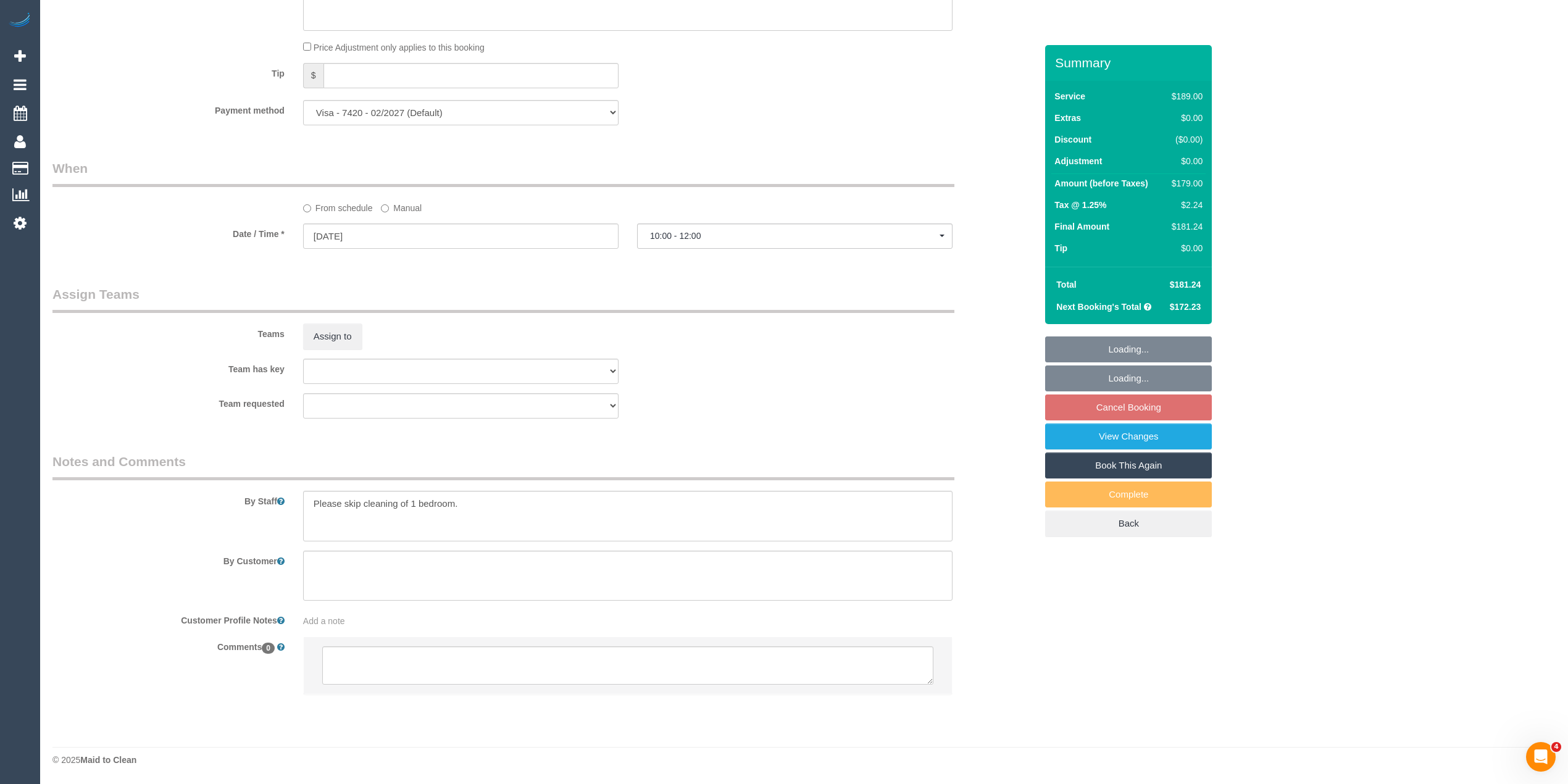
select select "number:28"
select select "number:14"
select select "number:19"
select select "number:36"
select select "number:34"
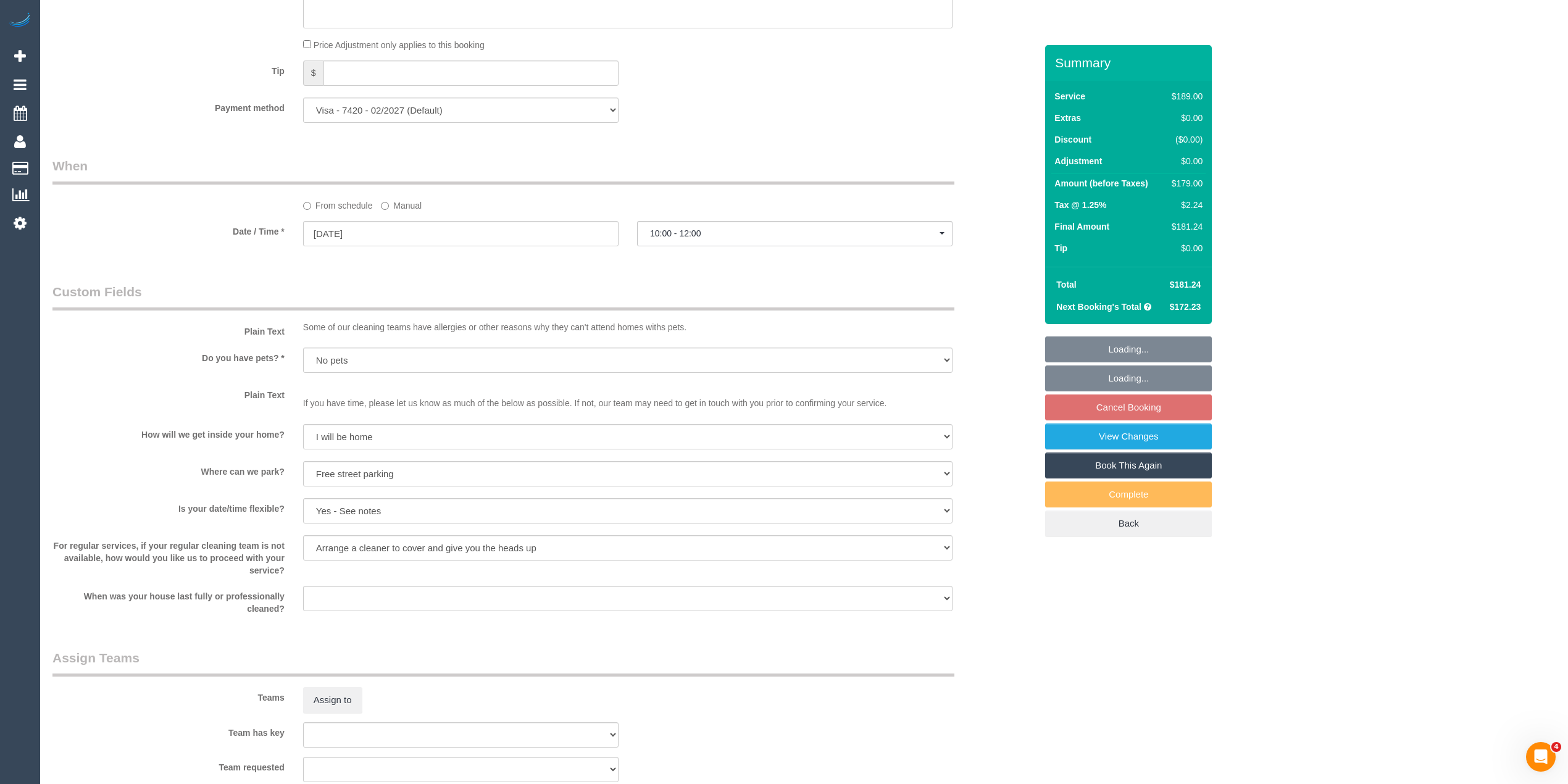
scroll to position [1568, 0]
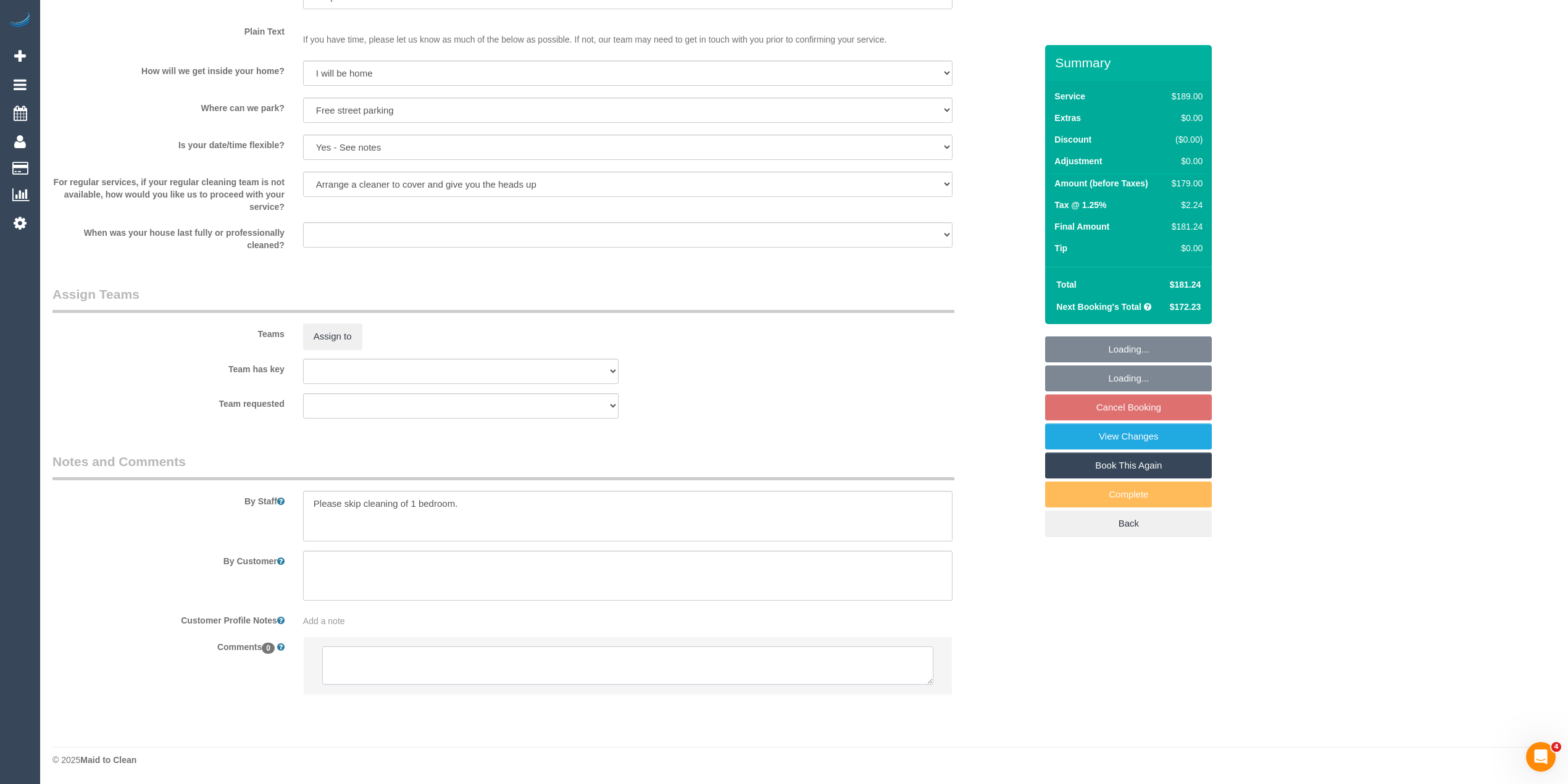
click at [385, 654] on textarea at bounding box center [628, 665] width 611 height 38
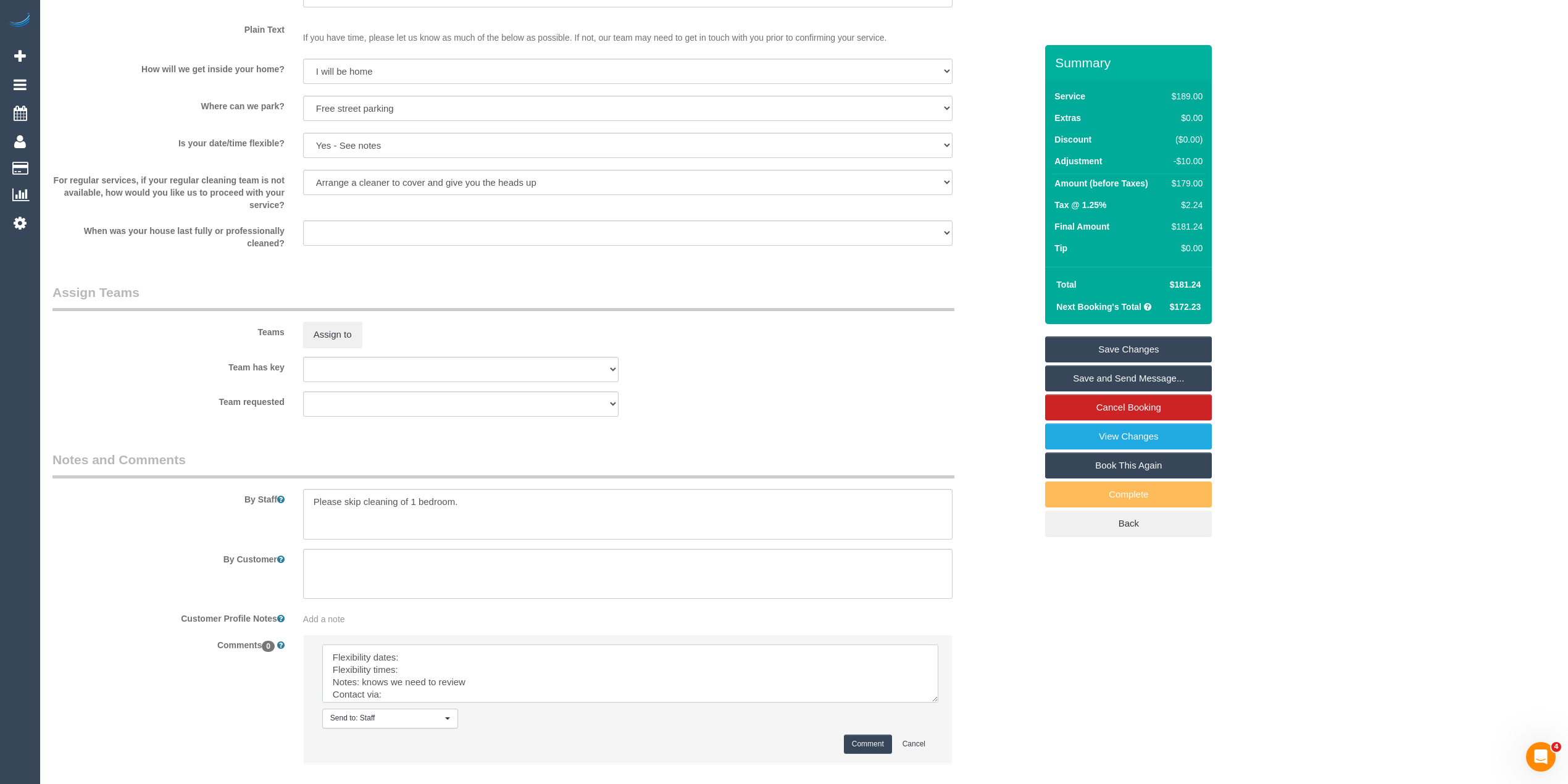
drag, startPoint x: 920, startPoint y: 677, endPoint x: 930, endPoint y: 726, distance: 50.0
click at [930, 702] on textarea at bounding box center [629, 673] width 616 height 58
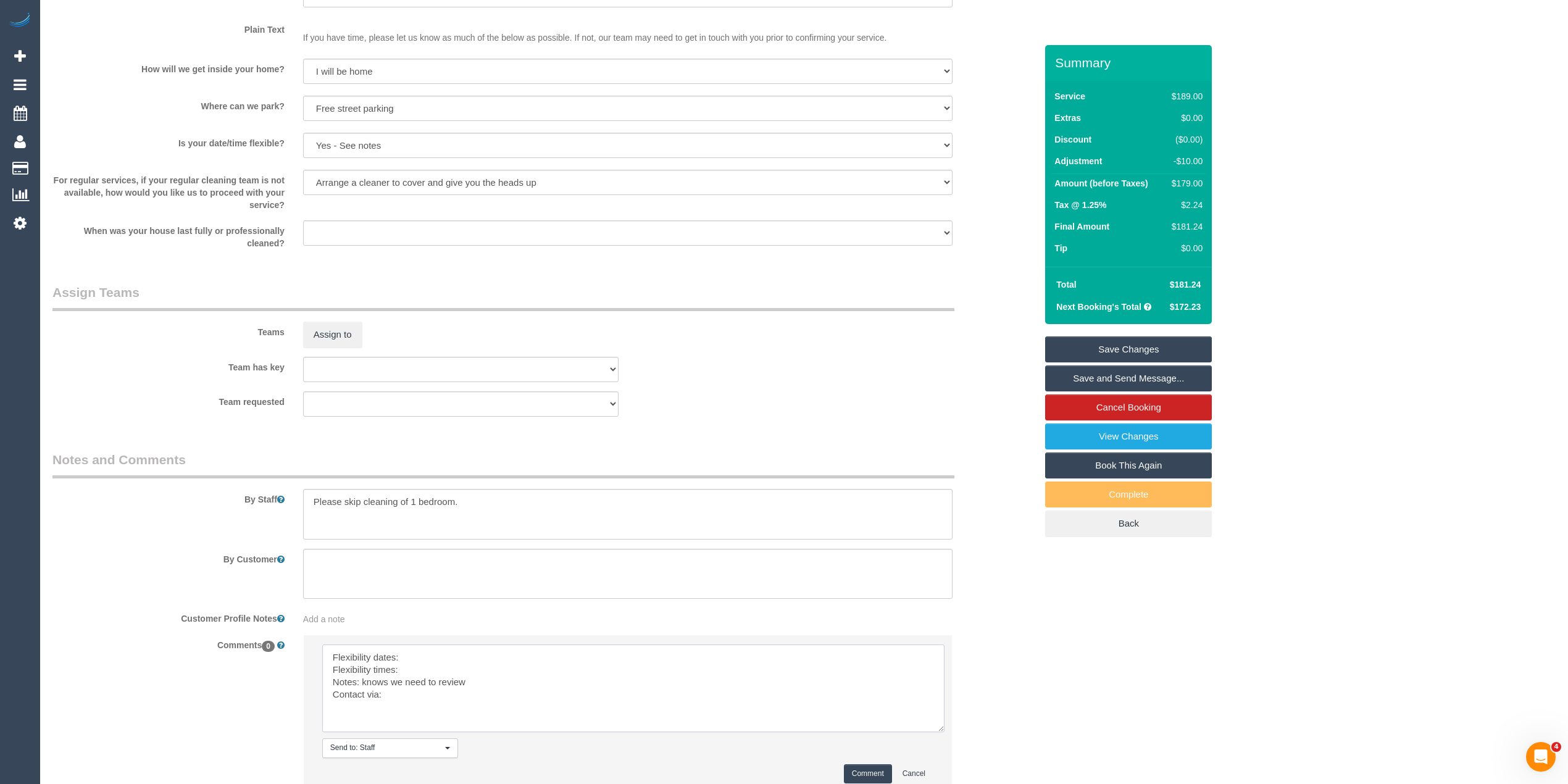
click at [427, 661] on textarea at bounding box center [633, 688] width 622 height 87
click at [424, 668] on textarea at bounding box center [633, 688] width 622 height 87
click at [398, 700] on textarea at bounding box center [633, 688] width 622 height 87
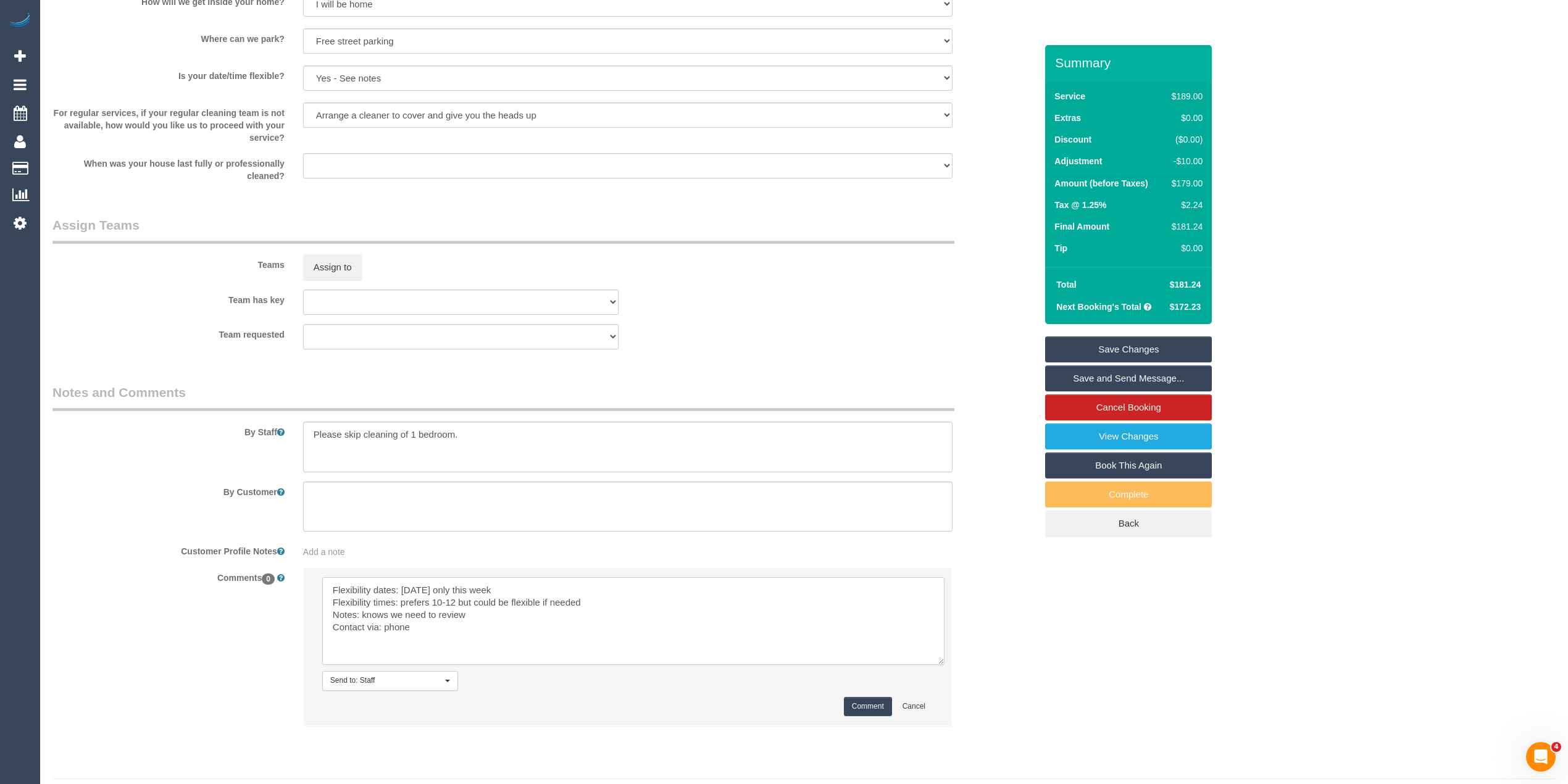
scroll to position [1668, 0]
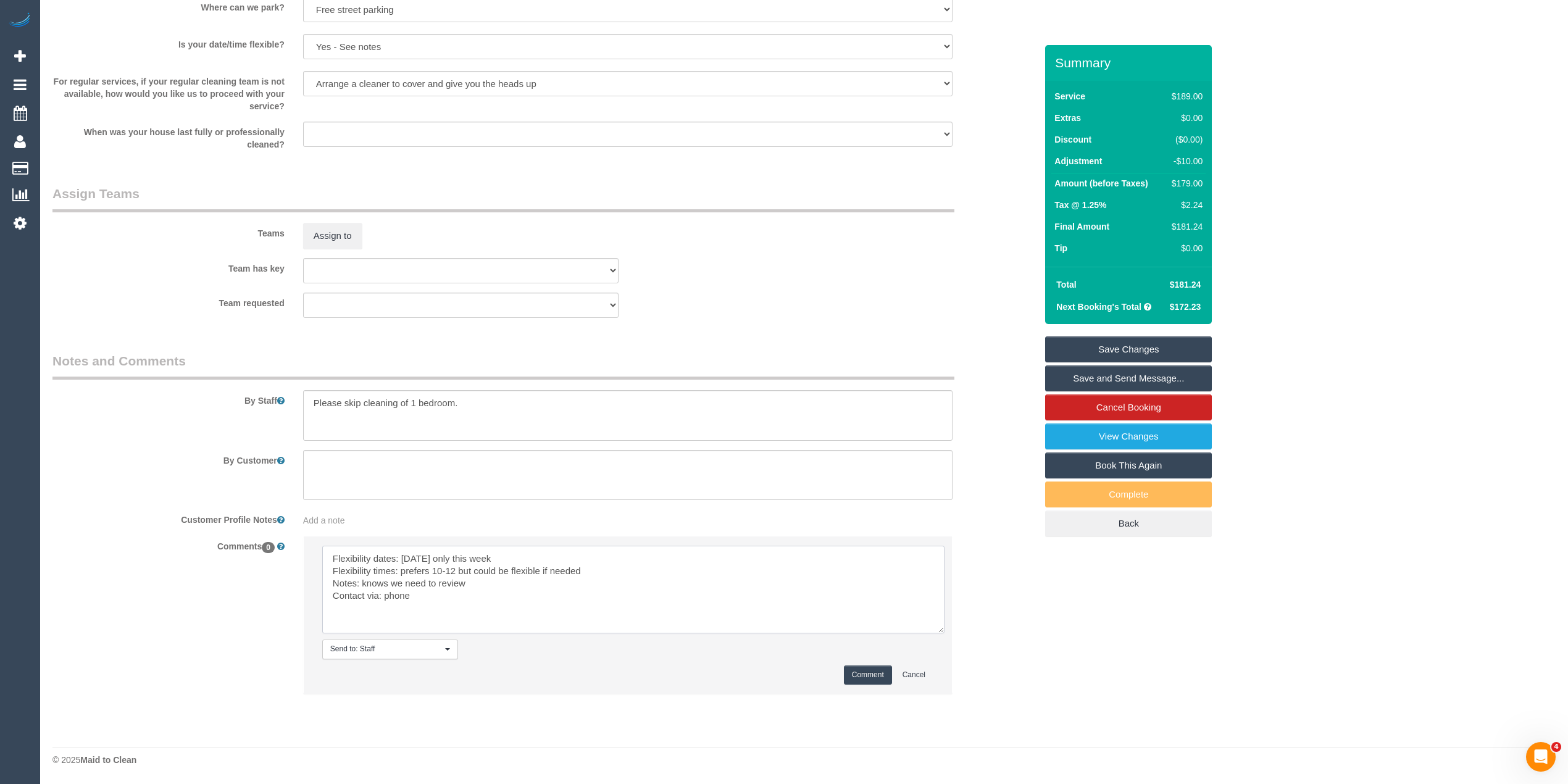
type textarea "Flexibility dates: Thursday only this week Flexibility times: prefers 10-12 but…"
click at [860, 678] on button "Comment" at bounding box center [868, 675] width 48 height 19
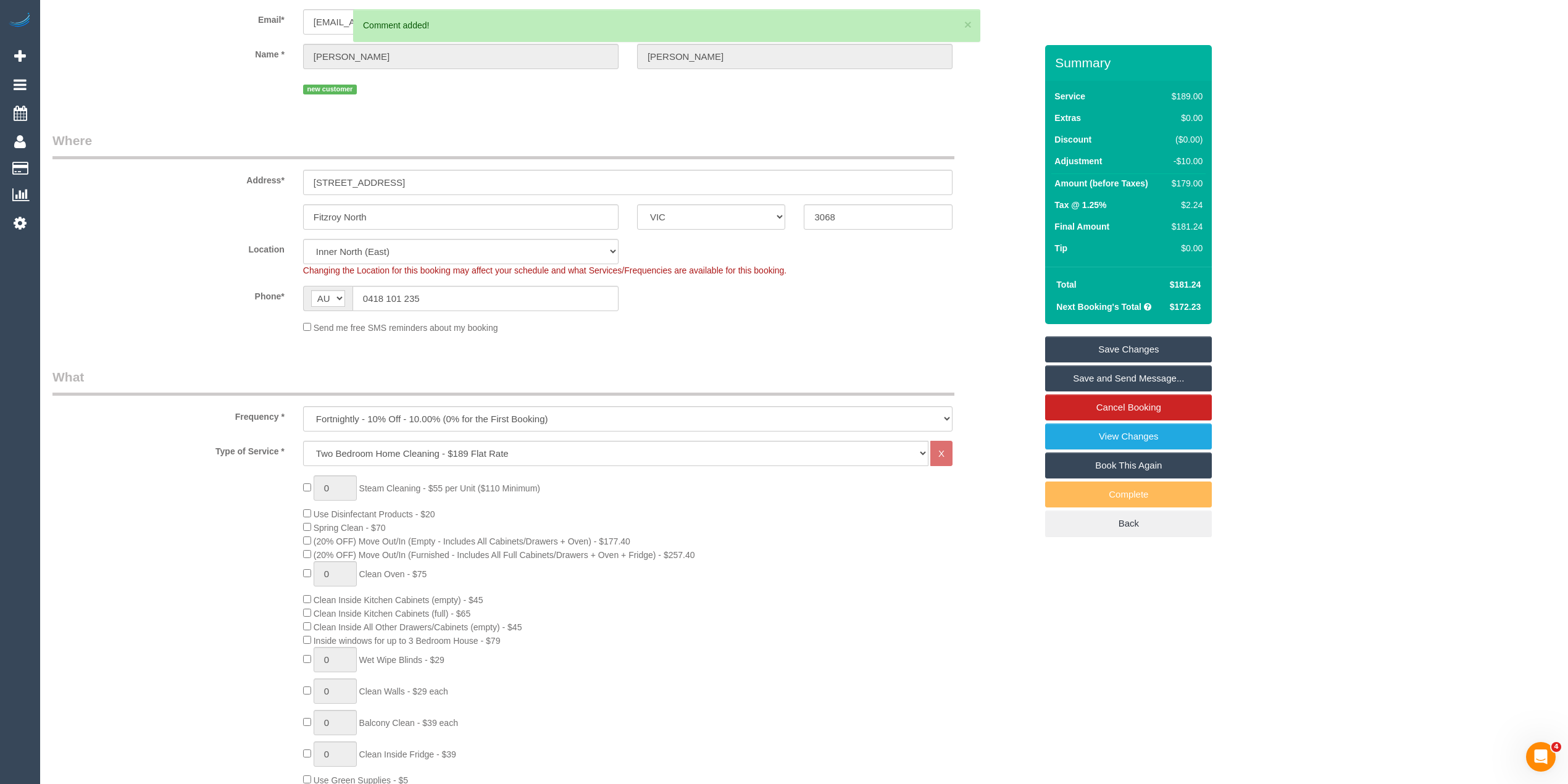
scroll to position [0, 0]
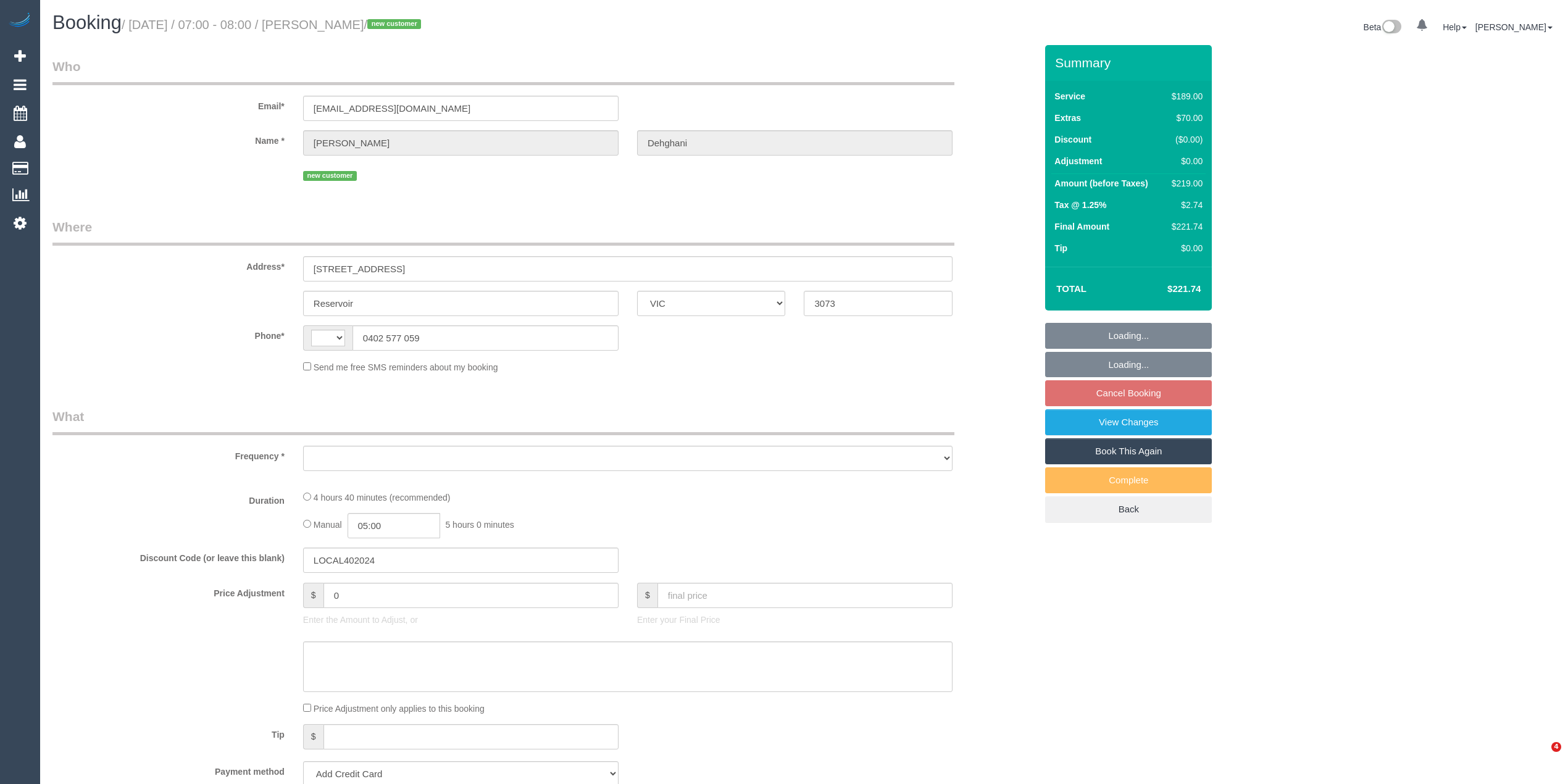
select select "VIC"
select select "object:313"
select select "string:stripe-pm_1SCEm82GScqysDRVqNuS5phh"
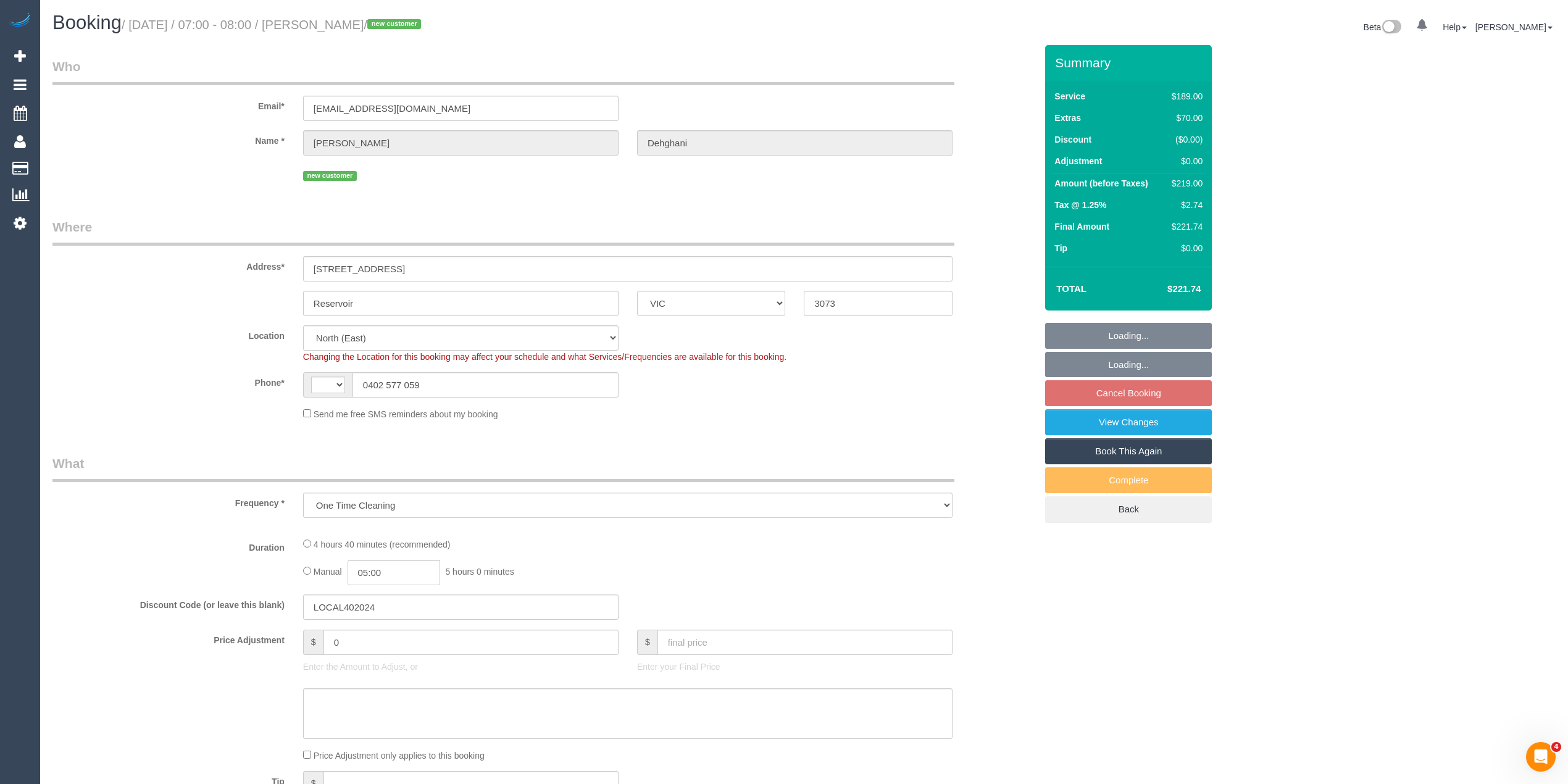
select select "object:725"
select select "string:AU"
select select "number:28"
select select "number:14"
select select "number:19"
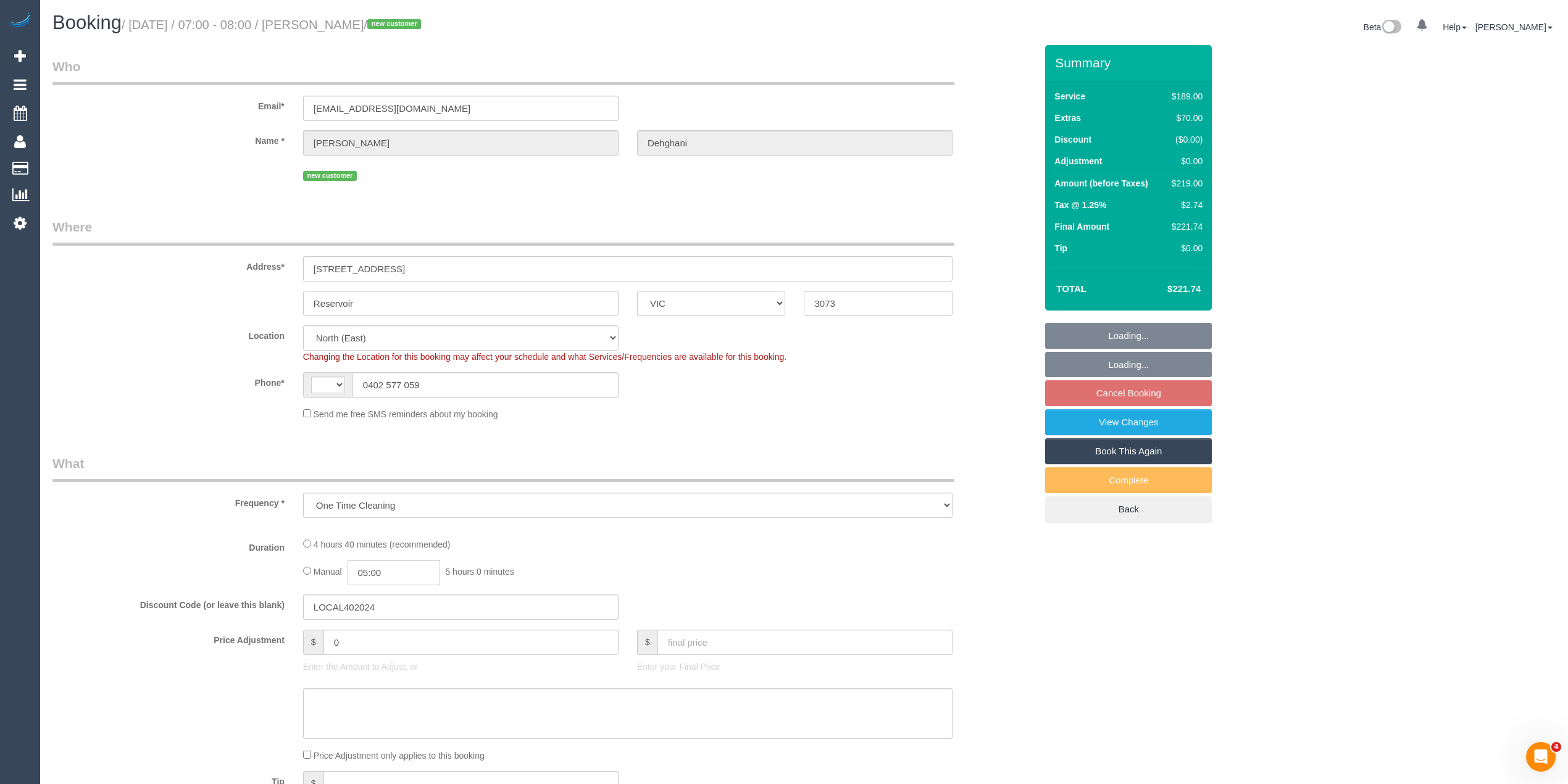
select select "number:22"
select select "number:33"
select select "number:26"
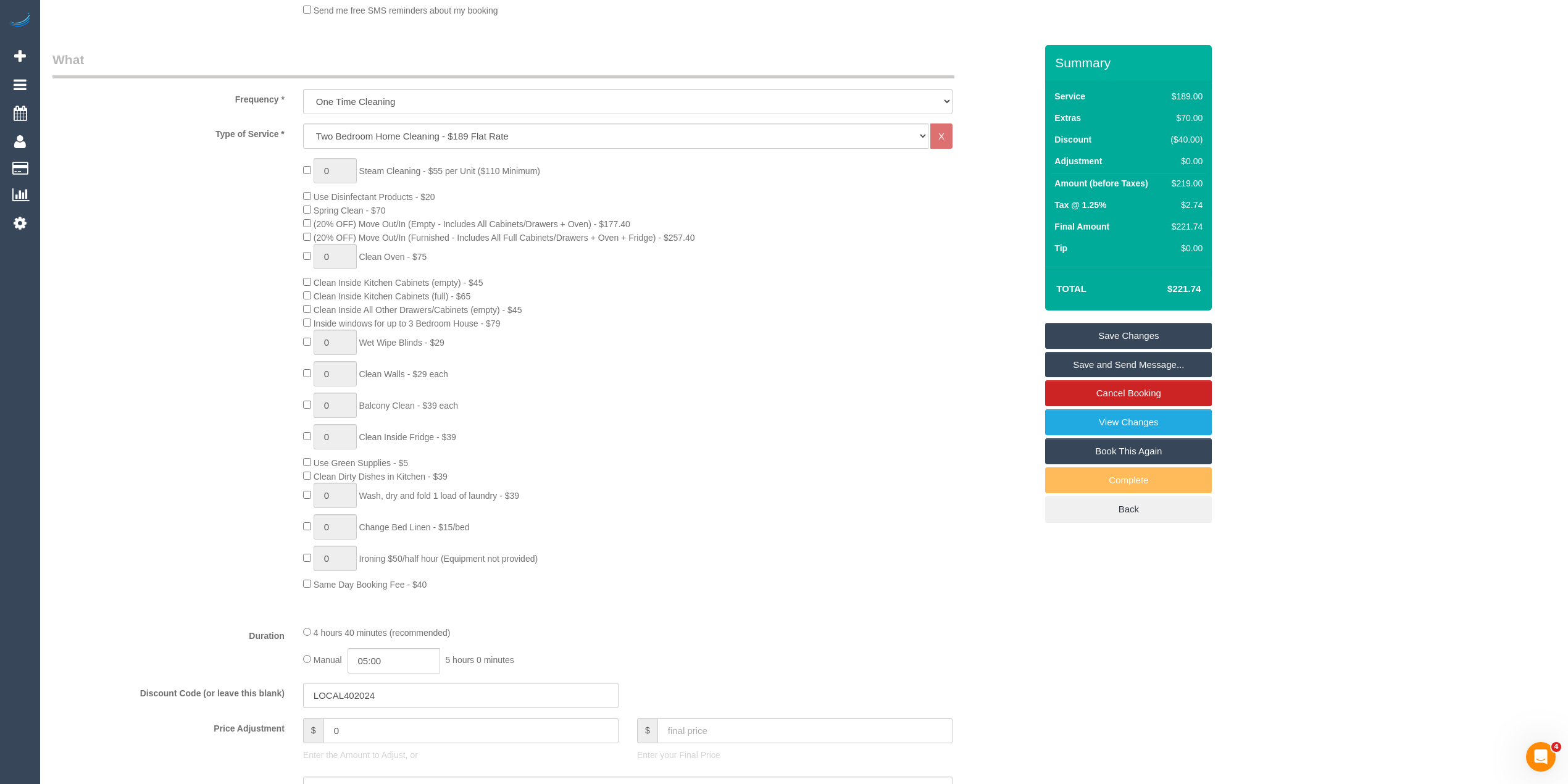
scroll to position [411, 0]
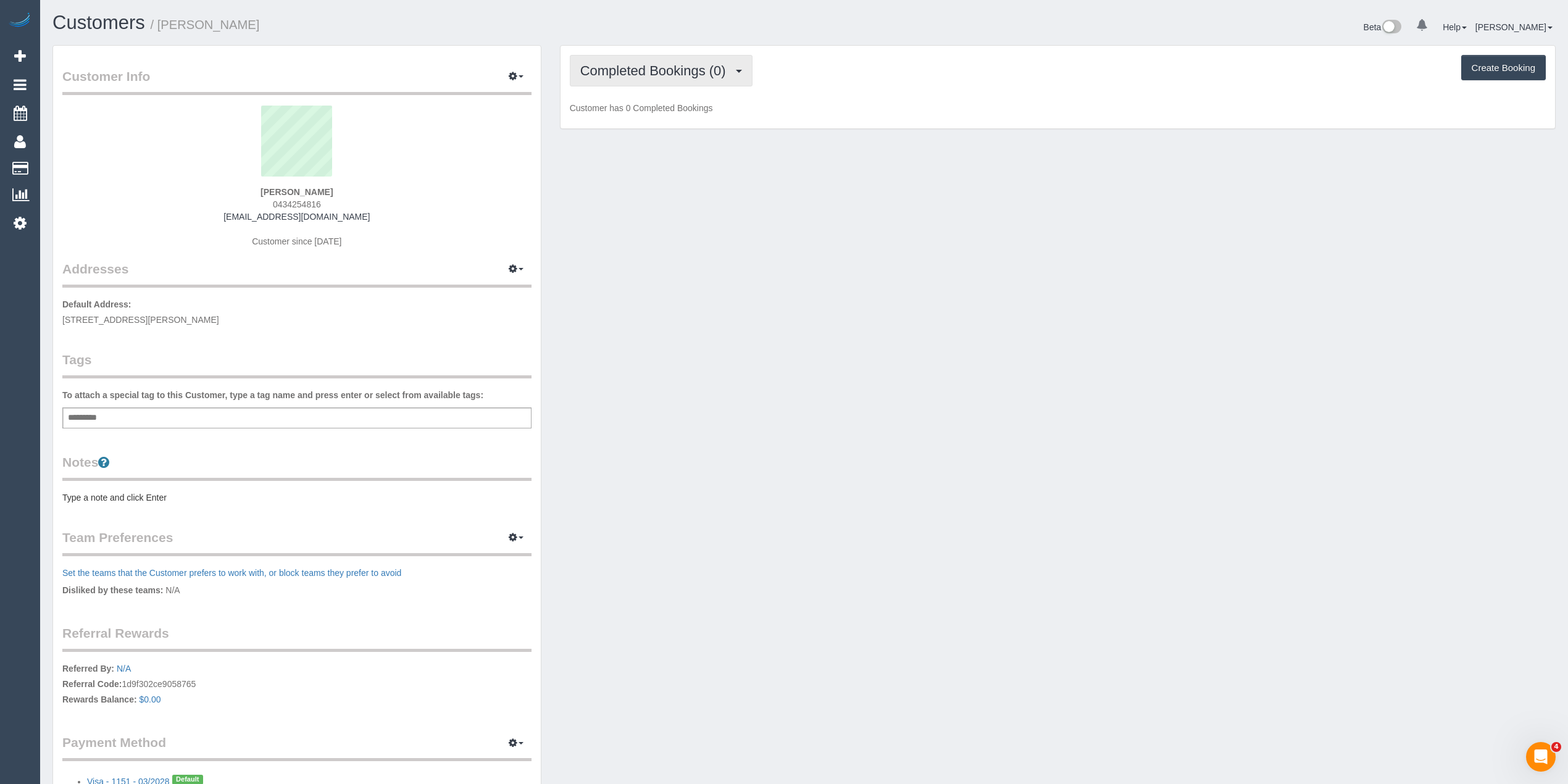
click at [659, 65] on span "Completed Bookings (0)" at bounding box center [656, 70] width 152 height 15
click at [658, 115] on link "Upcoming Bookings (1)" at bounding box center [634, 116] width 128 height 16
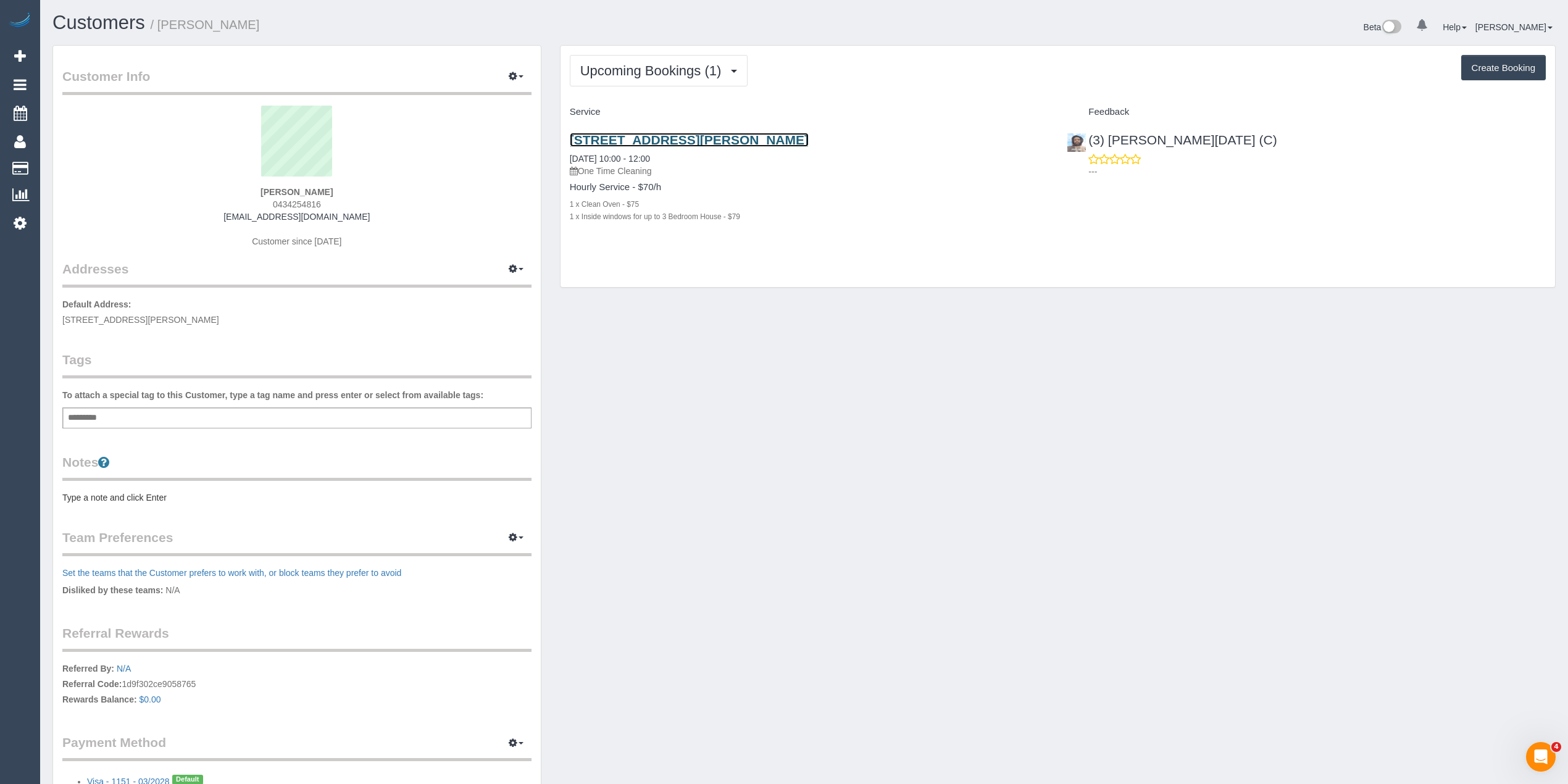
click at [711, 142] on link "41 Amesbury Ave, Wyndham Vale, VIC 3024" at bounding box center [689, 140] width 239 height 15
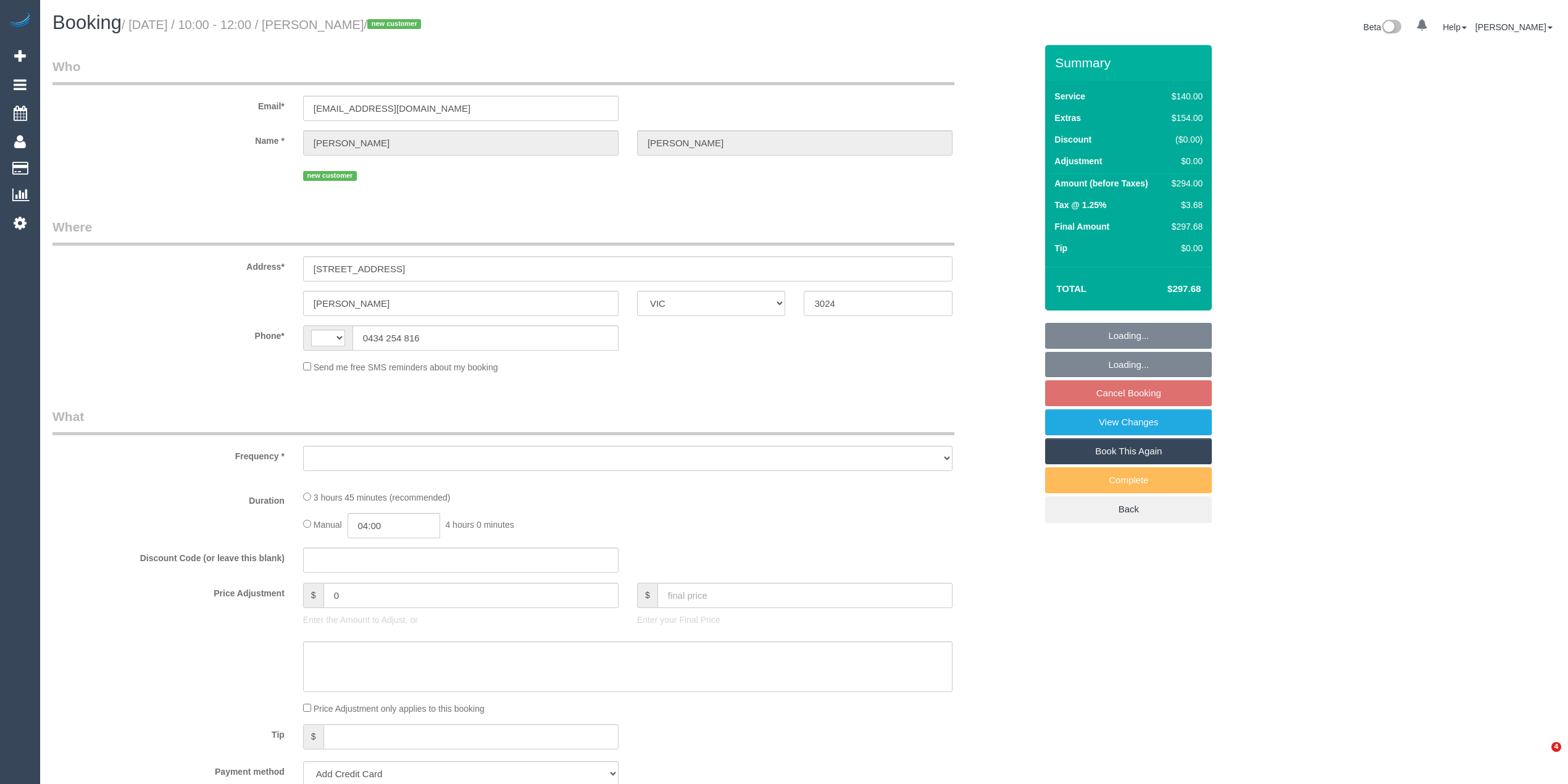
select select "VIC"
select select "string:AU"
select select "object:290"
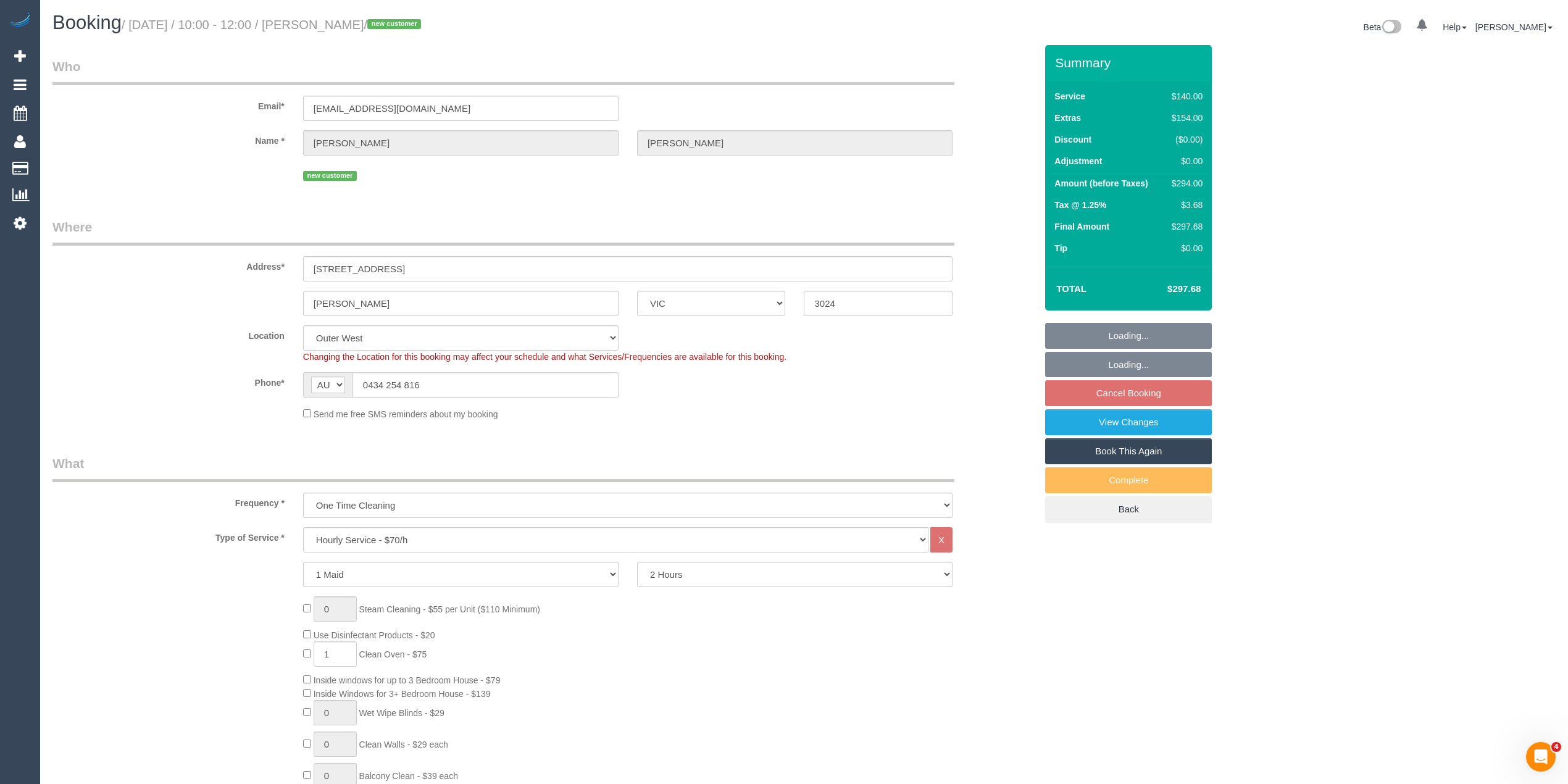
select select "string:stripe-pm_1SCaAg2GScqysDRVyvm6STUS"
select select "number:28"
select select "number:16"
select select "number:18"
select select "number:22"
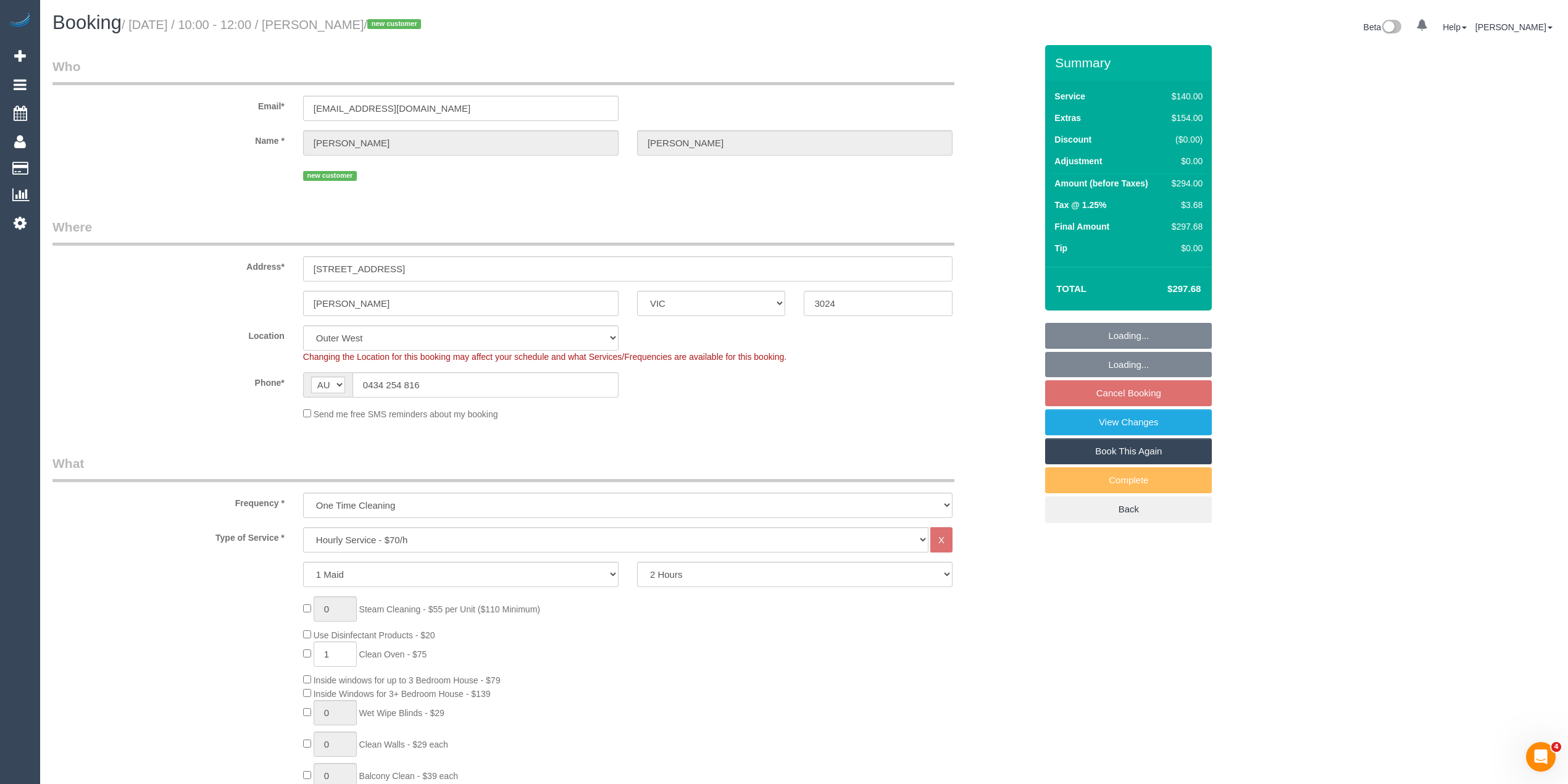
select select "number:33"
select select "number:11"
select select "object:1295"
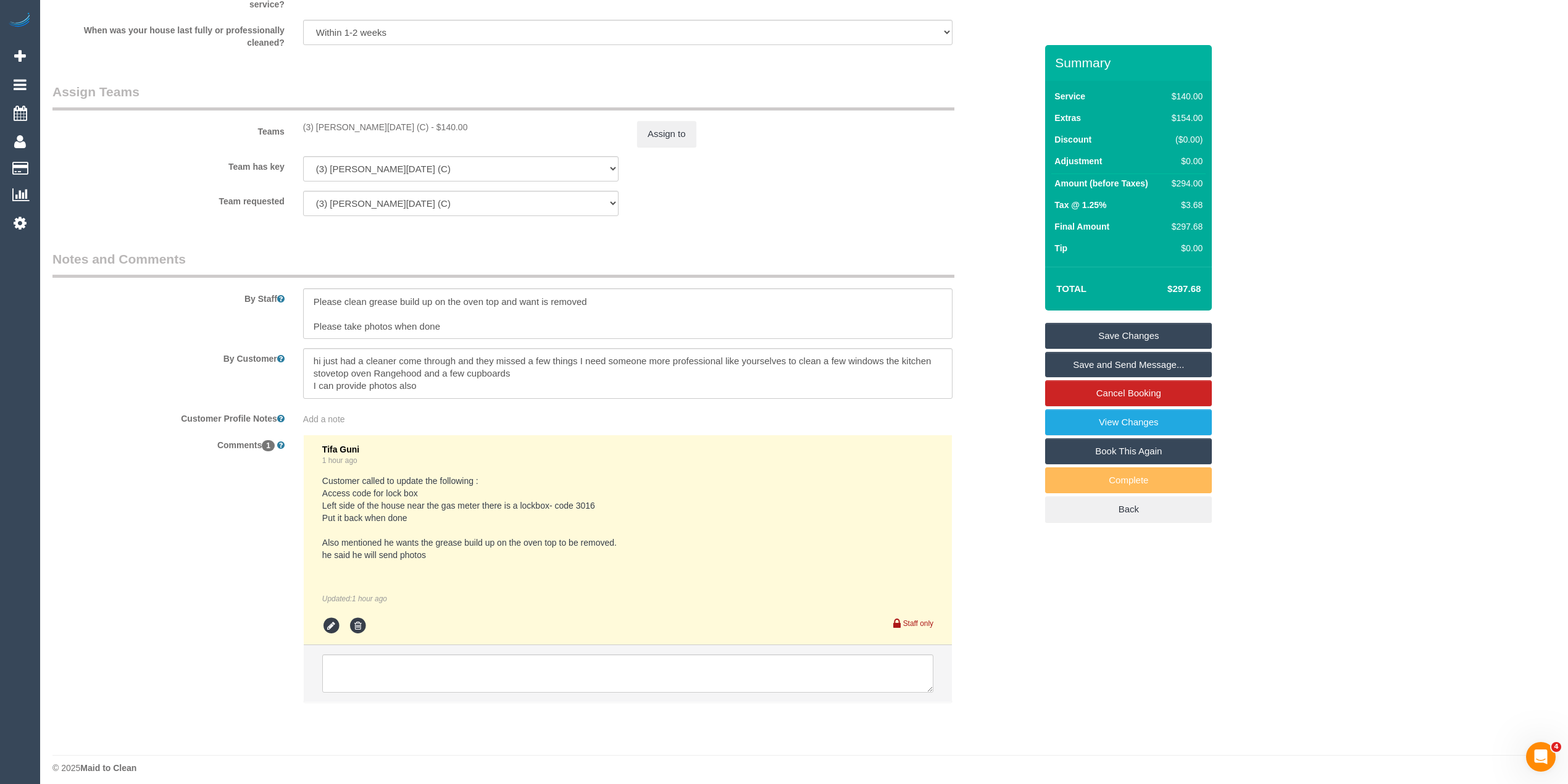
scroll to position [1811, 0]
